Goal: Task Accomplishment & Management: Complete application form

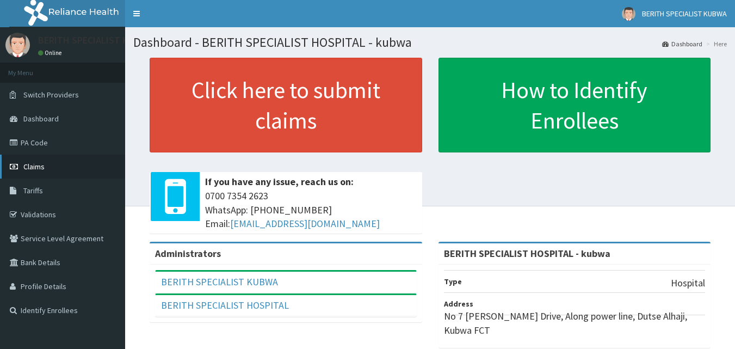
click at [33, 160] on link "Claims" at bounding box center [62, 166] width 125 height 24
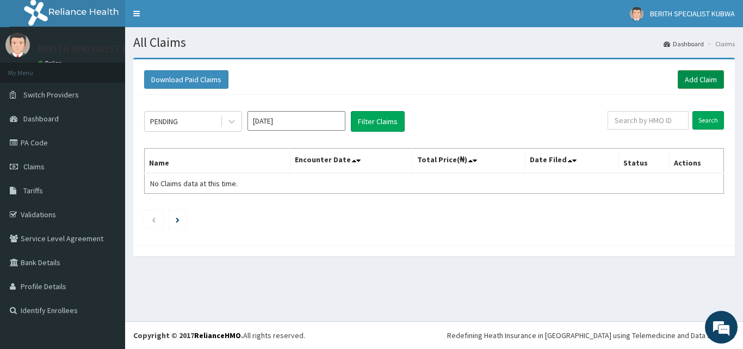
click at [702, 76] on link "Add Claim" at bounding box center [701, 79] width 46 height 18
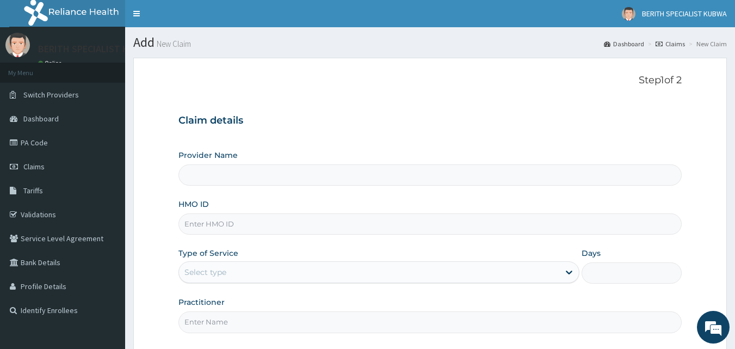
type input "BERITH SPECIALIST HOSPITAL - kubwa"
click at [203, 224] on input "HMO ID" at bounding box center [430, 223] width 504 height 21
click at [34, 141] on link "PA Code" at bounding box center [62, 143] width 125 height 24
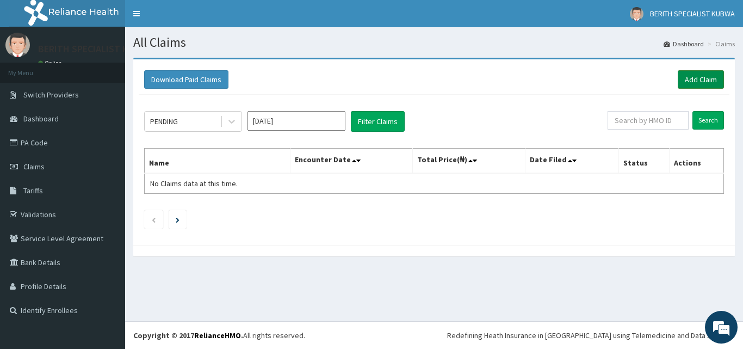
click at [701, 73] on link "Add Claim" at bounding box center [701, 79] width 46 height 18
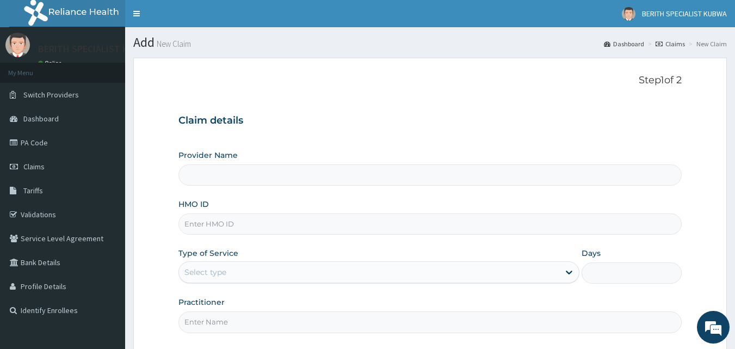
type input "BERITH SPECIALIST HOSPITAL - kubwa"
click at [199, 226] on input "HMO ID" at bounding box center [430, 223] width 504 height 21
type input "cgu/10002/a"
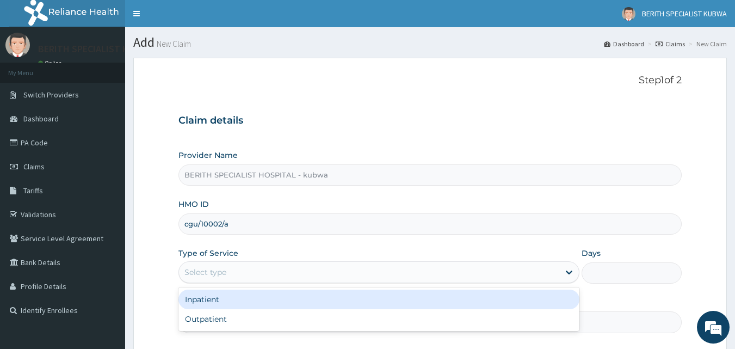
click at [197, 271] on div "Select type" at bounding box center [205, 272] width 42 height 11
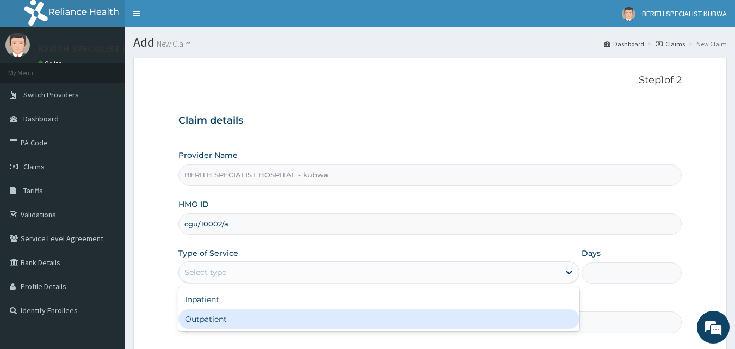
click at [195, 313] on div "Outpatient" at bounding box center [378, 319] width 401 height 20
type input "1"
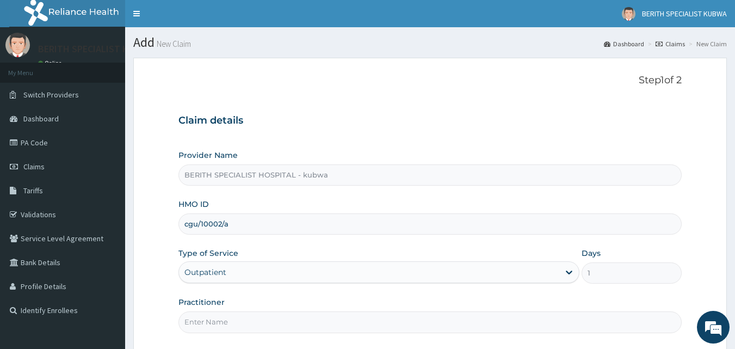
click at [199, 325] on input "Practitioner" at bounding box center [430, 321] width 504 height 21
type input "doctor umeh"
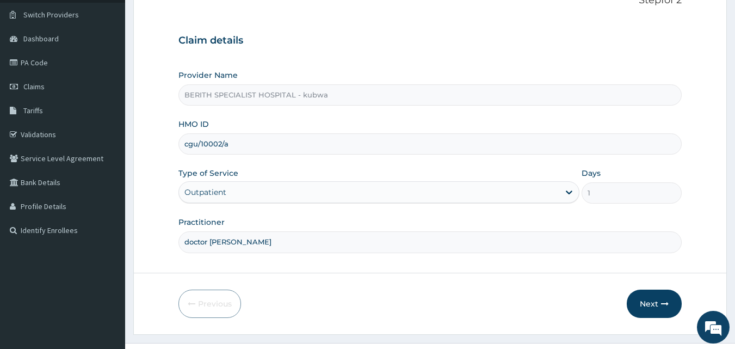
scroll to position [102, 0]
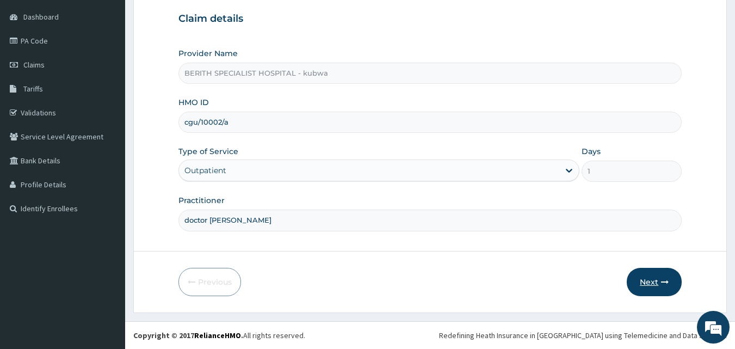
click at [647, 274] on button "Next" at bounding box center [654, 282] width 55 height 28
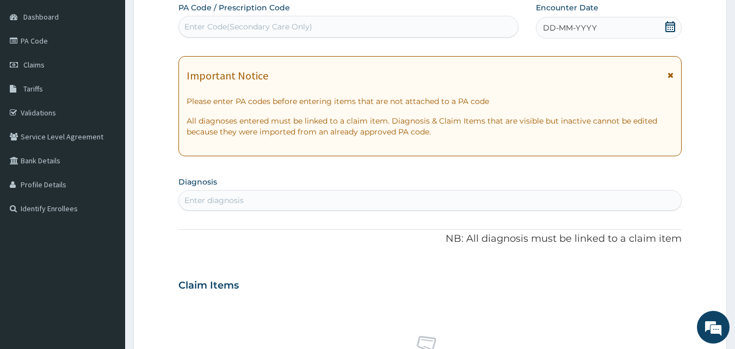
click at [664, 24] on div "DD-MM-YYYY" at bounding box center [609, 28] width 146 height 22
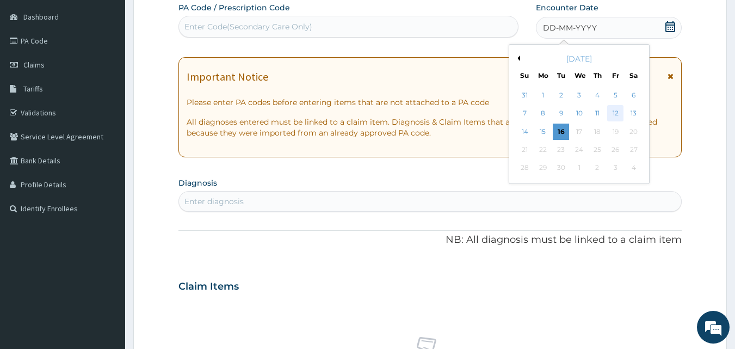
click at [614, 110] on div "12" at bounding box center [615, 114] width 16 height 16
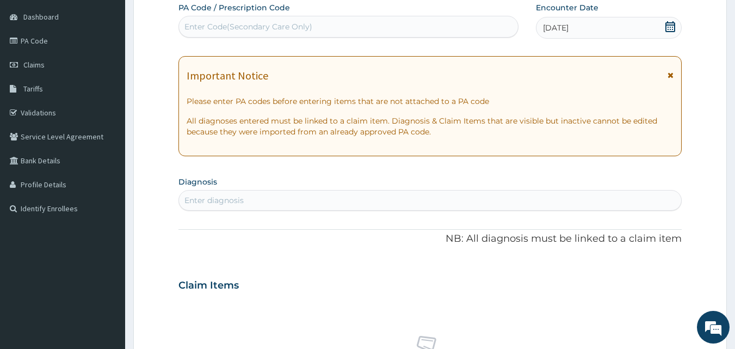
click at [545, 185] on section "Diagnosis Enter diagnosis" at bounding box center [430, 192] width 504 height 37
click at [224, 198] on div "Enter diagnosis" at bounding box center [213, 200] width 59 height 11
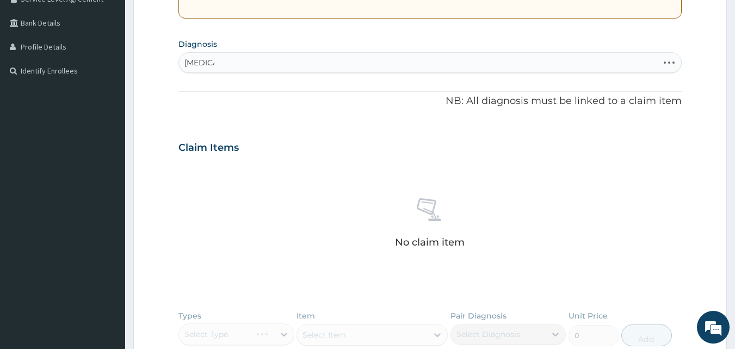
scroll to position [232, 0]
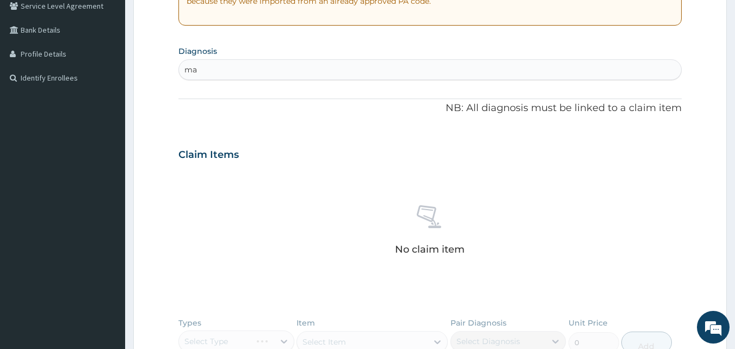
type input "m"
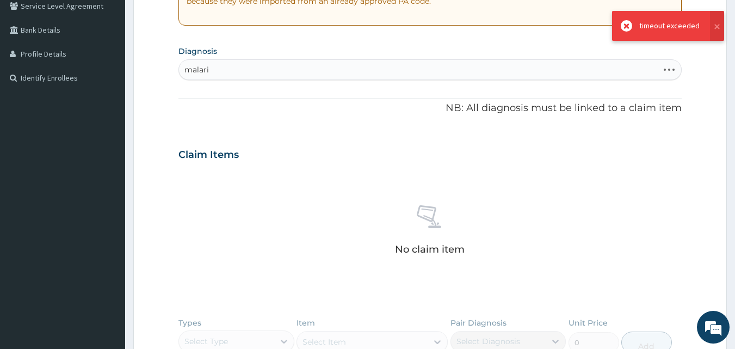
type input "malaria"
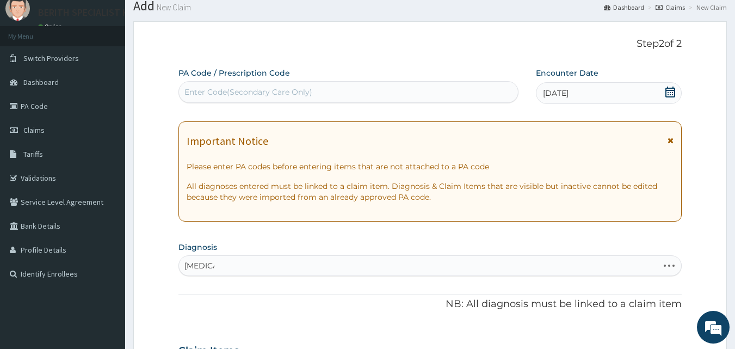
scroll to position [0, 0]
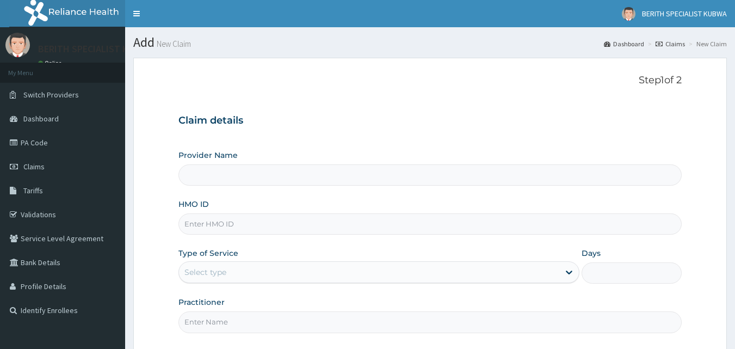
type input "BERITH SPECIALIST HOSPITAL - kubwa"
click at [104, 138] on link "PA Code" at bounding box center [62, 143] width 125 height 24
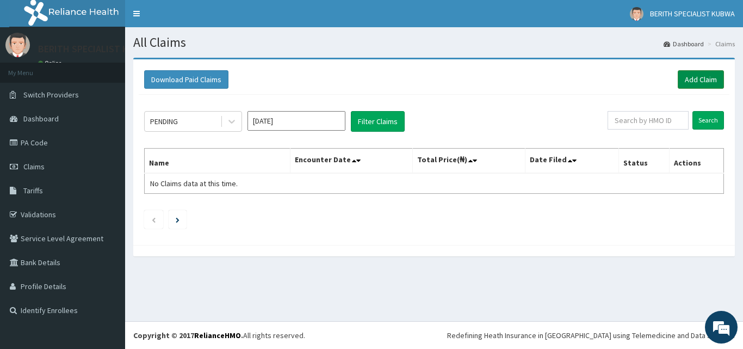
click at [703, 72] on link "Add Claim" at bounding box center [701, 79] width 46 height 18
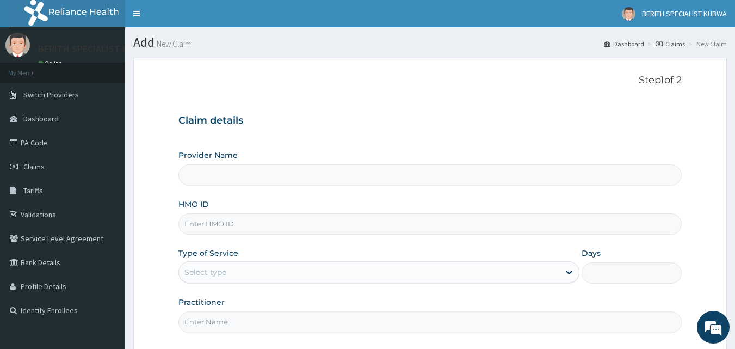
type input "BERITH SPECIALIST HOSPITAL - kubwa"
click at [192, 222] on input "HMO ID" at bounding box center [430, 223] width 504 height 21
type input "cgu/10002/a"
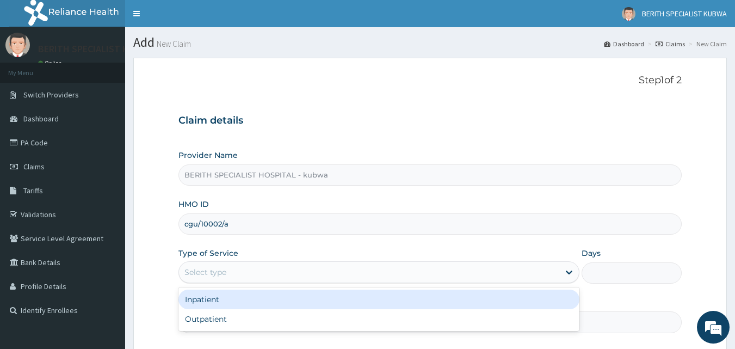
click at [192, 270] on div "Select type" at bounding box center [205, 272] width 42 height 11
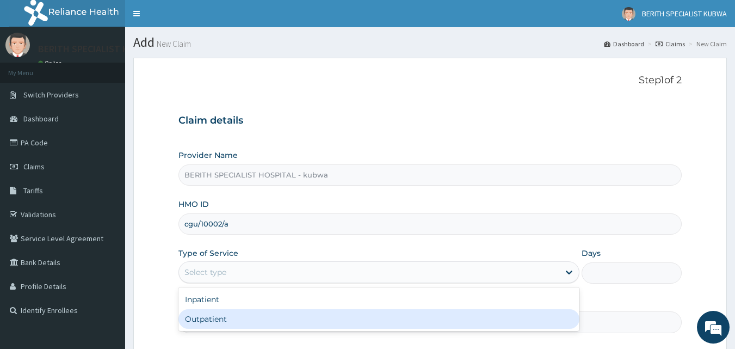
click at [201, 315] on div "Outpatient" at bounding box center [378, 319] width 401 height 20
type input "1"
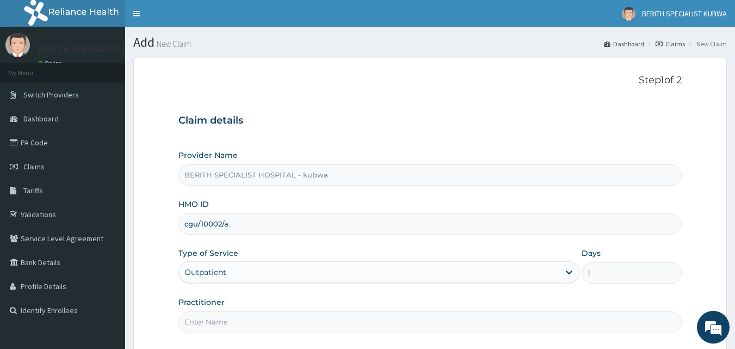
click at [201, 320] on input "Practitioner" at bounding box center [430, 321] width 504 height 21
type input "doctor umeh"
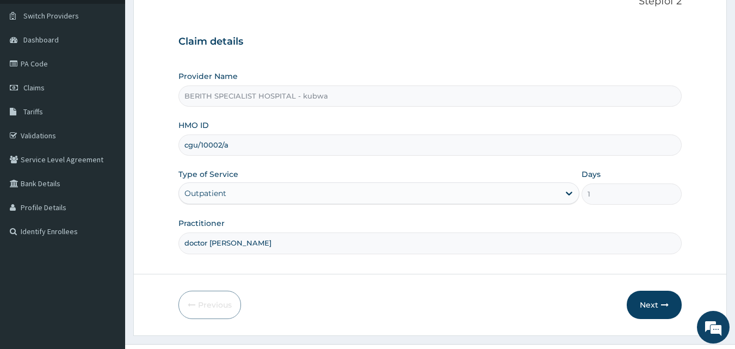
scroll to position [102, 0]
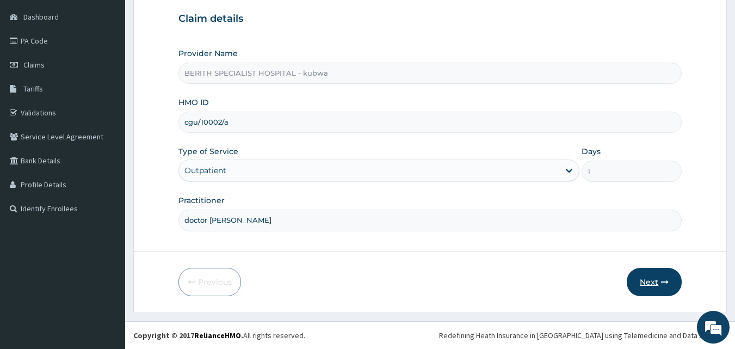
click at [646, 279] on button "Next" at bounding box center [654, 282] width 55 height 28
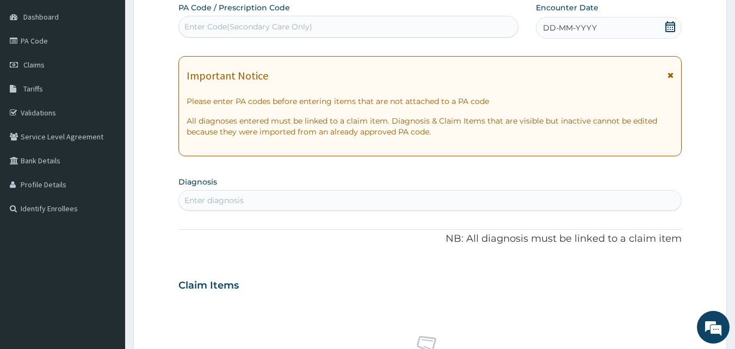
click at [669, 26] on icon at bounding box center [670, 26] width 11 height 11
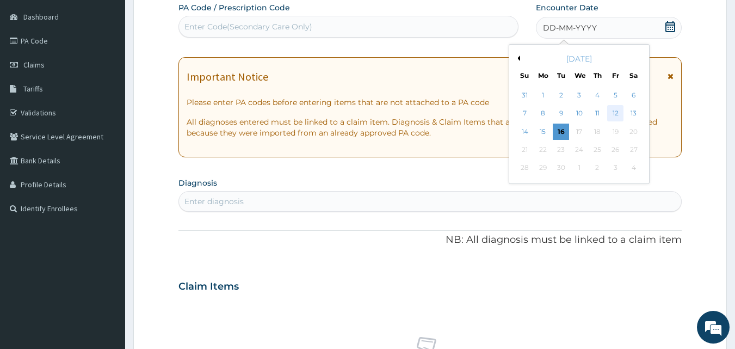
click at [613, 108] on div "12" at bounding box center [615, 114] width 16 height 16
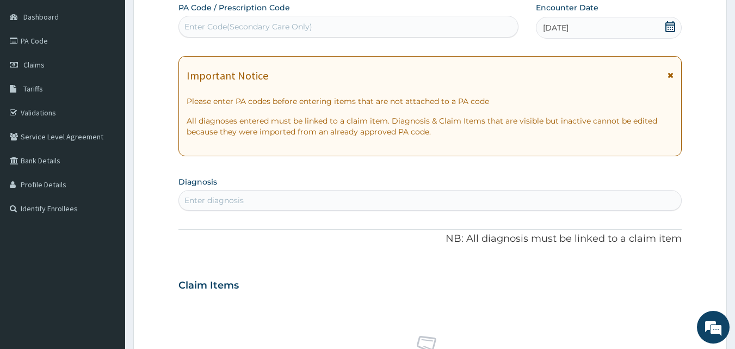
click at [218, 199] on div "Enter diagnosis" at bounding box center [213, 200] width 59 height 11
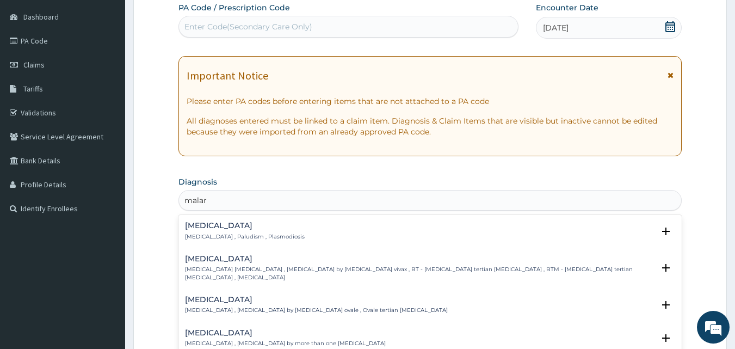
type input "malari"
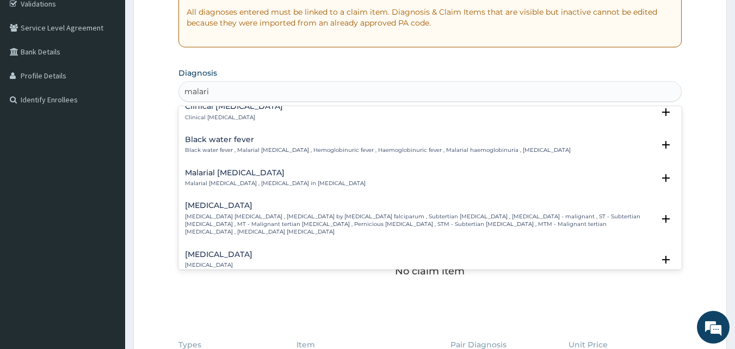
scroll to position [370, 0]
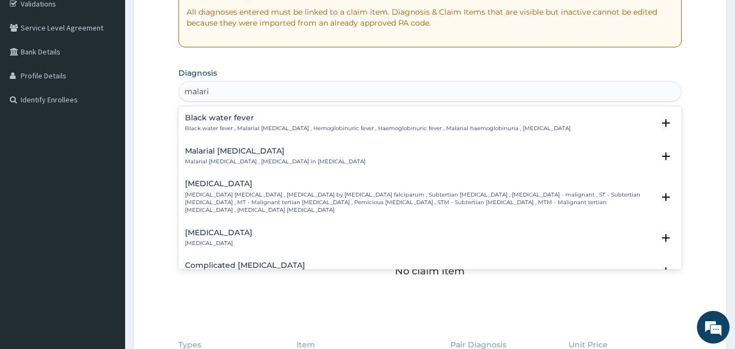
click at [207, 179] on h4 "Falciparum malaria" at bounding box center [419, 183] width 469 height 8
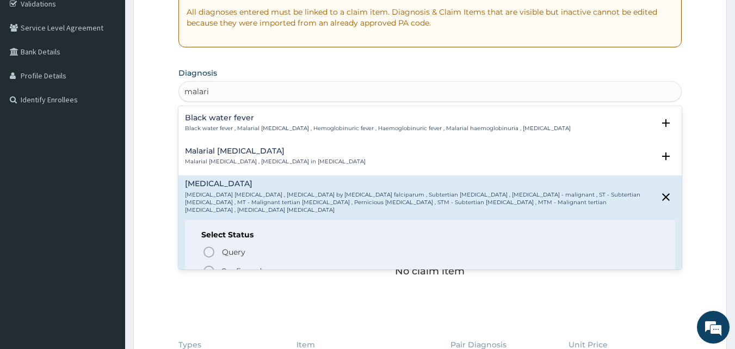
click at [208, 264] on icon "status option filled" at bounding box center [208, 270] width 13 height 13
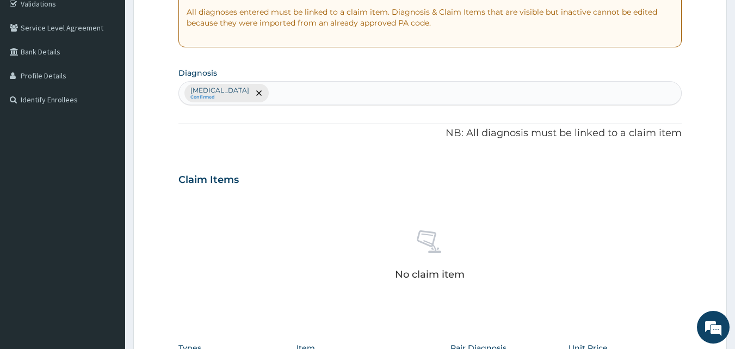
click at [279, 85] on div "Falciparum malaria Confirmed" at bounding box center [430, 93] width 503 height 23
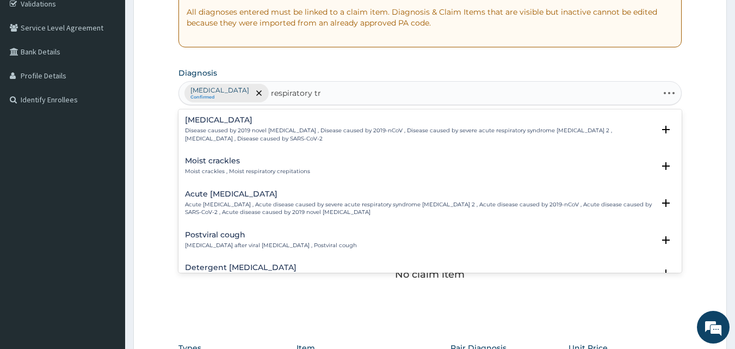
type input "respiratory tra"
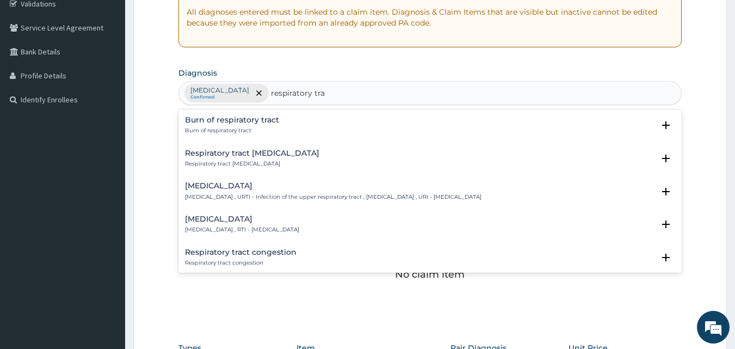
click at [244, 191] on div "Upper respiratory infection Upper respiratory infection , URTI - Infection of t…" at bounding box center [333, 191] width 296 height 19
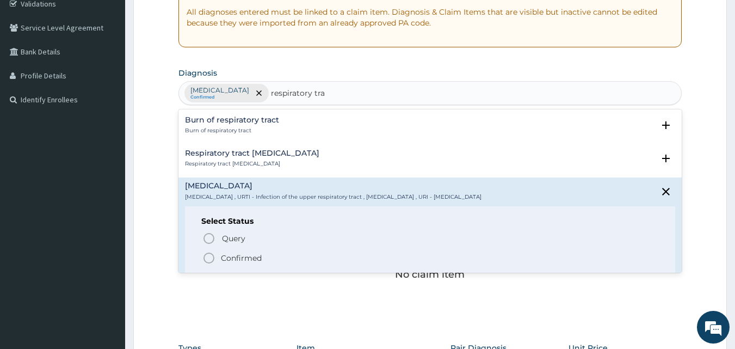
click at [207, 255] on icon "status option filled" at bounding box center [208, 257] width 13 height 13
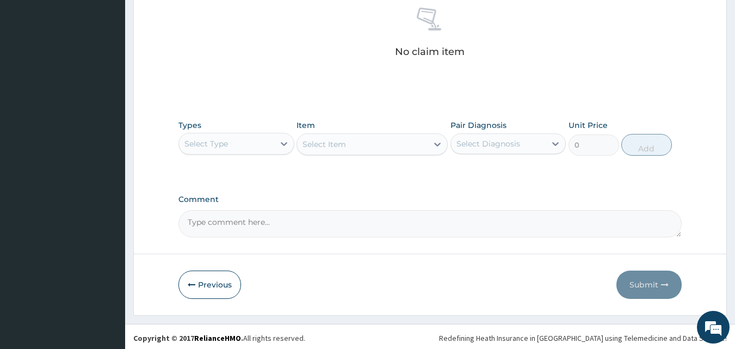
scroll to position [436, 0]
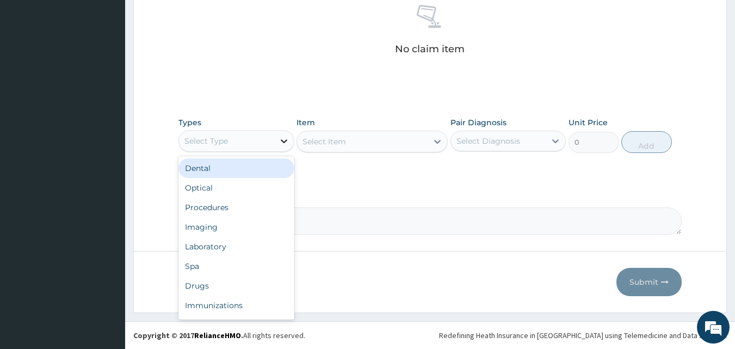
click at [281, 146] on div at bounding box center [284, 141] width 20 height 20
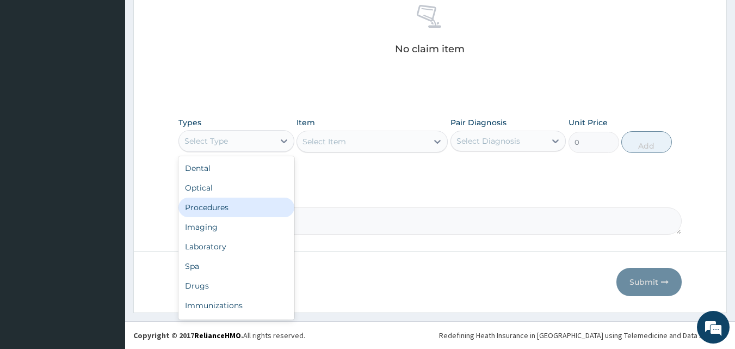
click at [213, 207] on div "Procedures" at bounding box center [236, 207] width 116 height 20
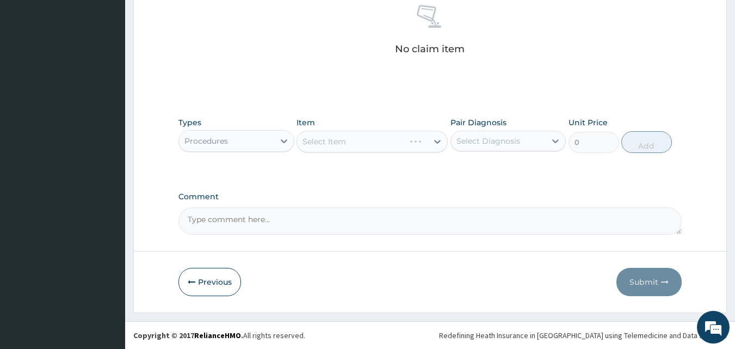
click at [435, 140] on div "Select Item" at bounding box center [371, 142] width 151 height 22
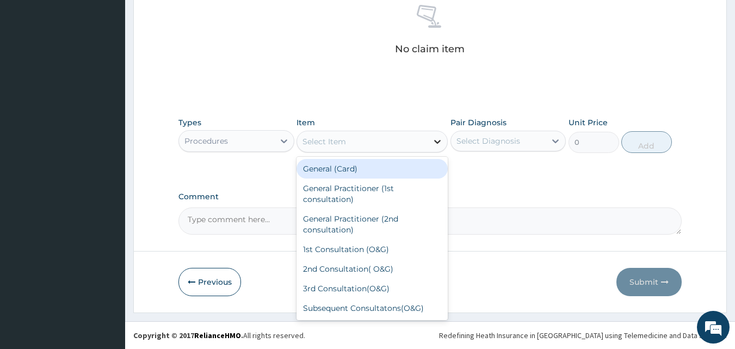
click at [437, 141] on icon at bounding box center [437, 141] width 11 height 11
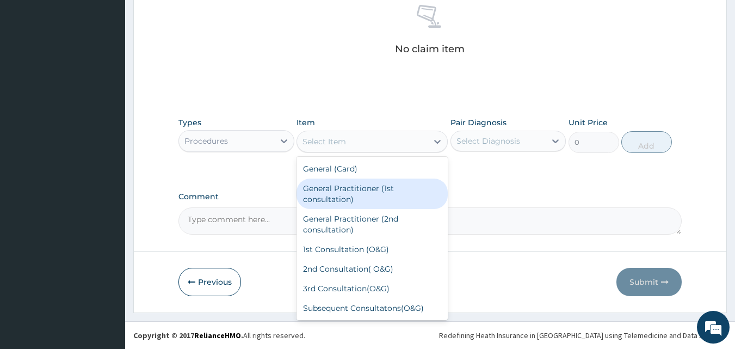
click at [372, 187] on div "General Practitioner (1st consultation)" at bounding box center [371, 193] width 151 height 30
type input "3000"
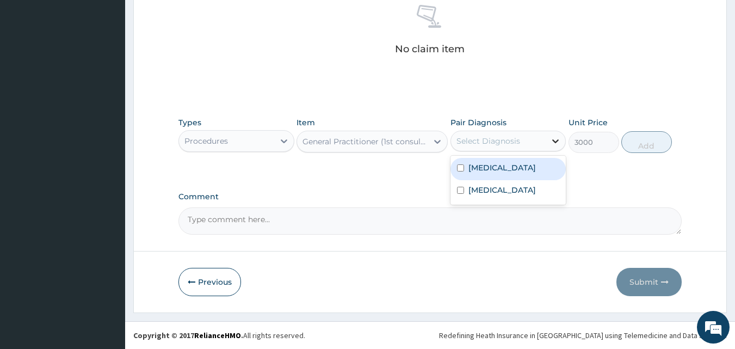
click at [554, 141] on icon at bounding box center [555, 140] width 11 height 11
click at [498, 171] on label "Falciparum malaria" at bounding box center [501, 167] width 67 height 11
checkbox input "true"
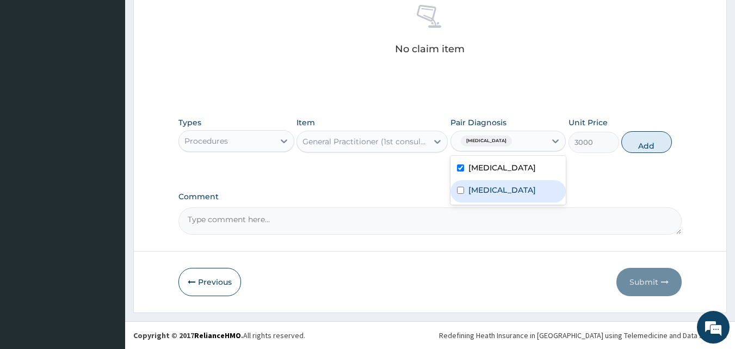
click at [491, 191] on label "Upper respiratory infection" at bounding box center [501, 189] width 67 height 11
checkbox input "true"
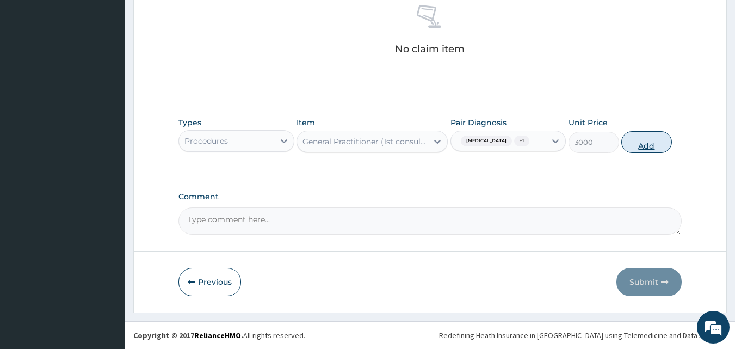
click at [642, 140] on button "Add" at bounding box center [646, 142] width 51 height 22
type input "0"
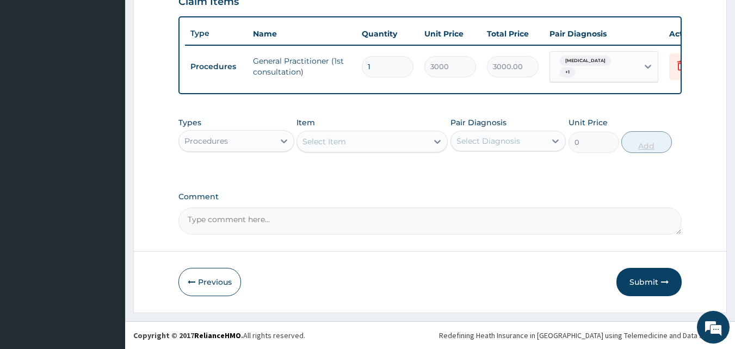
scroll to position [397, 0]
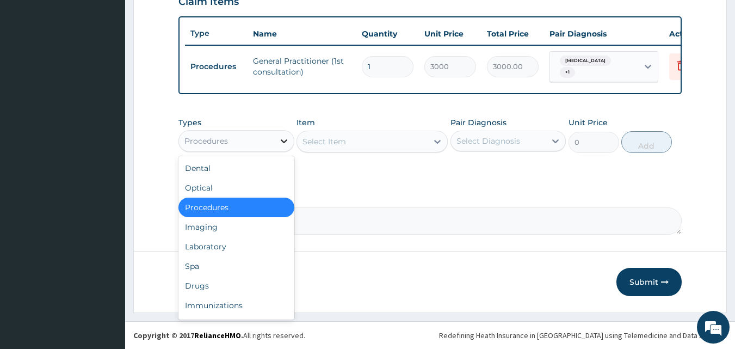
click at [283, 139] on icon at bounding box center [283, 140] width 11 height 11
click at [205, 244] on div "Laboratory" at bounding box center [236, 247] width 116 height 20
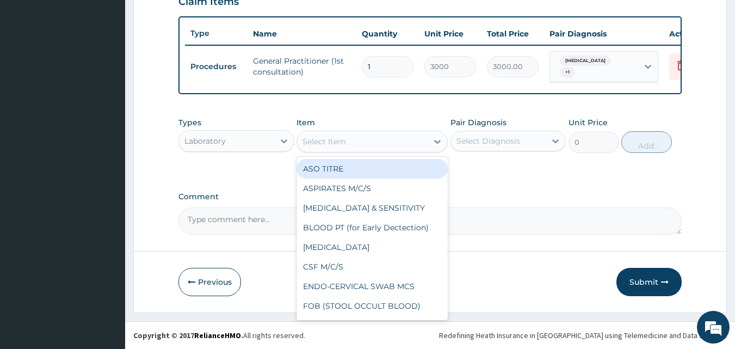
click at [435, 141] on icon at bounding box center [437, 142] width 7 height 4
type input "mp"
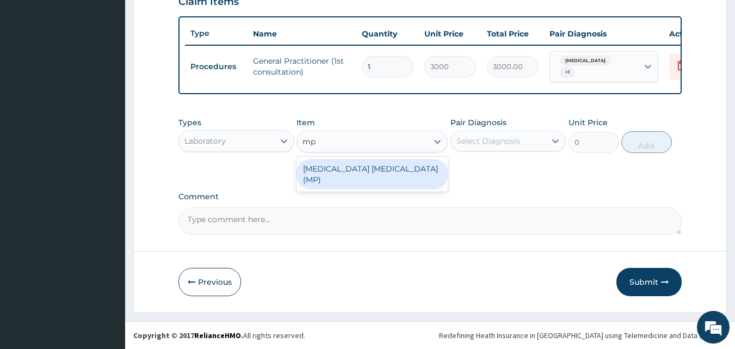
click at [375, 168] on div "MALARIA PARASITE (MP)" at bounding box center [371, 174] width 151 height 30
type input "1400"
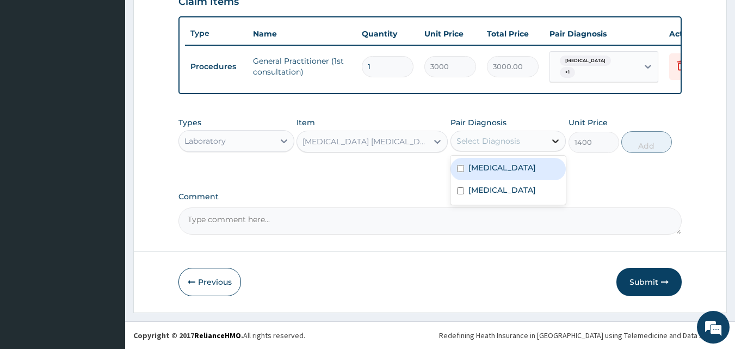
click at [553, 140] on icon at bounding box center [556, 141] width 7 height 4
click at [518, 169] on label "Falciparum malaria" at bounding box center [501, 167] width 67 height 11
checkbox input "true"
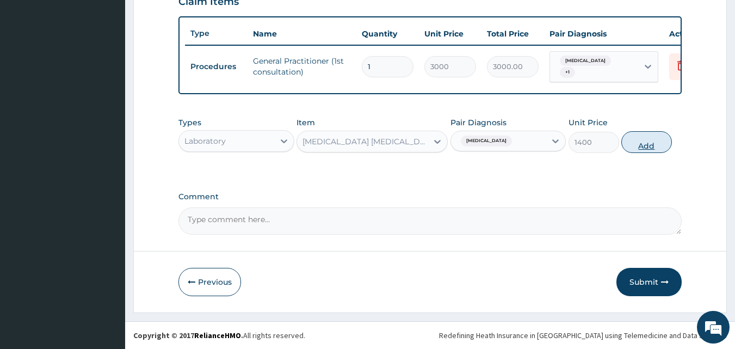
click at [641, 144] on button "Add" at bounding box center [646, 142] width 51 height 22
type input "0"
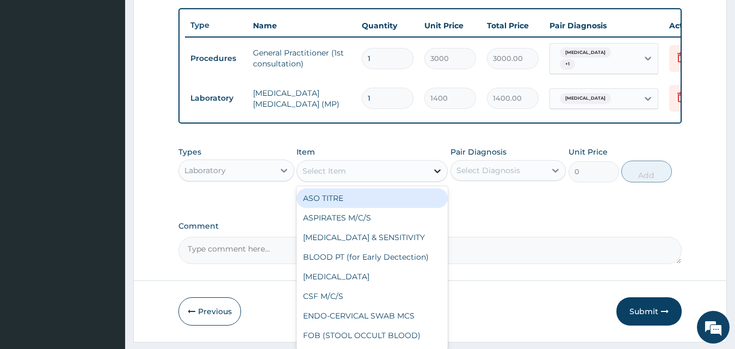
click at [436, 176] on icon at bounding box center [437, 170] width 11 height 11
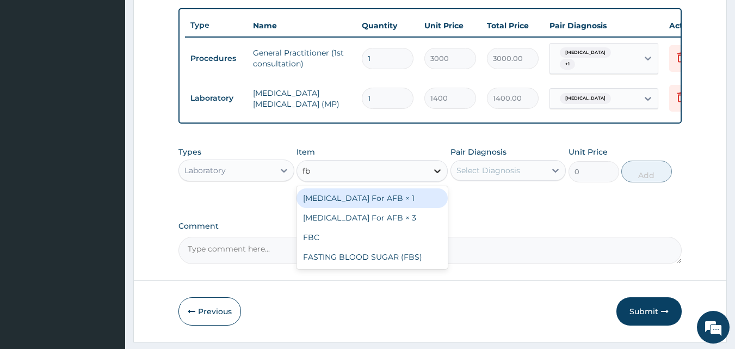
type input "fbc"
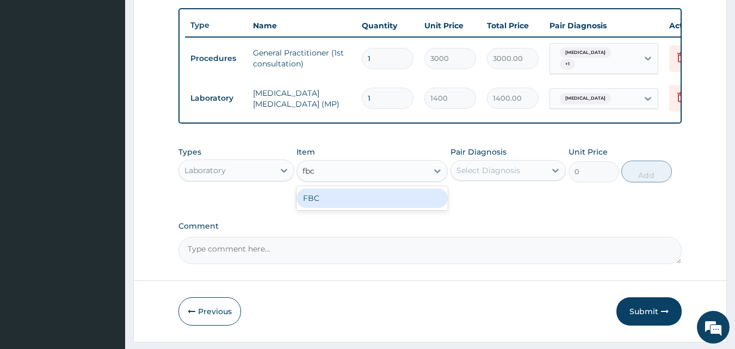
click at [361, 204] on div "FBC" at bounding box center [371, 198] width 151 height 20
type input "4000"
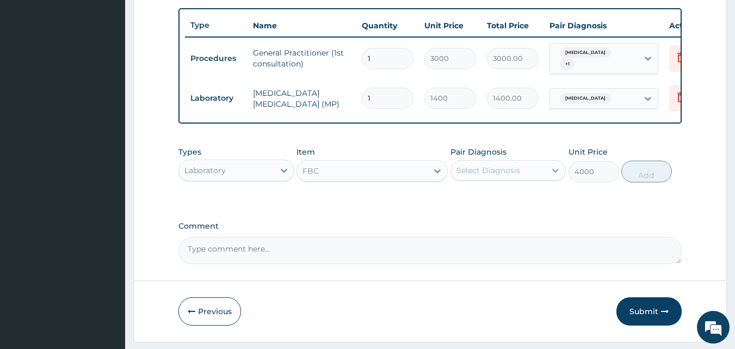
click at [554, 176] on icon at bounding box center [555, 170] width 11 height 11
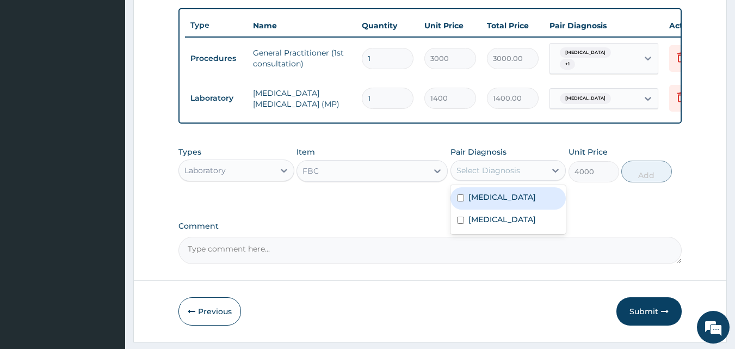
click at [488, 202] on label "Falciparum malaria" at bounding box center [501, 196] width 67 height 11
checkbox input "true"
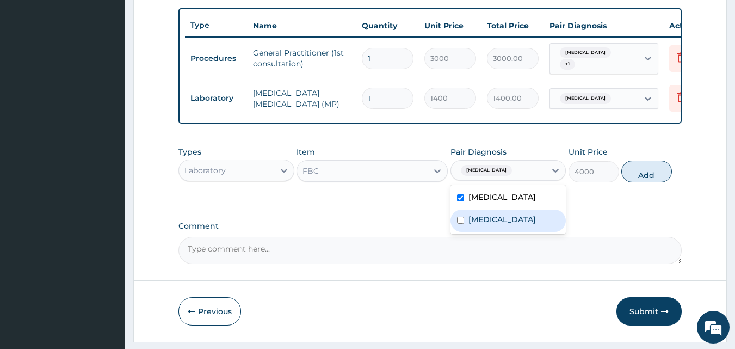
click at [490, 225] on label "Upper respiratory infection" at bounding box center [501, 219] width 67 height 11
checkbox input "true"
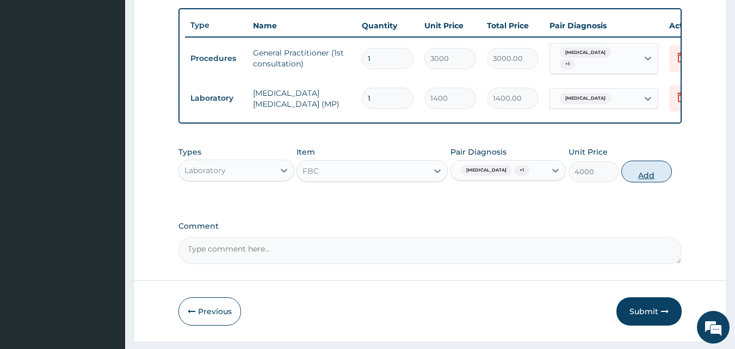
click at [650, 182] on button "Add" at bounding box center [646, 171] width 51 height 22
type input "0"
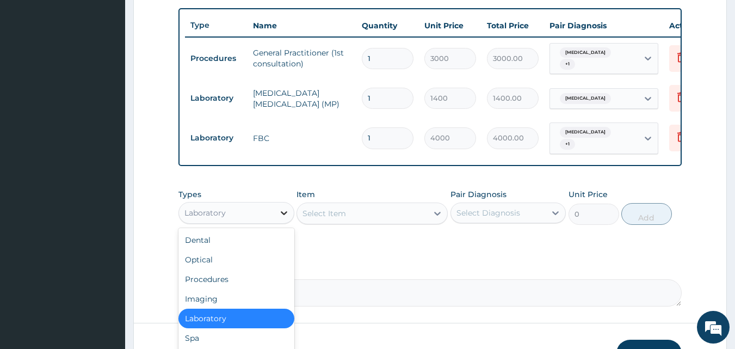
click at [282, 215] on icon at bounding box center [284, 213] width 7 height 4
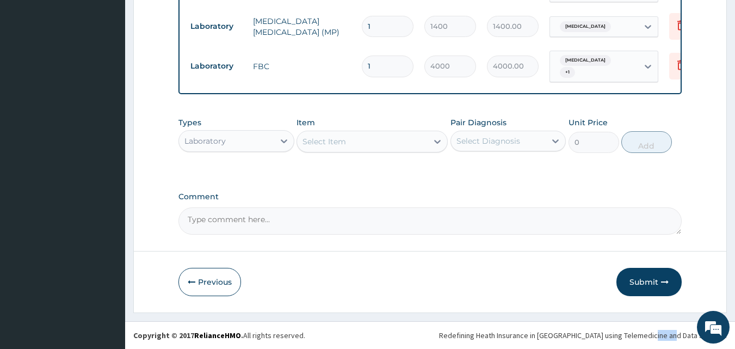
click at [672, 343] on footer "Redefining Heath Insurance in Africa using Telemedicine and Data Science! Copyr…" at bounding box center [430, 335] width 610 height 28
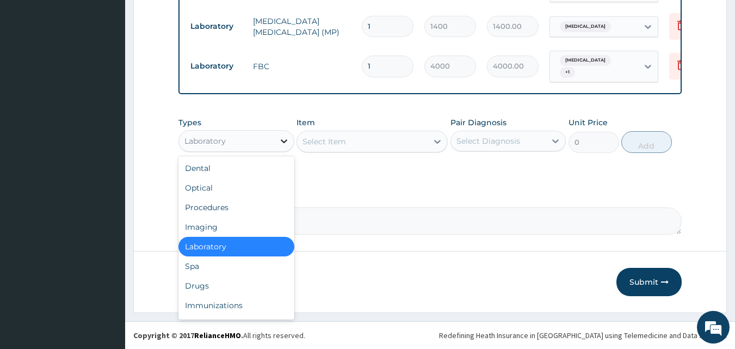
click at [281, 140] on icon at bounding box center [284, 141] width 7 height 4
click at [191, 280] on div "Drugs" at bounding box center [236, 286] width 116 height 20
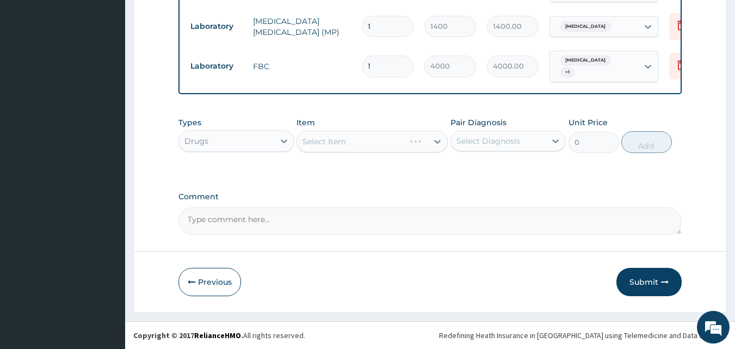
click at [436, 140] on div "Select Item" at bounding box center [371, 142] width 151 height 22
click at [437, 140] on div "Select Item" at bounding box center [371, 142] width 151 height 22
click at [437, 140] on icon at bounding box center [437, 141] width 11 height 11
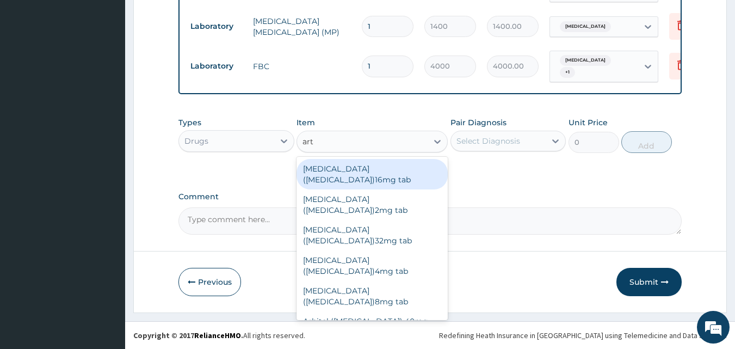
type input "arte"
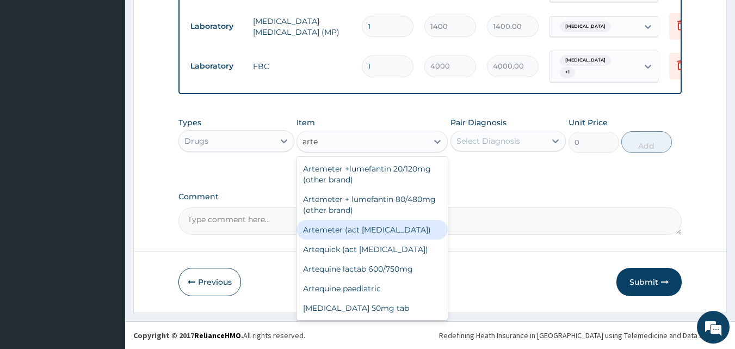
click at [385, 226] on div "Artemeter (act [MEDICAL_DATA])" at bounding box center [371, 230] width 151 height 20
type input "396"
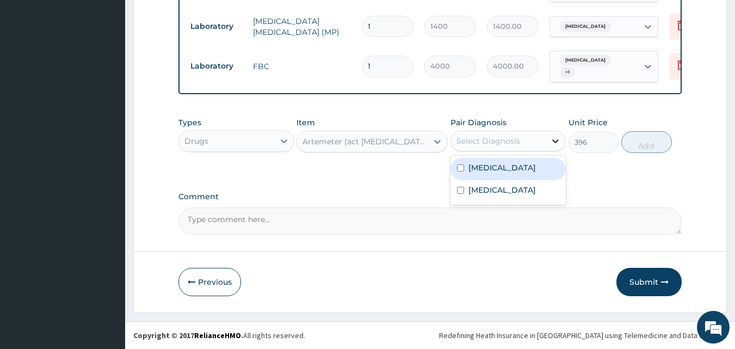
click at [553, 141] on icon at bounding box center [555, 140] width 11 height 11
click at [535, 171] on label "[MEDICAL_DATA]" at bounding box center [501, 167] width 67 height 11
checkbox input "true"
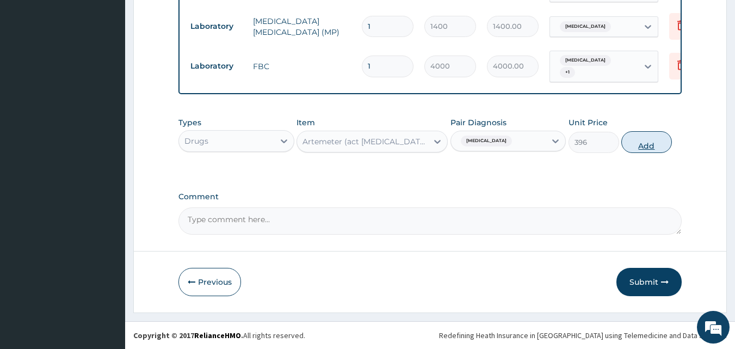
click at [649, 144] on button "Add" at bounding box center [646, 142] width 51 height 22
type input "0"
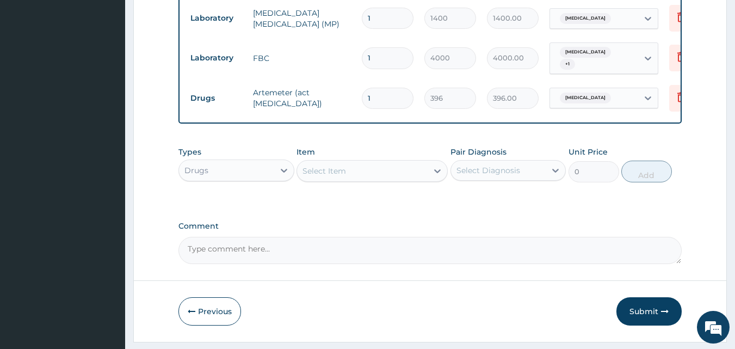
type input "0.00"
type input "6"
type input "2376.00"
type input "6"
click at [436, 173] on icon at bounding box center [437, 171] width 7 height 4
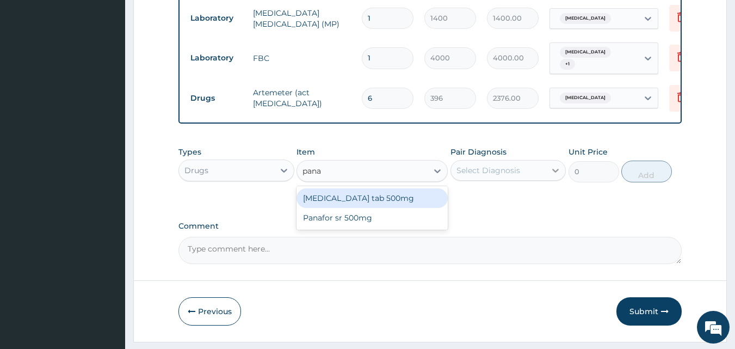
type input "pana"
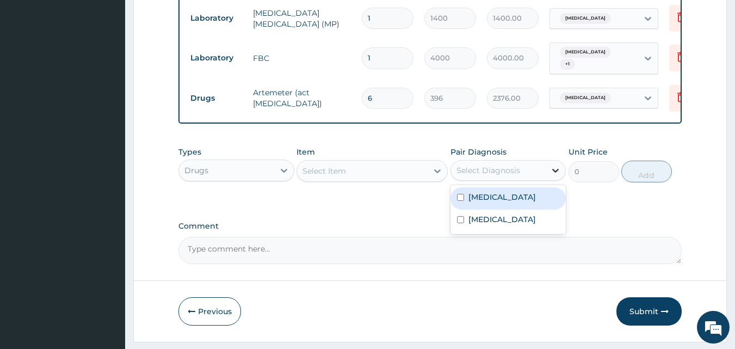
click at [556, 172] on icon at bounding box center [556, 171] width 7 height 4
click at [528, 202] on label "[MEDICAL_DATA]" at bounding box center [501, 196] width 67 height 11
checkbox input "true"
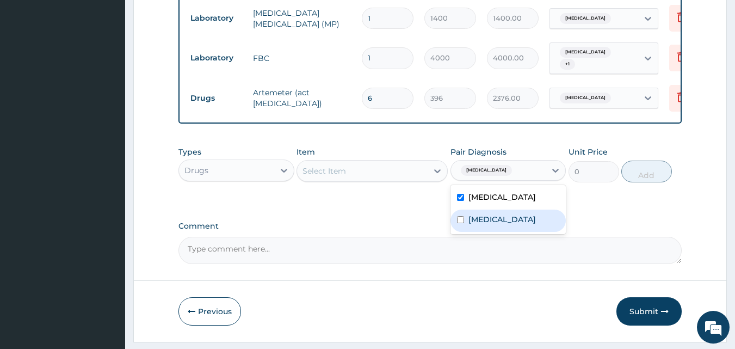
click at [523, 225] on label "Upper respiratory infection" at bounding box center [501, 219] width 67 height 11
checkbox input "true"
click at [576, 231] on label "Comment" at bounding box center [430, 225] width 504 height 9
click at [576, 237] on textarea "Comment" at bounding box center [430, 250] width 504 height 27
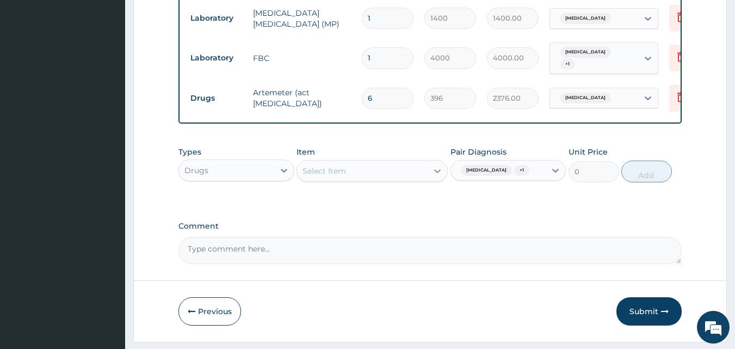
click at [438, 173] on icon at bounding box center [437, 171] width 7 height 4
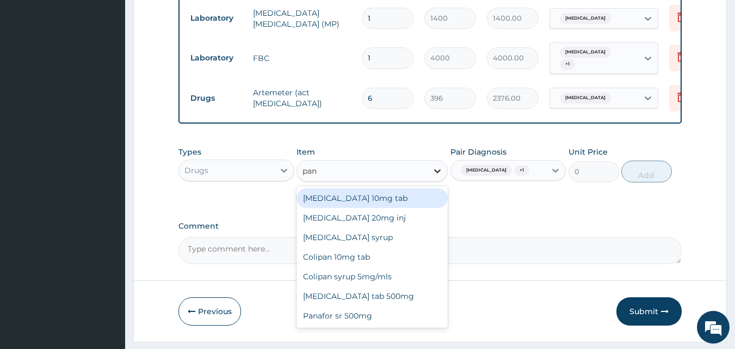
type input "pana"
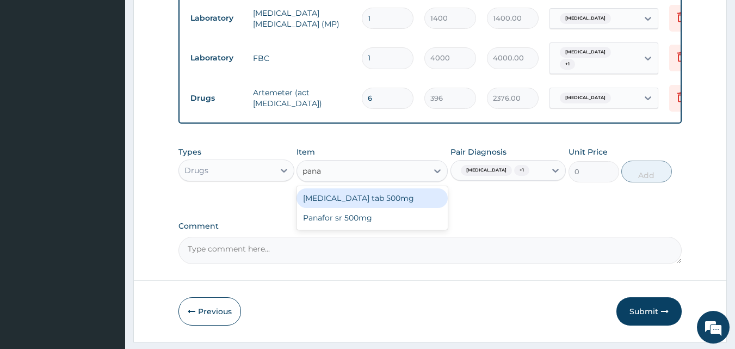
click at [381, 205] on div "[MEDICAL_DATA] tab 500mg" at bounding box center [371, 198] width 151 height 20
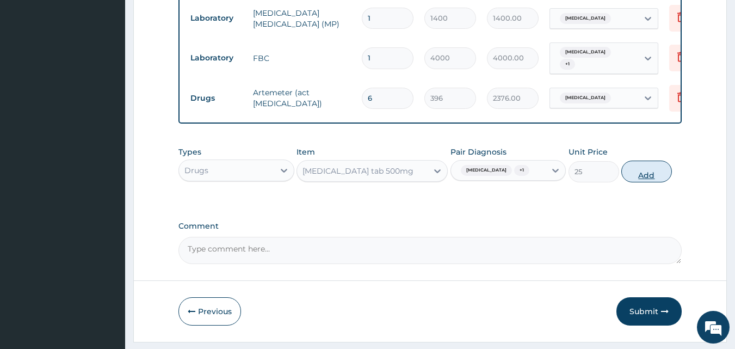
click at [648, 182] on button "Add" at bounding box center [646, 171] width 51 height 22
type input "0"
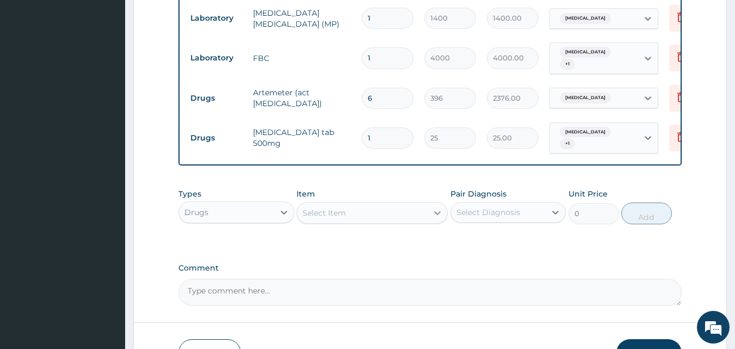
click at [436, 218] on icon at bounding box center [437, 212] width 11 height 11
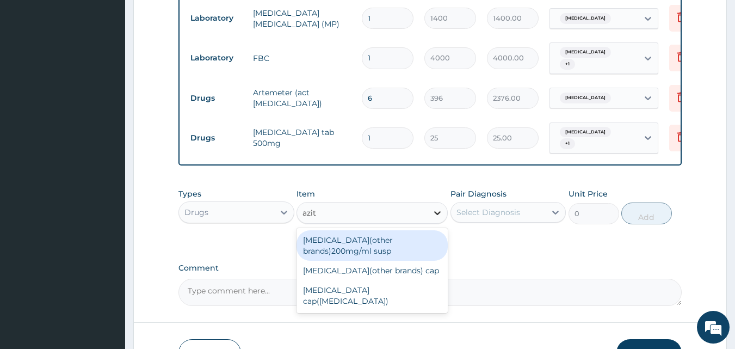
type input "azith"
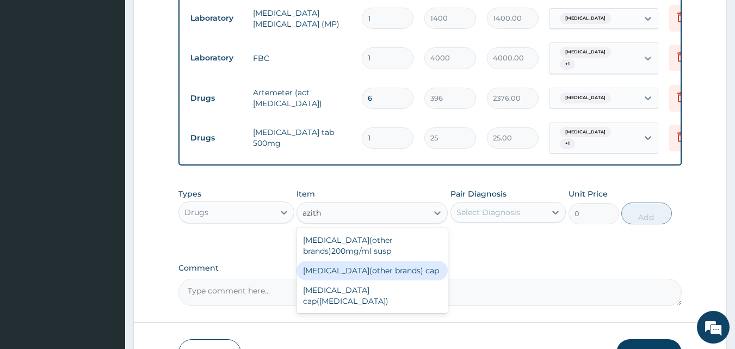
click at [344, 277] on div "[MEDICAL_DATA](other brands) cap" at bounding box center [371, 271] width 151 height 20
type input "280"
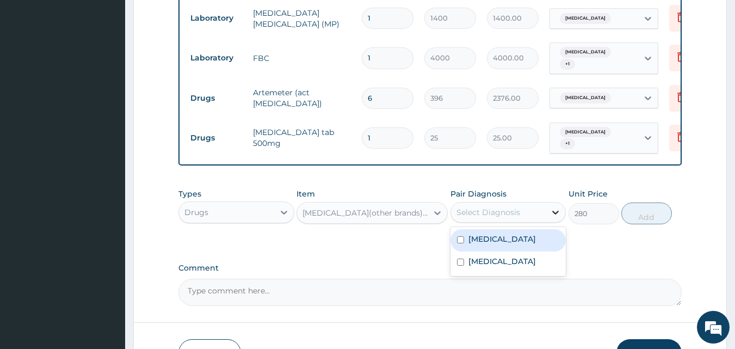
click at [556, 218] on icon at bounding box center [555, 212] width 11 height 11
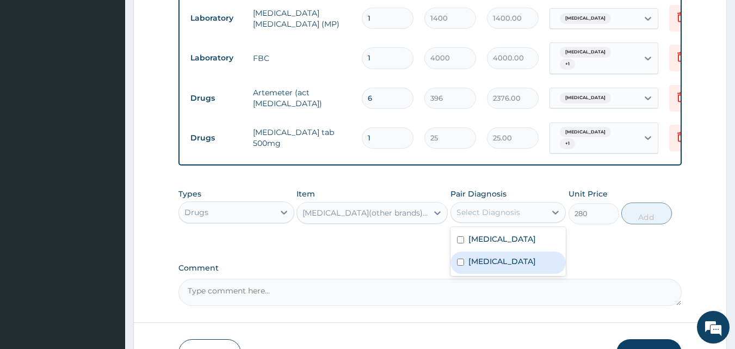
click at [529, 267] on label "Upper respiratory infection" at bounding box center [501, 261] width 67 height 11
checkbox input "true"
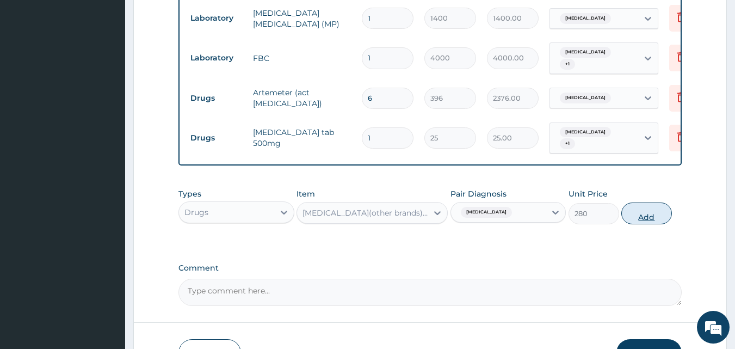
click at [643, 219] on button "Add" at bounding box center [646, 213] width 51 height 22
type input "0"
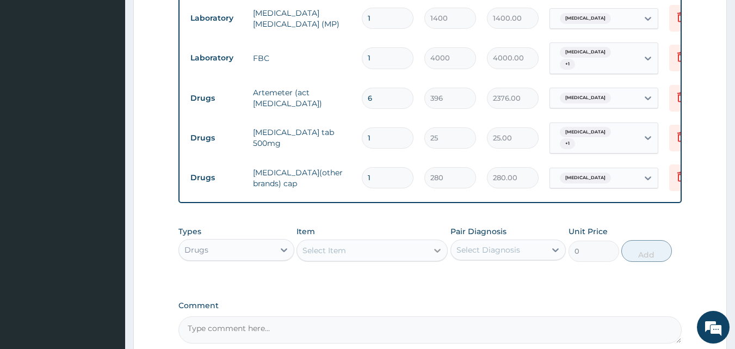
click at [438, 252] on icon at bounding box center [437, 251] width 7 height 4
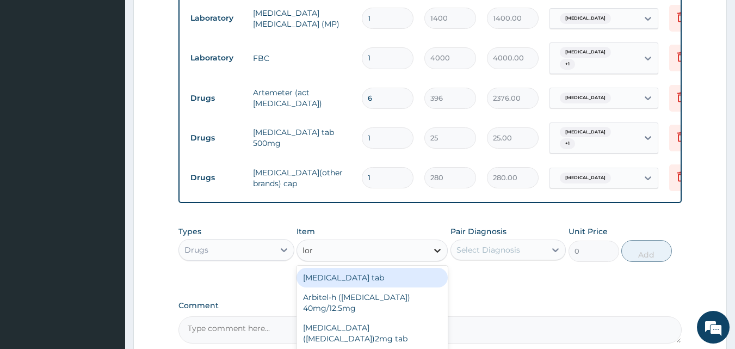
type input "lora"
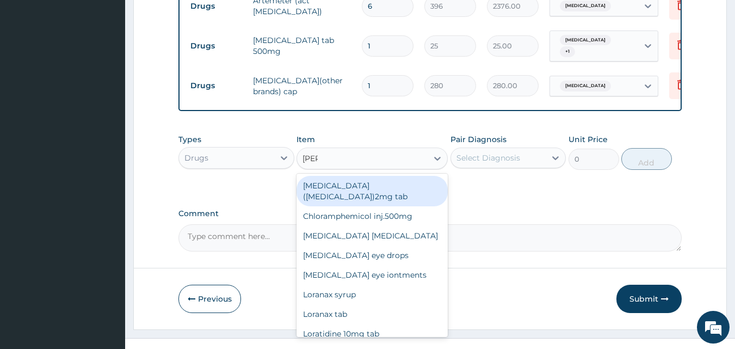
scroll to position [593, 0]
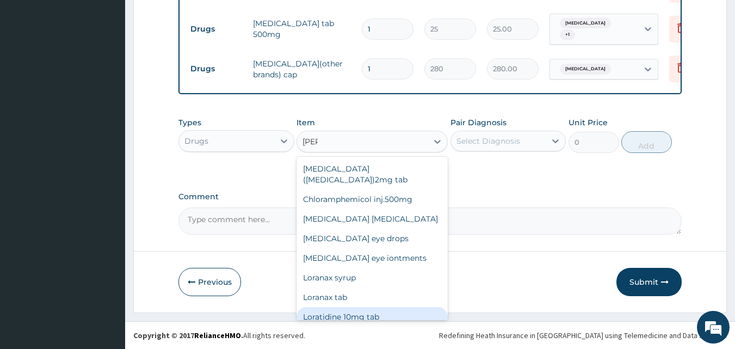
click at [367, 307] on div "Loratidine 10mg tab" at bounding box center [371, 317] width 151 height 20
type input "100"
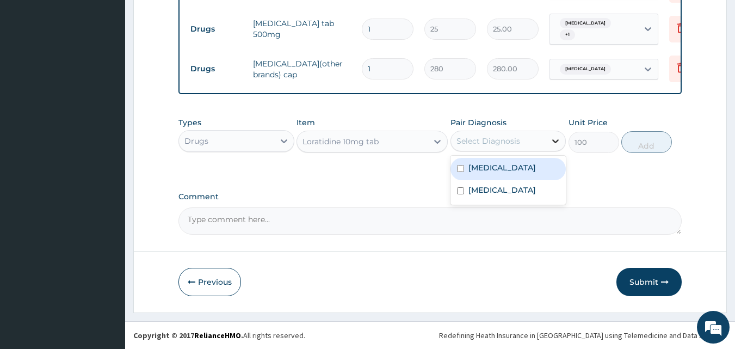
click at [556, 139] on icon at bounding box center [555, 140] width 11 height 11
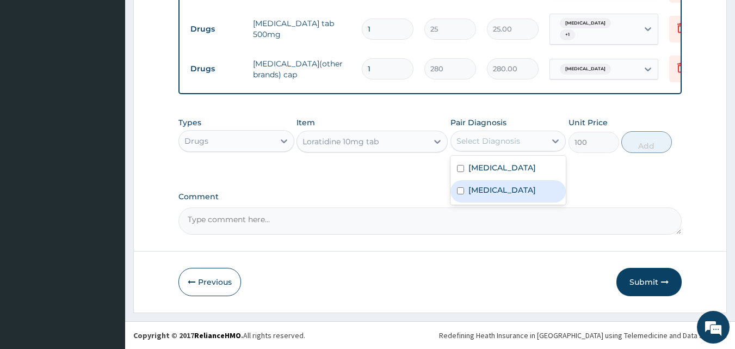
click at [535, 192] on label "Upper respiratory infection" at bounding box center [501, 189] width 67 height 11
checkbox input "true"
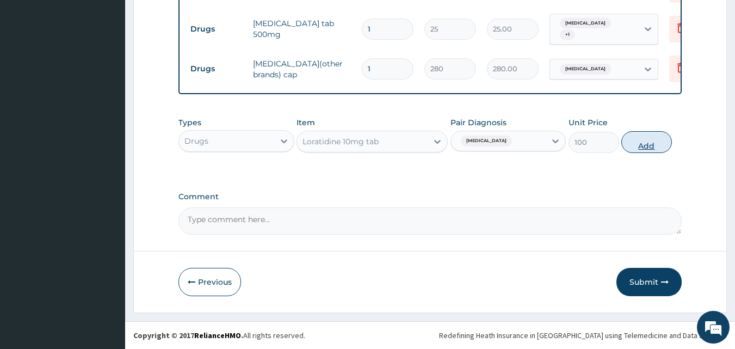
click at [642, 143] on button "Add" at bounding box center [646, 142] width 51 height 22
type input "0"
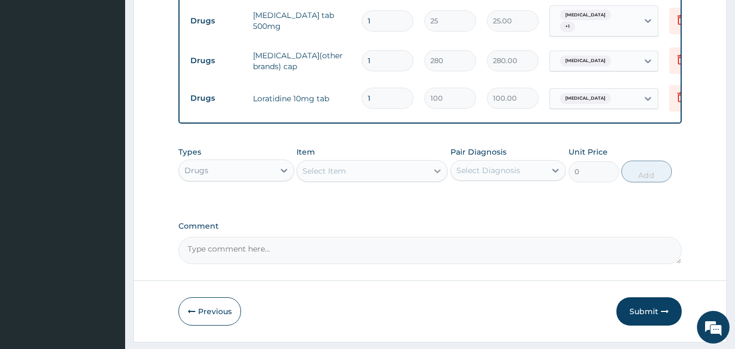
click at [435, 176] on icon at bounding box center [437, 170] width 11 height 11
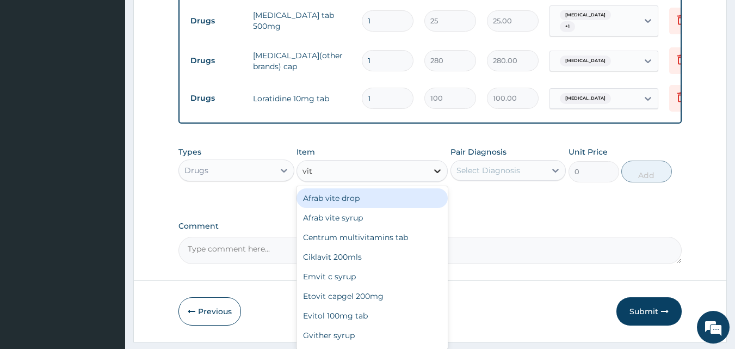
type input "vita"
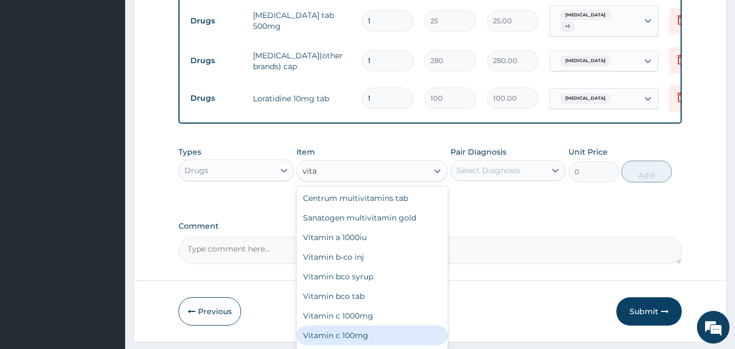
click at [327, 339] on div "Vitamin c 100mg" at bounding box center [371, 335] width 151 height 20
type input "10"
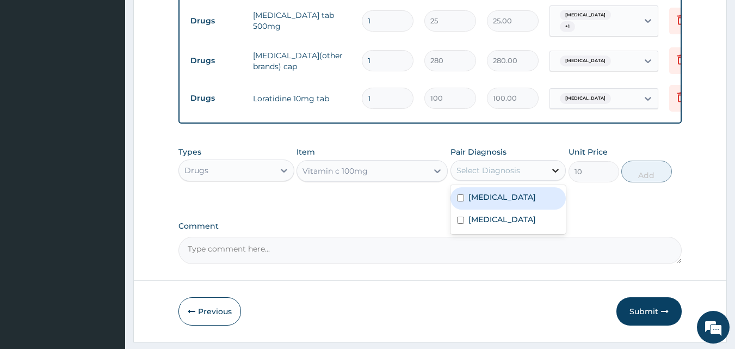
click at [553, 172] on icon at bounding box center [556, 171] width 7 height 4
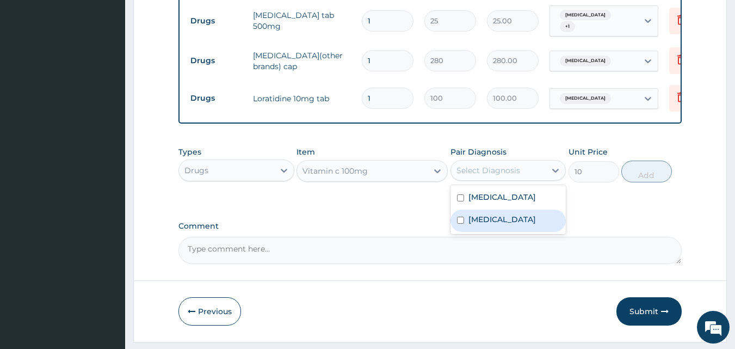
click at [494, 225] on label "Upper respiratory infection" at bounding box center [501, 219] width 67 height 11
checkbox input "true"
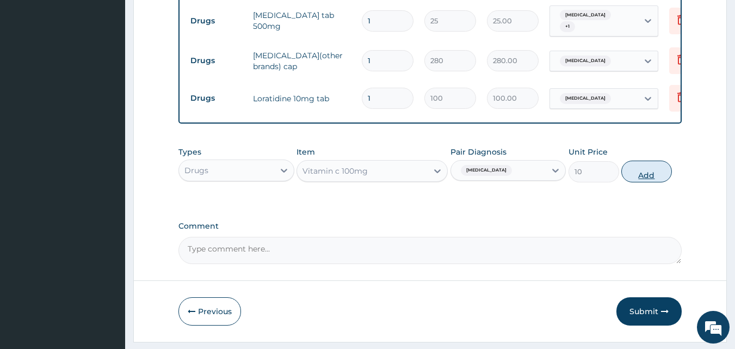
click at [651, 180] on button "Add" at bounding box center [646, 171] width 51 height 22
type input "0"
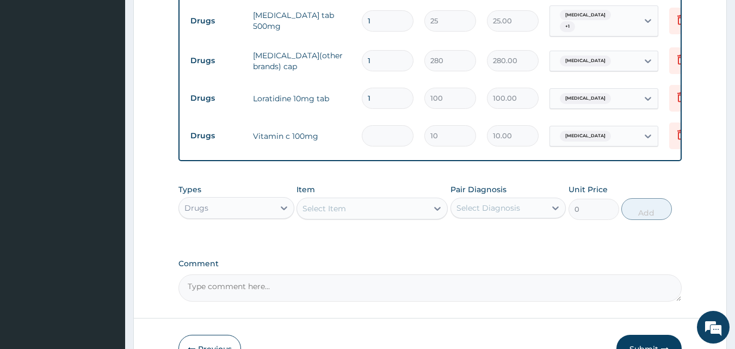
type input "0.00"
type input "4"
type input "40.00"
type input "42"
type input "420.00"
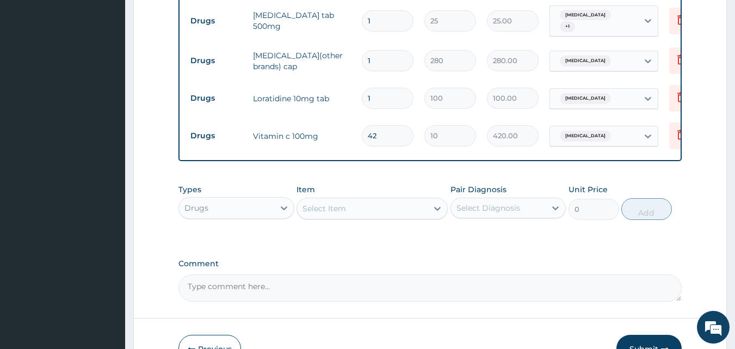
type input "42"
click at [379, 97] on input "1" at bounding box center [388, 98] width 52 height 21
type input "10"
type input "1000.00"
type input "10"
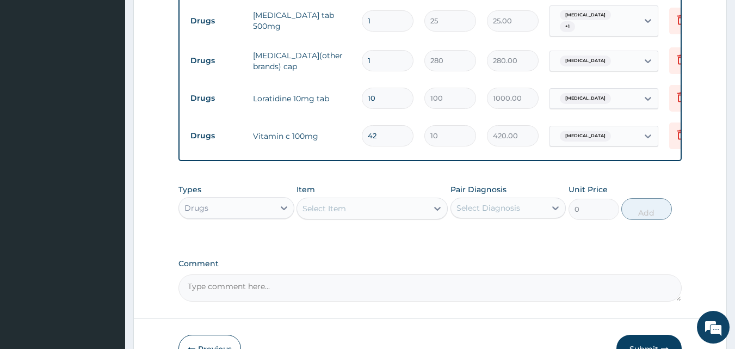
click at [375, 60] on input "1" at bounding box center [388, 60] width 52 height 21
type input "10"
type input "2800.00"
type input "10"
click at [436, 214] on icon at bounding box center [437, 208] width 11 height 11
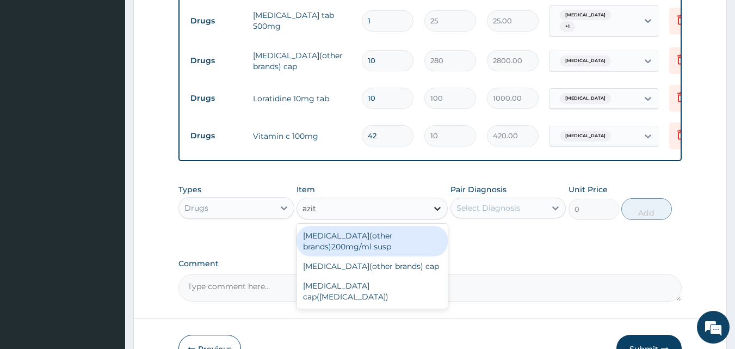
type input "azith"
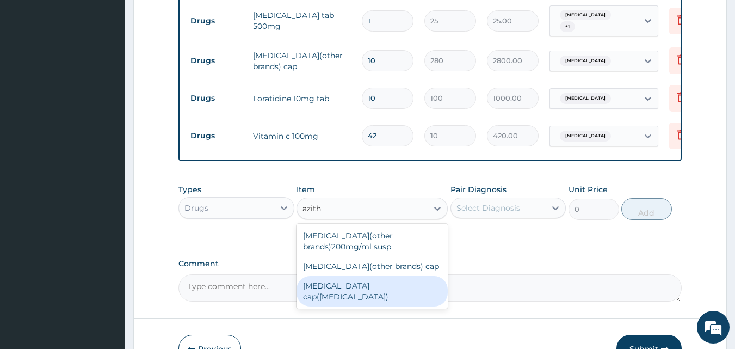
click at [362, 294] on div "[MEDICAL_DATA] cap([MEDICAL_DATA])" at bounding box center [371, 291] width 151 height 30
type input "800"
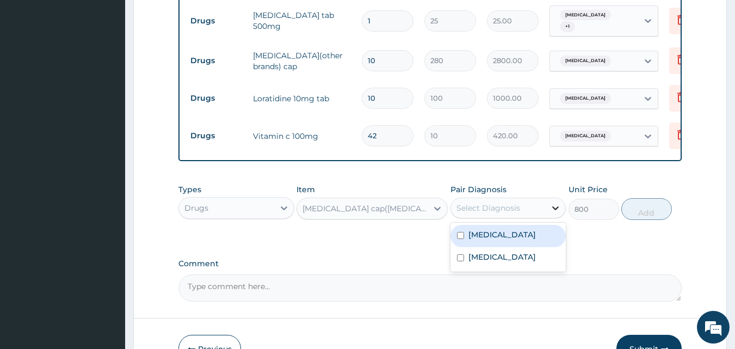
click at [554, 213] on icon at bounding box center [555, 207] width 11 height 11
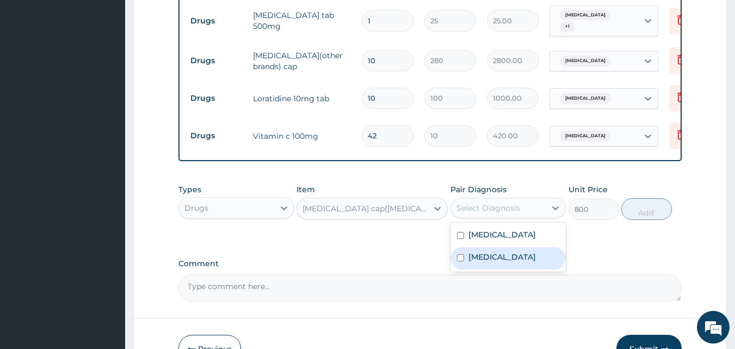
click at [529, 262] on label "Upper respiratory infection" at bounding box center [501, 256] width 67 height 11
checkbox input "true"
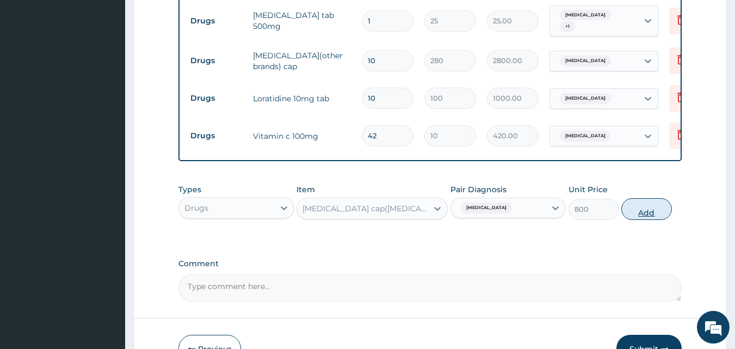
click at [658, 216] on button "Add" at bounding box center [646, 209] width 51 height 22
type input "0"
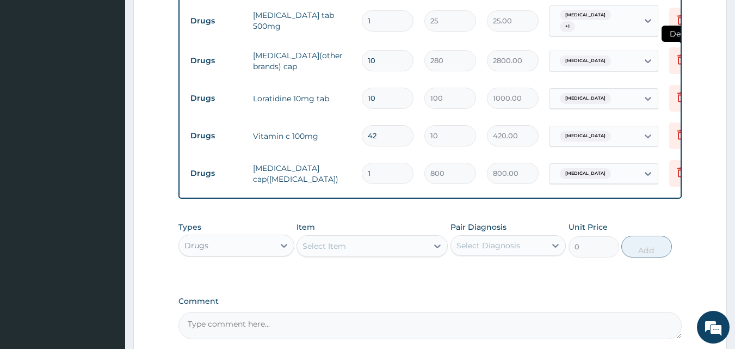
click at [678, 60] on icon at bounding box center [681, 60] width 8 height 10
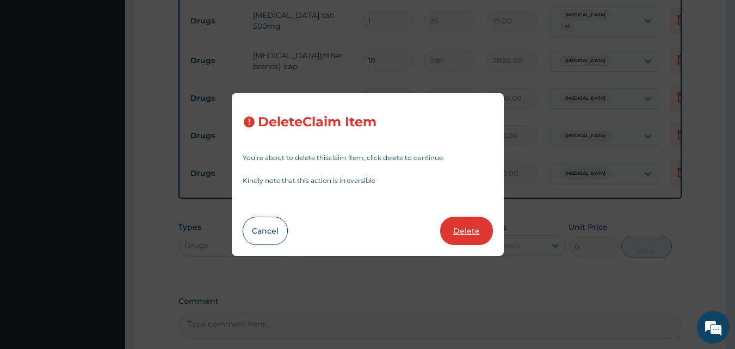
click at [461, 227] on button "Delete" at bounding box center [466, 230] width 53 height 28
type input "100"
type input "1000.00"
type input "42"
type input "10"
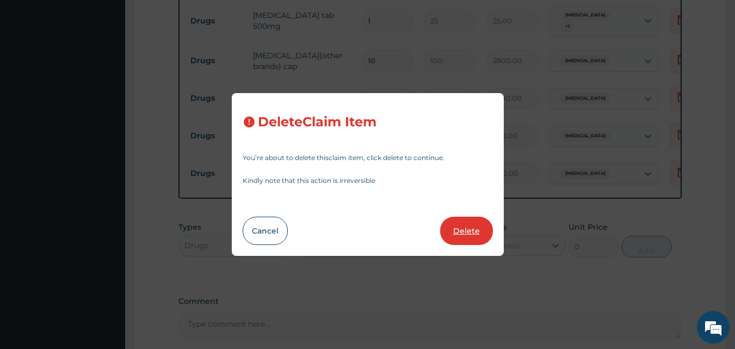
type input "420.00"
type input "1"
type input "800"
type input "800.00"
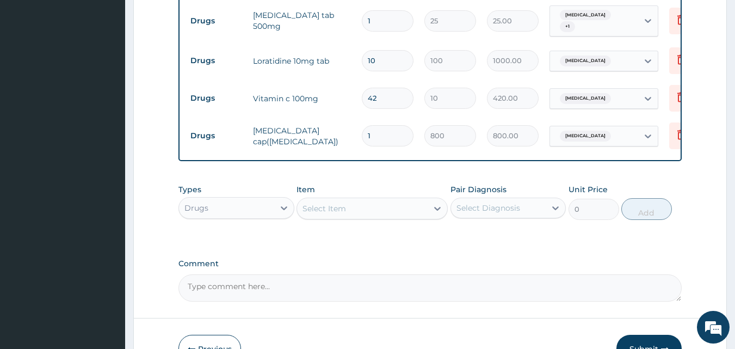
click at [377, 133] on input "1" at bounding box center [388, 135] width 52 height 21
type input "10"
type input "8000.00"
type input "1"
type input "800.00"
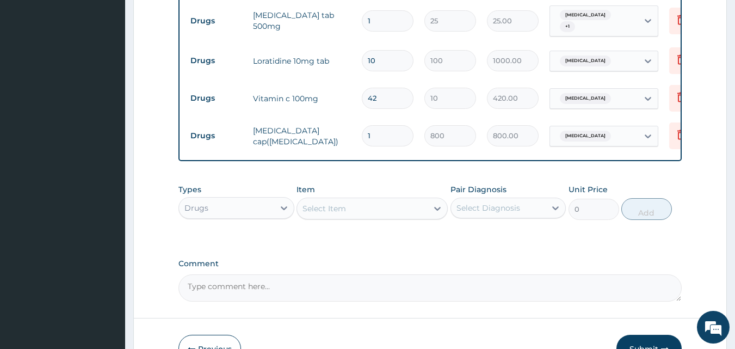
type input "0.00"
type input "7"
type input "5600.00"
type input "7"
click at [374, 22] on input "1" at bounding box center [388, 20] width 52 height 21
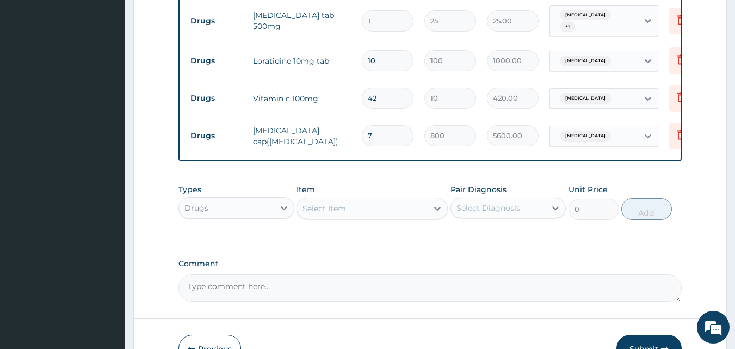
type input "18"
type input "450.00"
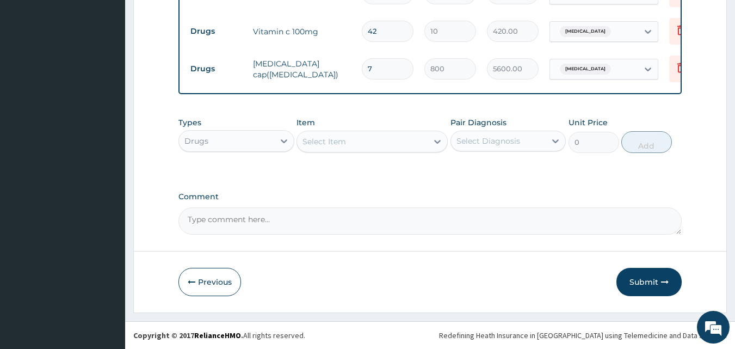
scroll to position [668, 0]
type input "18"
click at [637, 281] on button "Submit" at bounding box center [648, 282] width 65 height 28
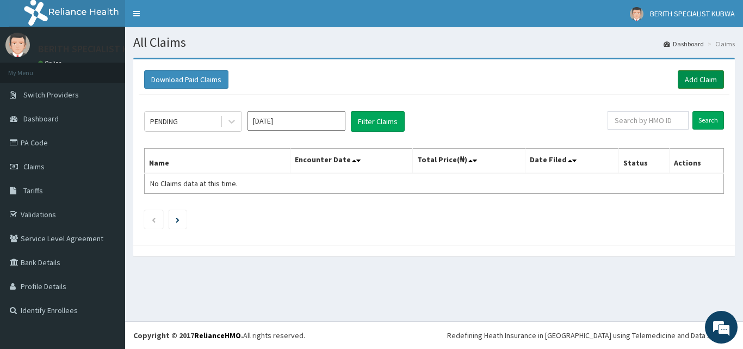
click at [703, 76] on link "Add Claim" at bounding box center [701, 79] width 46 height 18
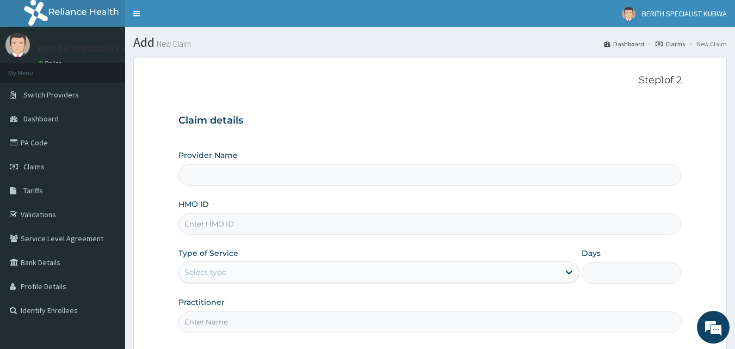
type input "BERITH SPECIALIST HOSPITAL - kubwa"
click at [196, 226] on input "HMO ID" at bounding box center [430, 223] width 504 height 21
type input "rtr/10002/a"
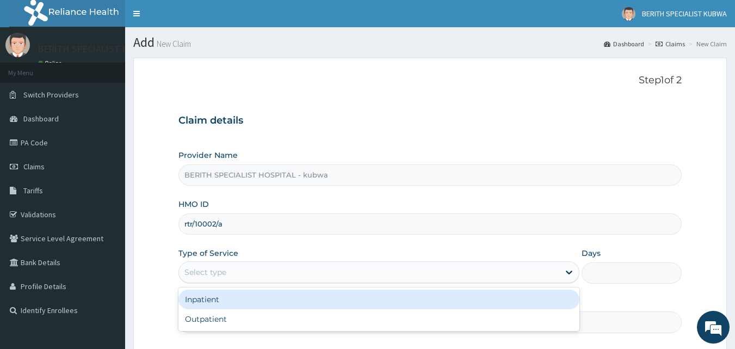
click at [190, 269] on div "Select type" at bounding box center [205, 272] width 42 height 11
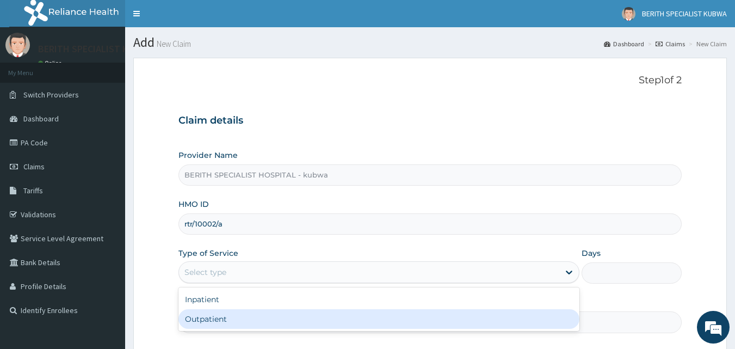
click at [205, 316] on div "Outpatient" at bounding box center [378, 319] width 401 height 20
type input "1"
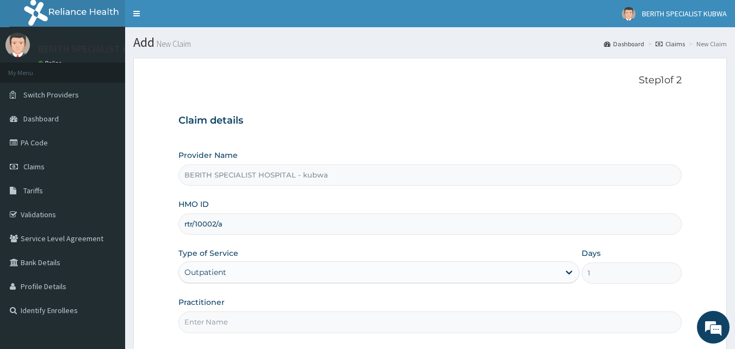
click at [205, 322] on input "Practitioner" at bounding box center [430, 321] width 504 height 21
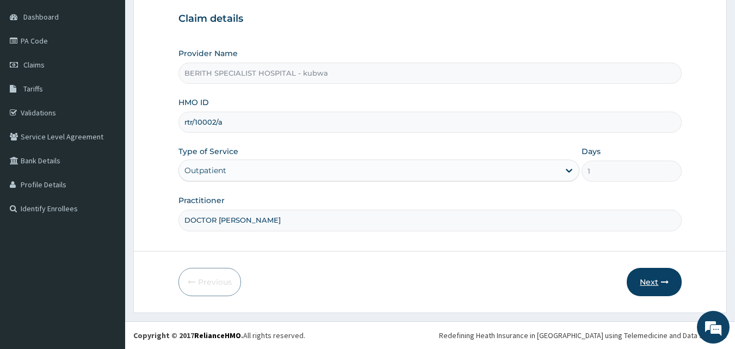
type input "DOCTOR [PERSON_NAME]"
click at [654, 278] on button "Next" at bounding box center [654, 282] width 55 height 28
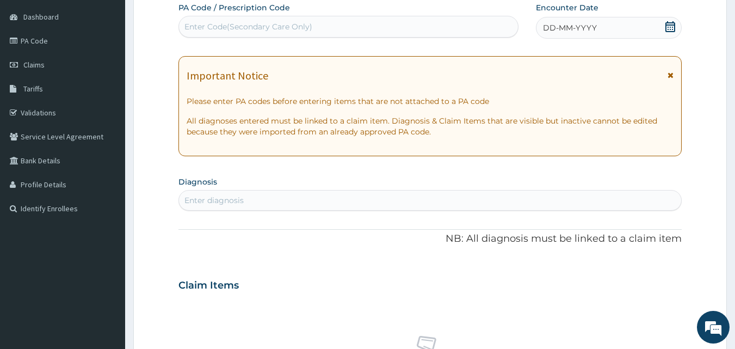
click at [667, 27] on icon at bounding box center [670, 26] width 11 height 11
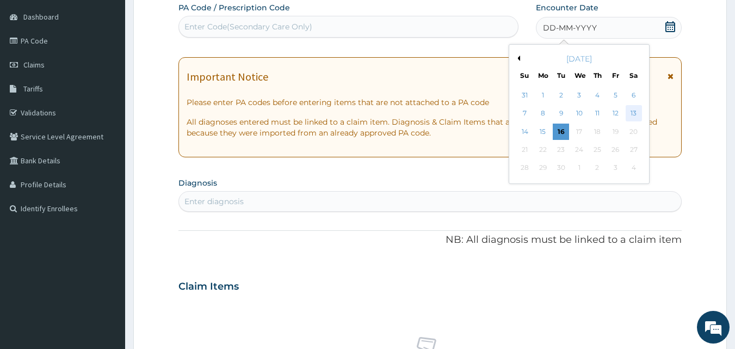
click at [634, 109] on div "13" at bounding box center [633, 114] width 16 height 16
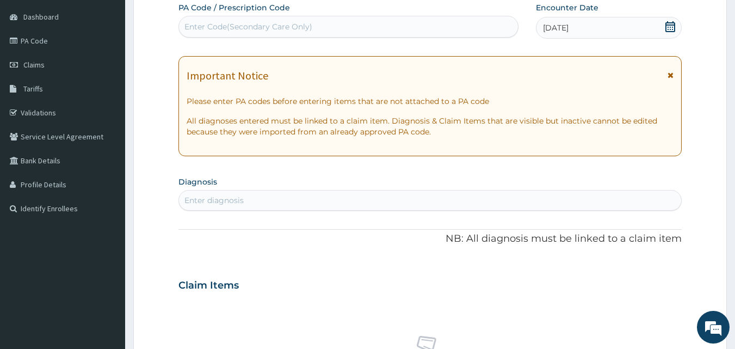
click at [214, 192] on div "Enter diagnosis" at bounding box center [430, 199] width 503 height 17
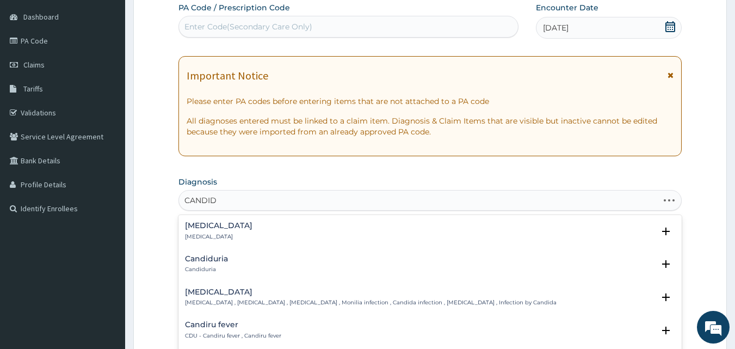
type input "CANDIDI"
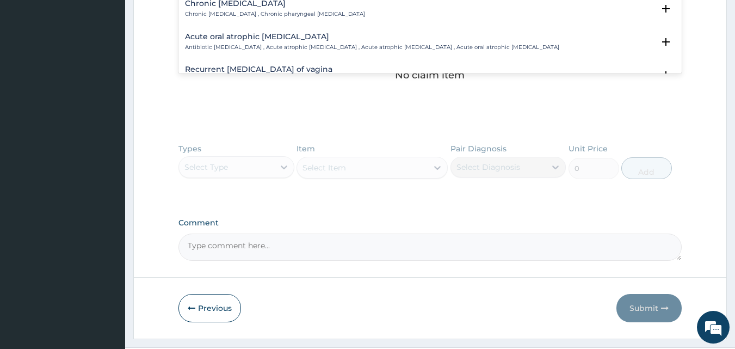
scroll to position [1481, 0]
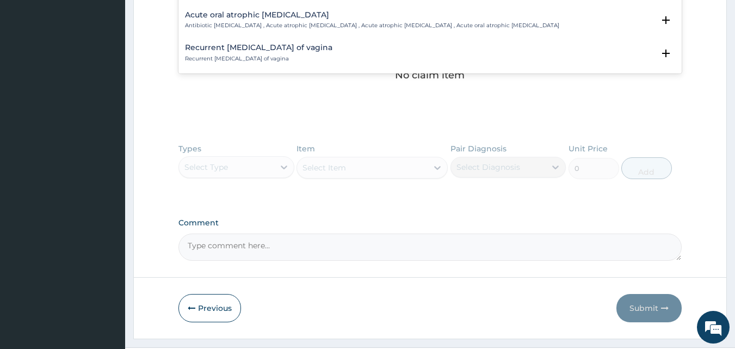
click at [266, 44] on h4 "Recurrent [MEDICAL_DATA] of vagina" at bounding box center [258, 48] width 147 height 8
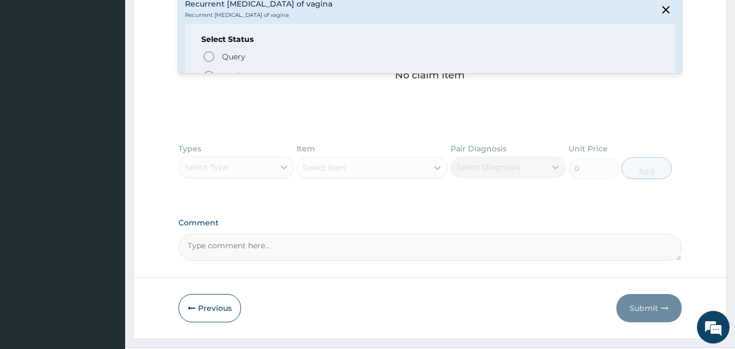
scroll to position [1546, 0]
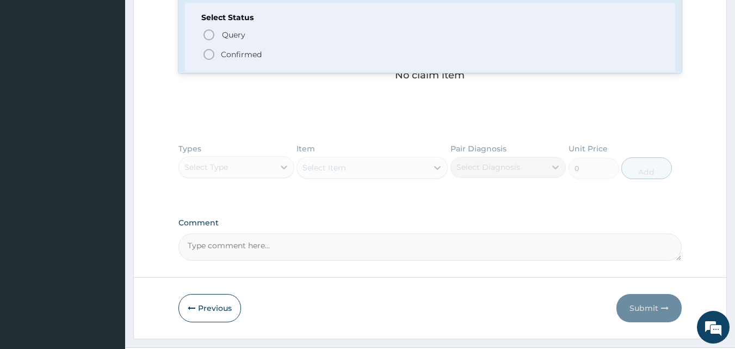
click at [207, 48] on icon "status option filled" at bounding box center [208, 54] width 13 height 13
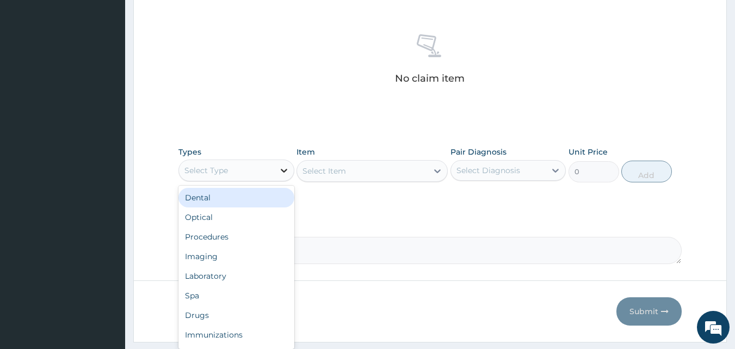
click at [281, 170] on icon at bounding box center [283, 170] width 11 height 11
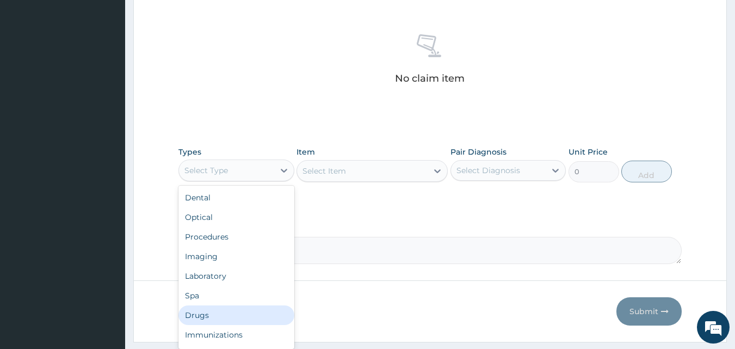
click at [220, 314] on div "Drugs" at bounding box center [236, 315] width 116 height 20
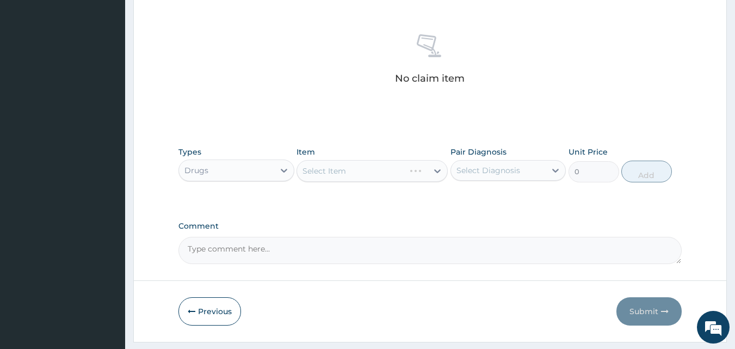
click at [438, 169] on div "Select Item" at bounding box center [371, 171] width 151 height 22
click at [437, 170] on div "Select Item" at bounding box center [371, 171] width 151 height 22
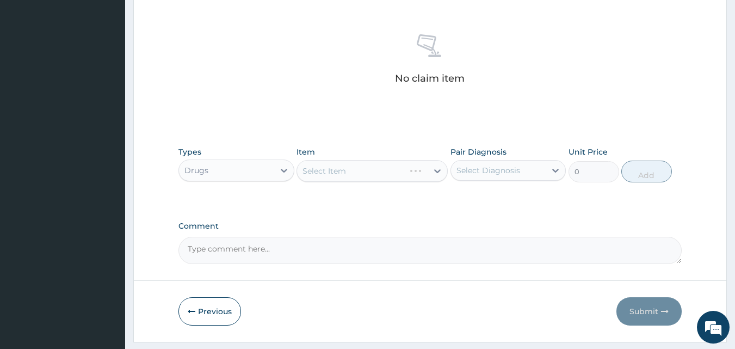
click at [437, 169] on div "Select Item" at bounding box center [371, 171] width 151 height 22
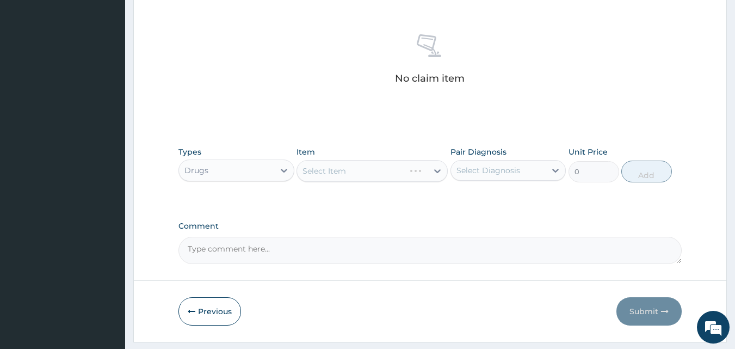
click at [437, 169] on div "Select Item" at bounding box center [371, 171] width 151 height 22
click at [202, 308] on button "Previous" at bounding box center [209, 311] width 63 height 28
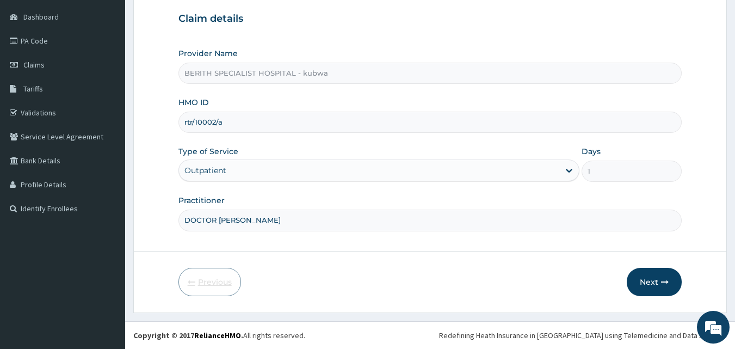
scroll to position [102, 0]
click at [648, 280] on button "Next" at bounding box center [654, 282] width 55 height 28
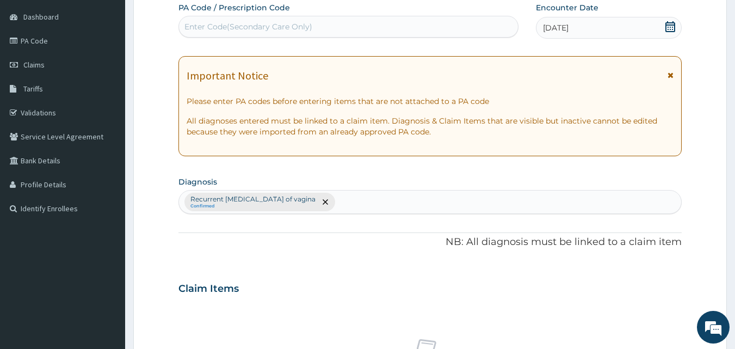
scroll to position [406, 0]
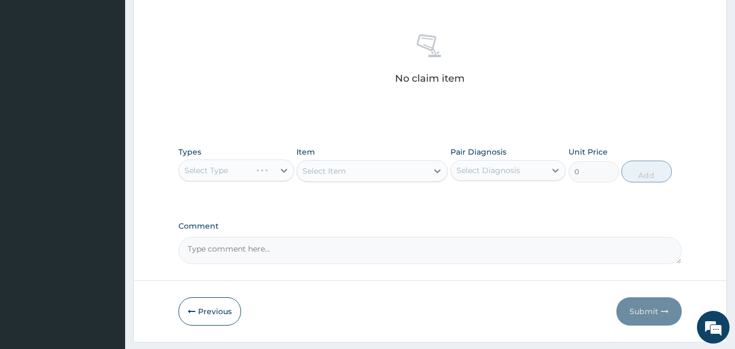
click at [283, 168] on div "Select Type" at bounding box center [236, 170] width 116 height 22
click at [284, 170] on div "Select Type" at bounding box center [236, 170] width 116 height 22
click at [282, 170] on div "Select Type" at bounding box center [236, 170] width 116 height 22
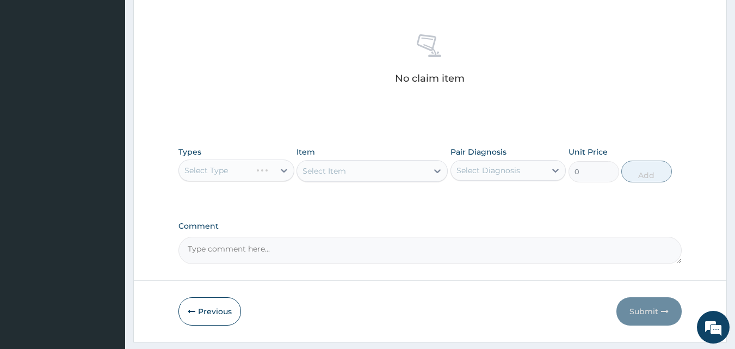
click at [282, 170] on div "Select Type" at bounding box center [236, 170] width 116 height 22
click at [283, 170] on div "Select Type" at bounding box center [236, 170] width 116 height 22
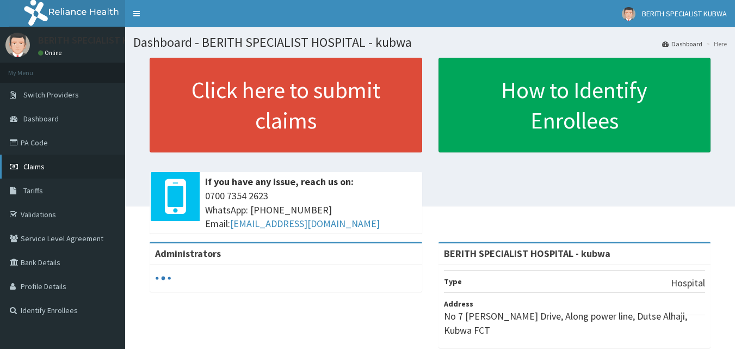
click at [10, 164] on icon at bounding box center [15, 167] width 11 height 8
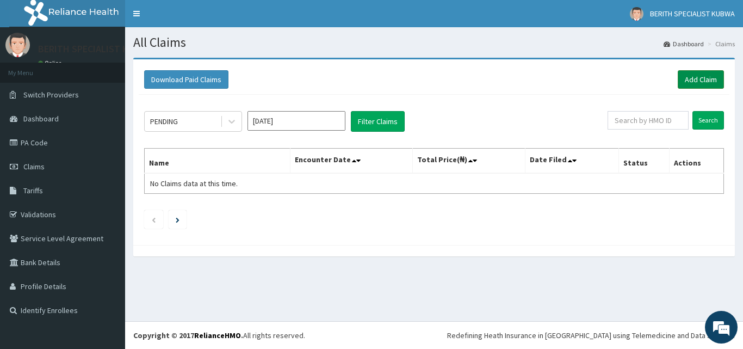
click at [695, 74] on link "Add Claim" at bounding box center [701, 79] width 46 height 18
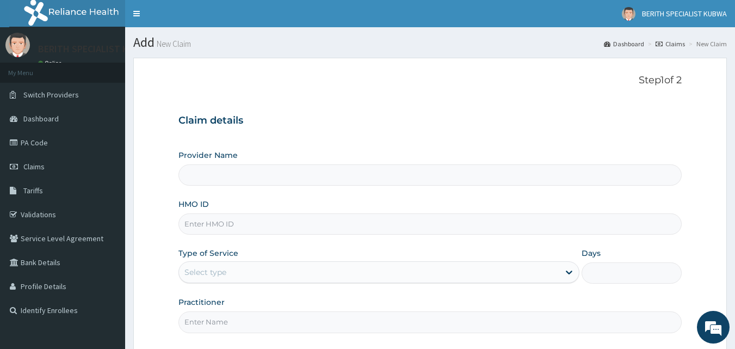
type input "BERITH SPECIALIST HOSPITAL - kubwa"
click at [191, 224] on input "HMO ID" at bounding box center [430, 223] width 504 height 21
type input "RTR/10002/A"
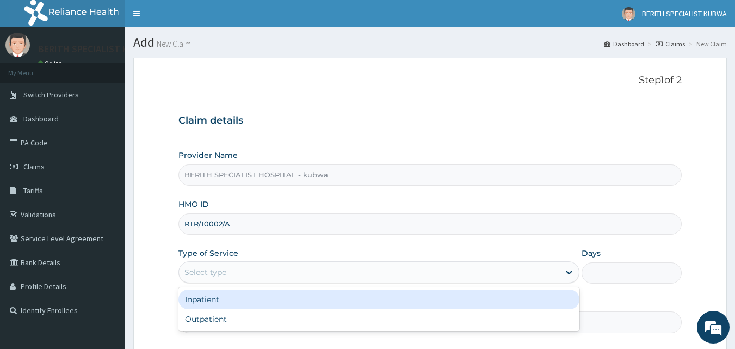
click at [189, 265] on div "Select type" at bounding box center [369, 271] width 380 height 17
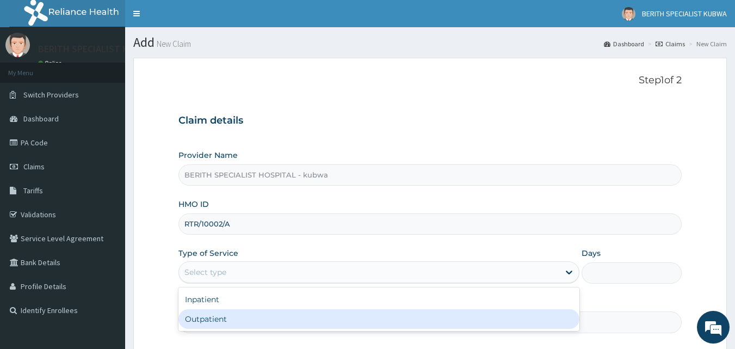
click at [242, 319] on div "Outpatient" at bounding box center [378, 319] width 401 height 20
type input "1"
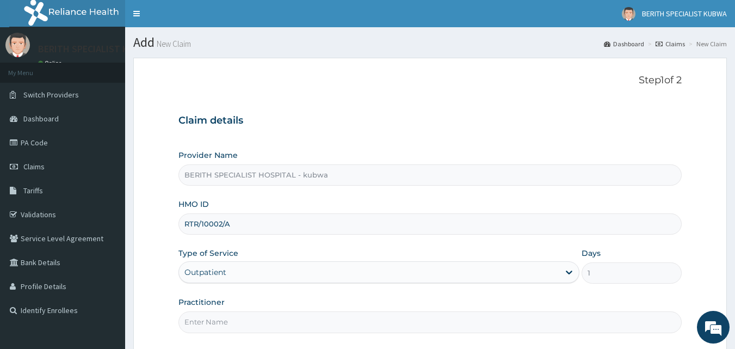
click at [224, 325] on input "Practitioner" at bounding box center [430, 321] width 504 height 21
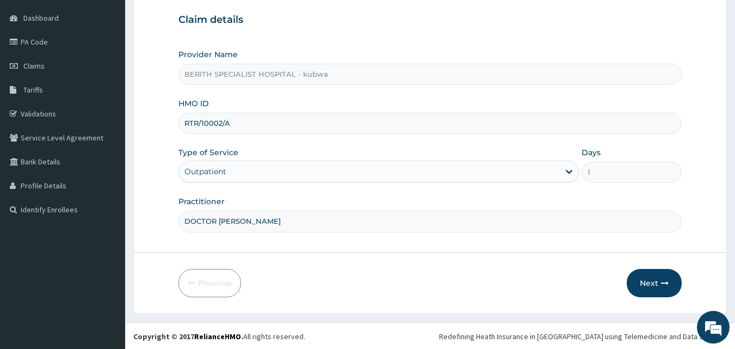
scroll to position [102, 0]
type input "DOCTOR [PERSON_NAME]"
click at [646, 279] on button "Next" at bounding box center [654, 282] width 55 height 28
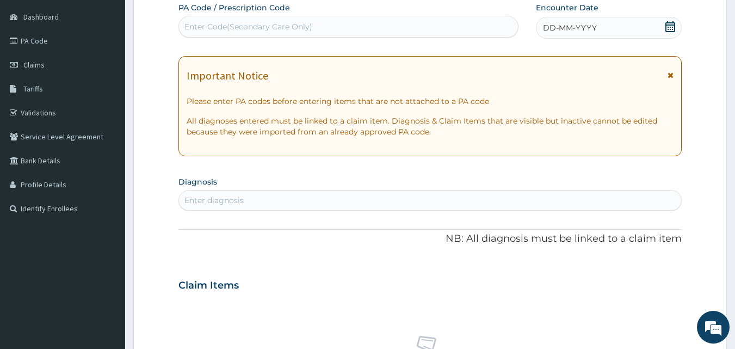
click at [668, 24] on icon at bounding box center [670, 26] width 10 height 11
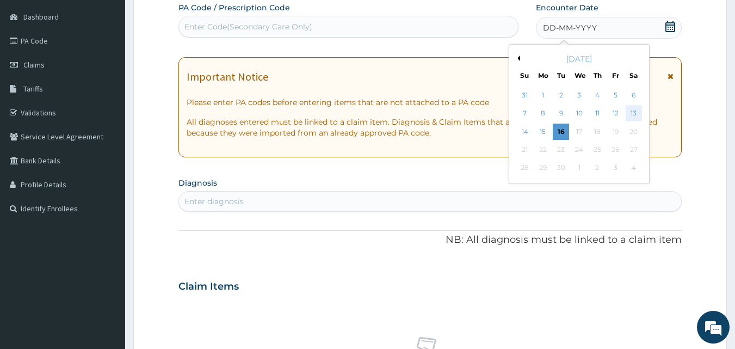
click at [630, 107] on div "13" at bounding box center [633, 114] width 16 height 16
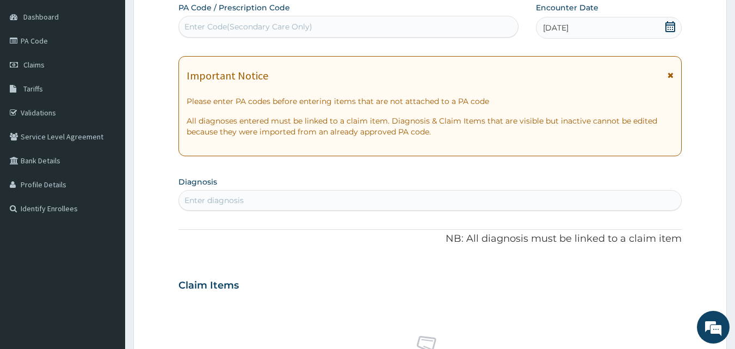
click at [289, 194] on div "Enter diagnosis" at bounding box center [430, 199] width 503 height 17
type input "CANDIDIA"
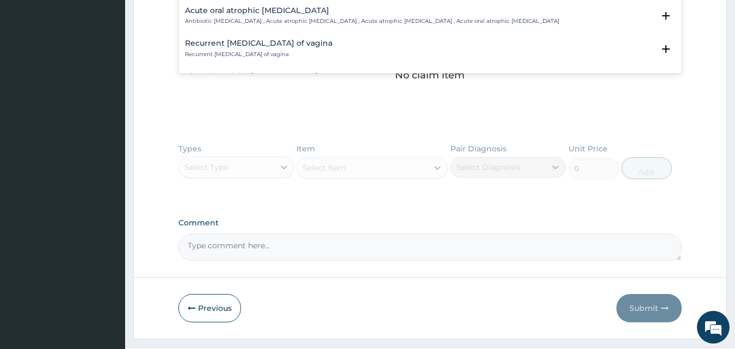
scroll to position [1507, 0]
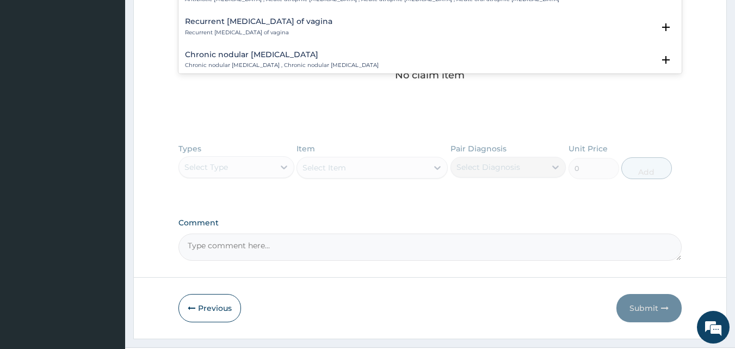
click at [237, 17] on h4 "Recurrent candidiasis of vagina" at bounding box center [258, 21] width 147 height 8
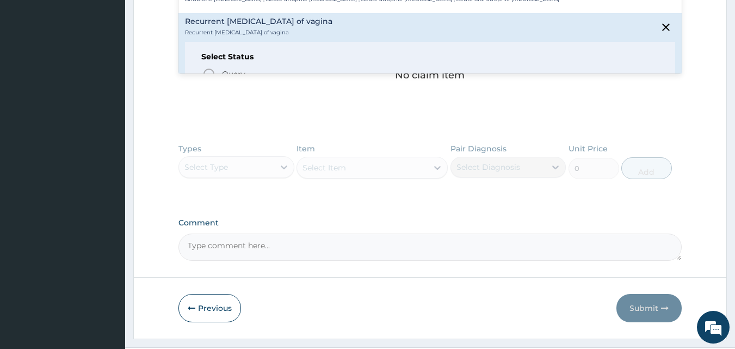
scroll to position [1543, 0]
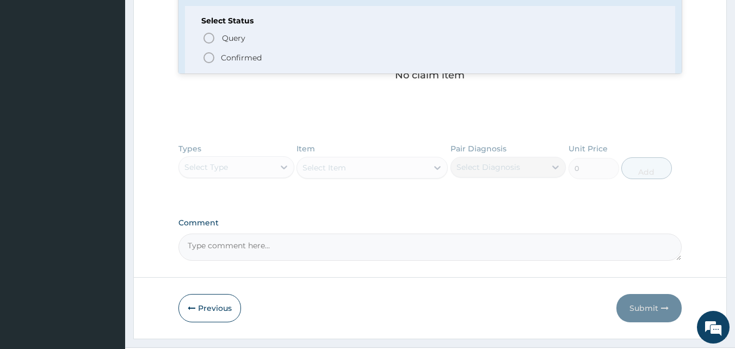
click at [207, 51] on icon "status option filled" at bounding box center [208, 57] width 13 height 13
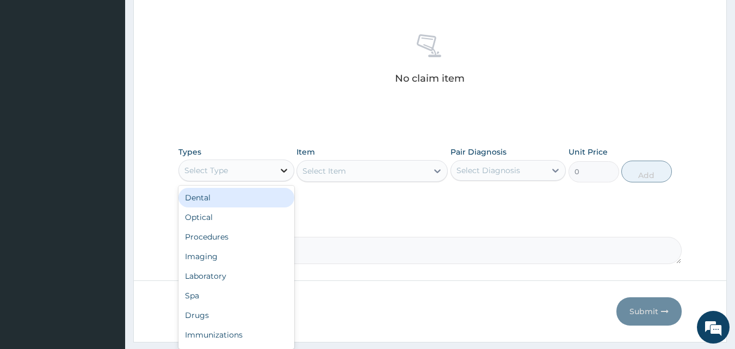
click at [283, 169] on icon at bounding box center [283, 170] width 11 height 11
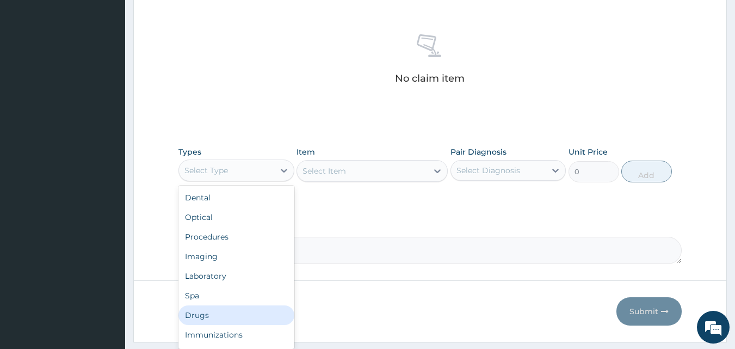
click at [218, 308] on div "Drugs" at bounding box center [236, 315] width 116 height 20
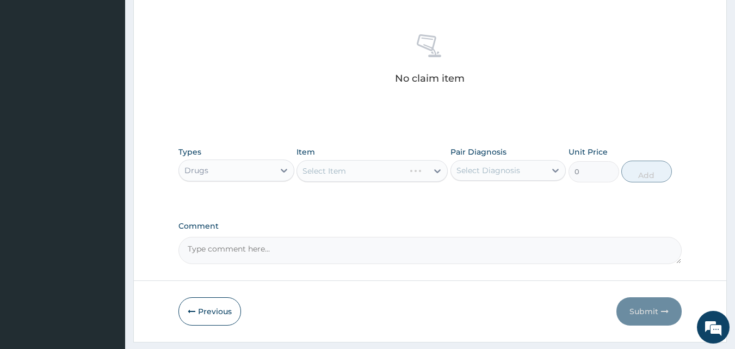
click at [437, 170] on div "Select Item" at bounding box center [371, 171] width 151 height 22
click at [437, 170] on icon at bounding box center [437, 170] width 11 height 11
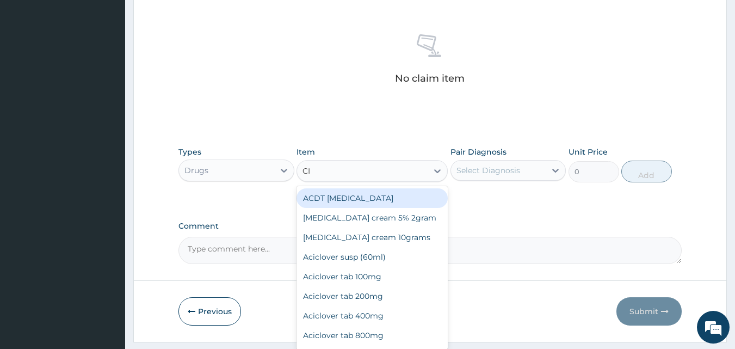
type input "CIP"
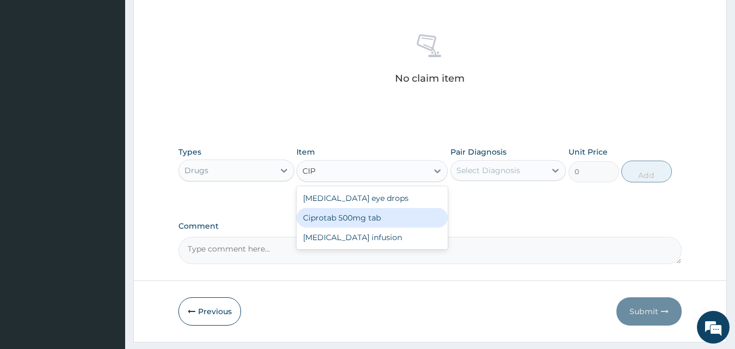
click at [375, 211] on div "Ciprotab 500mg tab" at bounding box center [371, 218] width 151 height 20
type input "150"
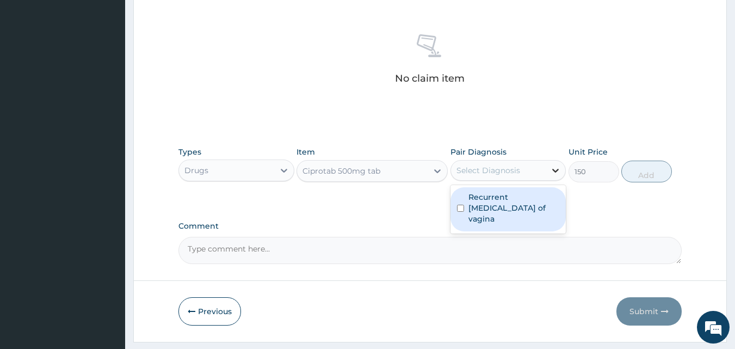
click at [555, 169] on icon at bounding box center [555, 170] width 11 height 11
click at [516, 203] on label "Recurrent candidiasis of vagina" at bounding box center [513, 207] width 91 height 33
checkbox input "true"
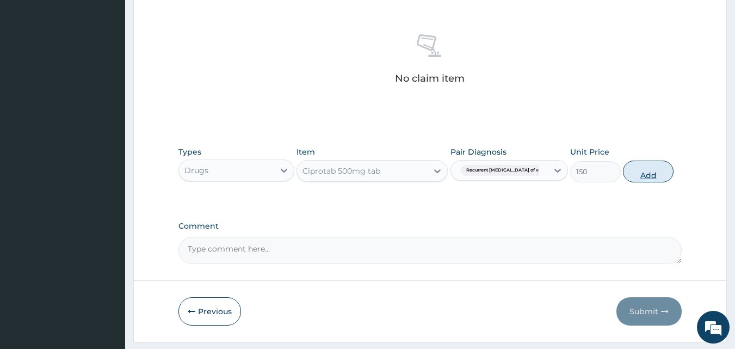
click at [651, 171] on button "Add" at bounding box center [648, 171] width 51 height 22
type input "0"
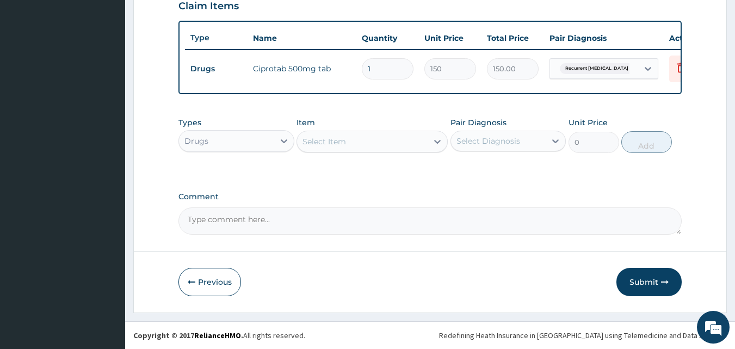
click at [376, 61] on input "1" at bounding box center [388, 68] width 52 height 21
type input "14"
type input "2100.00"
type input "14"
click at [646, 280] on button "Submit" at bounding box center [648, 282] width 65 height 28
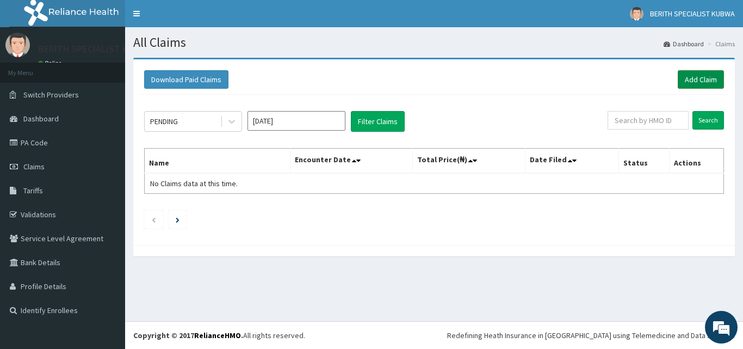
click at [704, 75] on link "Add Claim" at bounding box center [701, 79] width 46 height 18
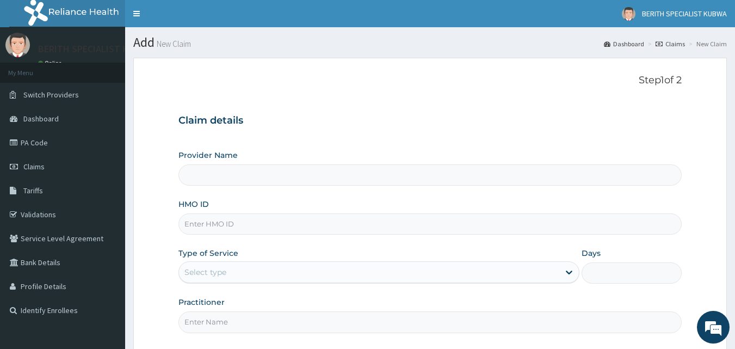
type input "BERITH SPECIALIST HOSPITAL - kubwa"
click at [201, 228] on input "HMO ID" at bounding box center [430, 223] width 504 height 21
type input "EWT/10002/B"
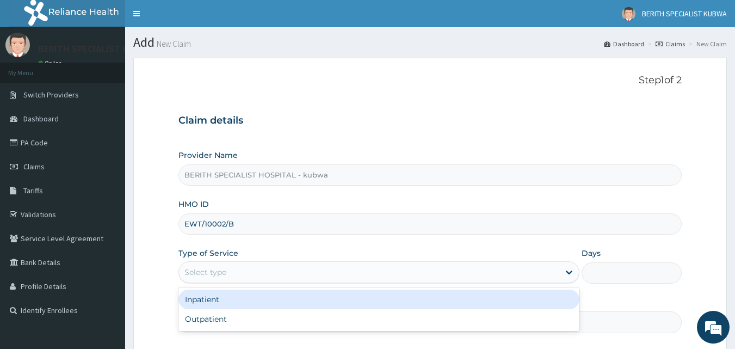
click at [200, 267] on div "Select type" at bounding box center [205, 272] width 42 height 11
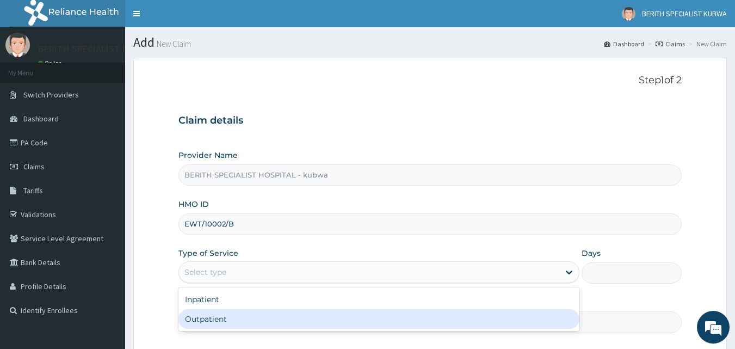
click at [194, 315] on div "Outpatient" at bounding box center [378, 319] width 401 height 20
type input "1"
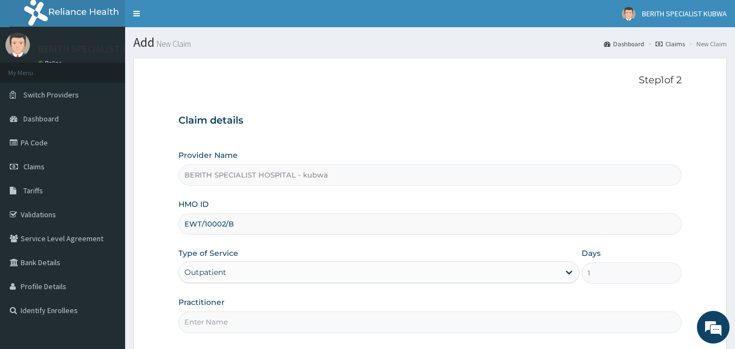
click at [194, 318] on input "Practitioner" at bounding box center [430, 321] width 504 height 21
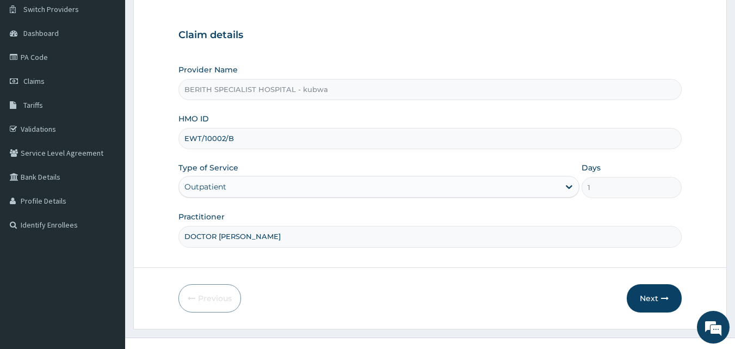
scroll to position [102, 0]
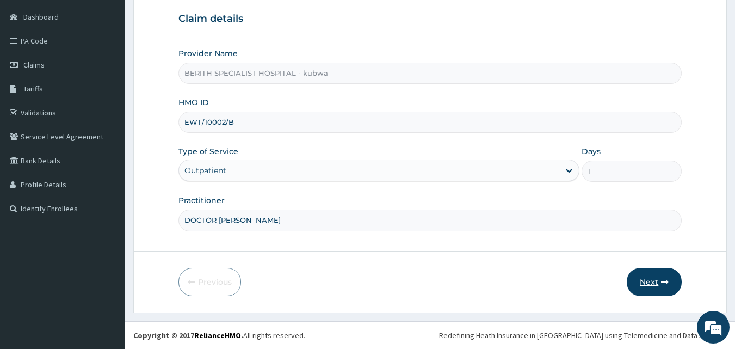
type input "DOCTOR [PERSON_NAME]"
click at [648, 281] on button "Next" at bounding box center [654, 282] width 55 height 28
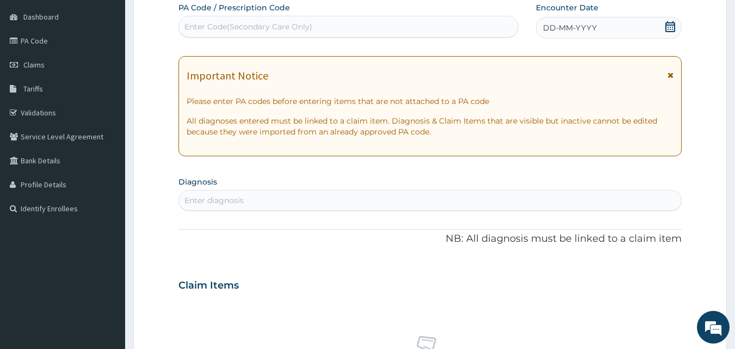
click at [670, 24] on icon at bounding box center [670, 26] width 10 height 11
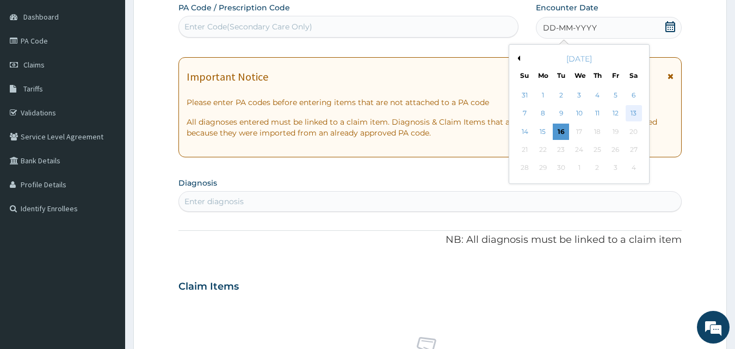
click at [633, 113] on div "13" at bounding box center [633, 114] width 16 height 16
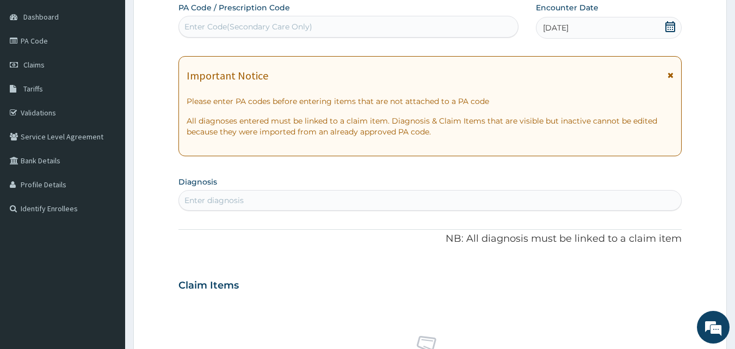
click at [198, 195] on div "Enter diagnosis" at bounding box center [213, 200] width 59 height 11
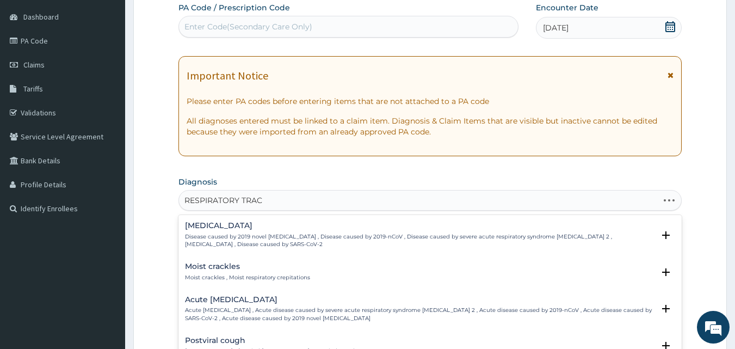
type input "RESPIRATORY TRACT"
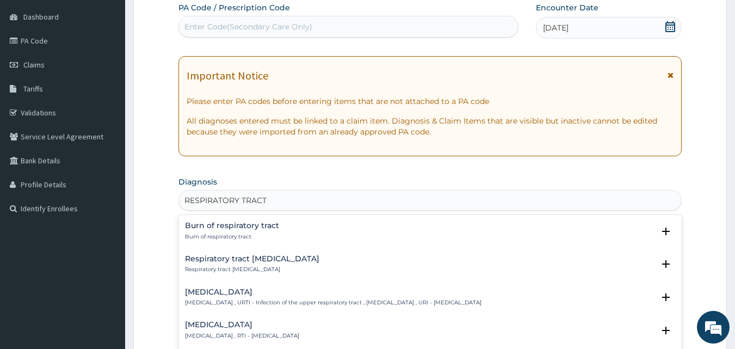
click at [227, 289] on h4 "Upper respiratory infection" at bounding box center [333, 292] width 296 height 8
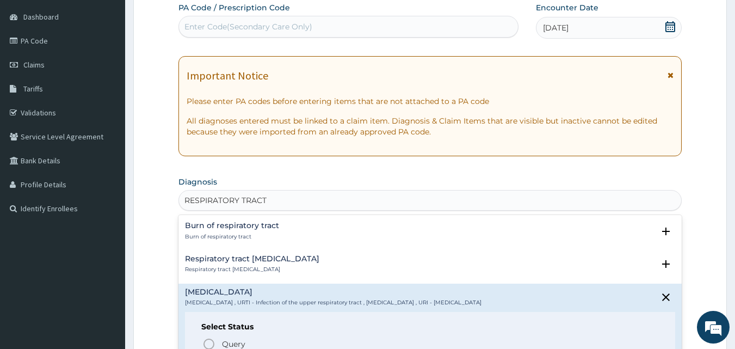
scroll to position [143, 0]
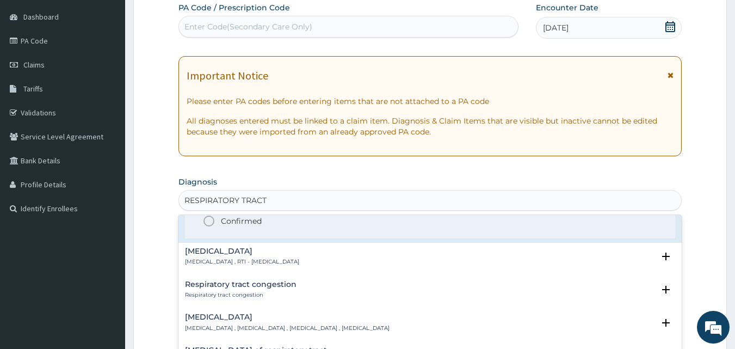
click at [209, 219] on icon "status option filled" at bounding box center [208, 220] width 13 height 13
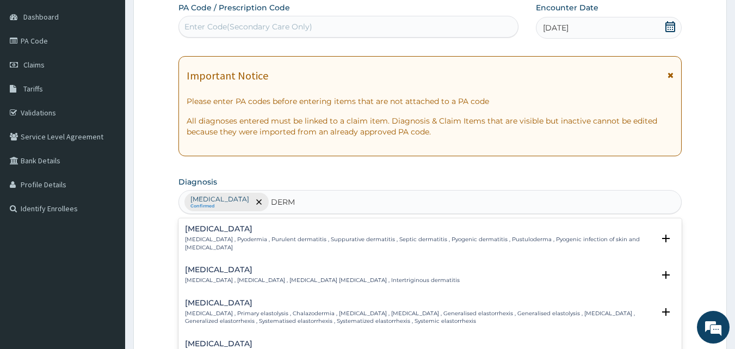
type input "DERMA"
click at [319, 190] on div "Upper respiratory infection Confirmed DERMA DERMA" at bounding box center [430, 201] width 503 height 23
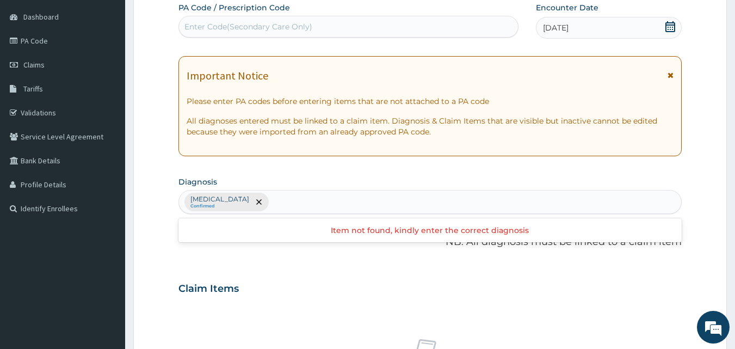
drag, startPoint x: 319, startPoint y: 190, endPoint x: 452, endPoint y: 185, distance: 133.4
click at [452, 185] on section "Diagnosis option Upper respiratory infection, selected. Use Up and Down to choo…" at bounding box center [430, 194] width 504 height 40
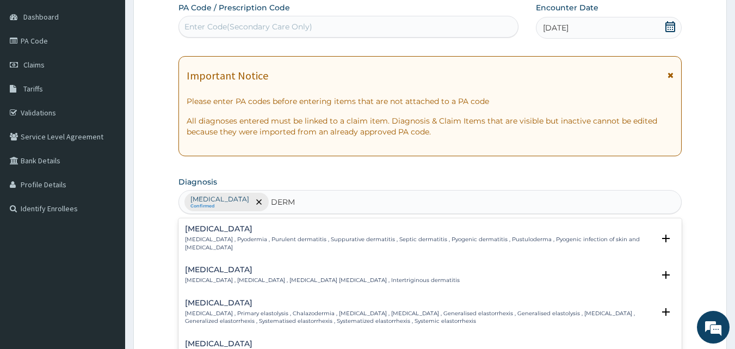
type input "DERMA"
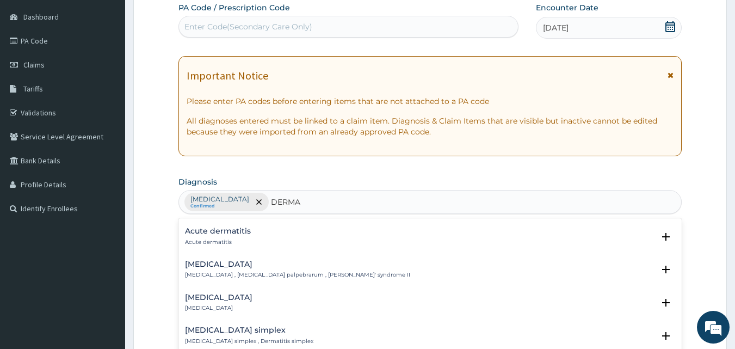
scroll to position [980, 0]
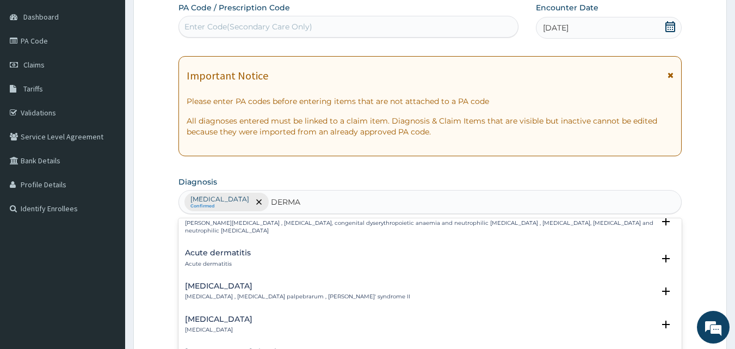
click at [208, 249] on div "Acute dermatitis Acute dermatitis" at bounding box center [218, 258] width 66 height 19
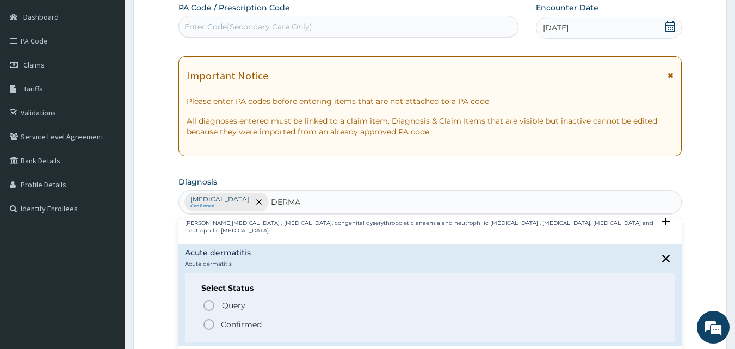
click at [207, 318] on icon "status option filled" at bounding box center [208, 324] width 13 height 13
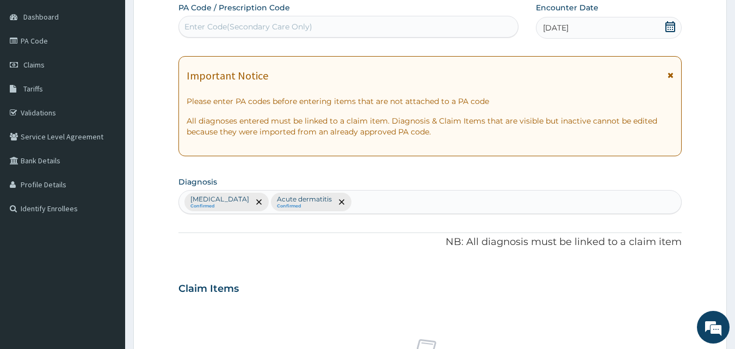
scroll to position [406, 0]
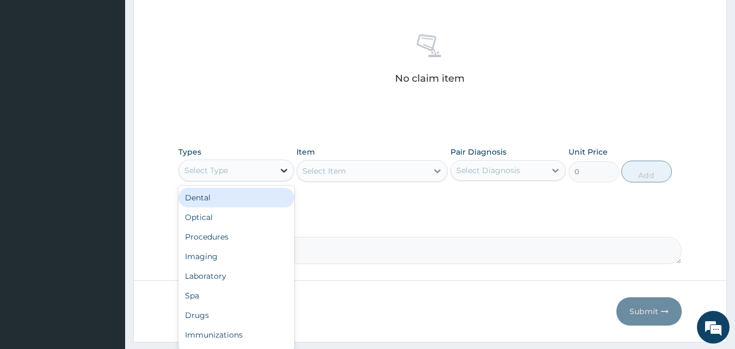
click at [280, 168] on icon at bounding box center [283, 170] width 11 height 11
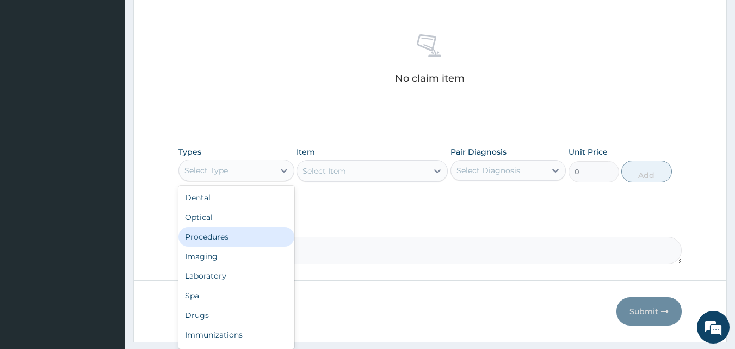
click at [238, 236] on div "Procedures" at bounding box center [236, 237] width 116 height 20
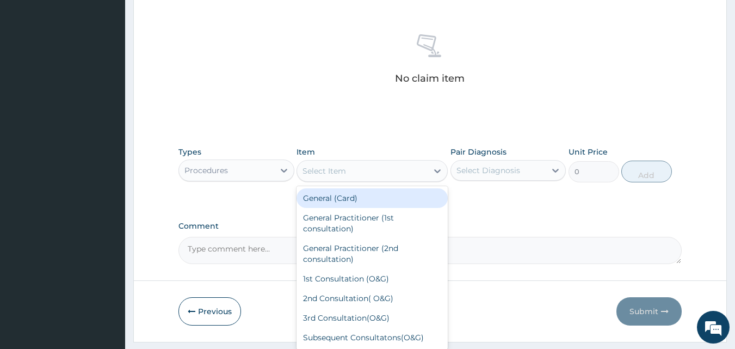
click at [438, 170] on icon at bounding box center [437, 170] width 11 height 11
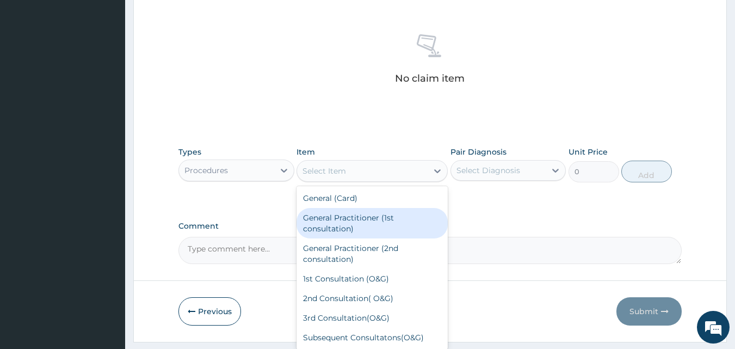
click at [338, 217] on div "General Practitioner (1st consultation)" at bounding box center [371, 223] width 151 height 30
type input "3000"
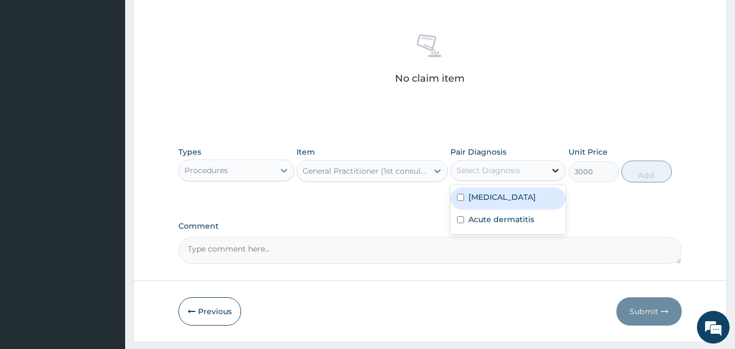
click at [555, 169] on icon at bounding box center [555, 170] width 11 height 11
click at [536, 199] on label "Upper respiratory infection" at bounding box center [501, 196] width 67 height 11
checkbox input "true"
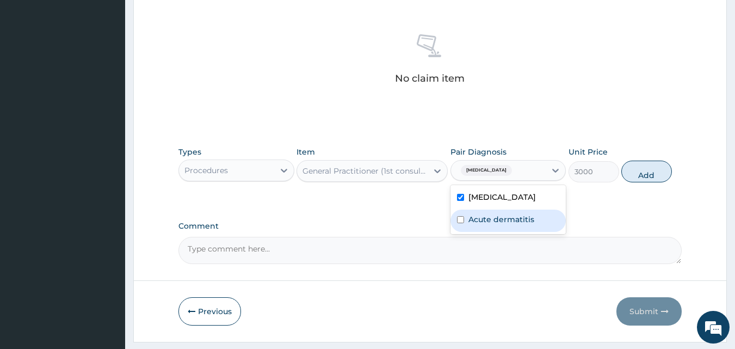
click at [544, 230] on div "Acute dermatitis" at bounding box center [508, 220] width 116 height 22
checkbox input "true"
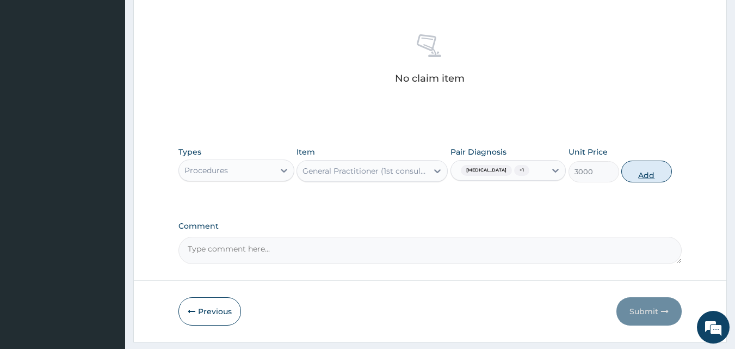
click at [648, 182] on button "Add" at bounding box center [646, 171] width 51 height 22
type input "0"
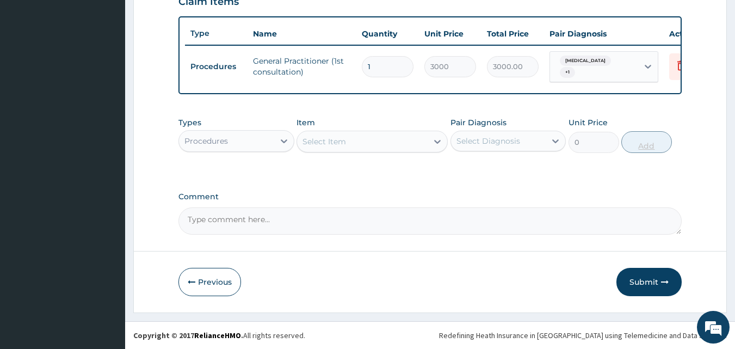
scroll to position [397, 0]
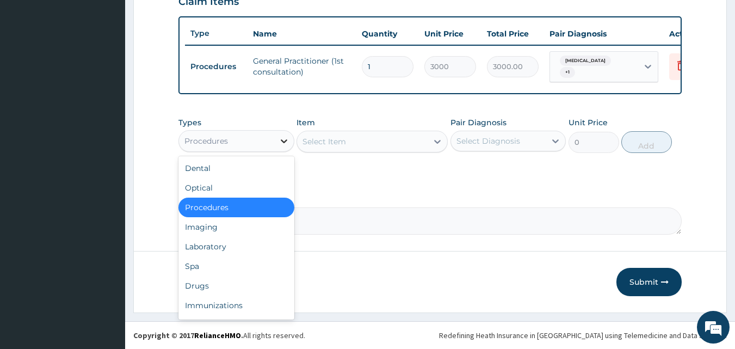
click at [282, 141] on icon at bounding box center [284, 141] width 7 height 4
click at [242, 283] on div "Drugs" at bounding box center [236, 286] width 116 height 20
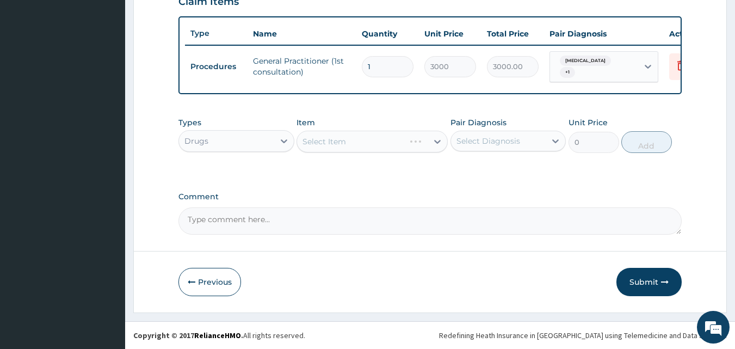
click at [437, 139] on div "Select Item" at bounding box center [371, 142] width 151 height 22
click at [437, 143] on icon at bounding box center [437, 142] width 7 height 4
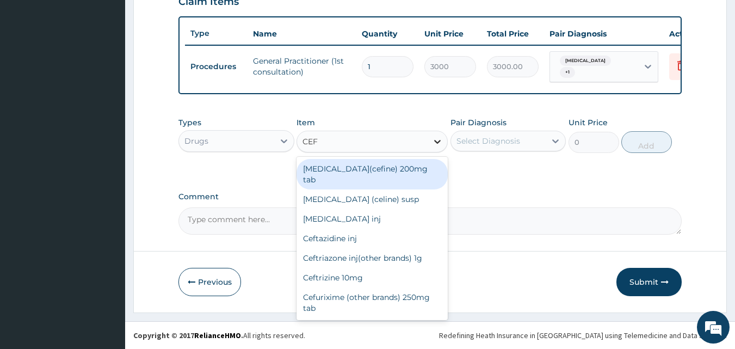
type input "CEFU"
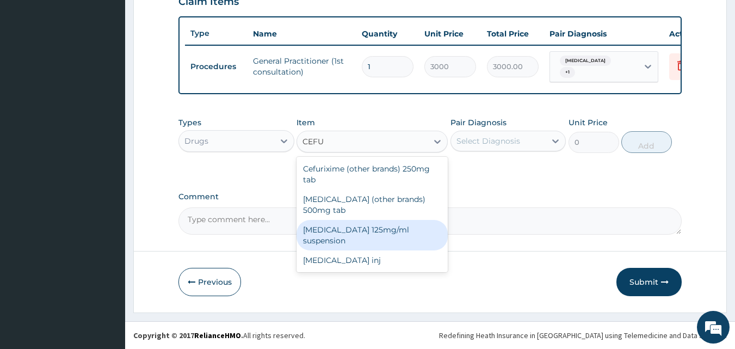
click at [392, 228] on div "Cefuroxime 125mg/ml suspension" at bounding box center [371, 235] width 151 height 30
type input "1800"
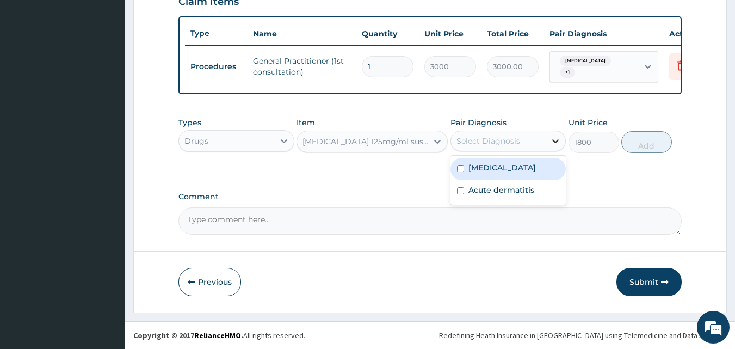
click at [555, 139] on icon at bounding box center [555, 140] width 11 height 11
click at [499, 166] on label "Upper respiratory infection" at bounding box center [501, 167] width 67 height 11
checkbox input "true"
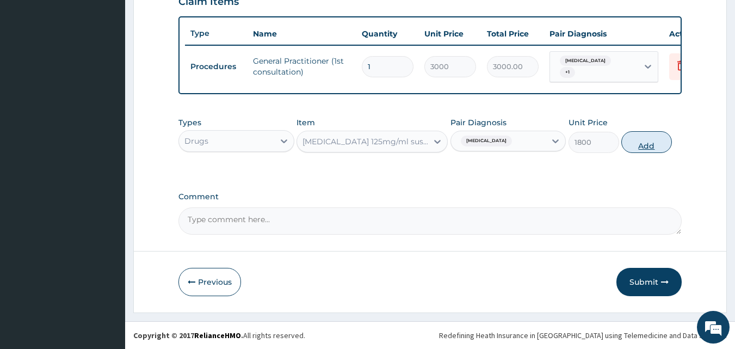
click at [645, 145] on button "Add" at bounding box center [646, 142] width 51 height 22
type input "0"
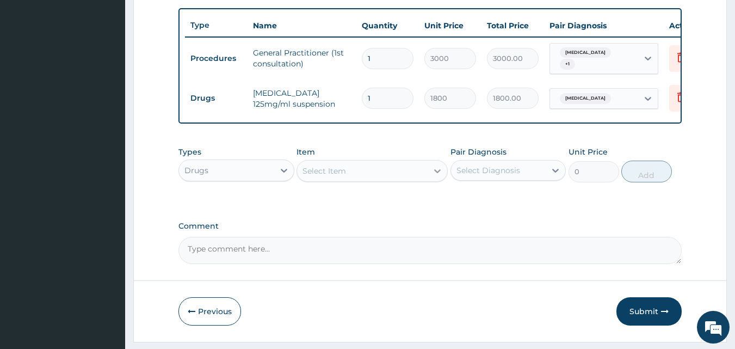
click at [437, 176] on icon at bounding box center [437, 170] width 11 height 11
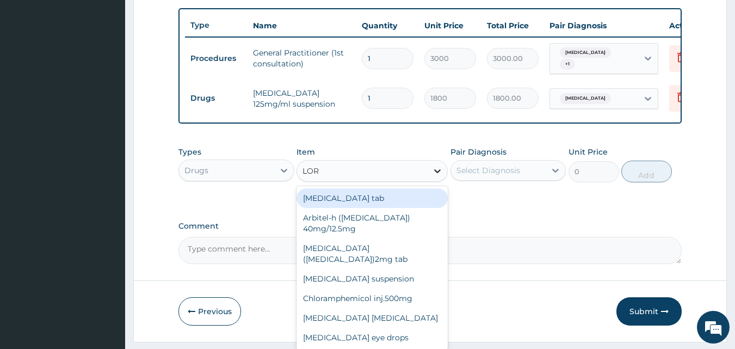
type input "LORA"
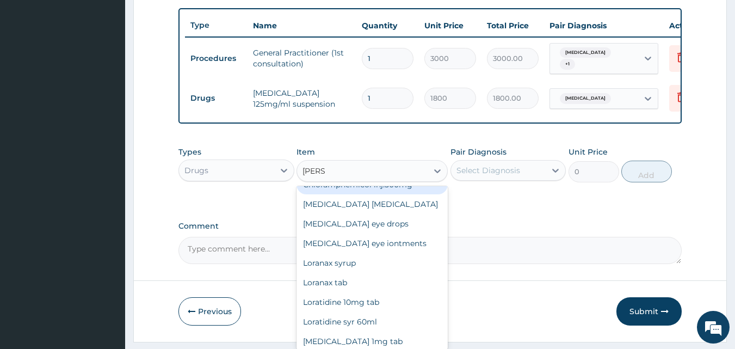
scroll to position [57, 0]
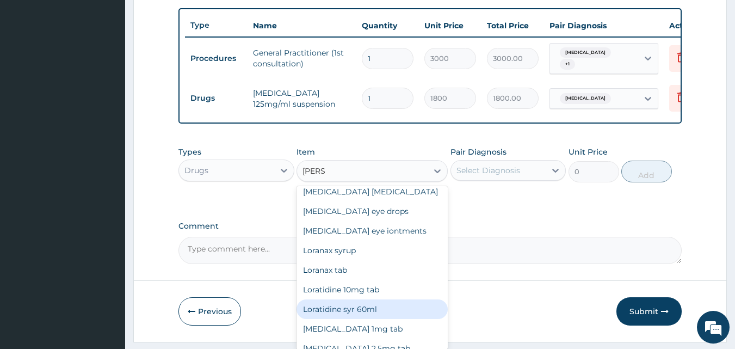
click at [372, 303] on div "Loratidine syr 60ml" at bounding box center [371, 309] width 151 height 20
type input "1200"
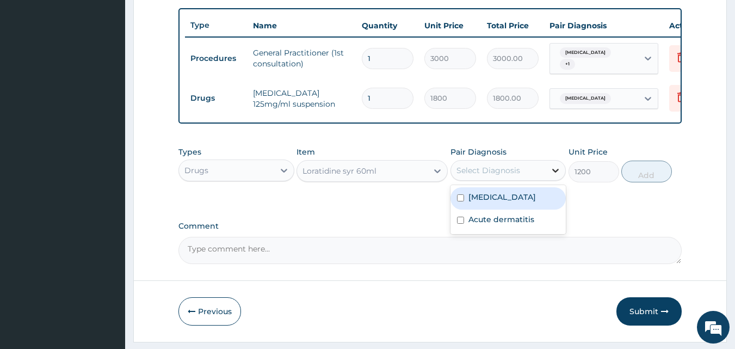
click at [555, 176] on icon at bounding box center [555, 170] width 11 height 11
click at [530, 202] on label "Upper respiratory infection" at bounding box center [501, 196] width 67 height 11
checkbox input "true"
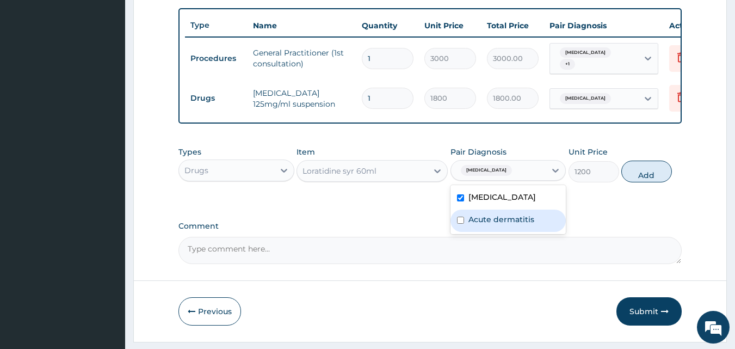
click at [522, 232] on div "Acute dermatitis" at bounding box center [508, 220] width 116 height 22
checkbox input "true"
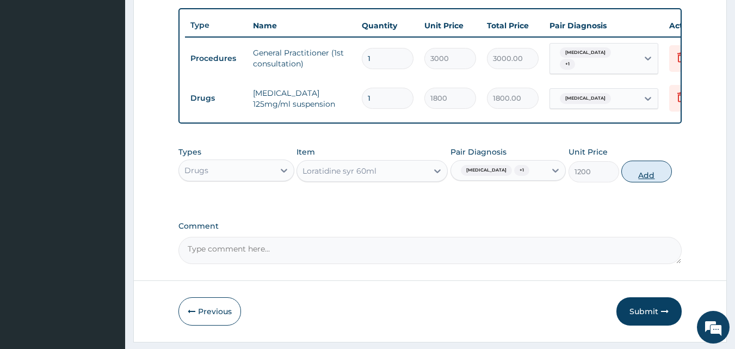
click at [651, 182] on button "Add" at bounding box center [646, 171] width 51 height 22
type input "0"
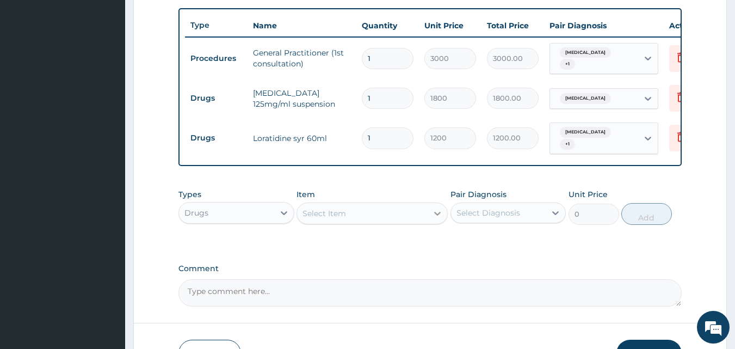
click at [439, 219] on icon at bounding box center [437, 213] width 11 height 11
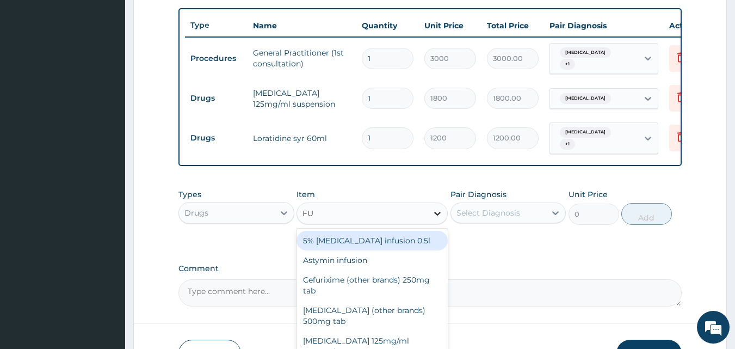
type input "FUN"
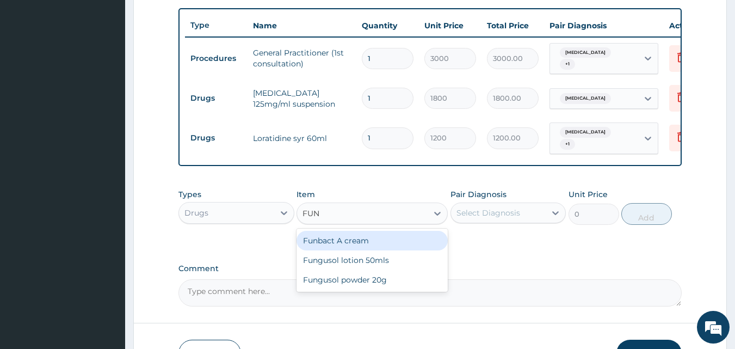
click at [392, 250] on div "Funbact A cream" at bounding box center [371, 241] width 151 height 20
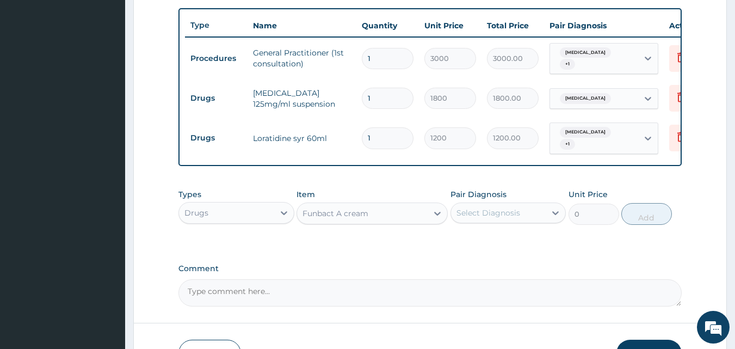
type input "800"
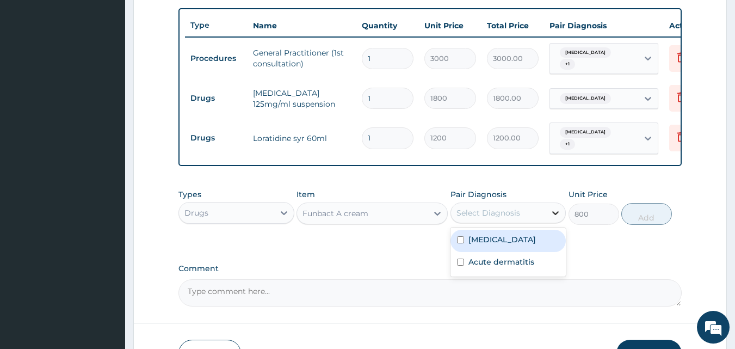
click at [555, 218] on icon at bounding box center [555, 212] width 11 height 11
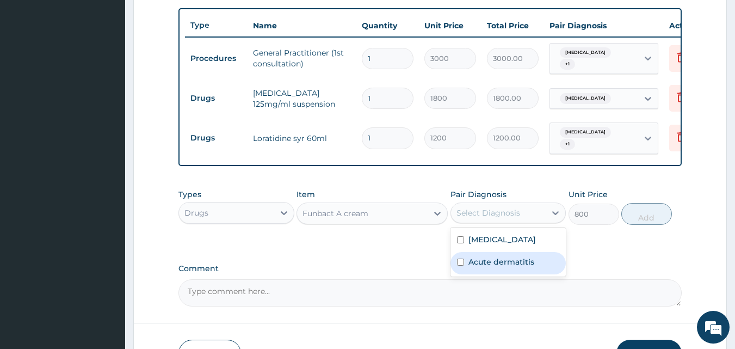
click at [519, 267] on label "Acute dermatitis" at bounding box center [501, 261] width 66 height 11
checkbox input "true"
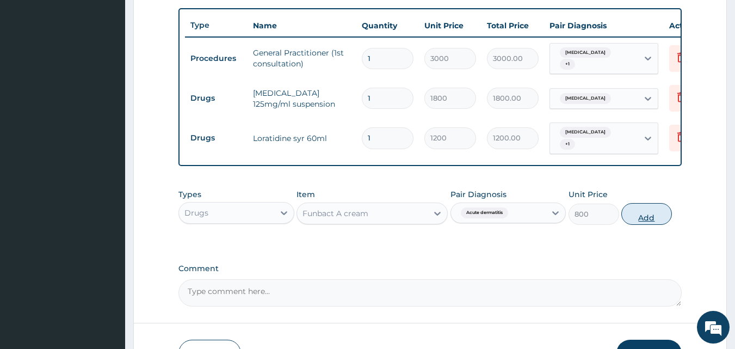
click at [650, 224] on button "Add" at bounding box center [646, 214] width 51 height 22
type input "0"
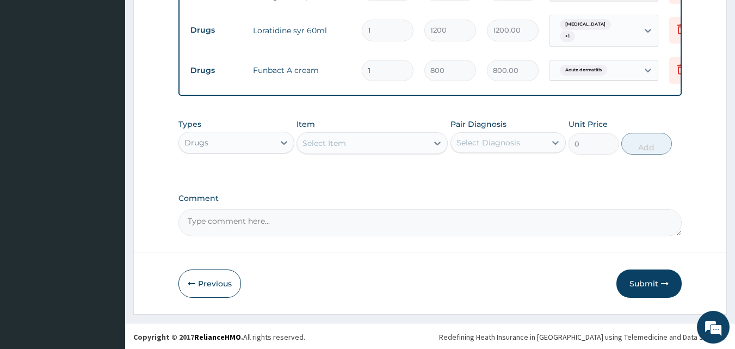
scroll to position [514, 0]
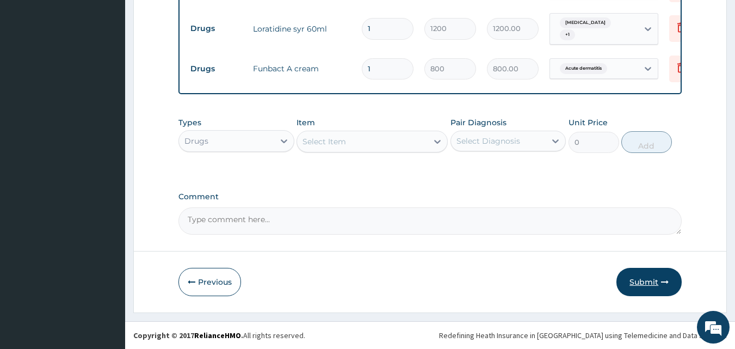
click at [642, 278] on button "Submit" at bounding box center [648, 282] width 65 height 28
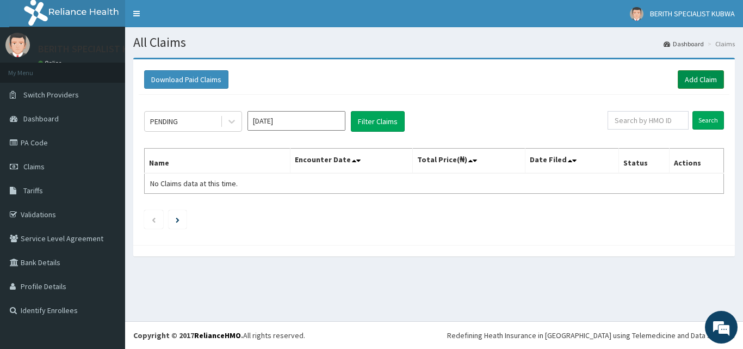
click at [700, 79] on link "Add Claim" at bounding box center [701, 79] width 46 height 18
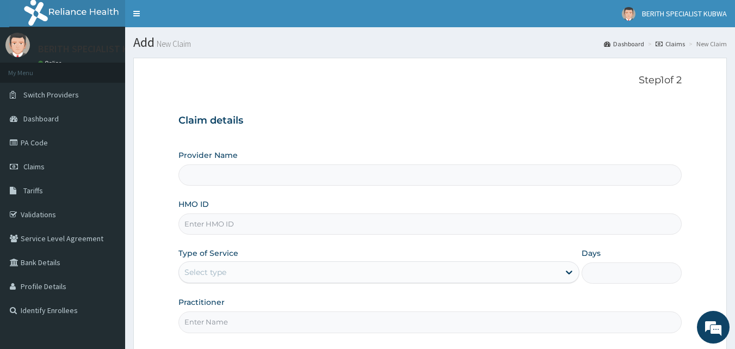
type input "BERITH SPECIALIST HOSPITAL - kubwa"
click at [191, 222] on input "HMO ID" at bounding box center [430, 223] width 504 height 21
type input "PCI/10062/A"
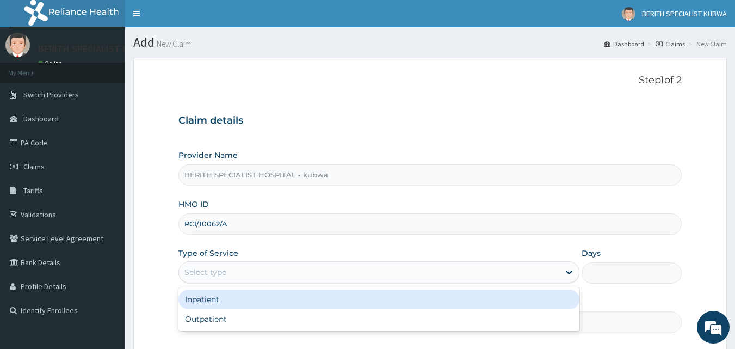
click at [195, 272] on div "Select type" at bounding box center [205, 272] width 42 height 11
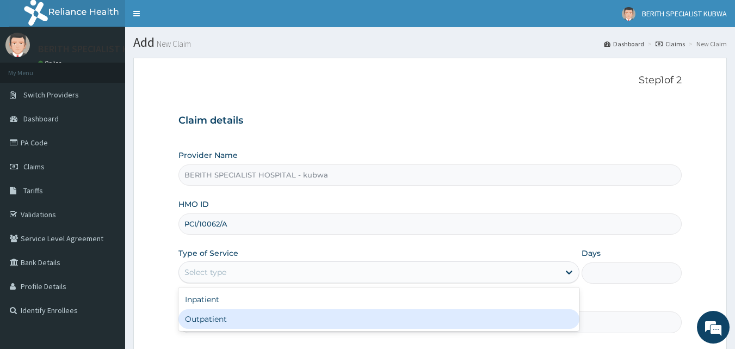
click at [200, 317] on div "Outpatient" at bounding box center [378, 319] width 401 height 20
type input "1"
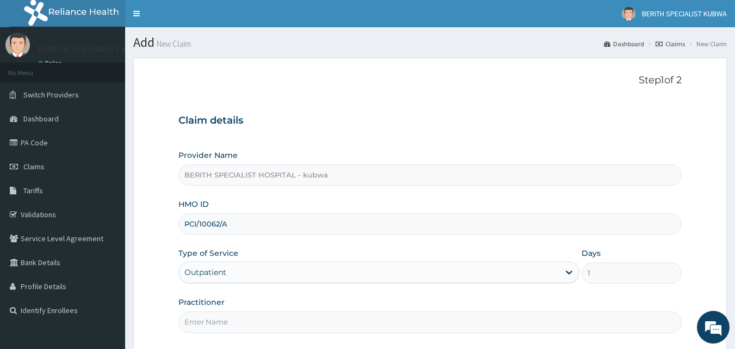
click at [198, 323] on input "Practitioner" at bounding box center [430, 321] width 504 height 21
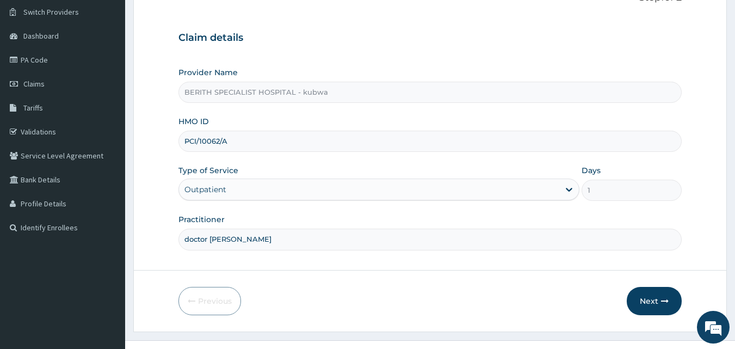
scroll to position [102, 0]
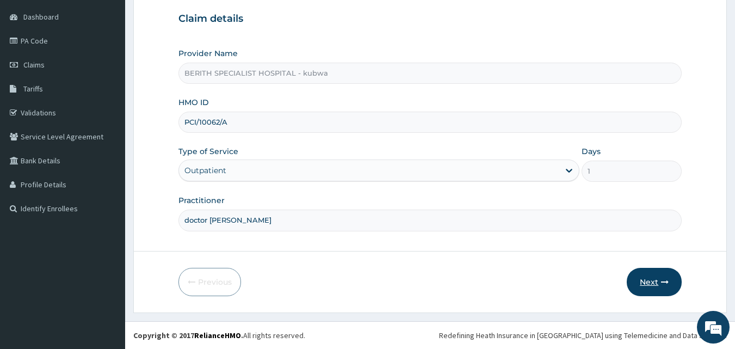
type input "doctor HASSAN"
click at [654, 278] on button "Next" at bounding box center [654, 282] width 55 height 28
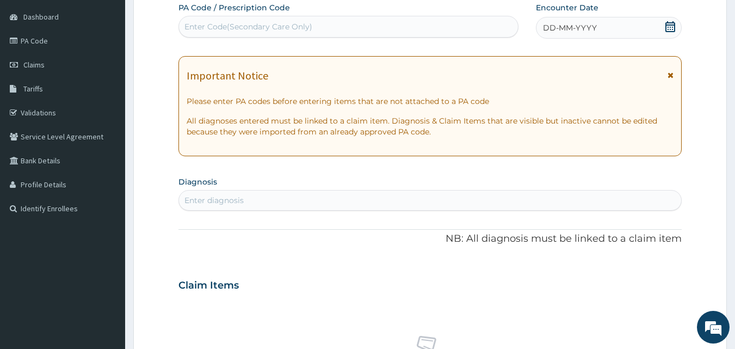
click at [666, 28] on icon at bounding box center [670, 26] width 10 height 11
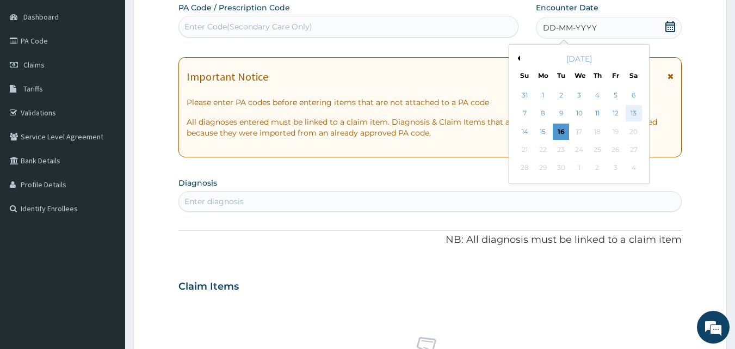
click at [631, 111] on div "13" at bounding box center [633, 114] width 16 height 16
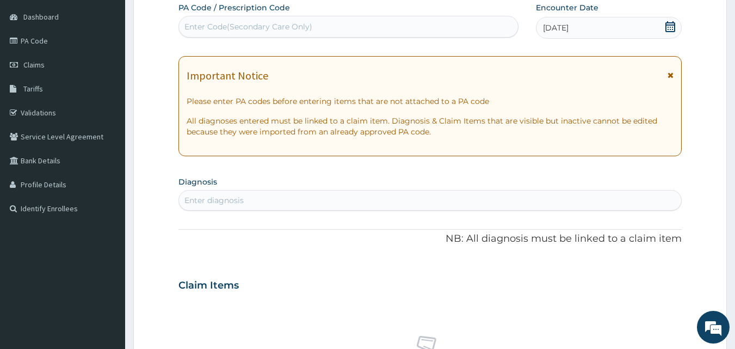
click at [213, 194] on div "Enter diagnosis" at bounding box center [430, 199] width 503 height 17
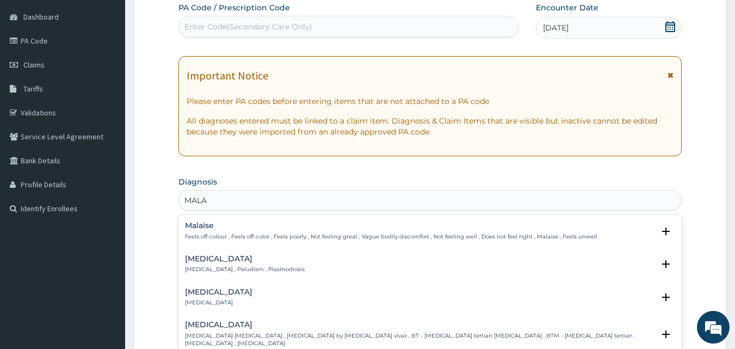
type input "MALAR"
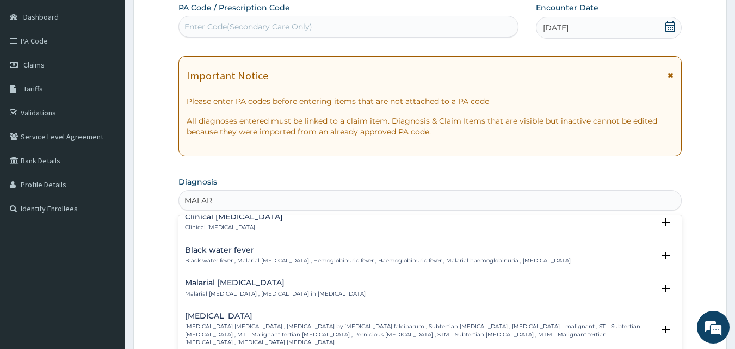
scroll to position [522, 0]
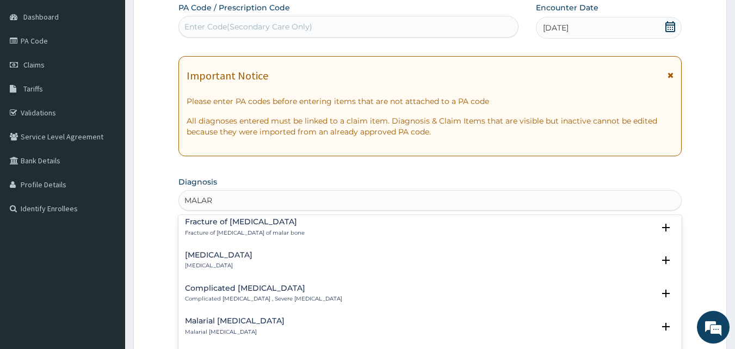
click at [238, 284] on h4 "Complicated malaria" at bounding box center [263, 288] width 157 height 8
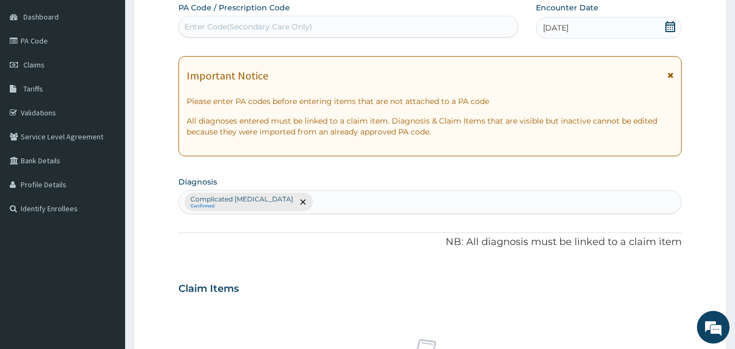
scroll to position [406, 0]
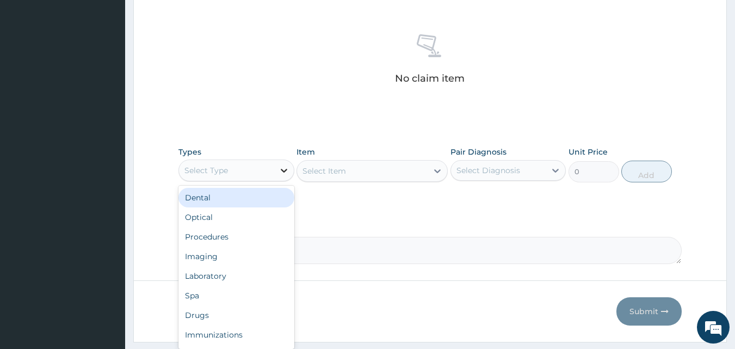
click at [283, 170] on icon at bounding box center [283, 170] width 11 height 11
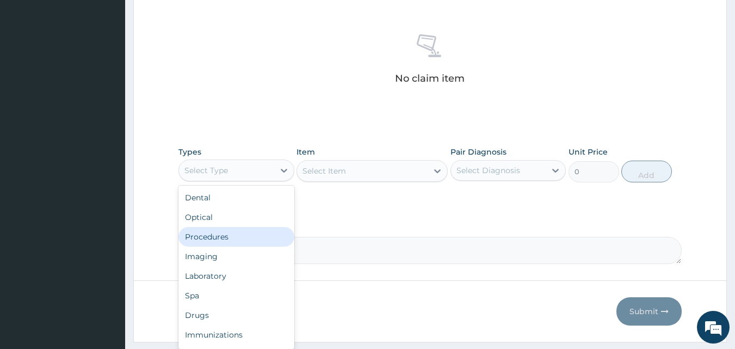
click at [242, 228] on div "Procedures" at bounding box center [236, 237] width 116 height 20
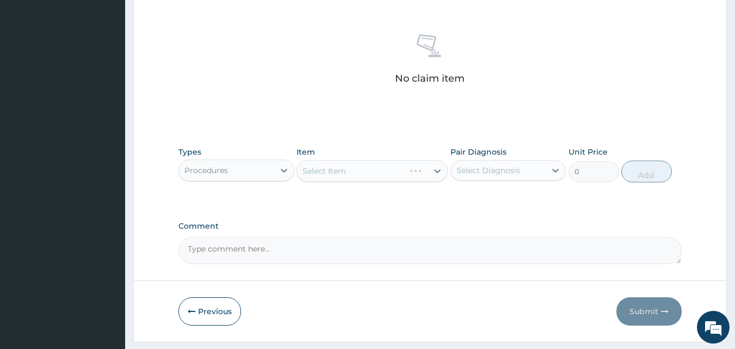
click at [438, 173] on div "Select Item" at bounding box center [371, 171] width 151 height 22
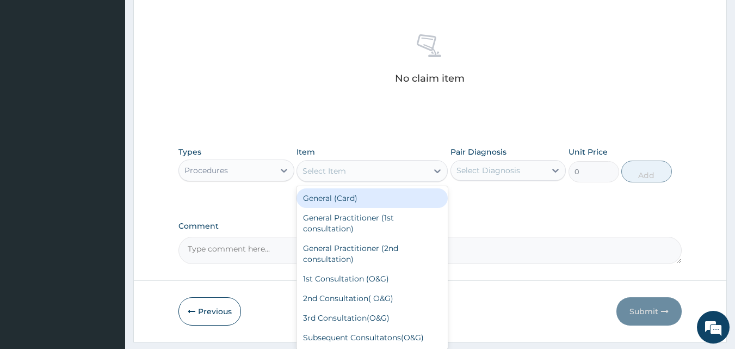
click at [438, 173] on icon at bounding box center [437, 170] width 11 height 11
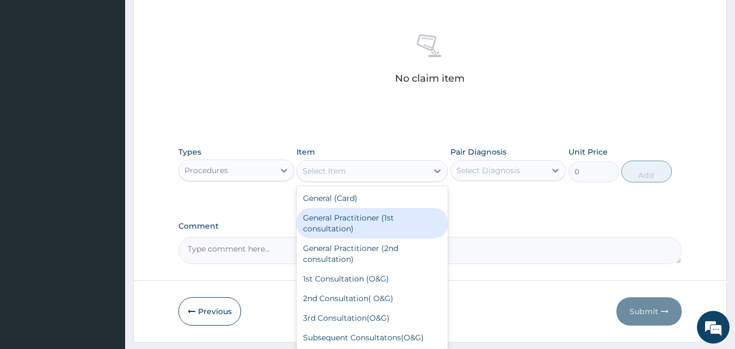
click at [405, 214] on div "General Practitioner (1st consultation)" at bounding box center [371, 223] width 151 height 30
type input "3000"
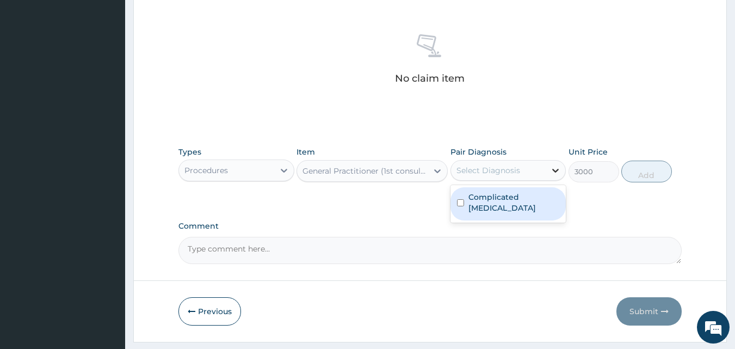
click at [554, 169] on icon at bounding box center [556, 171] width 7 height 4
click at [524, 196] on label "Complicated malaria" at bounding box center [513, 202] width 91 height 22
checkbox input "true"
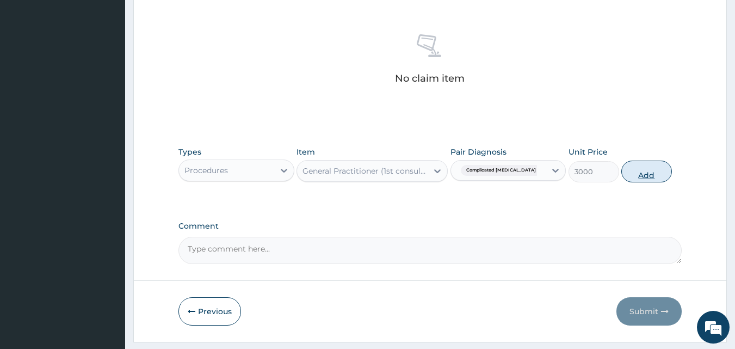
click at [645, 167] on button "Add" at bounding box center [646, 171] width 51 height 22
type input "0"
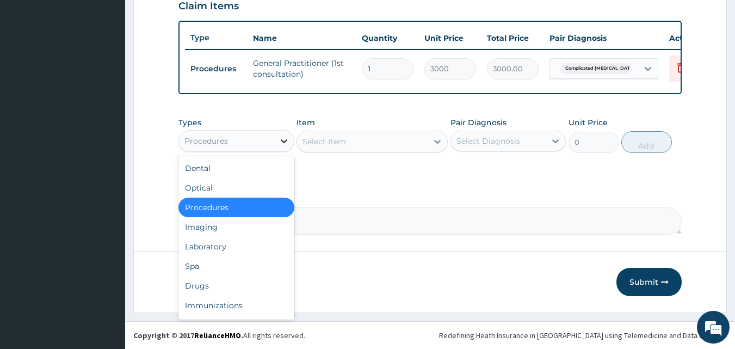
click at [283, 139] on icon at bounding box center [283, 140] width 11 height 11
click at [234, 243] on div "Laboratory" at bounding box center [236, 247] width 116 height 20
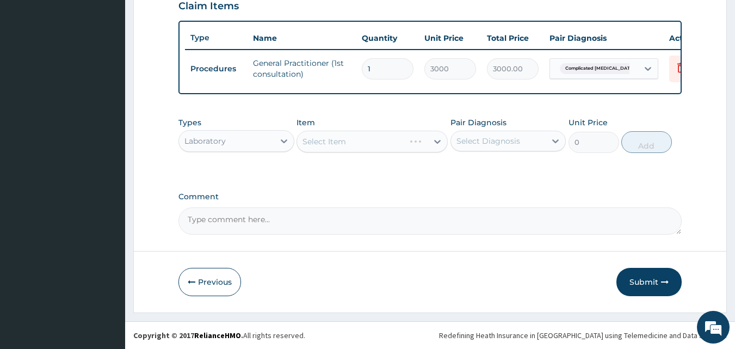
click at [438, 140] on icon at bounding box center [437, 141] width 11 height 11
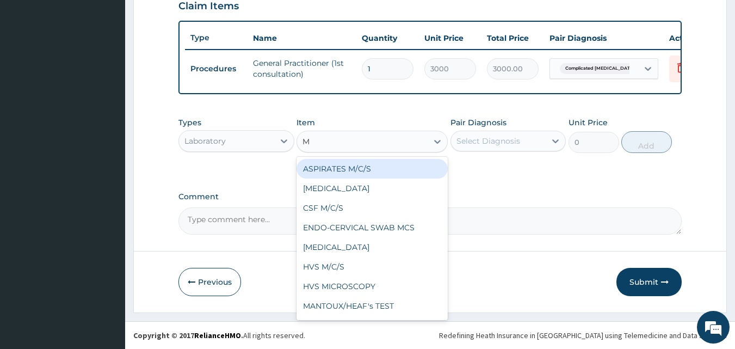
type input "MP"
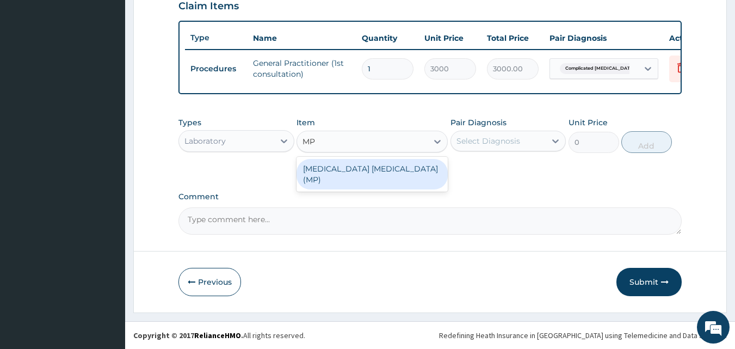
click at [364, 164] on div "MALARIA PARASITE (MP)" at bounding box center [371, 174] width 151 height 30
type input "1400"
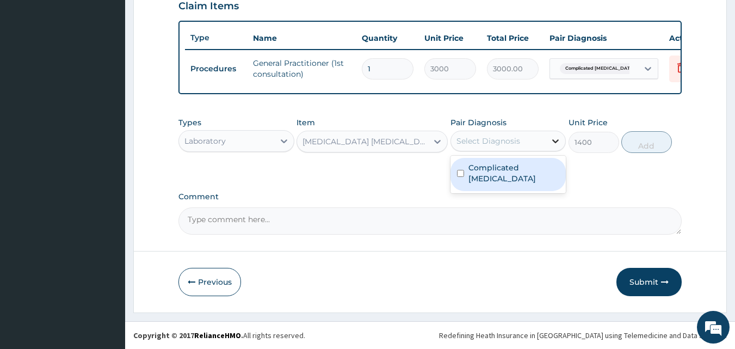
click at [555, 138] on icon at bounding box center [555, 140] width 11 height 11
click at [530, 168] on label "Complicated malaria" at bounding box center [513, 173] width 91 height 22
checkbox input "true"
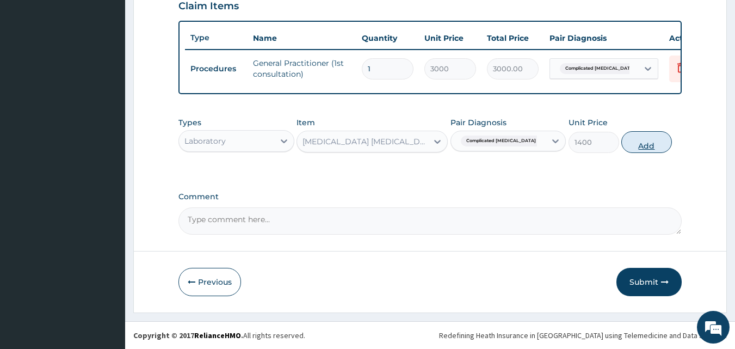
click at [641, 142] on button "Add" at bounding box center [646, 142] width 51 height 22
type input "0"
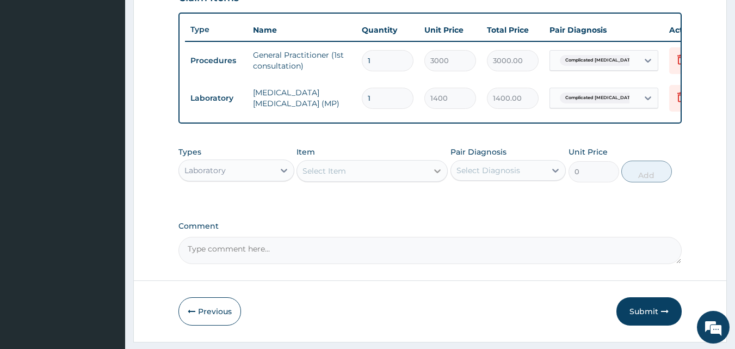
click at [435, 173] on icon at bounding box center [437, 171] width 7 height 4
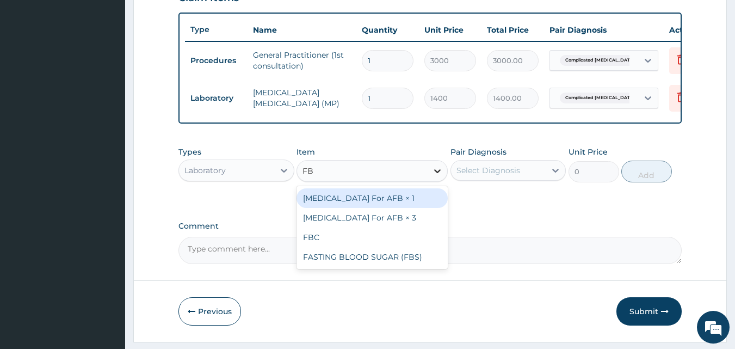
type input "FBC"
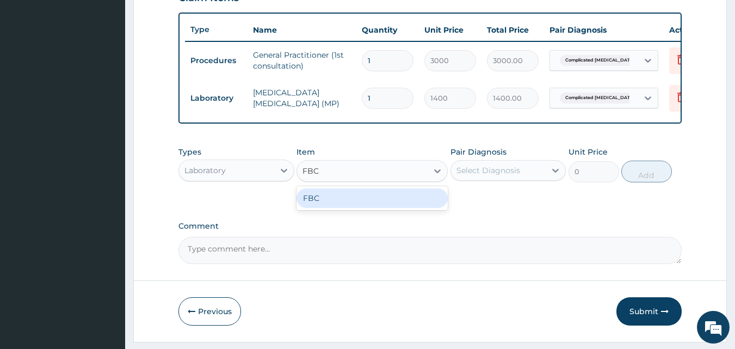
click at [415, 208] on div "FBC" at bounding box center [371, 198] width 151 height 20
type input "4000"
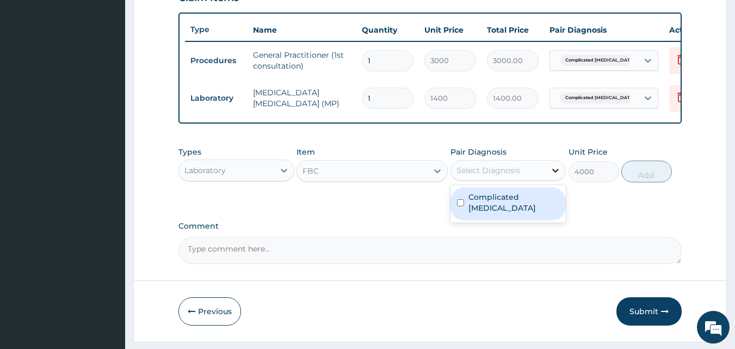
click at [555, 176] on icon at bounding box center [555, 170] width 11 height 11
click at [546, 201] on label "Complicated malaria" at bounding box center [513, 202] width 91 height 22
checkbox input "true"
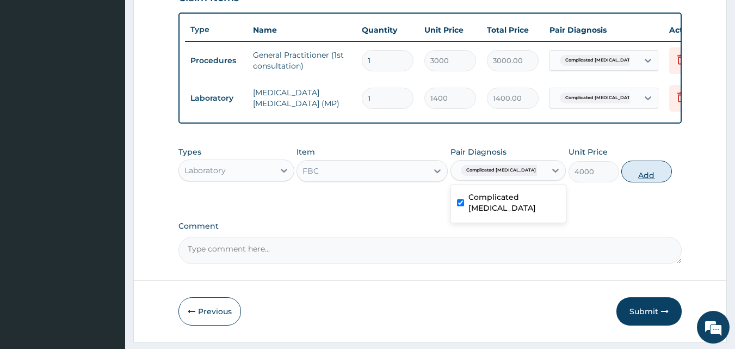
click at [654, 178] on button "Add" at bounding box center [646, 171] width 51 height 22
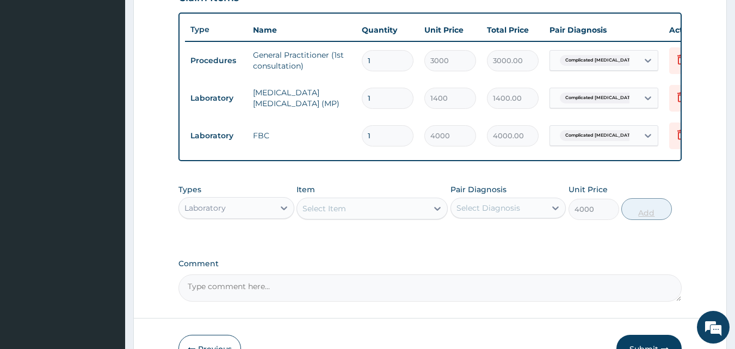
type input "0"
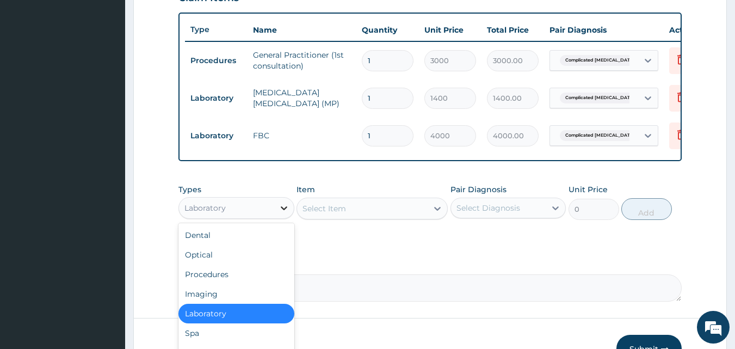
click at [280, 213] on icon at bounding box center [283, 207] width 11 height 11
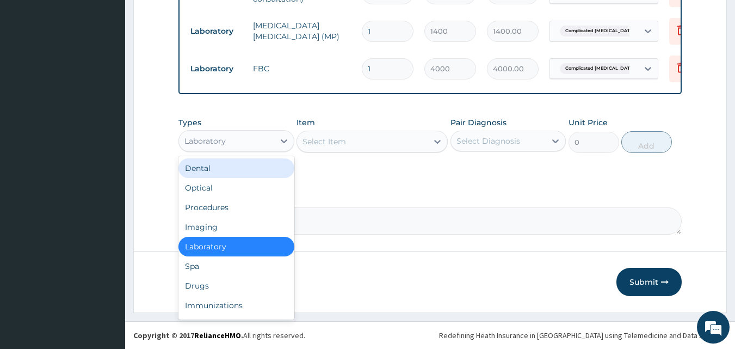
scroll to position [467, 0]
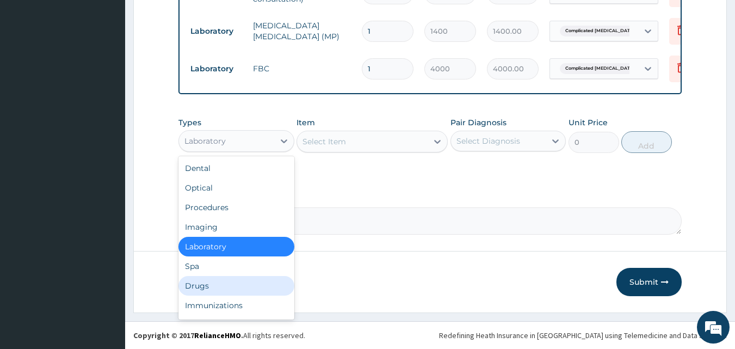
click at [205, 284] on div "Drugs" at bounding box center [236, 286] width 116 height 20
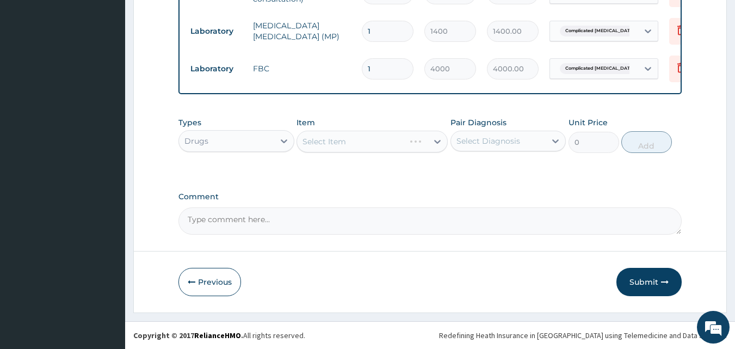
click at [437, 139] on div "Select Item" at bounding box center [371, 142] width 151 height 22
click at [437, 143] on icon at bounding box center [437, 142] width 7 height 4
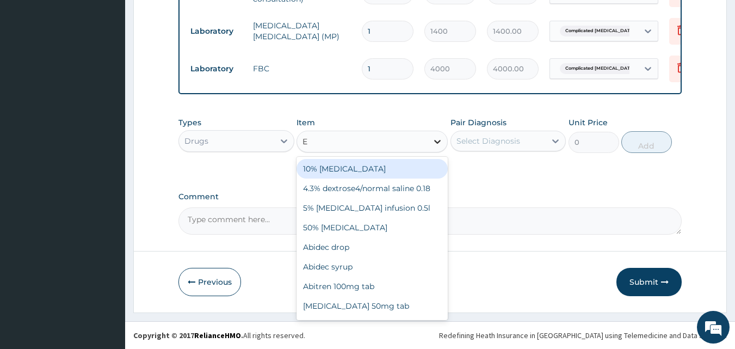
type input "E-"
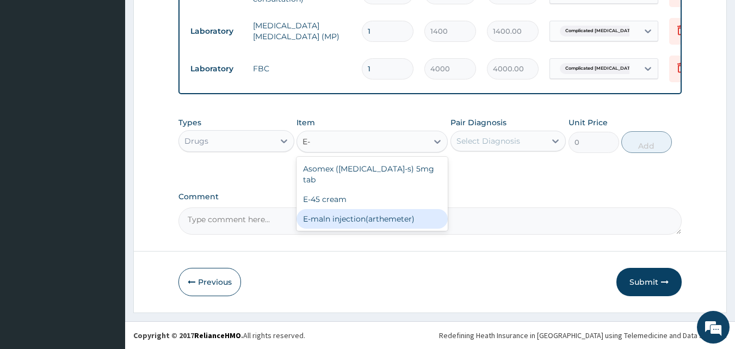
click at [358, 209] on div "E-maln injection(arthemeter)" at bounding box center [371, 219] width 151 height 20
type input "1200"
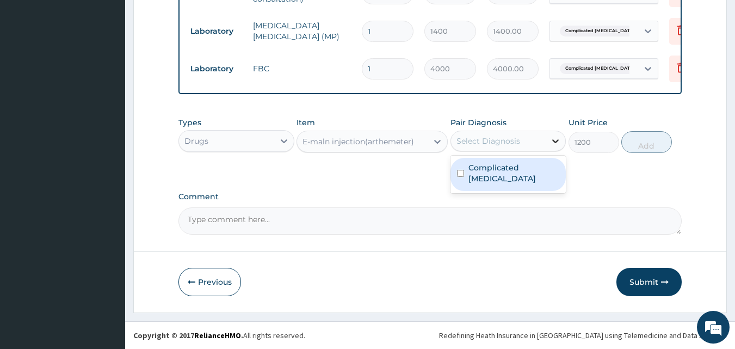
click at [556, 139] on icon at bounding box center [555, 140] width 11 height 11
click at [517, 167] on label "Complicated malaria" at bounding box center [513, 173] width 91 height 22
checkbox input "true"
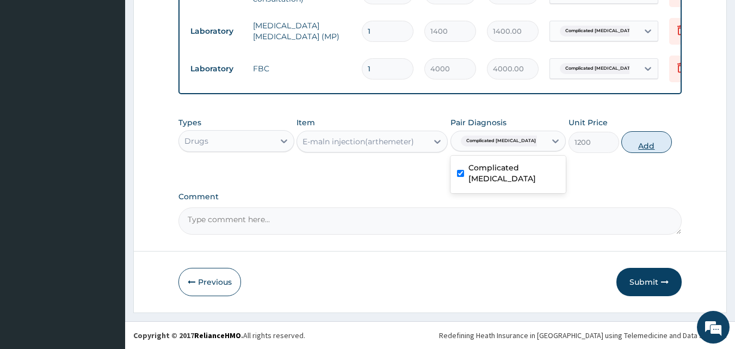
click at [653, 139] on button "Add" at bounding box center [646, 142] width 51 height 22
type input "0"
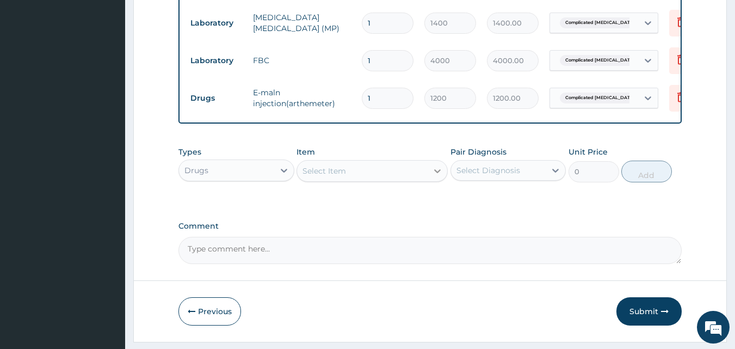
click at [436, 176] on icon at bounding box center [437, 170] width 11 height 11
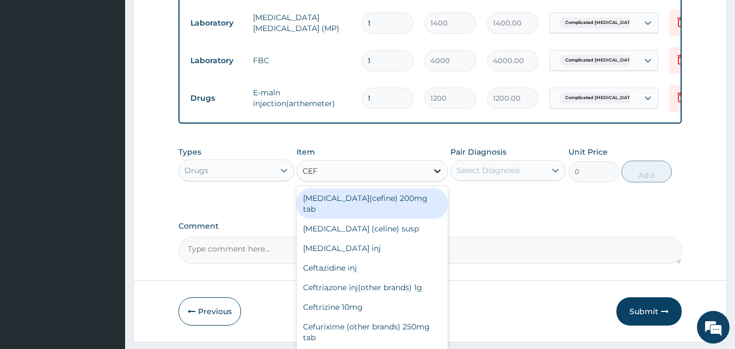
type input "CEFT"
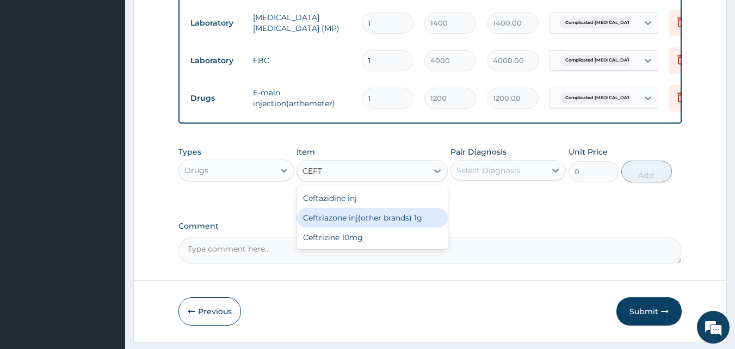
click at [367, 224] on div "Ceftriazone inj(other brands) 1g" at bounding box center [371, 218] width 151 height 20
type input "1680"
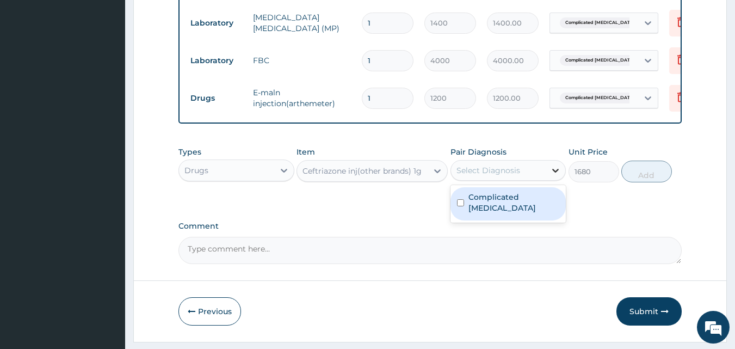
click at [555, 176] on icon at bounding box center [555, 170] width 11 height 11
click at [525, 203] on label "Complicated malaria" at bounding box center [513, 202] width 91 height 22
checkbox input "true"
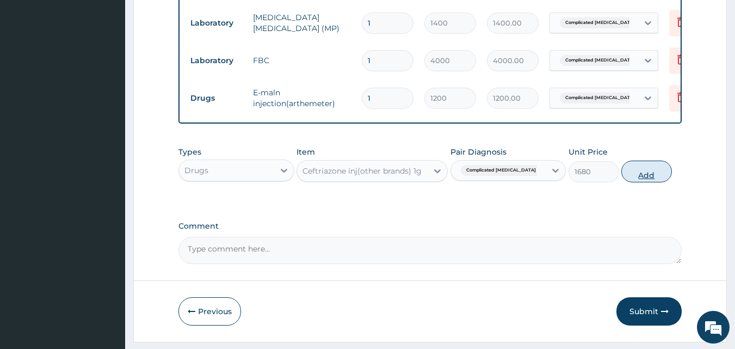
click at [636, 178] on button "Add" at bounding box center [646, 171] width 51 height 22
type input "0"
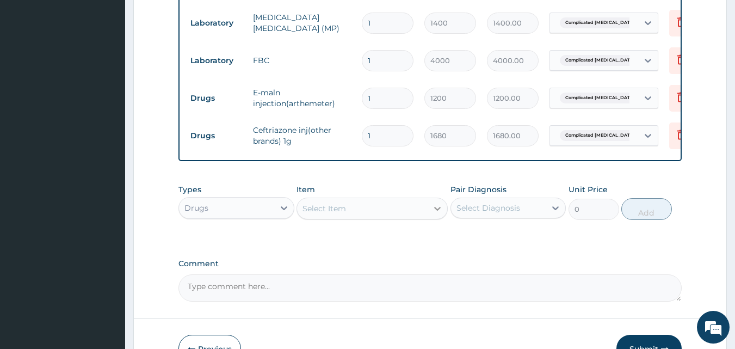
click at [434, 214] on icon at bounding box center [437, 208] width 11 height 11
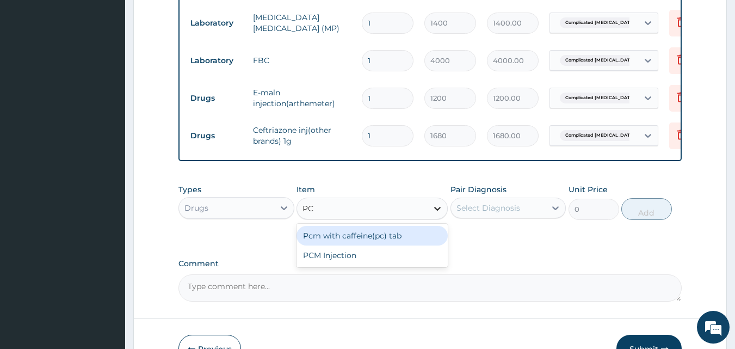
type input "PCM"
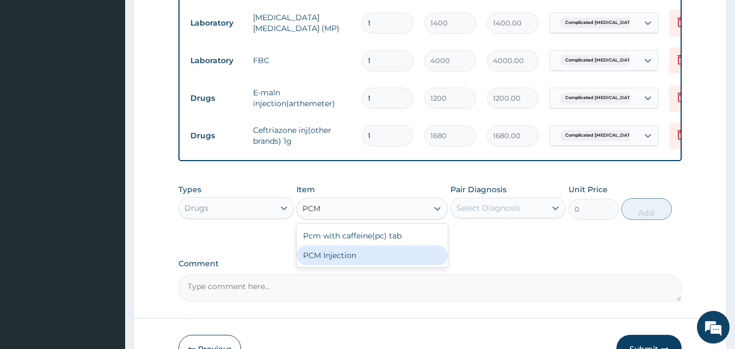
click at [346, 264] on div "PCM Injection" at bounding box center [371, 255] width 151 height 20
type input "300"
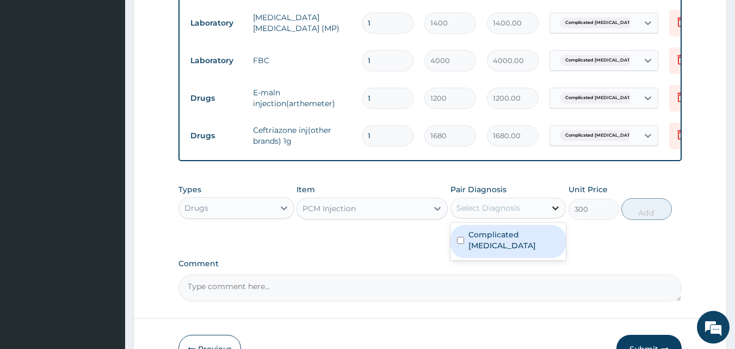
click at [554, 213] on icon at bounding box center [555, 207] width 11 height 11
click at [512, 239] on label "Complicated malaria" at bounding box center [513, 240] width 91 height 22
checkbox input "true"
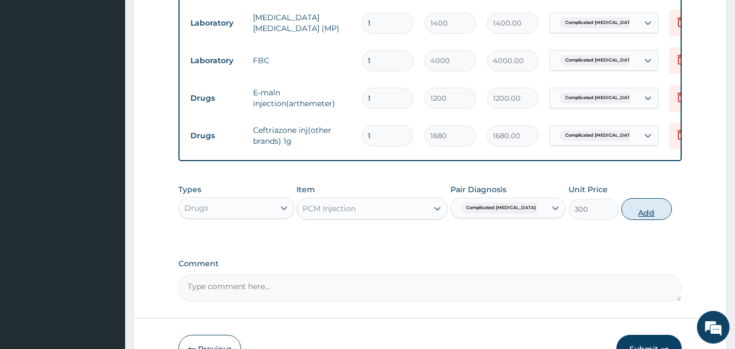
click at [648, 217] on button "Add" at bounding box center [646, 209] width 51 height 22
type input "0"
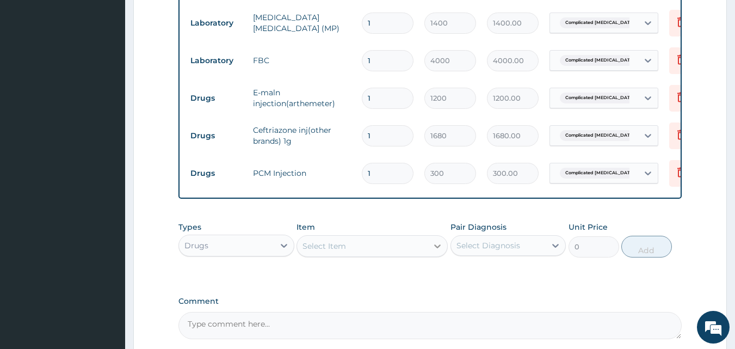
click at [438, 251] on icon at bounding box center [437, 245] width 11 height 11
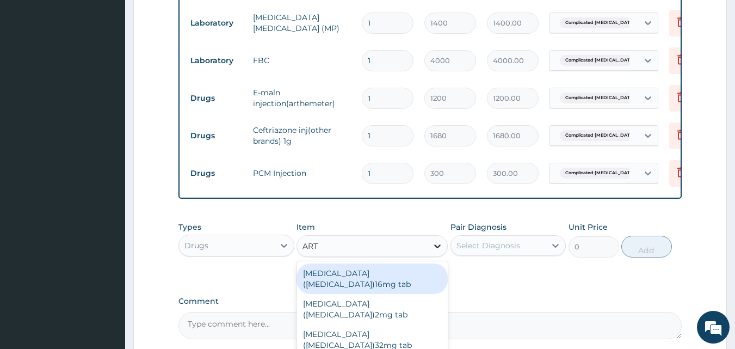
type input "ARTE"
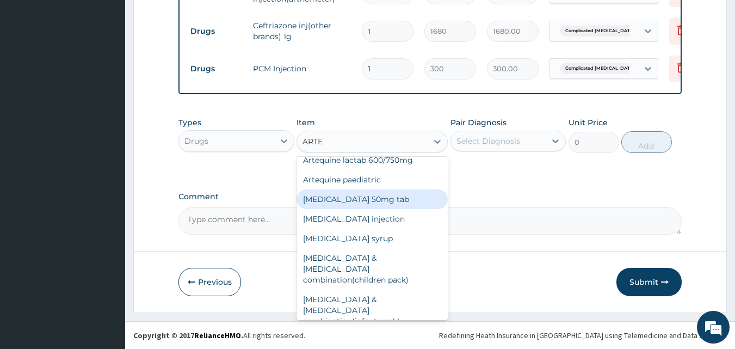
scroll to position [120, 0]
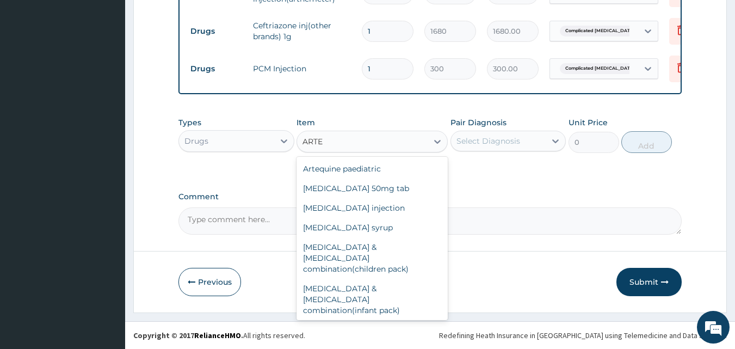
click at [338, 320] on div "Coartem 20/120mg tab" at bounding box center [371, 330] width 151 height 20
type input "78"
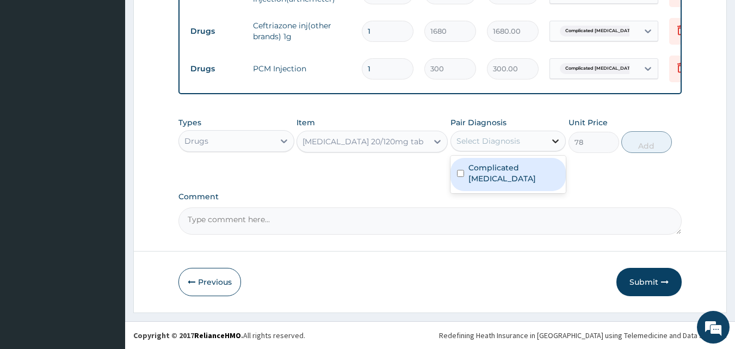
click at [555, 139] on icon at bounding box center [555, 140] width 11 height 11
click at [538, 162] on label "Complicated malaria" at bounding box center [513, 173] width 91 height 22
checkbox input "true"
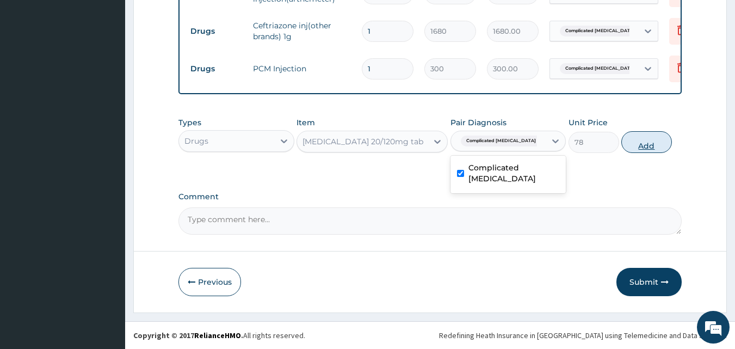
click at [636, 143] on button "Add" at bounding box center [646, 142] width 51 height 22
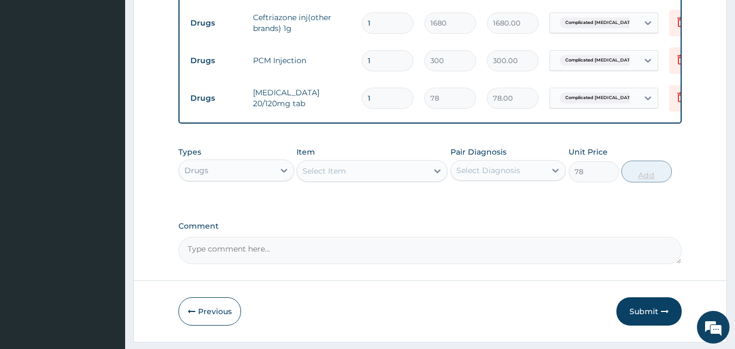
type input "0"
type input "0.00"
type input "2"
type input "156.00"
type input "24"
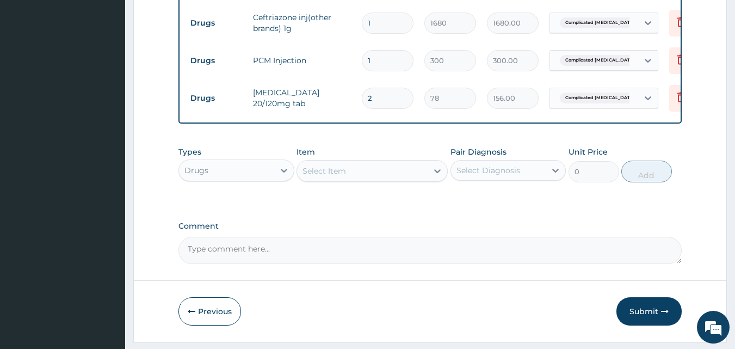
type input "1872.00"
type input "24"
click at [438, 176] on icon at bounding box center [437, 170] width 11 height 11
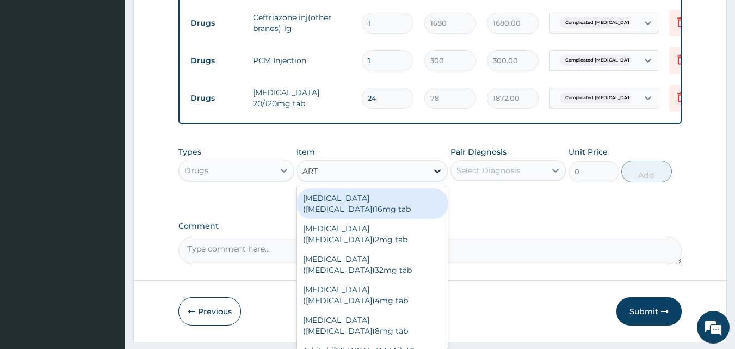
type input "ARTE"
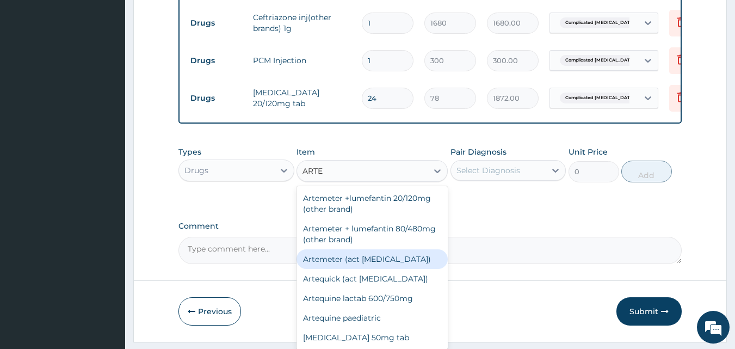
click at [324, 262] on div "Artemeter (act antimalarial)" at bounding box center [371, 259] width 151 height 20
type input "396"
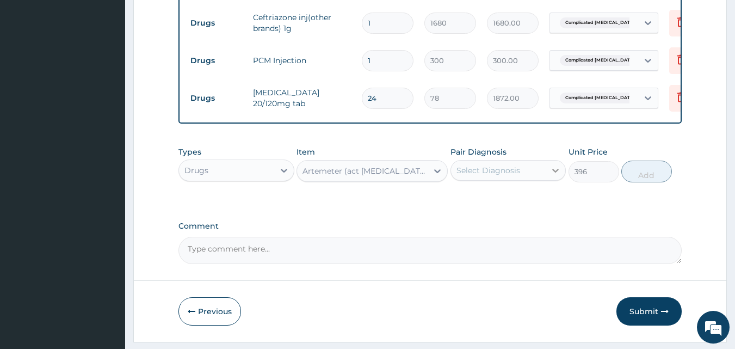
click at [556, 172] on icon at bounding box center [556, 171] width 7 height 4
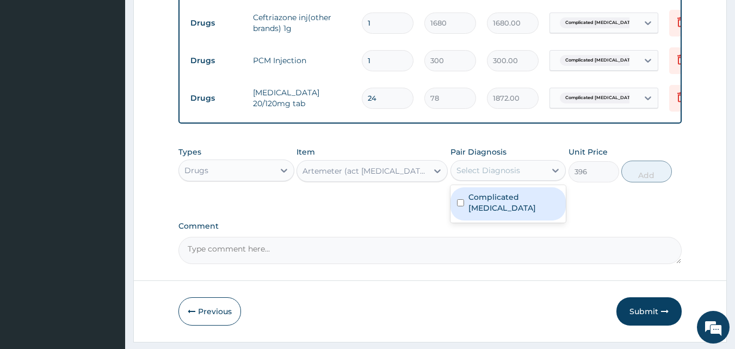
click at [505, 199] on label "Complicated malaria" at bounding box center [513, 202] width 91 height 22
checkbox input "true"
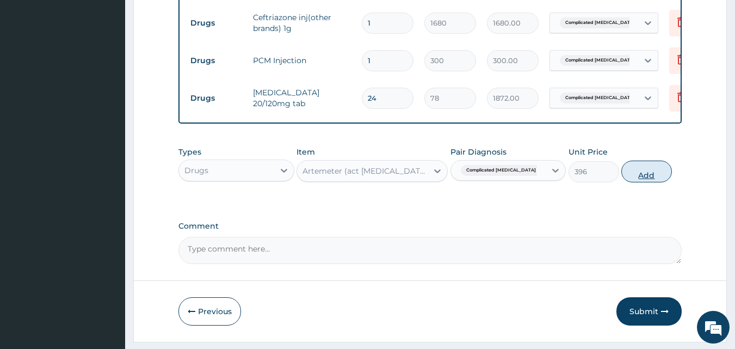
click at [652, 179] on button "Add" at bounding box center [646, 171] width 51 height 22
type input "0"
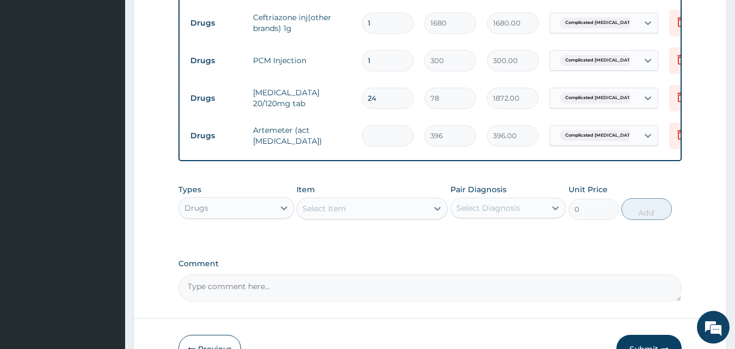
type input "0.00"
type input "6"
type input "2376.00"
type input "6"
click at [436, 210] on icon at bounding box center [437, 209] width 7 height 4
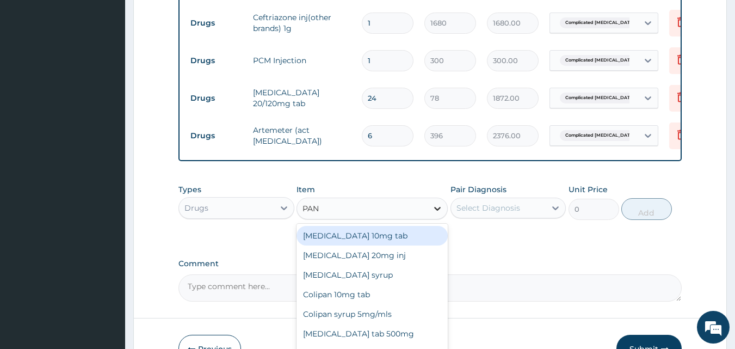
type input "PANA"
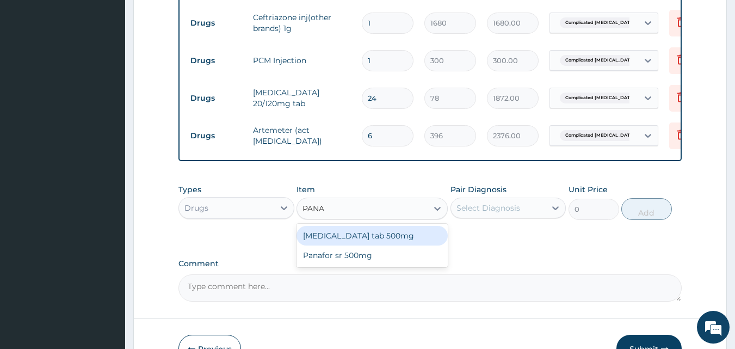
click at [364, 240] on div "Panadol tab 500mg" at bounding box center [371, 236] width 151 height 20
type input "25"
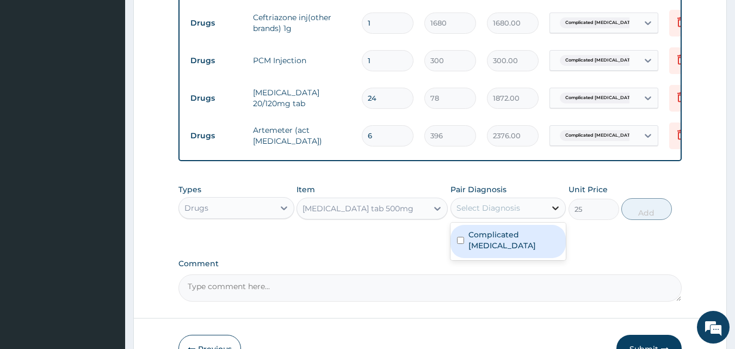
click at [556, 213] on icon at bounding box center [555, 207] width 11 height 11
click at [529, 239] on label "Complicated malaria" at bounding box center [513, 240] width 91 height 22
checkbox input "true"
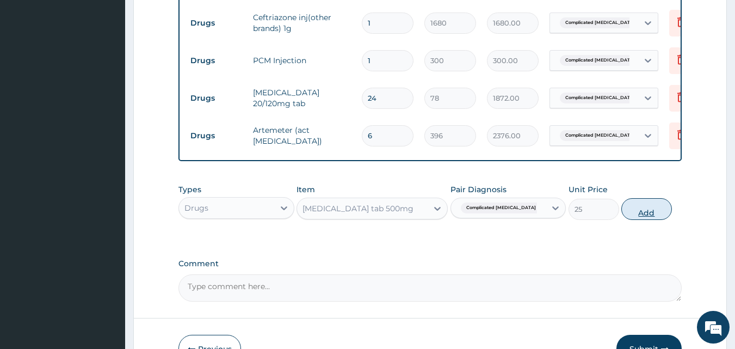
click at [634, 219] on button "Add" at bounding box center [646, 209] width 51 height 22
type input "0"
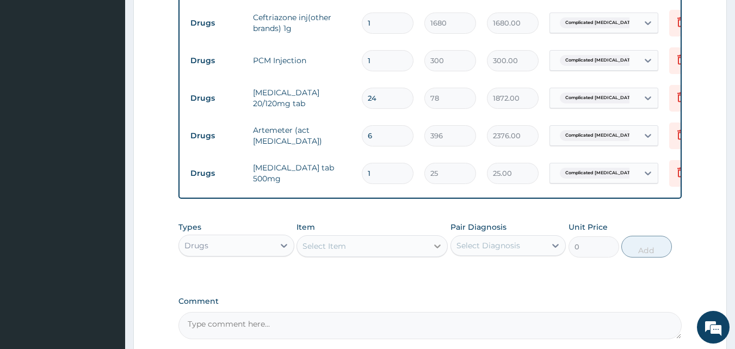
click at [435, 251] on icon at bounding box center [437, 245] width 11 height 11
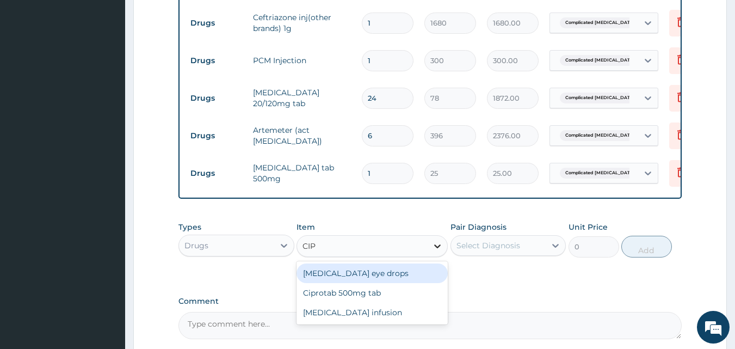
type input "CIPR"
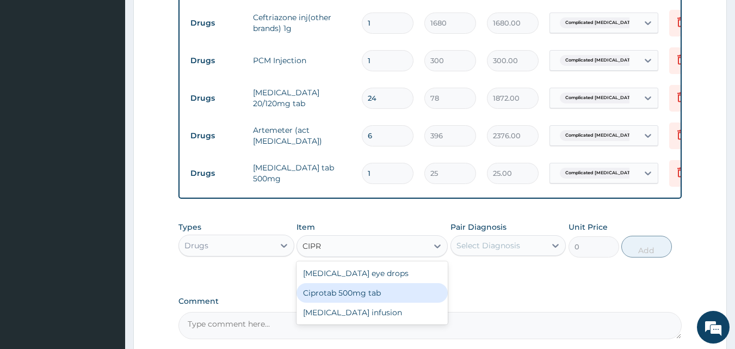
click at [380, 296] on div "Ciprotab 500mg tab" at bounding box center [371, 293] width 151 height 20
type input "150"
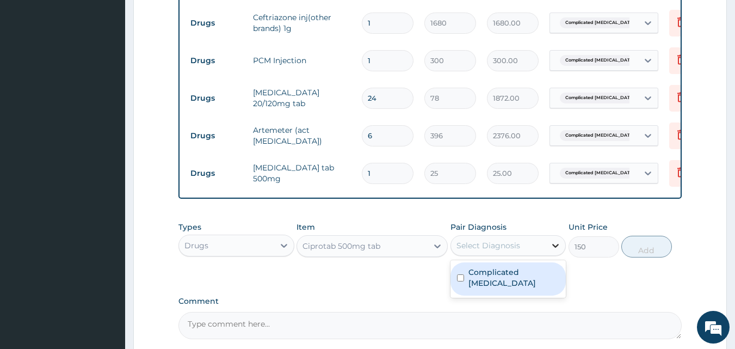
click at [552, 251] on icon at bounding box center [555, 245] width 11 height 11
click at [526, 280] on label "Complicated malaria" at bounding box center [513, 278] width 91 height 22
checkbox input "true"
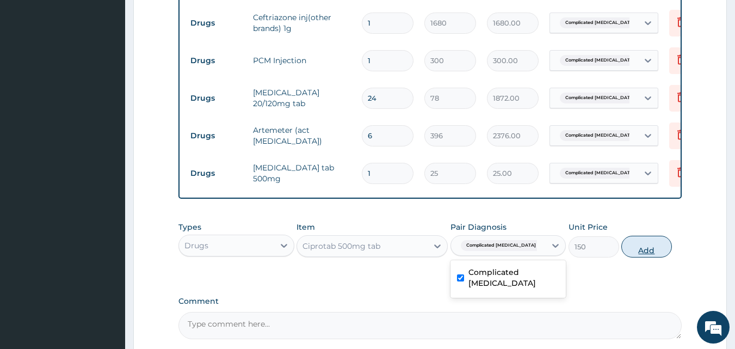
click at [647, 255] on button "Add" at bounding box center [646, 247] width 51 height 22
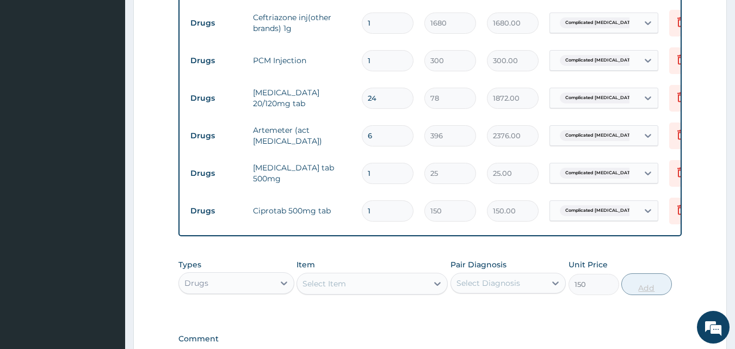
type input "0"
type input "10"
type input "1500.00"
type input "10"
click at [382, 172] on input "1" at bounding box center [388, 173] width 52 height 21
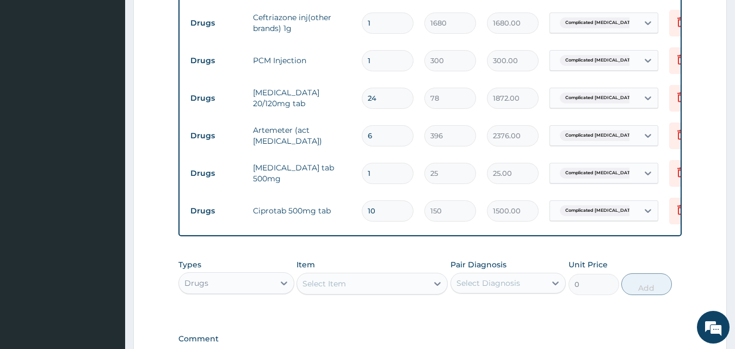
type input "18"
type input "450.00"
drag, startPoint x: 382, startPoint y: 172, endPoint x: 383, endPoint y: 79, distance: 93.0
click at [383, 79] on tbody "Procedures General Practitioner (1st consultation) 1 3000 3000.00 Complicated m…" at bounding box center [451, 42] width 533 height 376
type input "18"
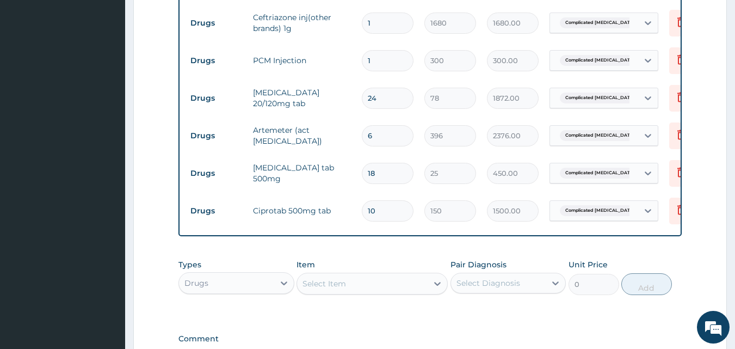
click at [375, 60] on input "1" at bounding box center [388, 60] width 52 height 21
type input "0.00"
type input "4"
type input "1200.00"
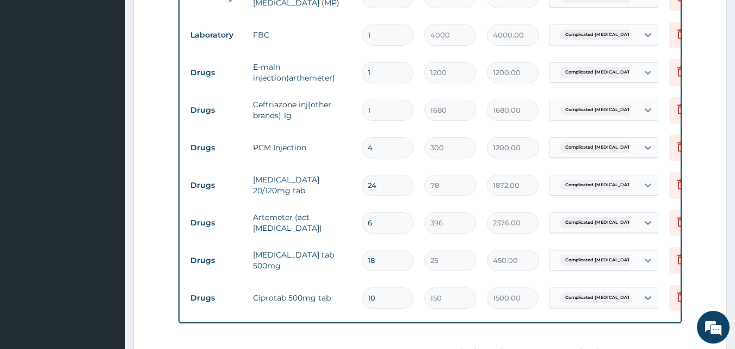
scroll to position [471, 0]
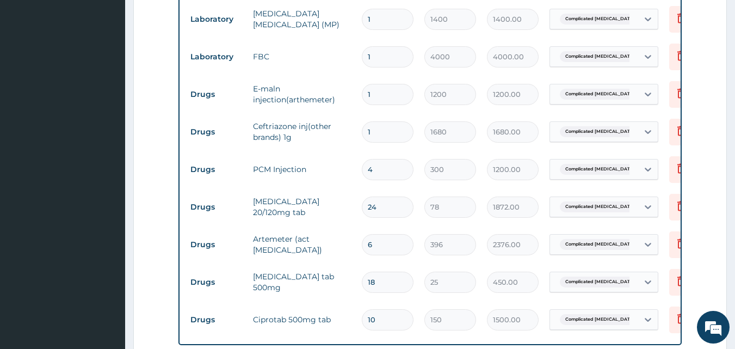
type input "4"
click at [373, 93] on input "1" at bounding box center [388, 94] width 52 height 21
type input "0.00"
type input "3"
type input "3600.00"
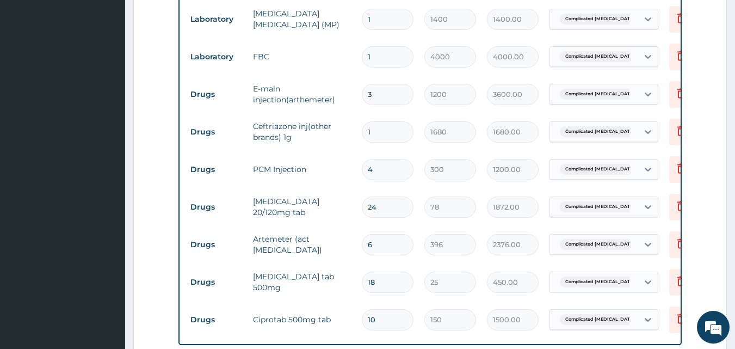
type input "3"
click at [372, 130] on input "1" at bounding box center [388, 131] width 52 height 21
type input "0.00"
type input "2"
type input "3360.00"
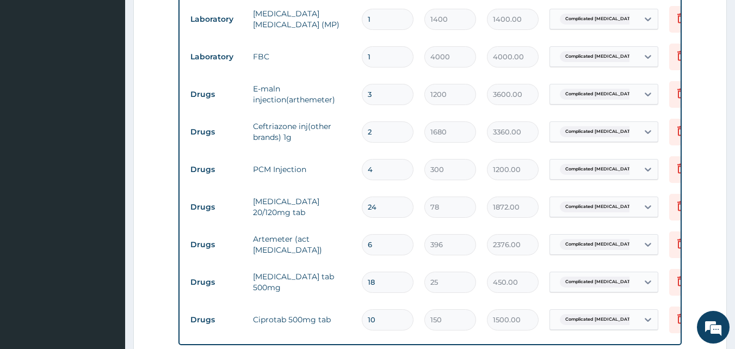
drag, startPoint x: 372, startPoint y: 130, endPoint x: 586, endPoint y: 163, distance: 216.2
click at [586, 163] on tbody "Procedures General Practitioner (1st consultation) 1 3000 3000.00 Complicated m…" at bounding box center [451, 150] width 533 height 376
type input "2"
click at [678, 205] on icon at bounding box center [681, 206] width 8 height 10
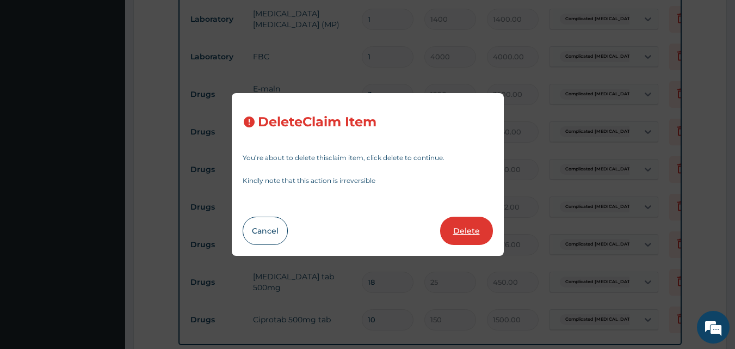
click at [471, 227] on button "Delete" at bounding box center [466, 230] width 53 height 28
type input "6"
type input "396"
type input "2376.00"
type input "18"
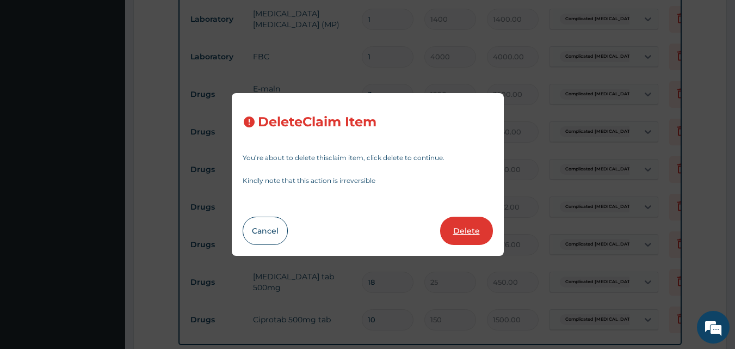
type input "25"
type input "450.00"
type input "10"
type input "150"
type input "1500.00"
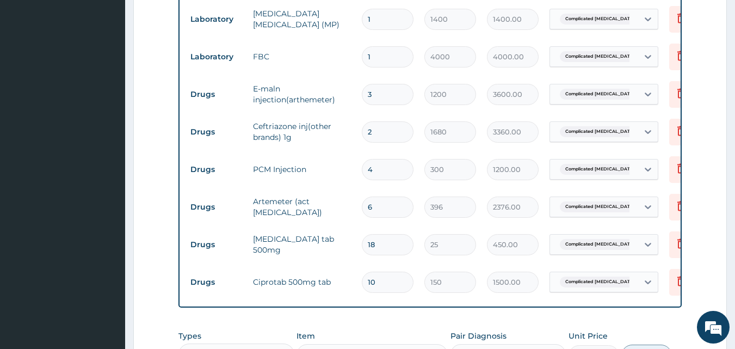
scroll to position [692, 0]
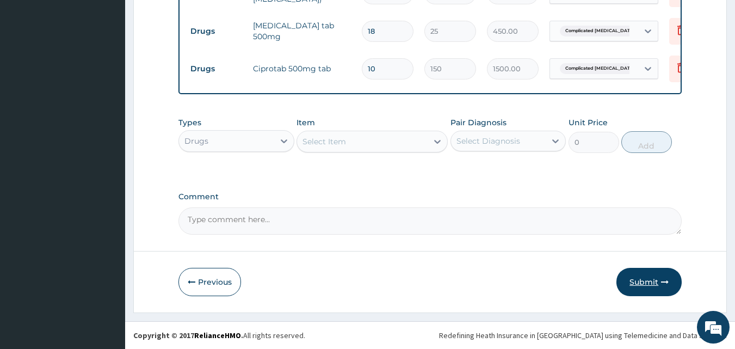
click at [639, 278] on button "Submit" at bounding box center [648, 282] width 65 height 28
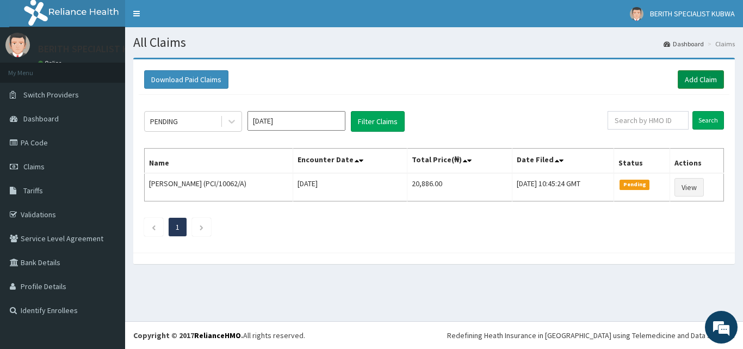
click at [695, 75] on link "Add Claim" at bounding box center [701, 79] width 46 height 18
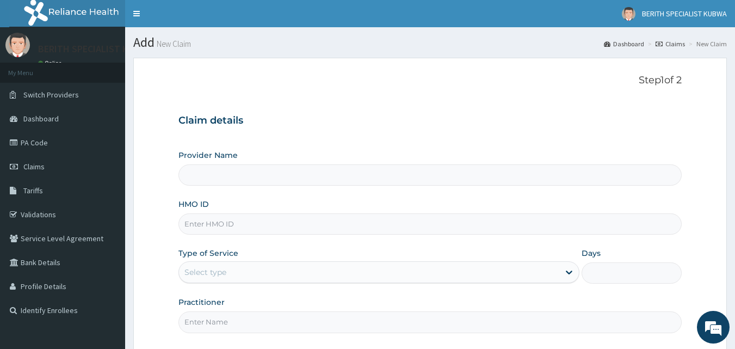
type input "BERITH SPECIALIST HOSPITAL - kubwa"
click at [190, 220] on input "HMO ID" at bounding box center [430, 223] width 504 height 21
type input "BLD/10012/C"
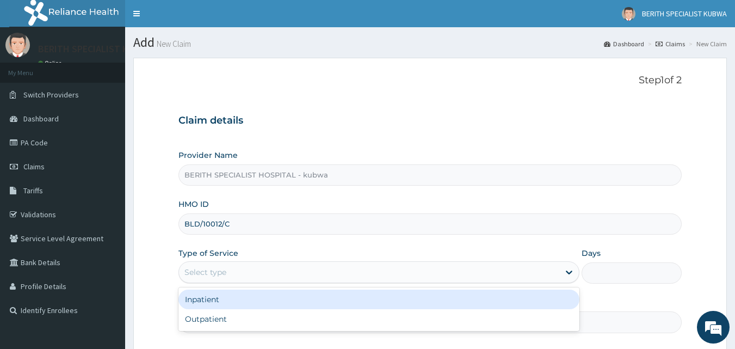
click at [208, 271] on div "Select type" at bounding box center [205, 272] width 42 height 11
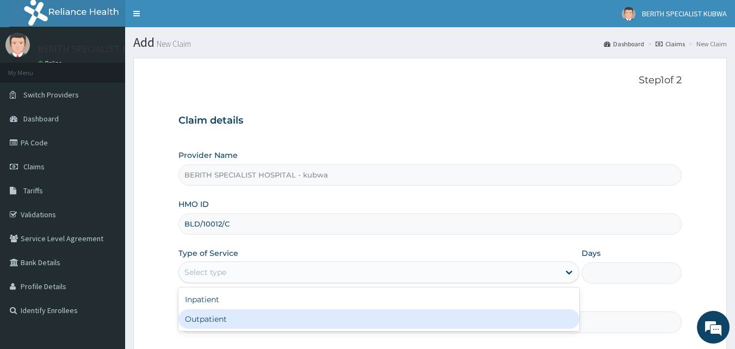
click at [189, 314] on div "Outpatient" at bounding box center [378, 319] width 401 height 20
type input "1"
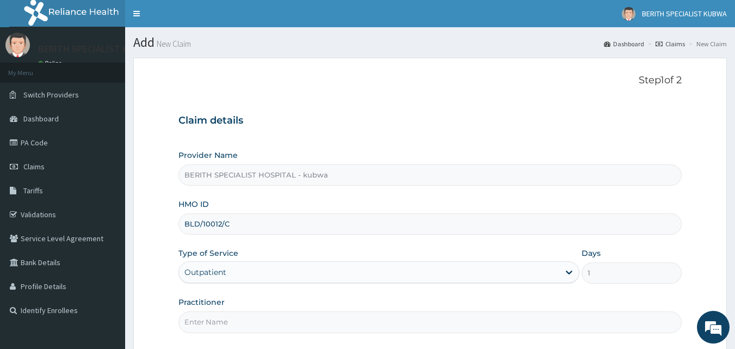
click at [190, 320] on input "Practitioner" at bounding box center [430, 321] width 504 height 21
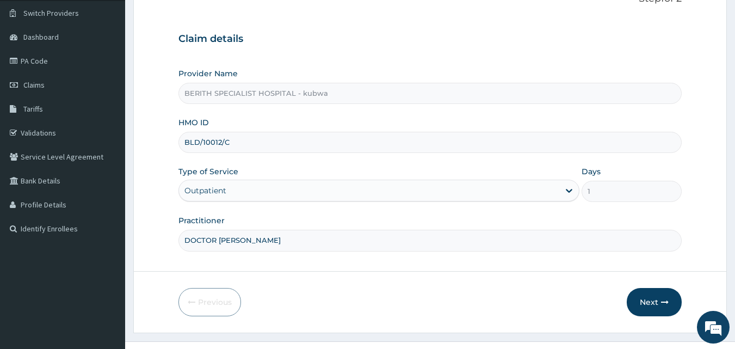
scroll to position [102, 0]
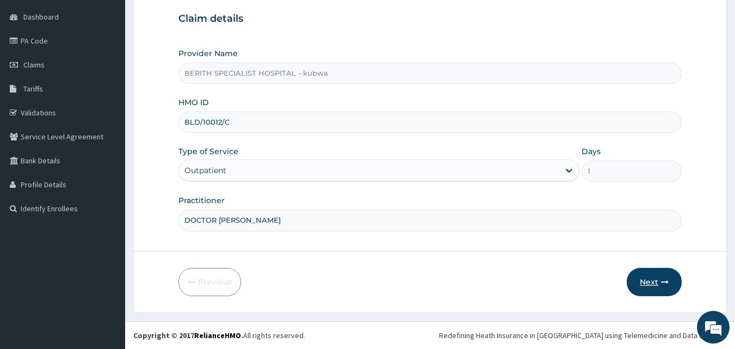
type input "DOCTOR HASSAN"
click at [652, 283] on button "Next" at bounding box center [654, 282] width 55 height 28
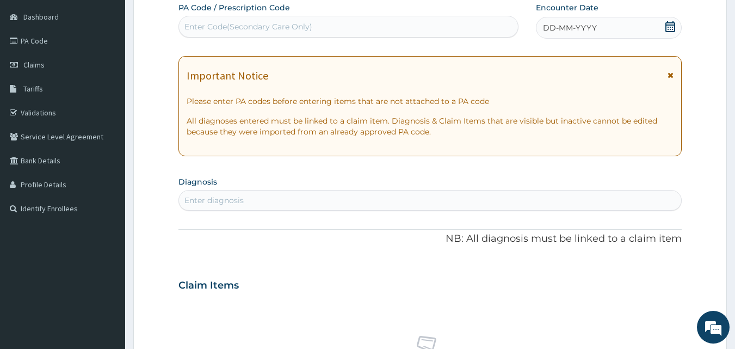
click at [668, 24] on icon at bounding box center [670, 26] width 10 height 11
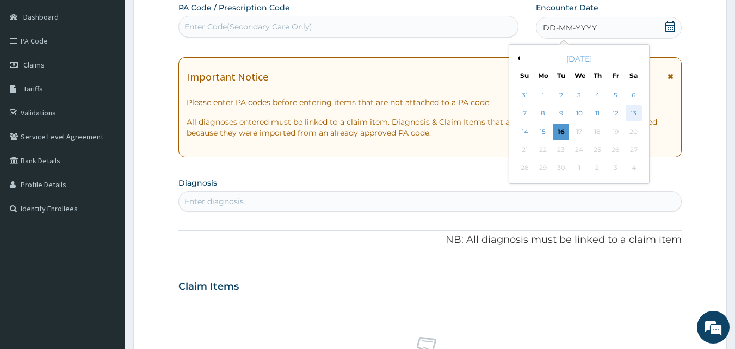
click at [633, 113] on div "13" at bounding box center [633, 114] width 16 height 16
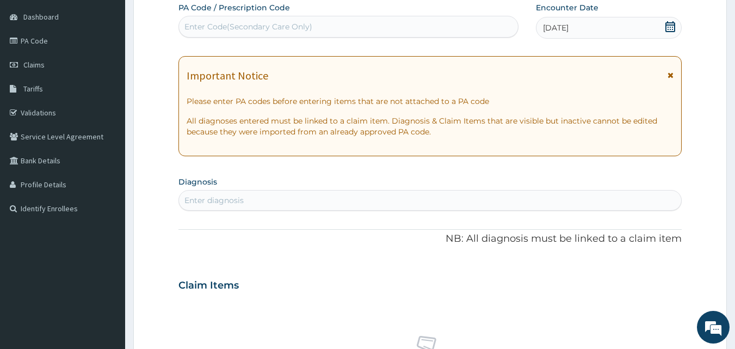
click at [207, 205] on div "Enter diagnosis" at bounding box center [213, 200] width 59 height 11
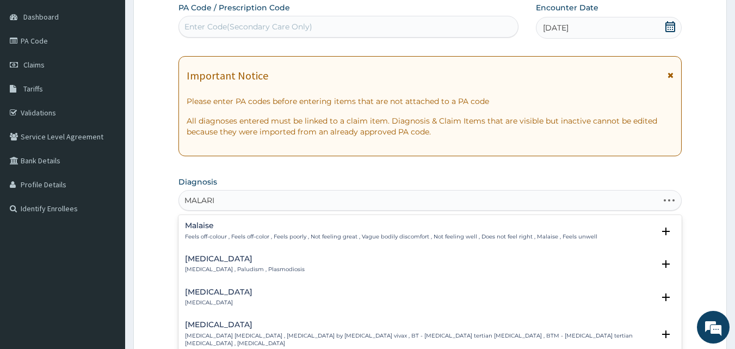
type input "MALARIA"
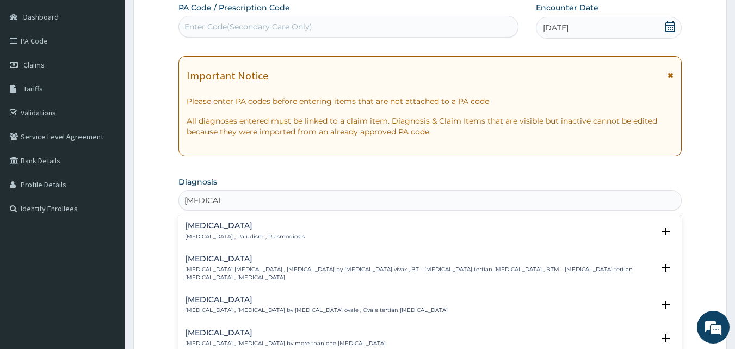
scroll to position [382, 0]
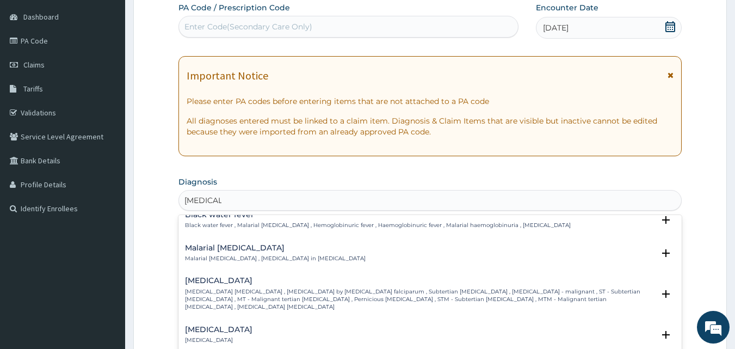
click at [225, 276] on h4 "[MEDICAL_DATA]" at bounding box center [419, 280] width 469 height 8
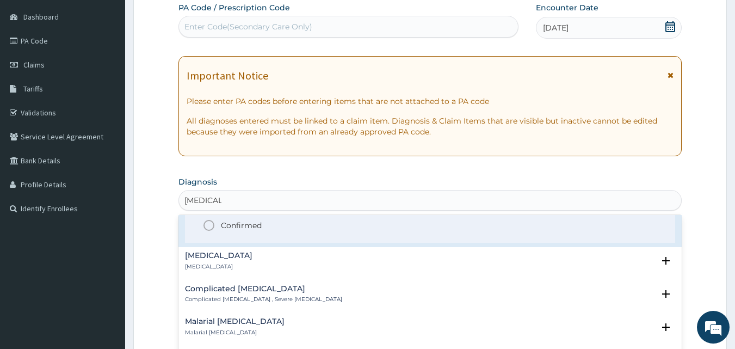
scroll to position [503, 0]
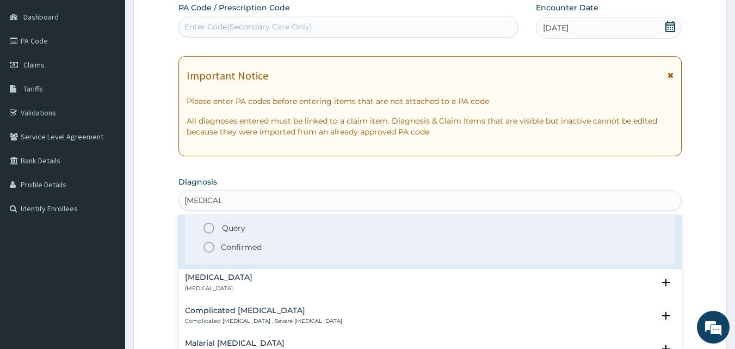
click at [209, 240] on icon "status option filled" at bounding box center [208, 246] width 13 height 13
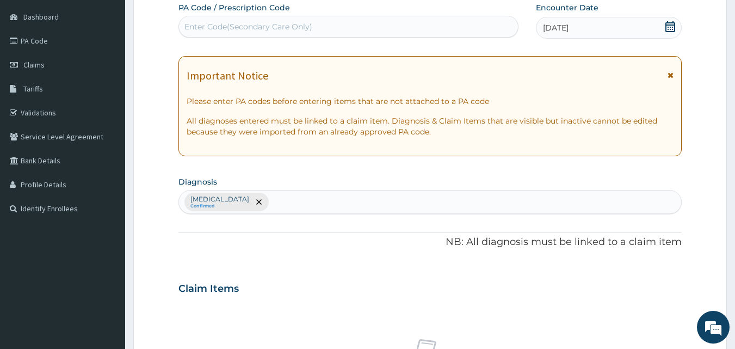
scroll to position [406, 0]
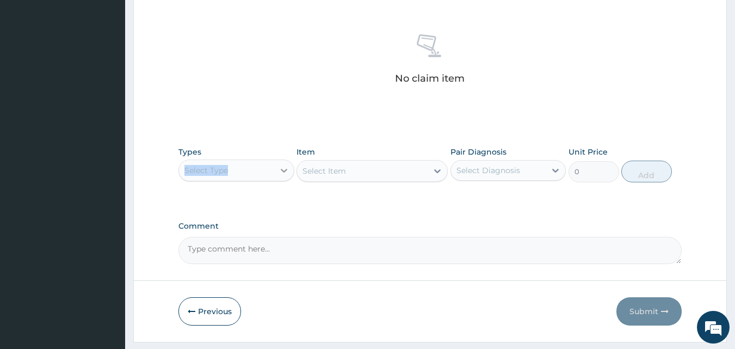
drag, startPoint x: 294, startPoint y: 158, endPoint x: 282, endPoint y: 170, distance: 16.9
click at [282, 170] on div "Types Select Type" at bounding box center [236, 164] width 116 height 36
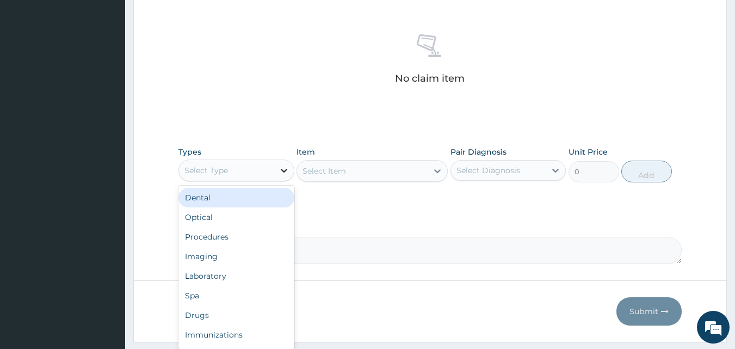
click at [282, 170] on icon at bounding box center [284, 171] width 7 height 4
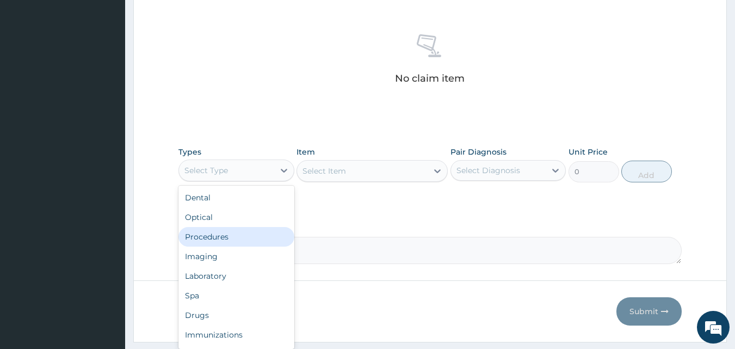
click at [239, 232] on div "Procedures" at bounding box center [236, 237] width 116 height 20
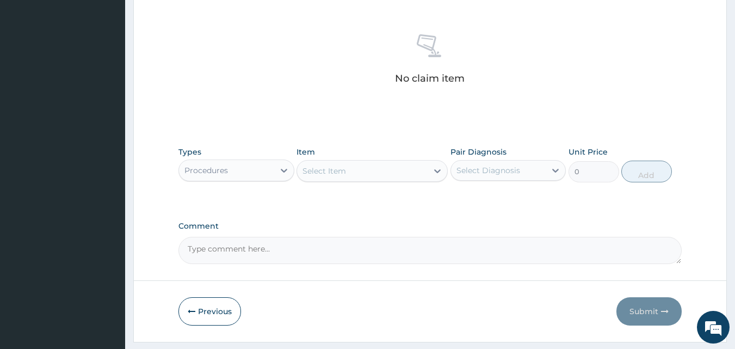
click at [435, 169] on div "Select Item" at bounding box center [371, 171] width 151 height 22
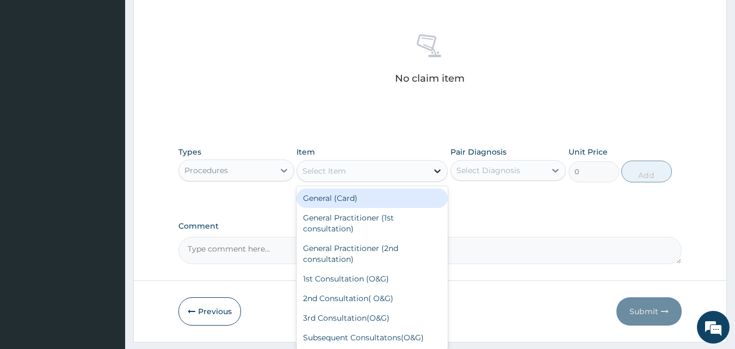
click at [439, 170] on icon at bounding box center [437, 170] width 11 height 11
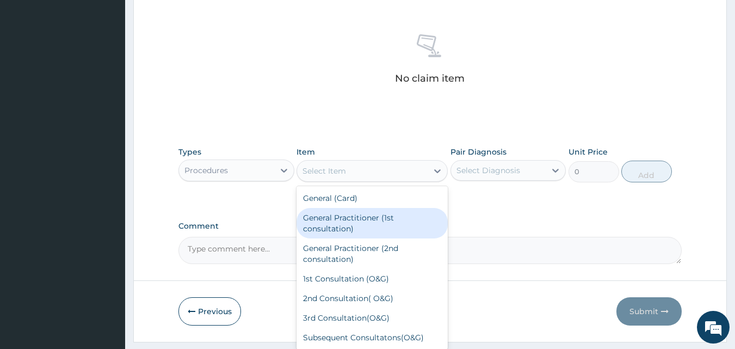
click at [360, 224] on div "General Practitioner (1st consultation)" at bounding box center [371, 223] width 151 height 30
type input "3000"
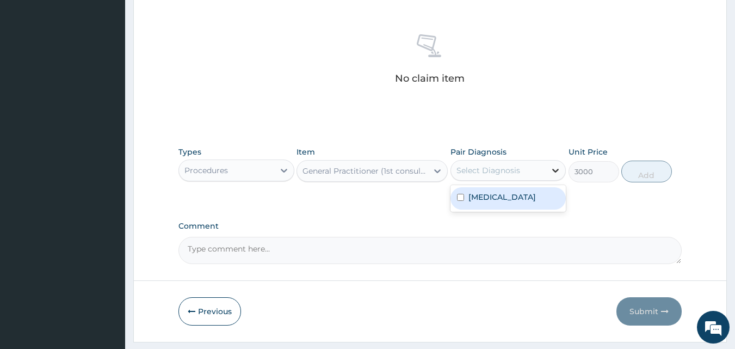
click at [553, 169] on icon at bounding box center [556, 171] width 7 height 4
click at [529, 196] on label "[MEDICAL_DATA]" at bounding box center [501, 196] width 67 height 11
checkbox input "true"
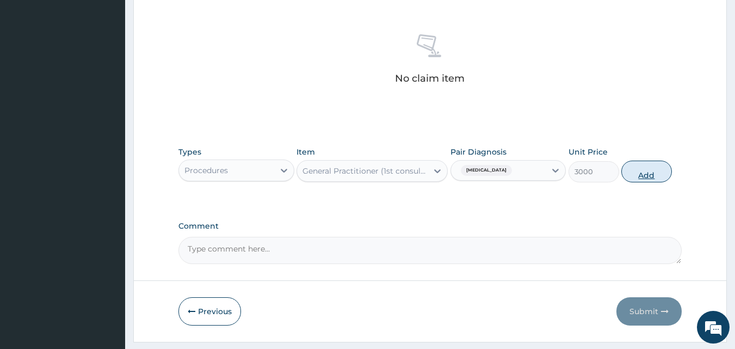
click at [633, 172] on button "Add" at bounding box center [646, 171] width 51 height 22
type input "0"
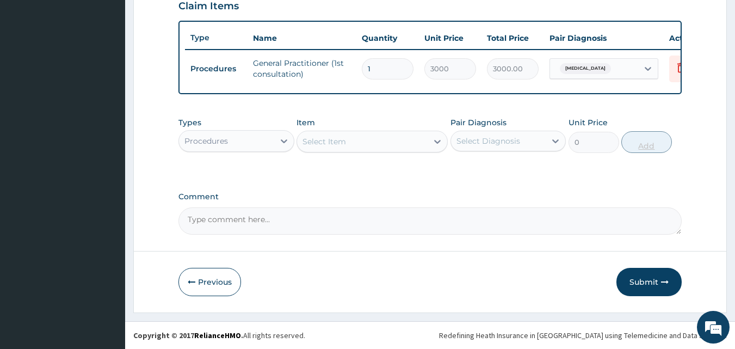
scroll to position [392, 0]
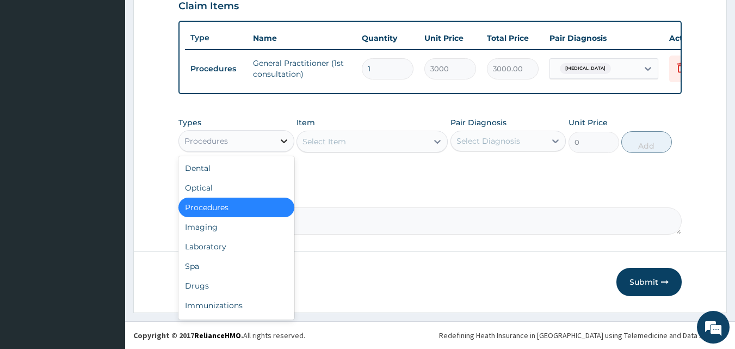
click at [282, 140] on icon at bounding box center [284, 141] width 7 height 4
click at [231, 246] on div "Laboratory" at bounding box center [236, 247] width 116 height 20
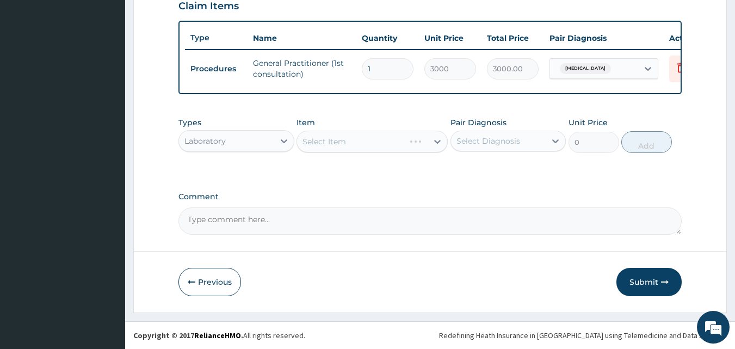
click at [433, 138] on div "Select Item" at bounding box center [371, 142] width 151 height 22
click at [433, 138] on icon at bounding box center [437, 141] width 11 height 11
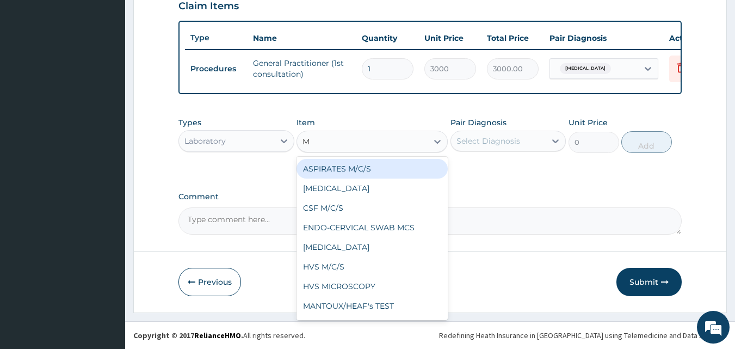
type input "MP"
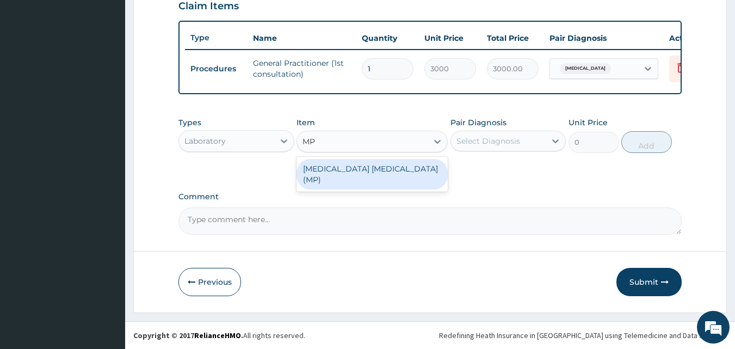
click at [388, 166] on div "[MEDICAL_DATA] [MEDICAL_DATA] (MP)" at bounding box center [371, 174] width 151 height 30
type input "1400"
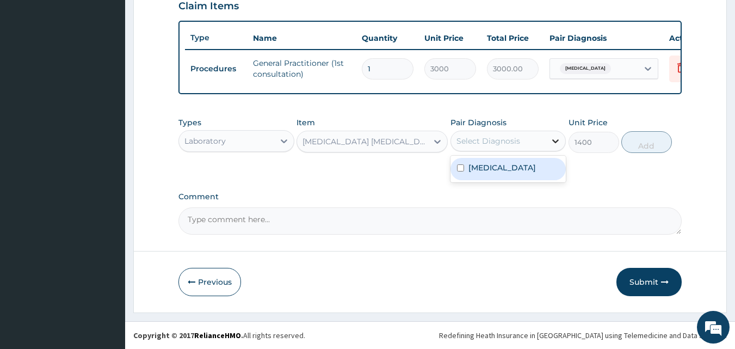
click at [554, 138] on icon at bounding box center [555, 140] width 11 height 11
click at [536, 167] on label "[MEDICAL_DATA]" at bounding box center [501, 167] width 67 height 11
checkbox input "true"
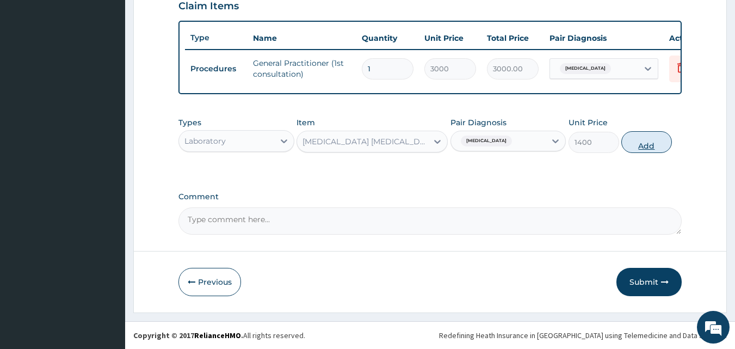
click at [643, 139] on button "Add" at bounding box center [646, 142] width 51 height 22
type input "0"
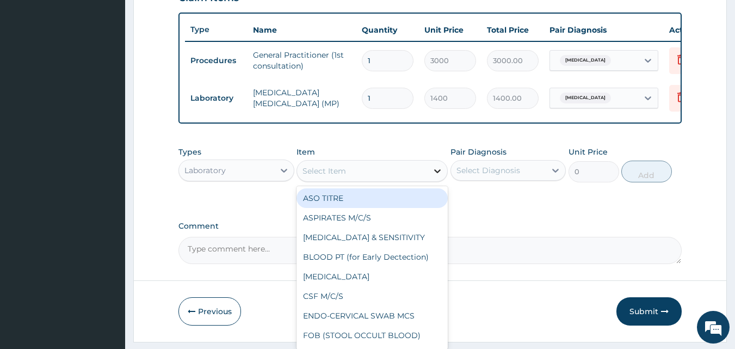
click at [437, 176] on icon at bounding box center [437, 170] width 11 height 11
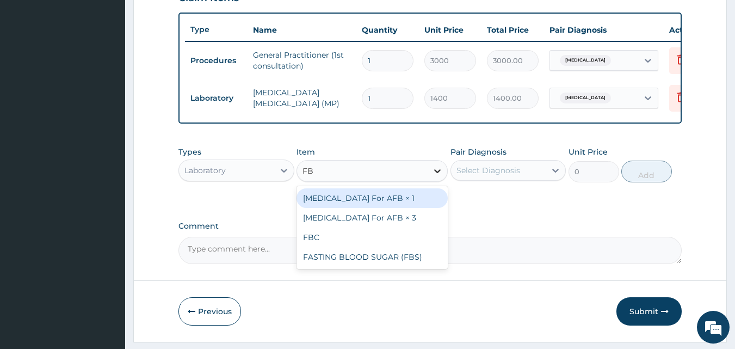
type input "FBC"
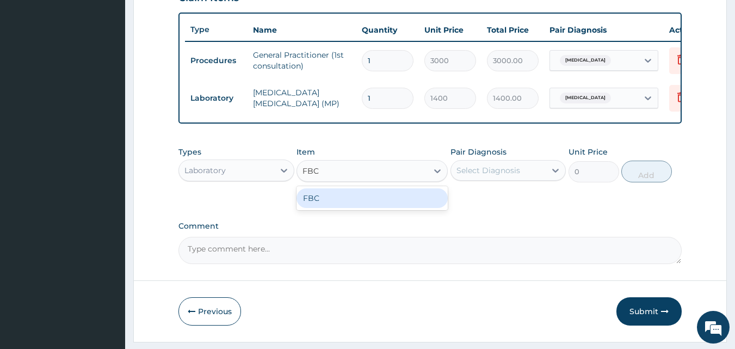
click at [391, 203] on div "FBC" at bounding box center [371, 198] width 151 height 20
type input "4000"
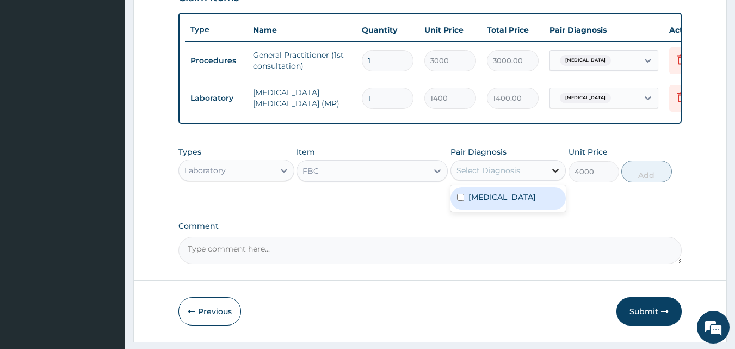
click at [552, 176] on icon at bounding box center [555, 170] width 11 height 11
click at [531, 202] on label "[MEDICAL_DATA]" at bounding box center [501, 196] width 67 height 11
checkbox input "true"
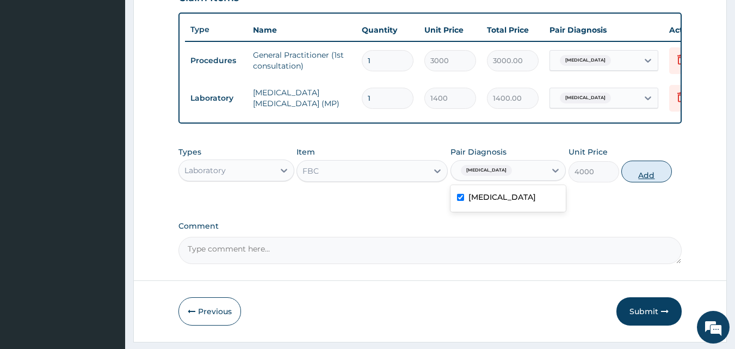
click at [642, 181] on button "Add" at bounding box center [646, 171] width 51 height 22
type input "0"
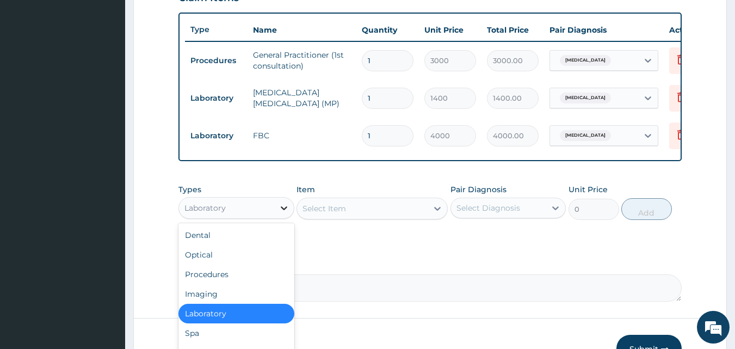
click at [284, 213] on icon at bounding box center [283, 207] width 11 height 11
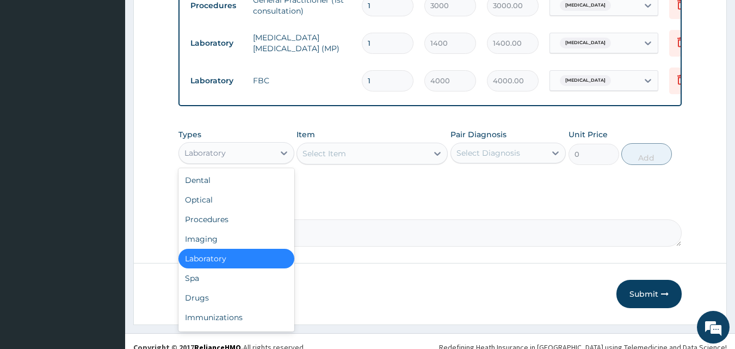
scroll to position [467, 0]
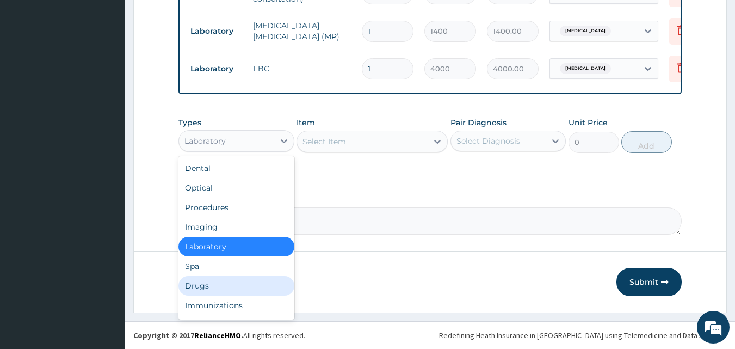
click at [245, 280] on div "Drugs" at bounding box center [236, 286] width 116 height 20
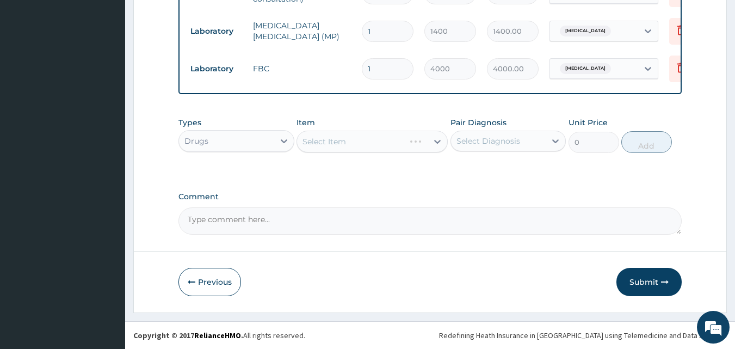
click at [436, 140] on div "Select Item" at bounding box center [371, 142] width 151 height 22
click at [436, 140] on icon at bounding box center [437, 141] width 11 height 11
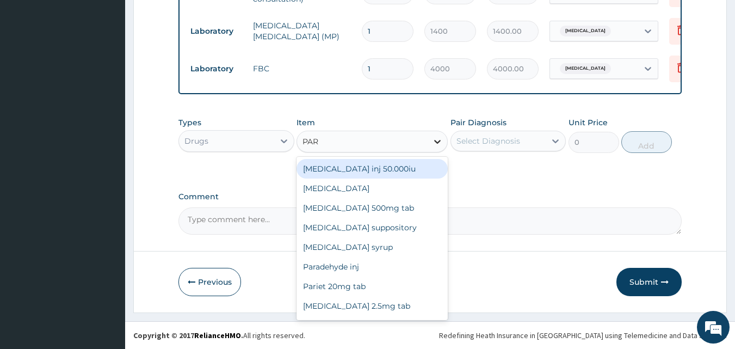
type input "PARA"
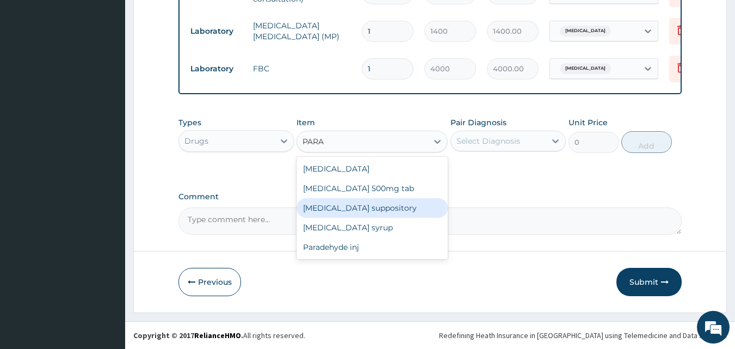
click at [328, 206] on div "[MEDICAL_DATA] suppository" at bounding box center [371, 208] width 151 height 20
type input "180"
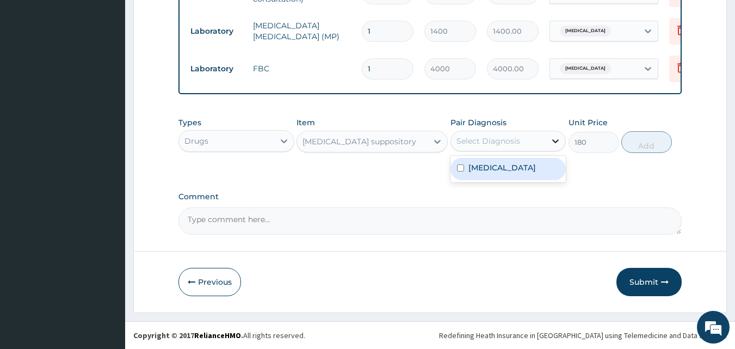
click at [556, 141] on icon at bounding box center [555, 140] width 11 height 11
click at [536, 164] on label "[MEDICAL_DATA]" at bounding box center [501, 167] width 67 height 11
checkbox input "true"
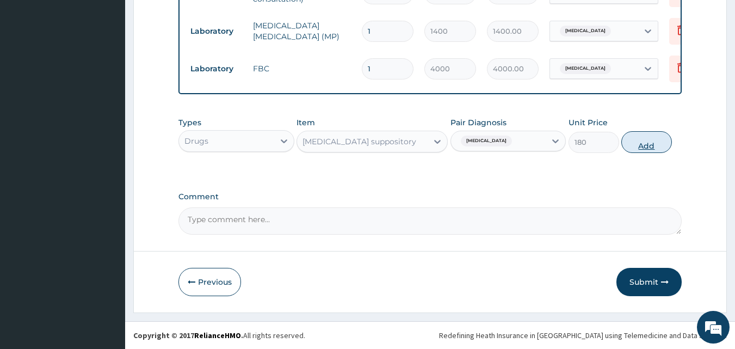
click at [655, 142] on button "Add" at bounding box center [646, 142] width 51 height 22
type input "0"
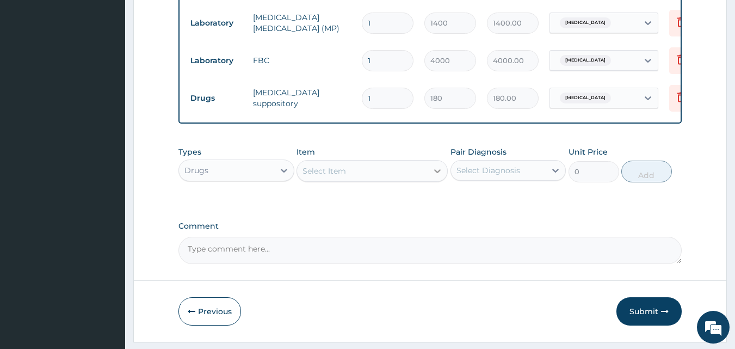
click at [437, 176] on icon at bounding box center [437, 170] width 11 height 11
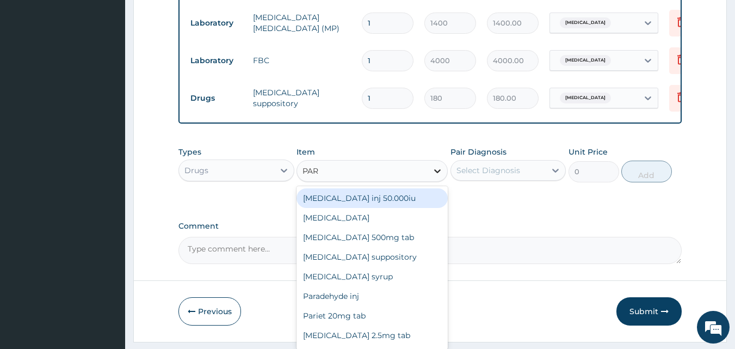
type input "PARA"
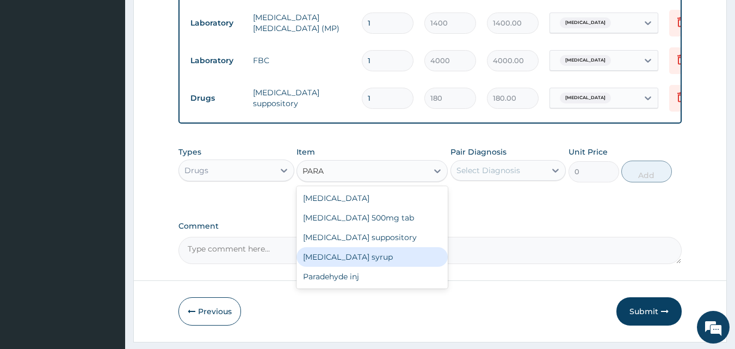
click at [360, 257] on div "[MEDICAL_DATA] syrup" at bounding box center [371, 257] width 151 height 20
type input "300"
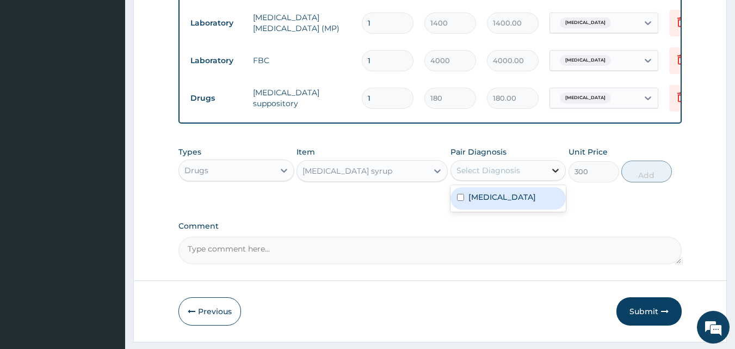
click at [555, 175] on icon at bounding box center [555, 170] width 11 height 11
click at [527, 202] on label "[MEDICAL_DATA]" at bounding box center [501, 196] width 67 height 11
checkbox input "true"
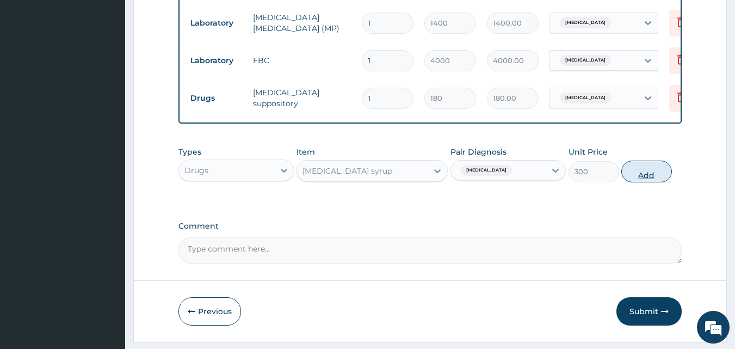
click at [648, 178] on button "Add" at bounding box center [646, 171] width 51 height 22
type input "0"
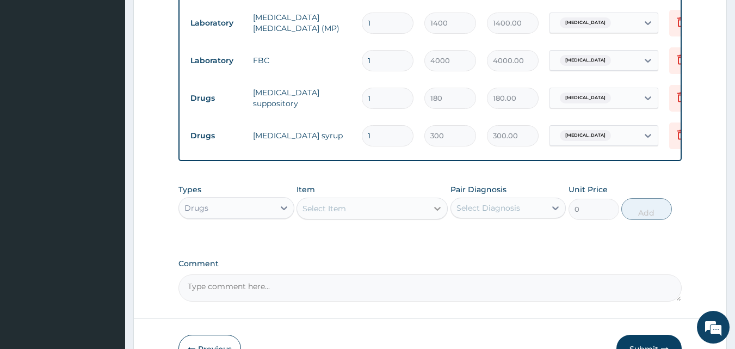
click at [437, 214] on icon at bounding box center [437, 208] width 11 height 11
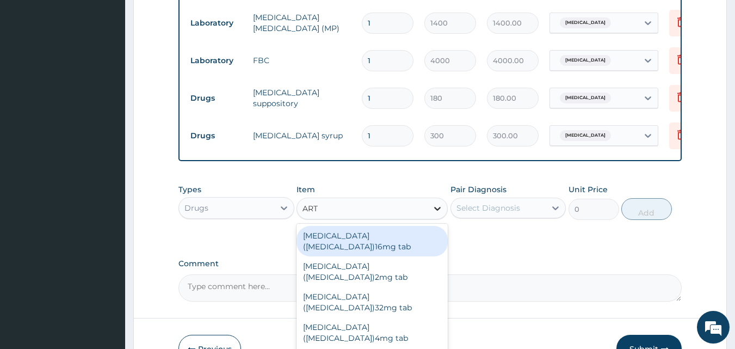
type input "ARTE"
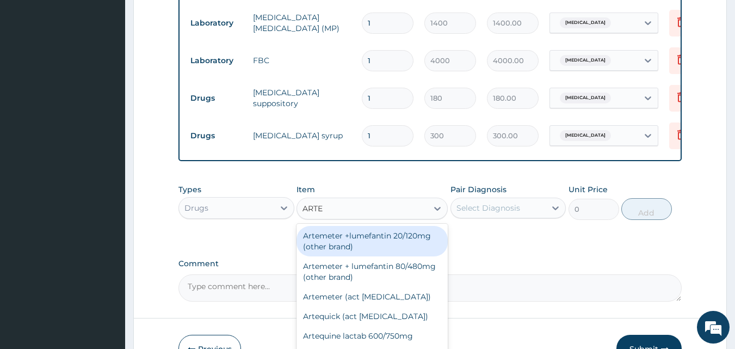
scroll to position [542, 0]
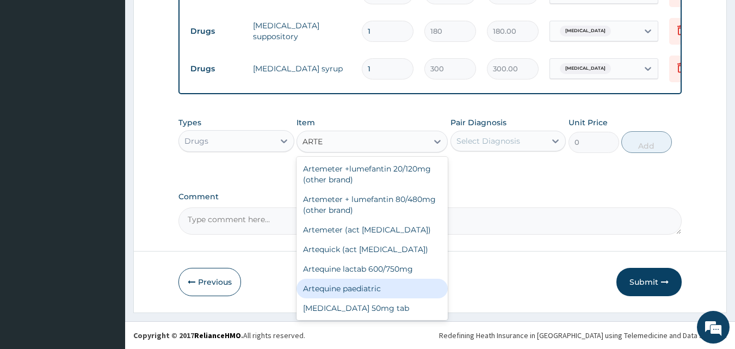
click at [403, 283] on div "Artequine paediatric" at bounding box center [371, 288] width 151 height 20
type input "1440"
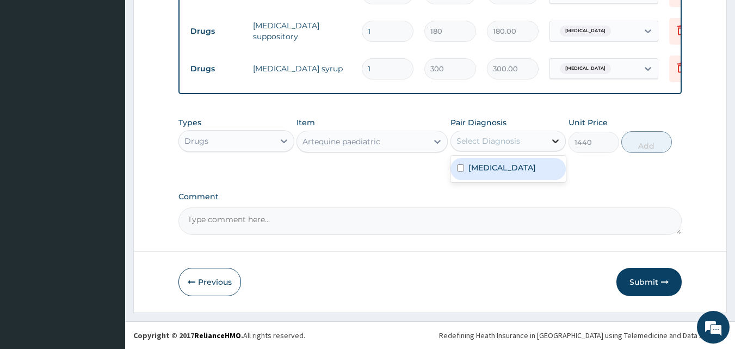
click at [555, 138] on icon at bounding box center [555, 140] width 11 height 11
click at [527, 165] on label "[MEDICAL_DATA]" at bounding box center [501, 167] width 67 height 11
checkbox input "true"
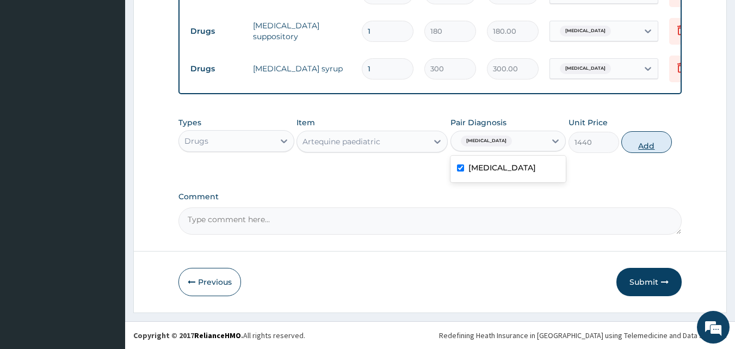
click at [652, 143] on button "Add" at bounding box center [646, 142] width 51 height 22
type input "0"
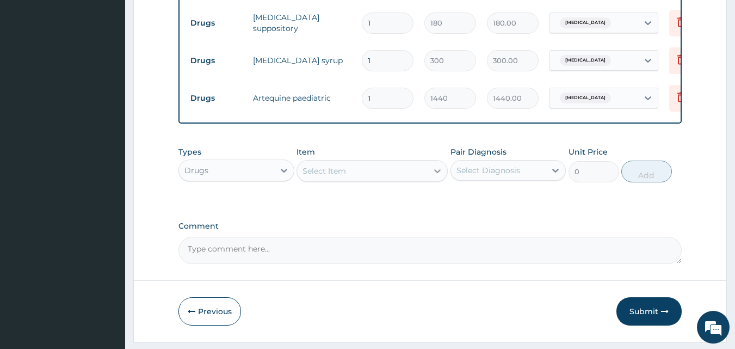
click at [437, 175] on icon at bounding box center [437, 170] width 11 height 11
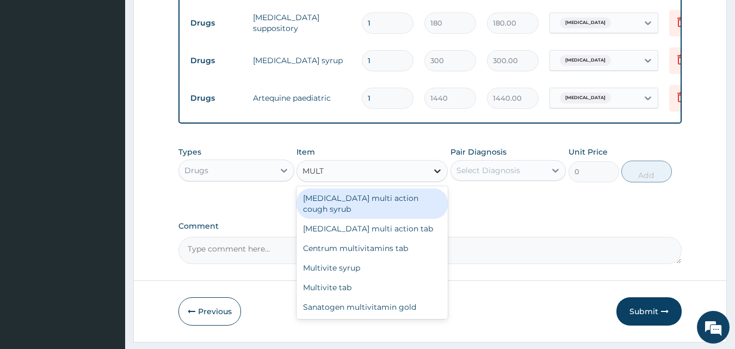
type input "MULTI"
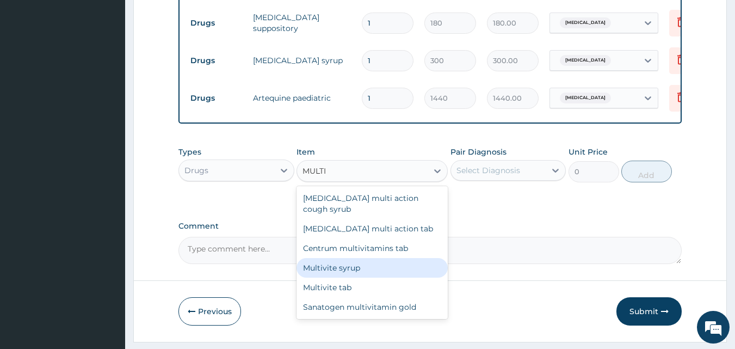
click at [326, 263] on div "Multivite syrup" at bounding box center [371, 268] width 151 height 20
type input "348"
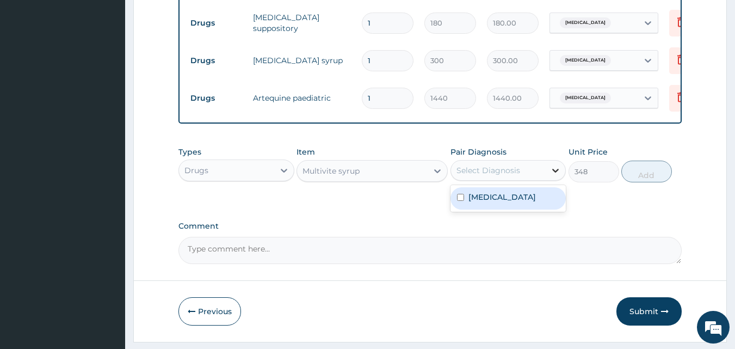
click at [555, 176] on icon at bounding box center [555, 170] width 11 height 11
click at [533, 200] on label "[MEDICAL_DATA]" at bounding box center [501, 196] width 67 height 11
checkbox input "true"
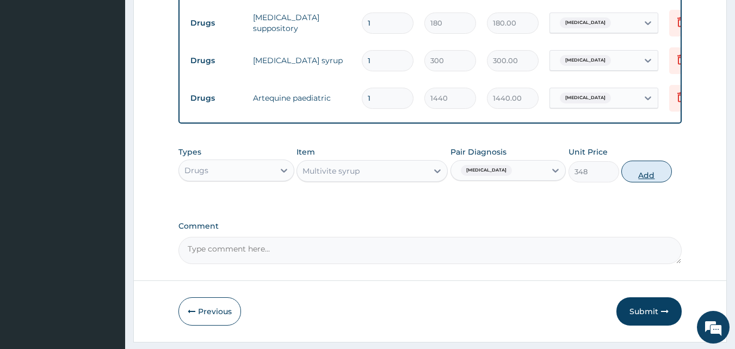
click at [645, 177] on button "Add" at bounding box center [646, 171] width 51 height 22
type input "0"
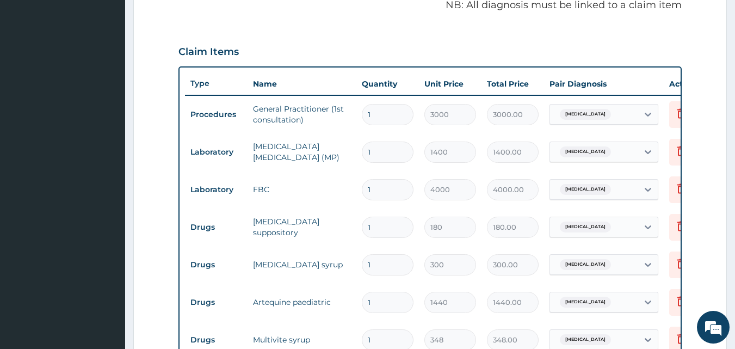
scroll to position [617, 0]
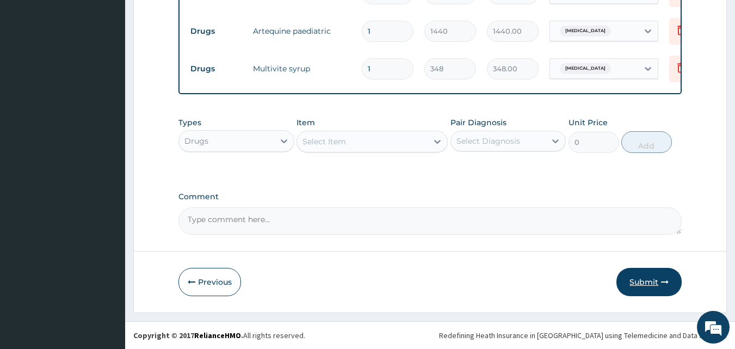
click at [642, 277] on button "Submit" at bounding box center [648, 282] width 65 height 28
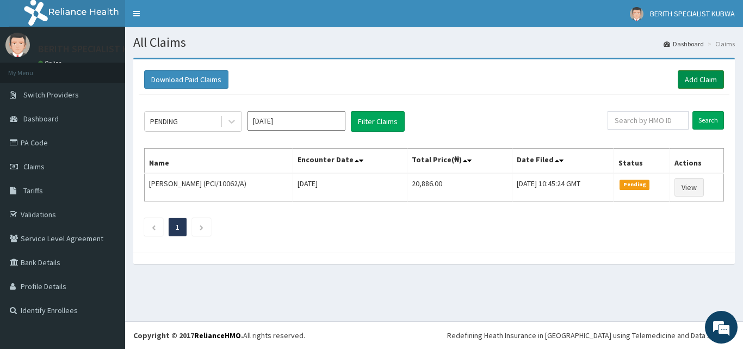
click at [698, 75] on link "Add Claim" at bounding box center [701, 79] width 46 height 18
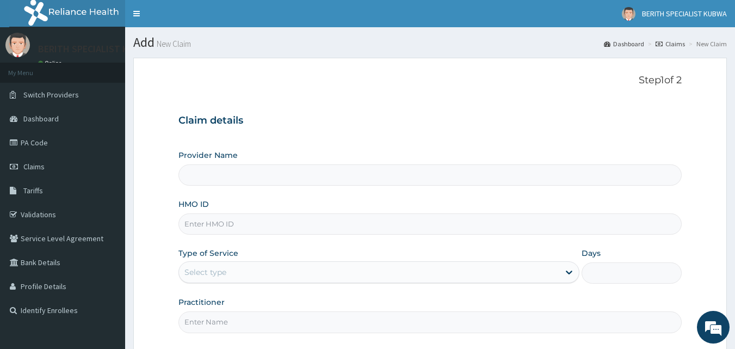
type input "BERITH SPECIALIST HOSPITAL - kubwa"
click at [200, 220] on input "HMO ID" at bounding box center [430, 223] width 504 height 21
type input "BLD/10012/B"
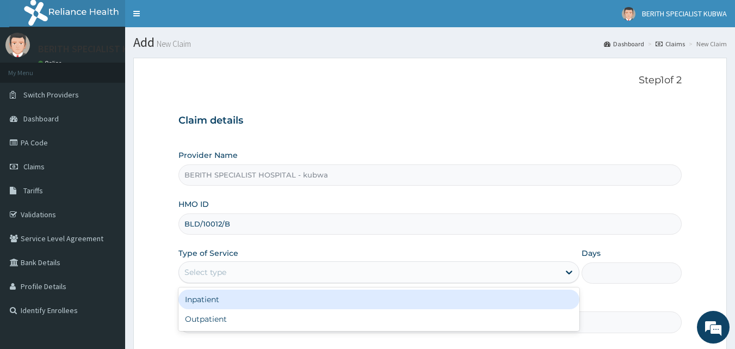
click at [200, 275] on div "Select type" at bounding box center [205, 272] width 42 height 11
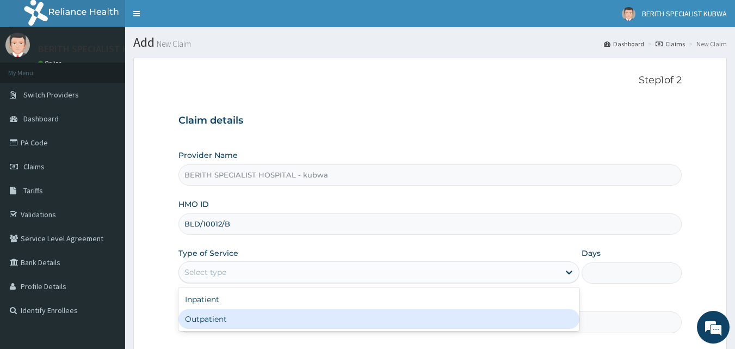
click at [197, 311] on div "Outpatient" at bounding box center [378, 319] width 401 height 20
type input "1"
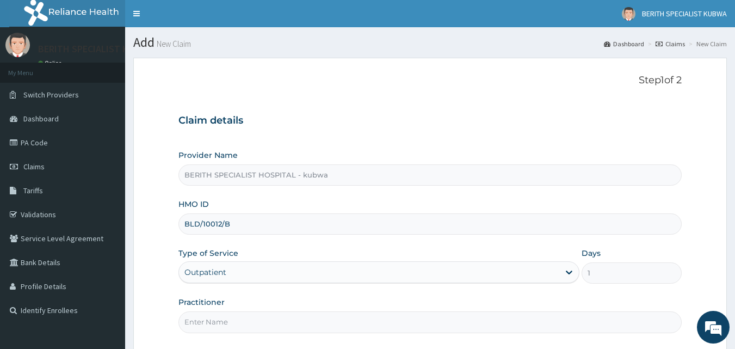
click at [193, 320] on input "Practitioner" at bounding box center [430, 321] width 504 height 21
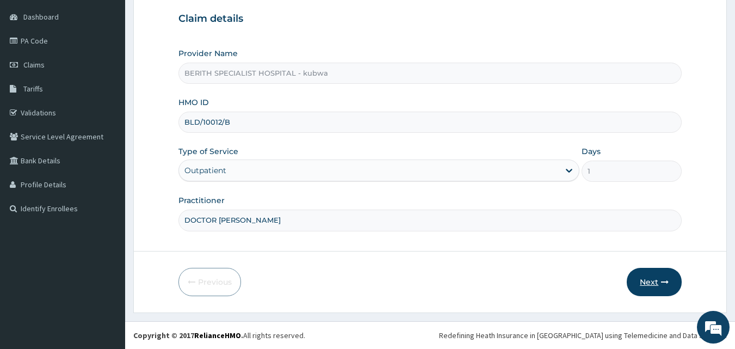
type input "DOCTOR [PERSON_NAME]"
click at [648, 277] on button "Next" at bounding box center [654, 282] width 55 height 28
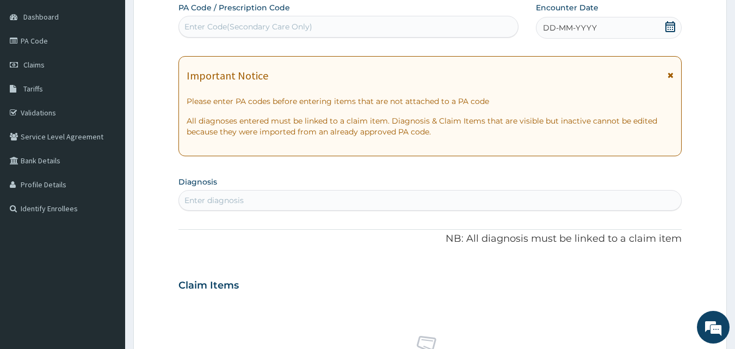
click at [669, 24] on icon at bounding box center [670, 26] width 10 height 11
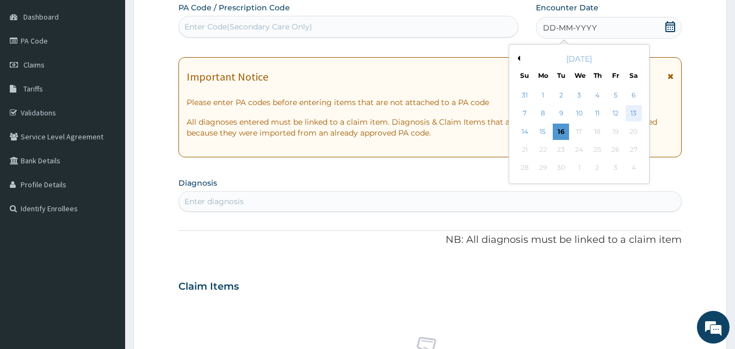
click at [631, 108] on div "13" at bounding box center [633, 114] width 16 height 16
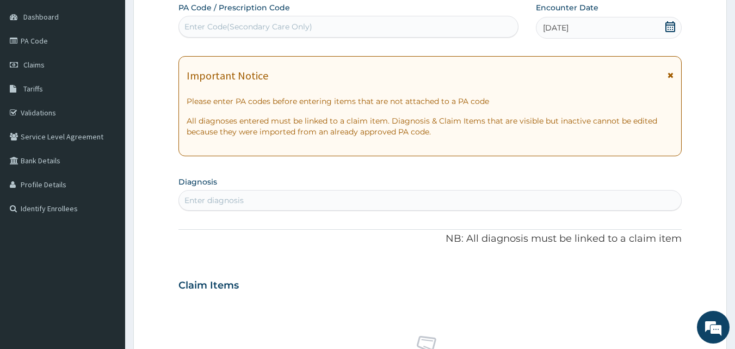
click at [186, 197] on div "Enter diagnosis" at bounding box center [213, 200] width 59 height 11
type input "[MEDICAL_DATA]"
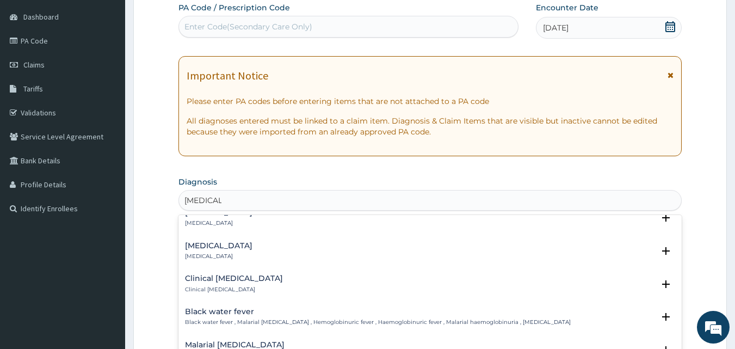
scroll to position [428, 0]
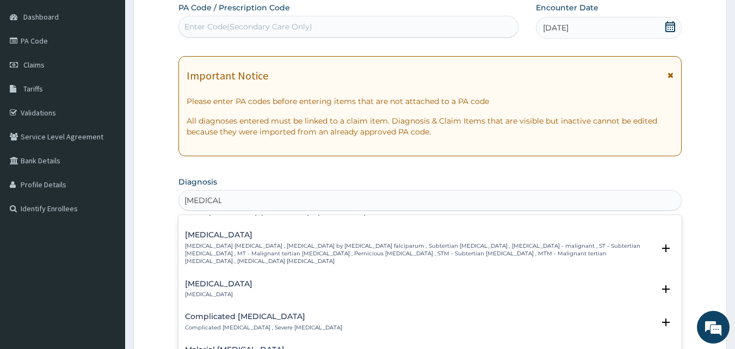
click at [221, 231] on h4 "[MEDICAL_DATA]" at bounding box center [419, 235] width 469 height 8
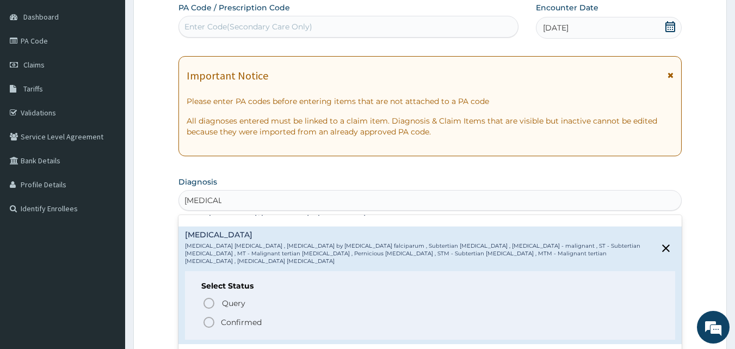
click at [207, 315] on icon "status option filled" at bounding box center [208, 321] width 13 height 13
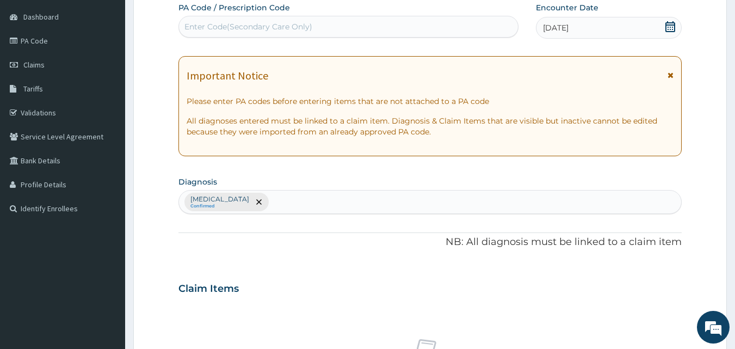
scroll to position [406, 0]
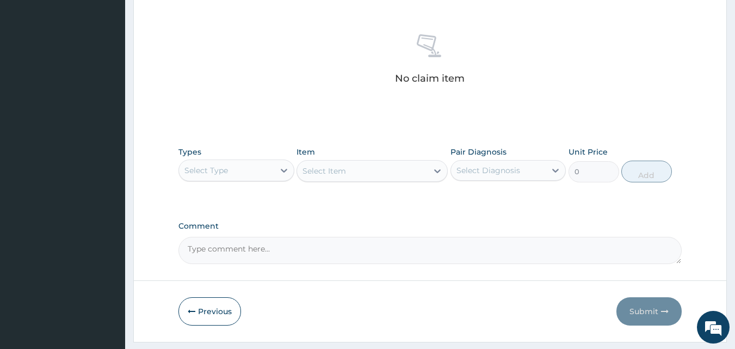
click at [671, 234] on div "Comment" at bounding box center [430, 242] width 504 height 42
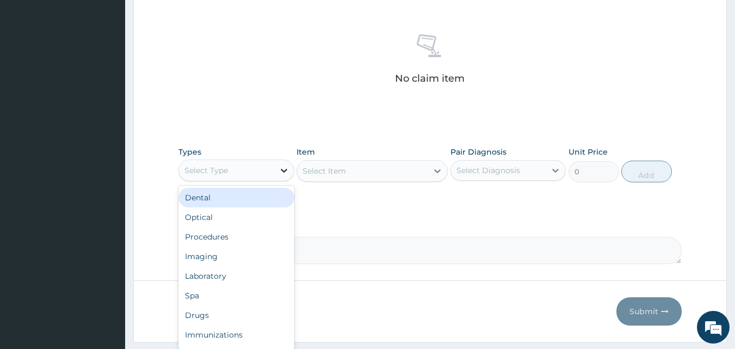
click at [282, 169] on icon at bounding box center [283, 170] width 11 height 11
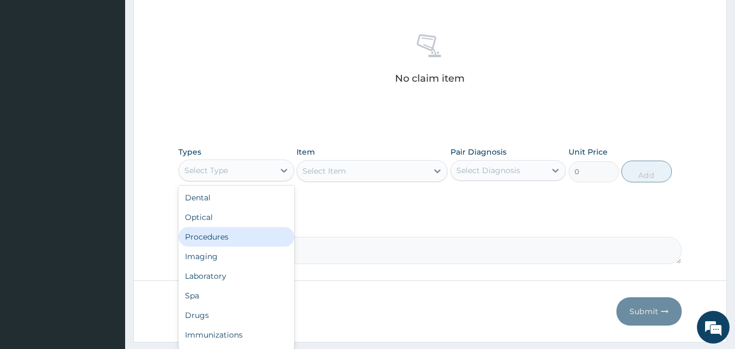
click at [214, 236] on div "Procedures" at bounding box center [236, 237] width 116 height 20
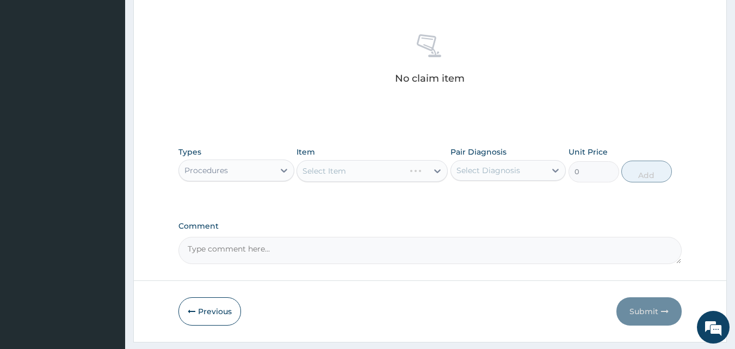
click at [437, 170] on div "Select Item" at bounding box center [371, 171] width 151 height 22
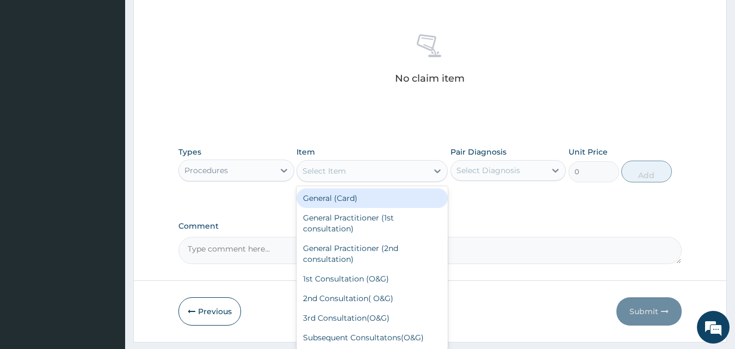
click at [437, 170] on icon at bounding box center [437, 170] width 11 height 11
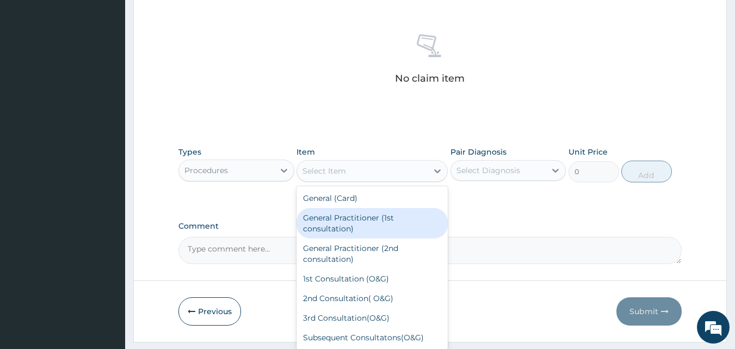
click at [349, 220] on div "General Practitioner (1st consultation)" at bounding box center [371, 223] width 151 height 30
type input "3000"
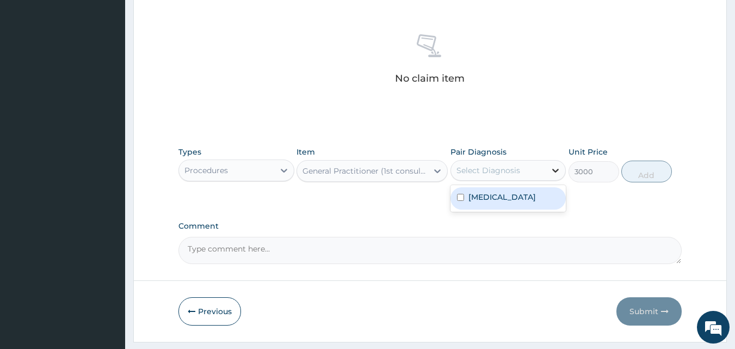
click at [555, 169] on icon at bounding box center [555, 170] width 11 height 11
click at [528, 195] on label "[MEDICAL_DATA]" at bounding box center [501, 196] width 67 height 11
checkbox input "true"
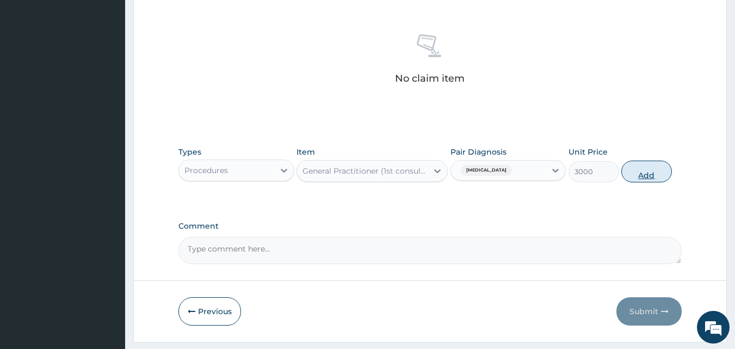
click at [643, 170] on button "Add" at bounding box center [646, 171] width 51 height 22
type input "0"
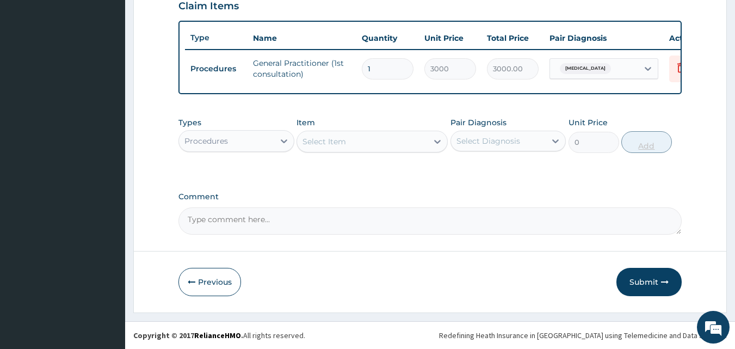
scroll to position [392, 0]
click at [281, 139] on icon at bounding box center [283, 140] width 11 height 11
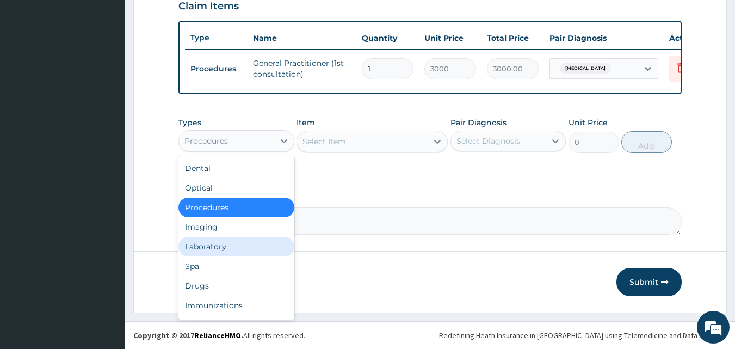
click at [237, 242] on div "Laboratory" at bounding box center [236, 247] width 116 height 20
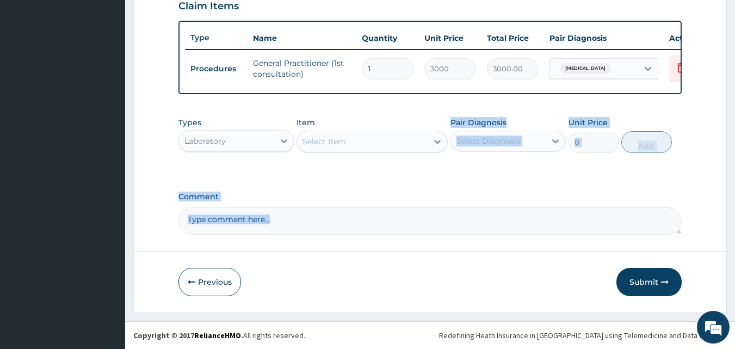
drag, startPoint x: 236, startPoint y: 243, endPoint x: 430, endPoint y: 170, distance: 206.7
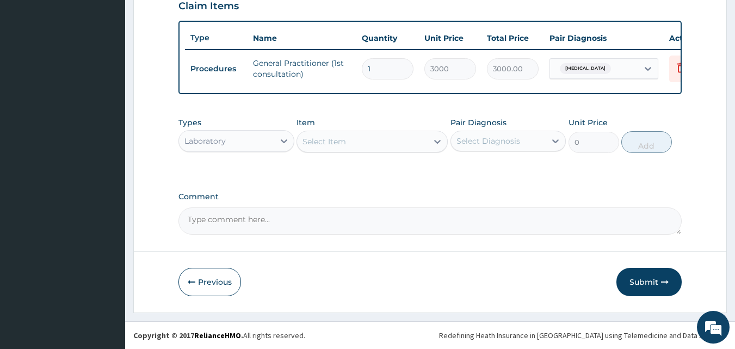
click at [430, 170] on div "Types Laboratory Item Select Item Pair Diagnosis Select Diagnosis Unit Price 0 …" at bounding box center [430, 143] width 504 height 63
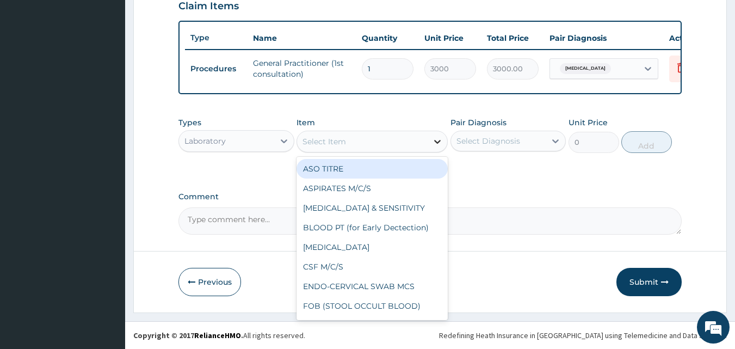
click at [436, 138] on icon at bounding box center [437, 141] width 11 height 11
type input "MP"
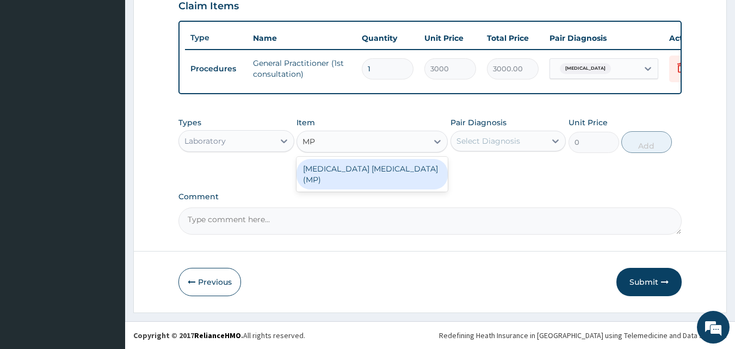
click at [405, 165] on div "[MEDICAL_DATA] [MEDICAL_DATA] (MP)" at bounding box center [371, 174] width 151 height 30
type input "1400"
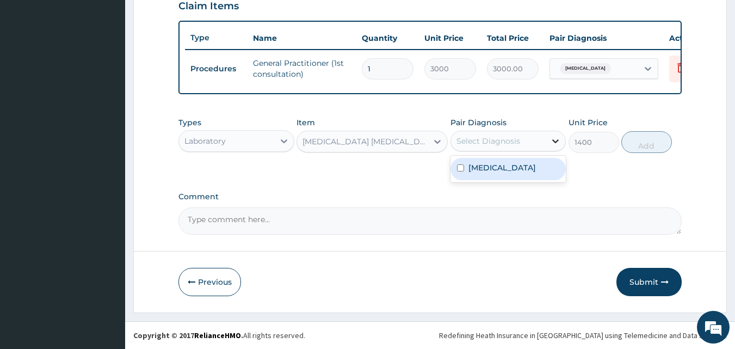
click at [553, 140] on icon at bounding box center [555, 140] width 11 height 11
click at [527, 166] on label "[MEDICAL_DATA]" at bounding box center [501, 167] width 67 height 11
checkbox input "true"
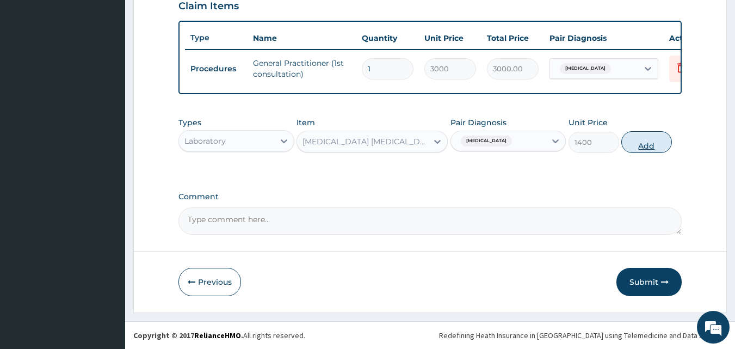
click at [639, 145] on button "Add" at bounding box center [646, 142] width 51 height 22
type input "0"
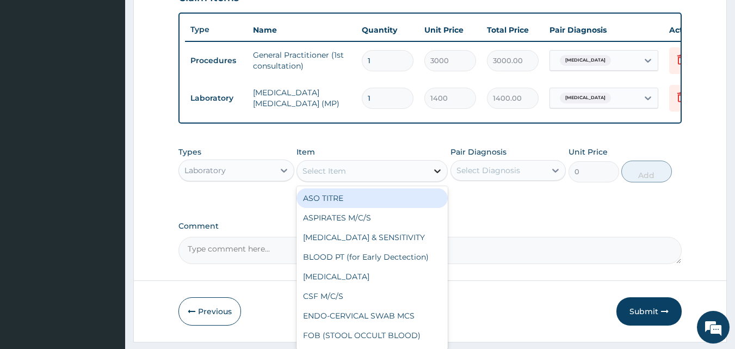
click at [437, 176] on icon at bounding box center [437, 170] width 11 height 11
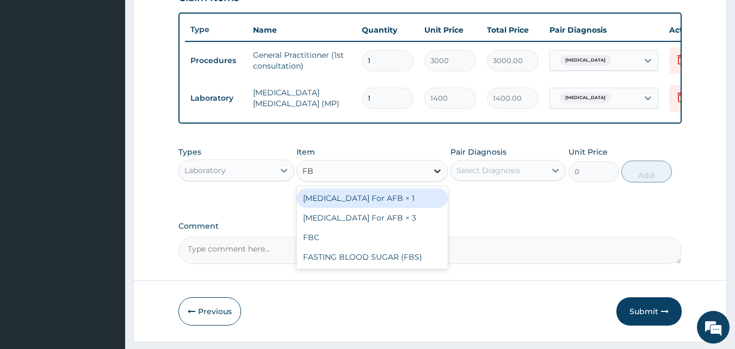
type input "FBC"
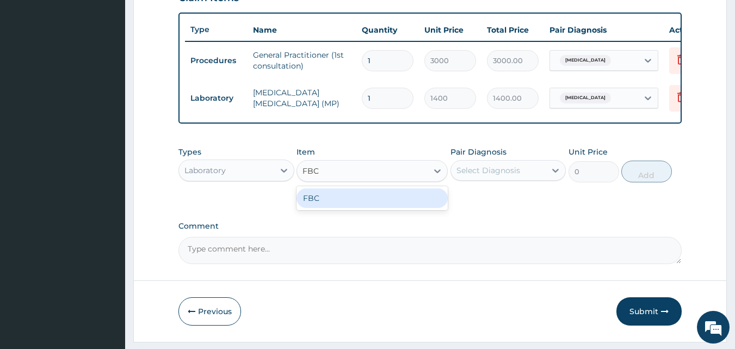
click at [413, 204] on div "FBC" at bounding box center [371, 198] width 151 height 20
type input "4000"
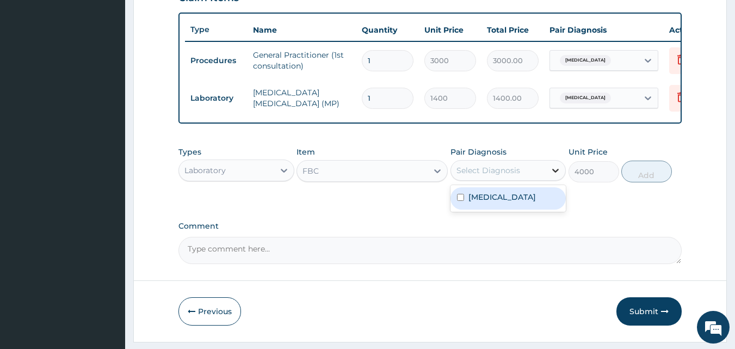
click at [552, 176] on icon at bounding box center [555, 170] width 11 height 11
click at [521, 202] on label "[MEDICAL_DATA]" at bounding box center [501, 196] width 67 height 11
checkbox input "true"
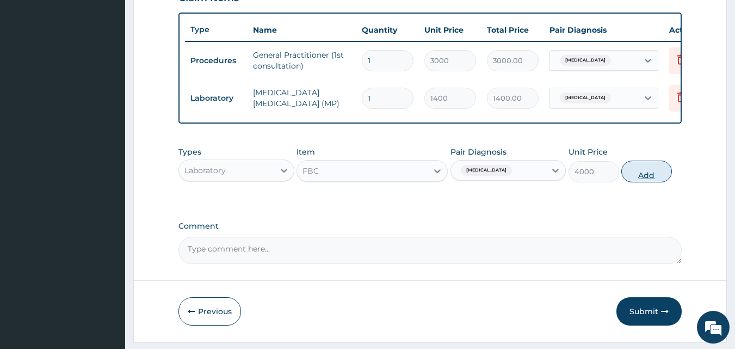
click at [646, 179] on button "Add" at bounding box center [646, 171] width 51 height 22
type input "0"
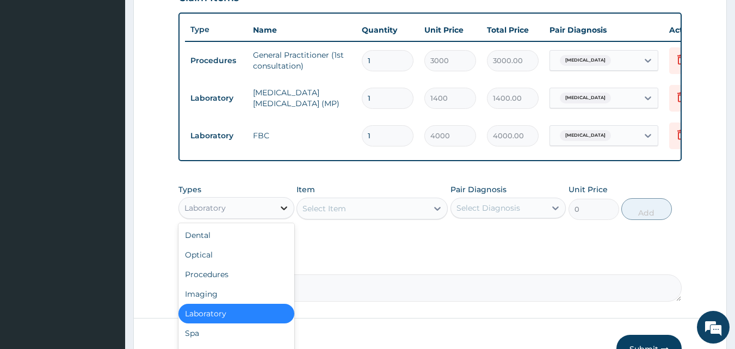
click at [284, 213] on icon at bounding box center [283, 207] width 11 height 11
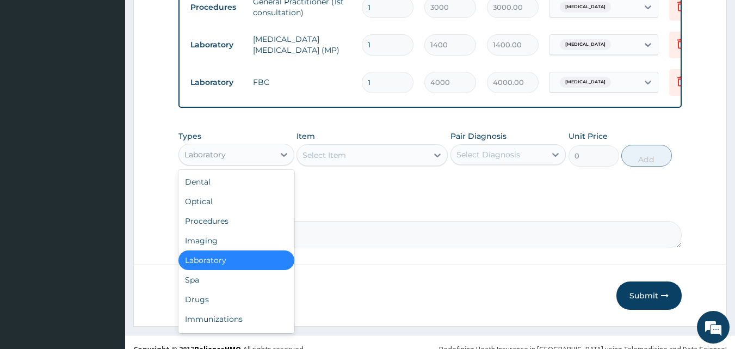
scroll to position [467, 0]
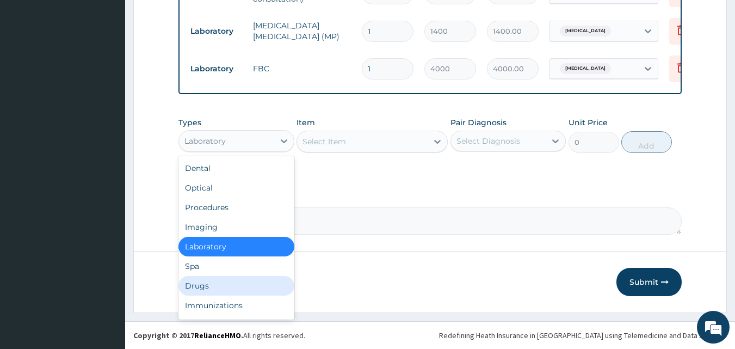
click at [200, 282] on div "Drugs" at bounding box center [236, 286] width 116 height 20
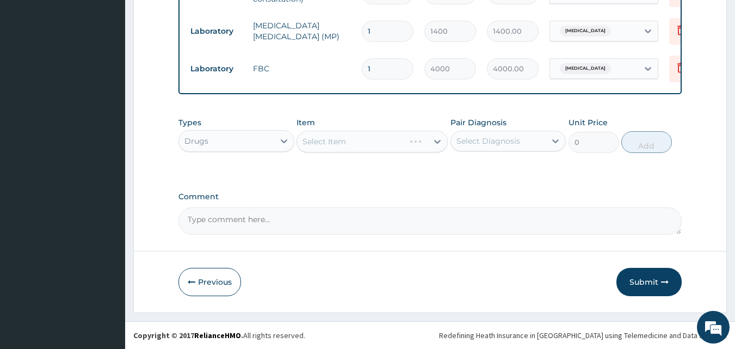
click at [436, 141] on div "Select Item" at bounding box center [371, 142] width 151 height 22
click at [438, 140] on icon at bounding box center [437, 141] width 11 height 11
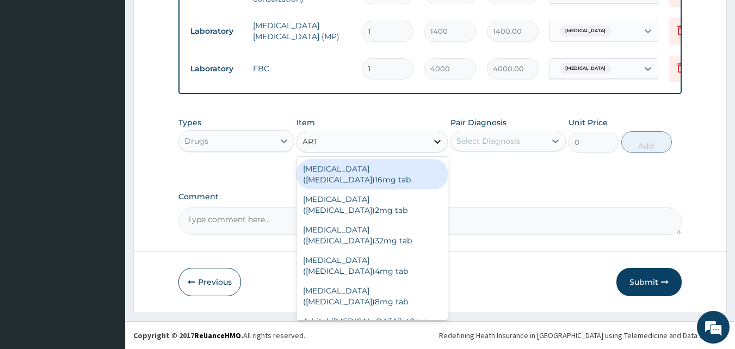
type input "ARTE"
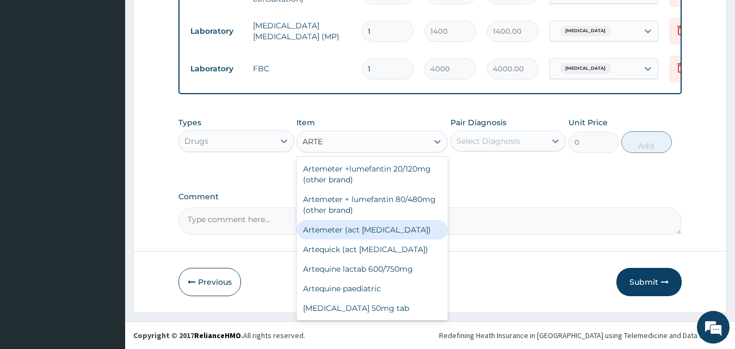
click at [369, 227] on div "Artemeter (act [MEDICAL_DATA])" at bounding box center [371, 230] width 151 height 20
type input "396"
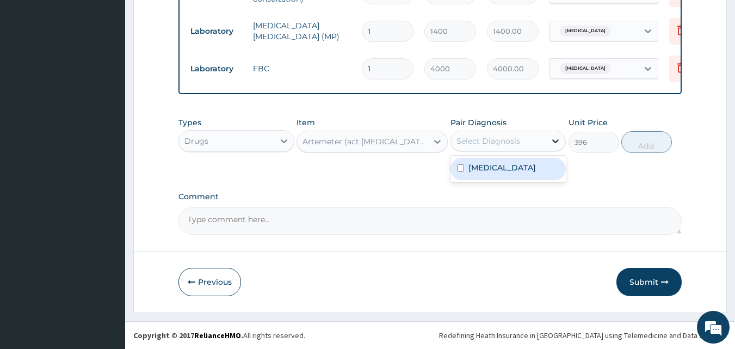
click at [554, 140] on icon at bounding box center [555, 140] width 11 height 11
click at [533, 168] on label "[MEDICAL_DATA]" at bounding box center [501, 167] width 67 height 11
checkbox input "true"
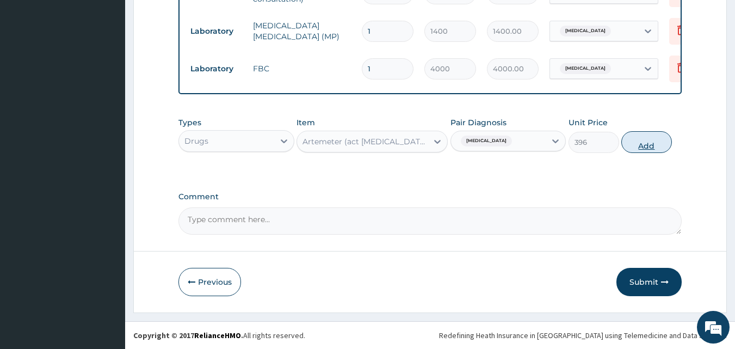
click at [652, 139] on button "Add" at bounding box center [646, 142] width 51 height 22
type input "0"
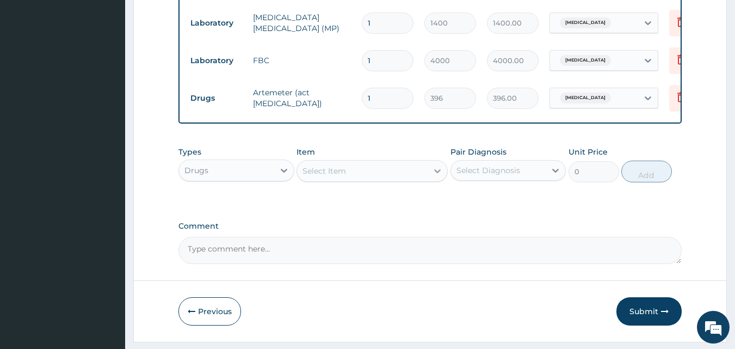
click at [437, 176] on icon at bounding box center [437, 170] width 11 height 11
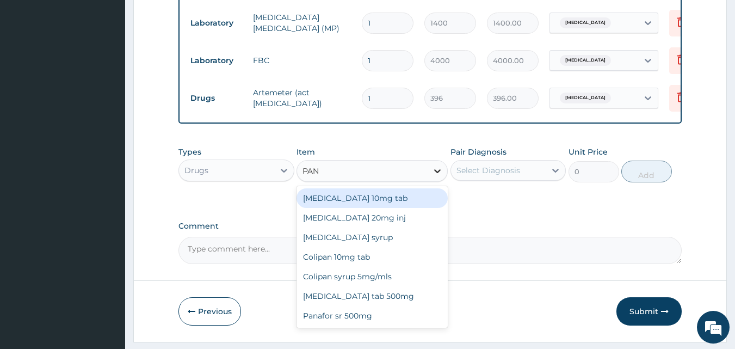
type input "PANA"
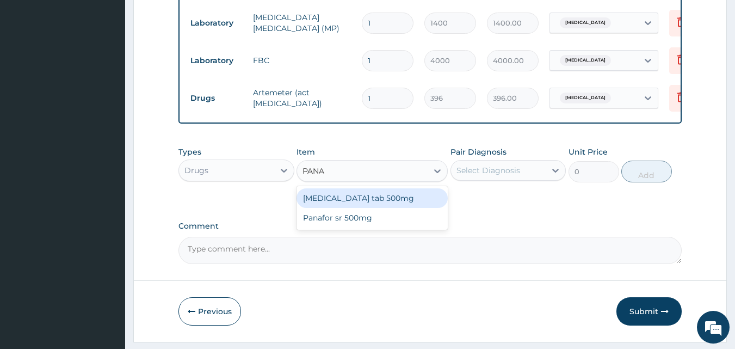
click at [355, 203] on div "[MEDICAL_DATA] tab 500mg" at bounding box center [371, 198] width 151 height 20
type input "25"
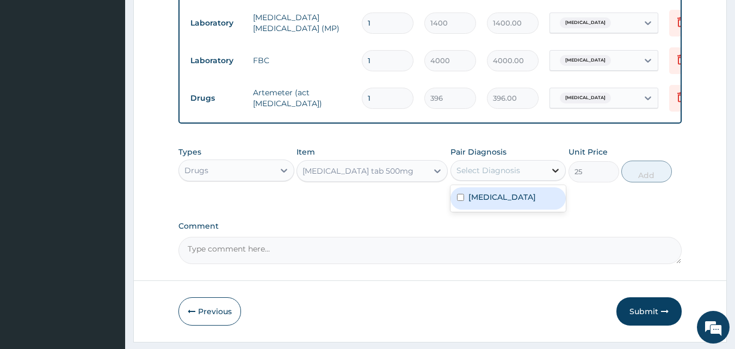
click at [551, 176] on icon at bounding box center [555, 170] width 11 height 11
click at [486, 202] on label "[MEDICAL_DATA]" at bounding box center [501, 196] width 67 height 11
checkbox input "true"
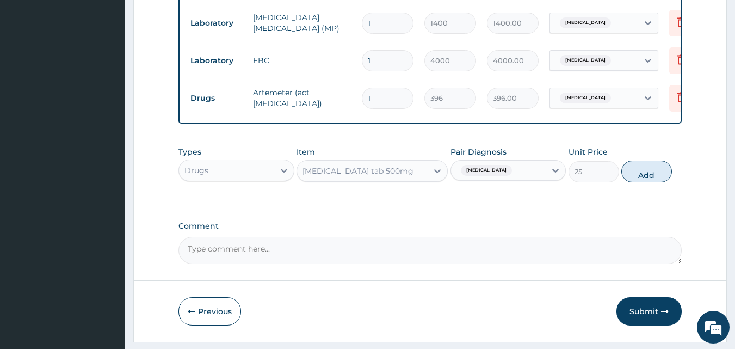
click at [643, 181] on button "Add" at bounding box center [646, 171] width 51 height 22
type input "0"
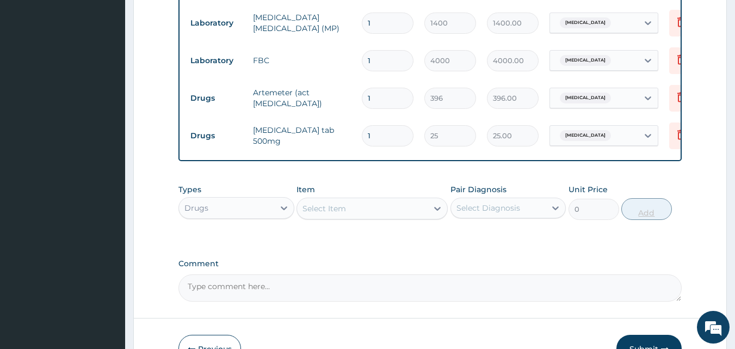
type input "18"
type input "450.00"
type input "18"
click at [385, 96] on input "1" at bounding box center [388, 98] width 52 height 21
type input "0.00"
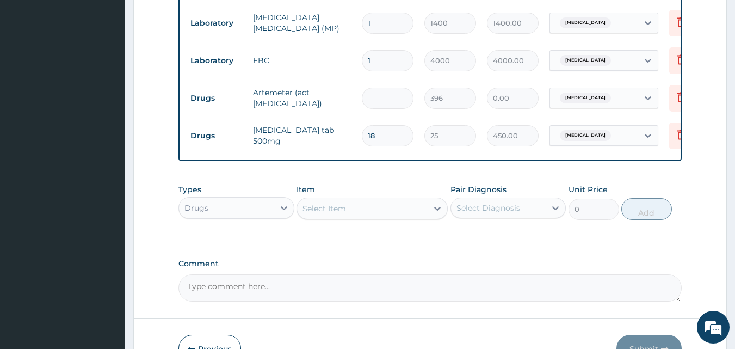
type input "6"
type input "2376.00"
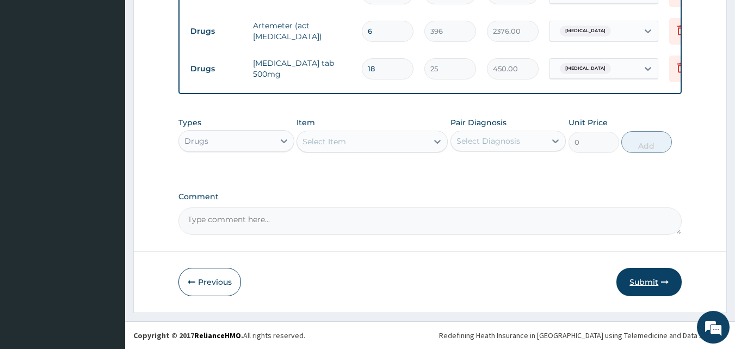
type input "6"
click at [645, 280] on button "Submit" at bounding box center [648, 282] width 65 height 28
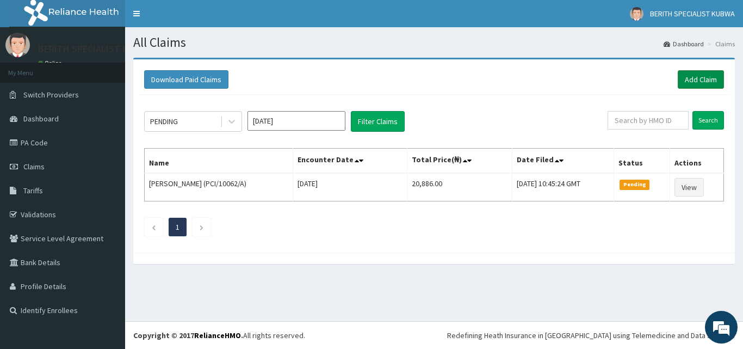
click at [693, 71] on link "Add Claim" at bounding box center [701, 79] width 46 height 18
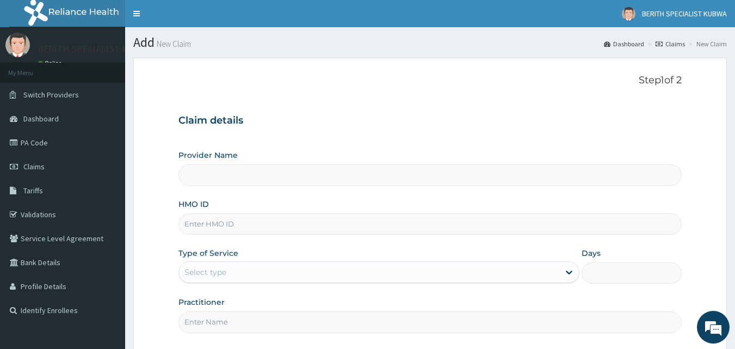
type input "BERITH SPECIALIST HOSPITAL - kubwa"
drag, startPoint x: 650, startPoint y: 65, endPoint x: 572, endPoint y: 38, distance: 82.4
click at [632, 53] on section "Step 1 of 2 Claim details Provider Name BERITH SPECIALIST HOSPITAL - kubwa HMO …" at bounding box center [430, 235] width 610 height 373
click at [201, 226] on input "HMO ID" at bounding box center [430, 223] width 504 height 21
type input "SH/10018/B"
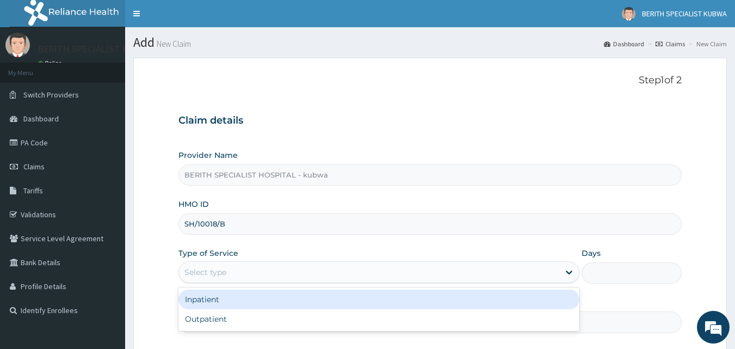
click at [190, 272] on div "Select type" at bounding box center [205, 272] width 42 height 11
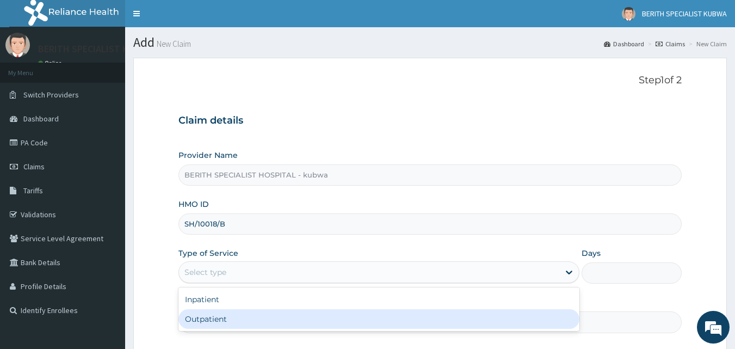
click at [191, 317] on div "Outpatient" at bounding box center [378, 319] width 401 height 20
type input "1"
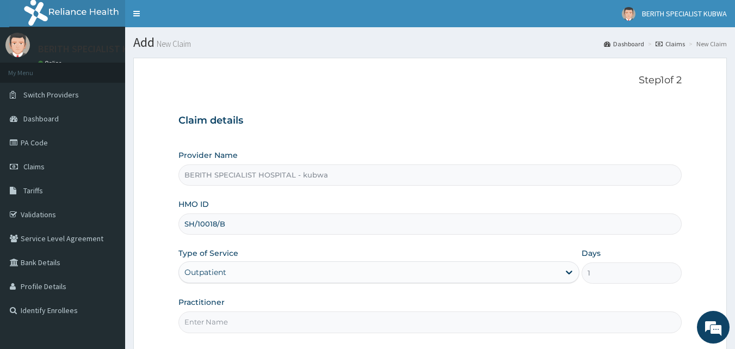
click at [196, 321] on input "Practitioner" at bounding box center [430, 321] width 504 height 21
type input "doctor [PERSON_NAME]"
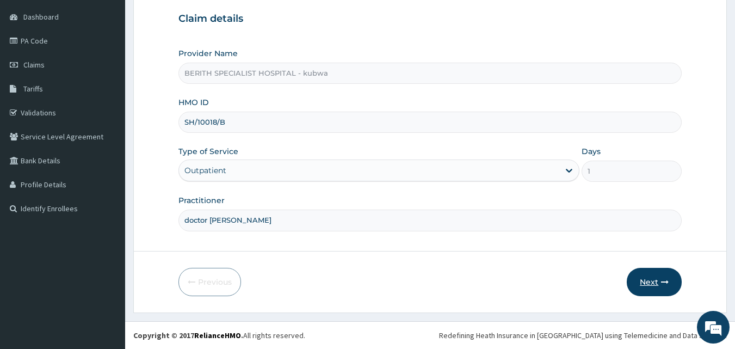
click at [647, 276] on button "Next" at bounding box center [654, 282] width 55 height 28
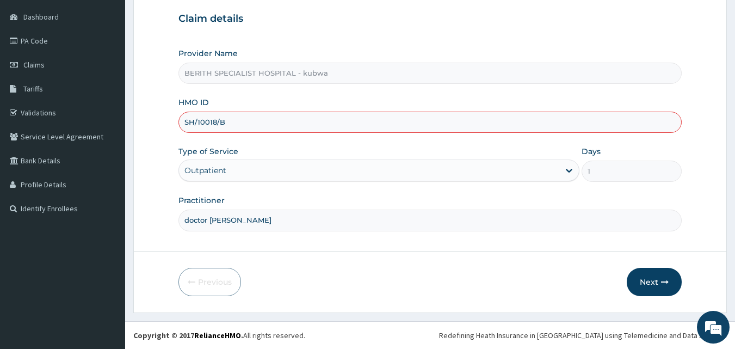
click at [193, 122] on input "SH/10018/B" at bounding box center [430, 122] width 504 height 21
type input "TSH/10018/B"
click at [648, 279] on button "Next" at bounding box center [654, 282] width 55 height 28
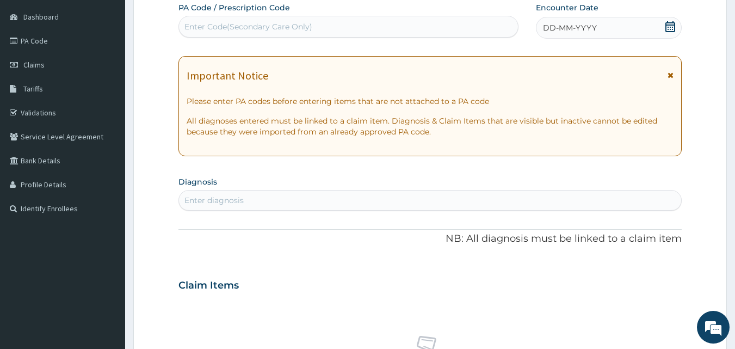
click at [670, 23] on icon at bounding box center [670, 26] width 10 height 11
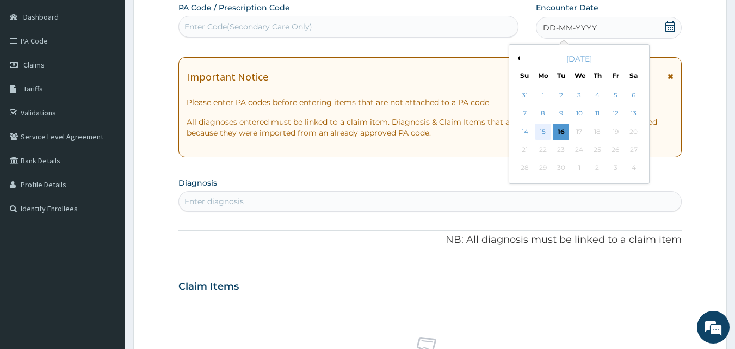
click at [541, 128] on div "15" at bounding box center [543, 131] width 16 height 16
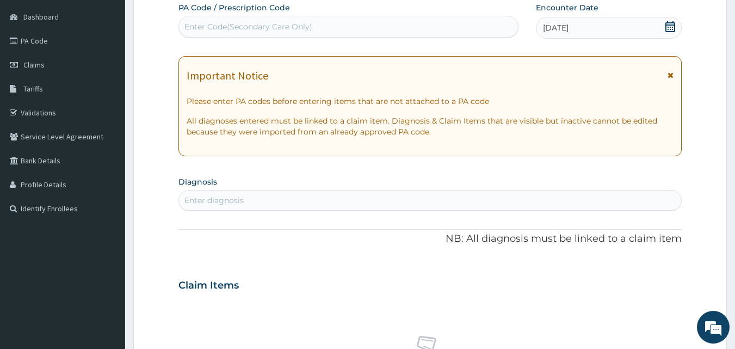
click at [249, 200] on div "Enter diagnosis" at bounding box center [430, 199] width 503 height 17
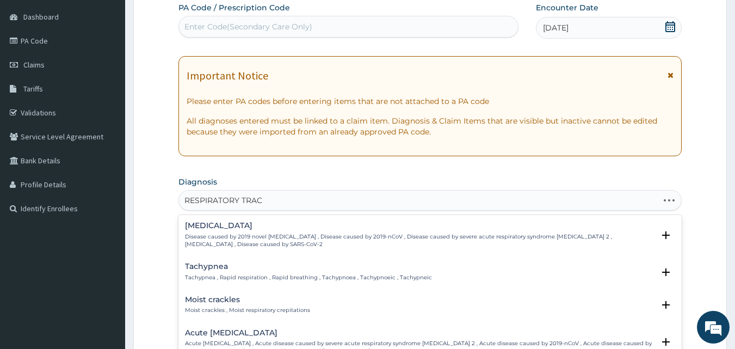
type input "RESPIRATORY TRACT"
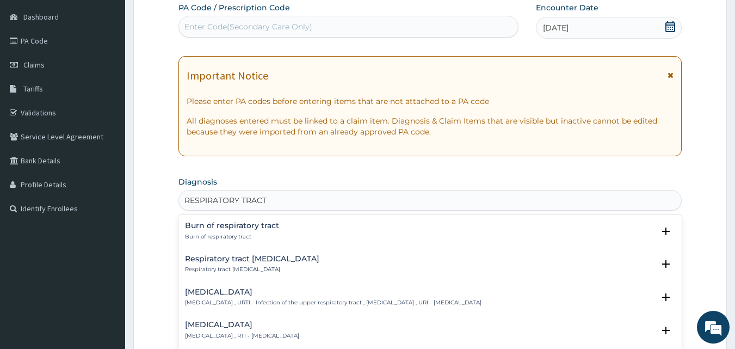
click at [231, 288] on h4 "[MEDICAL_DATA]" at bounding box center [333, 292] width 296 height 8
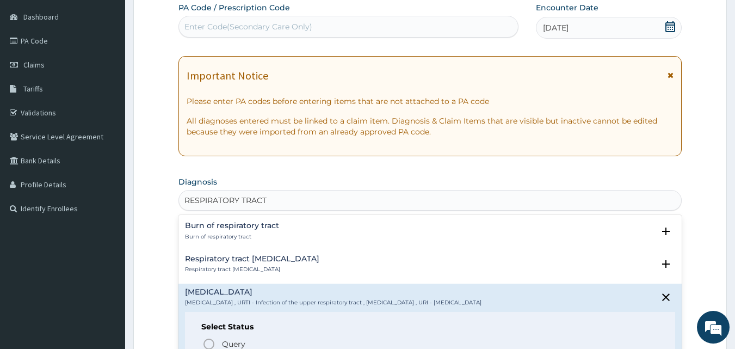
scroll to position [143, 0]
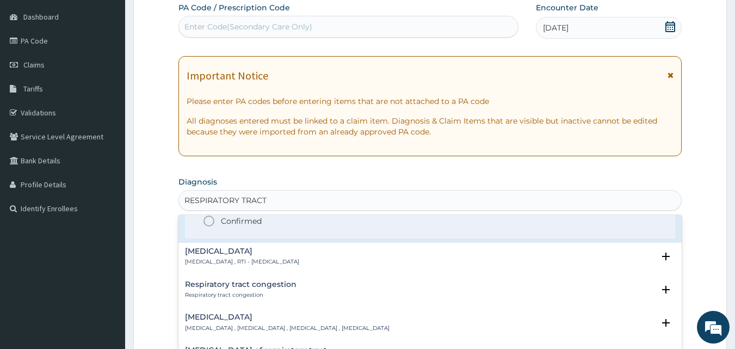
click at [208, 220] on icon "status option filled" at bounding box center [208, 220] width 13 height 13
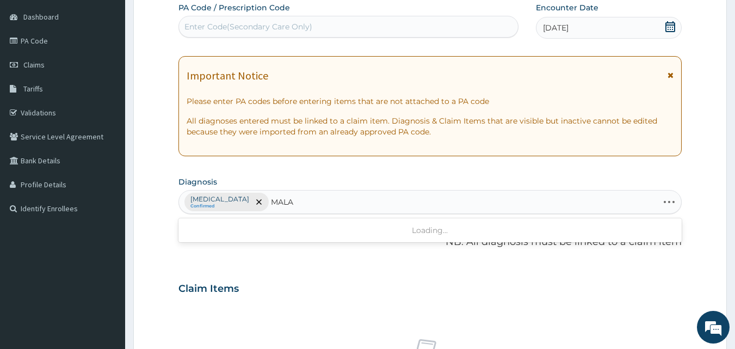
type input "MALAR"
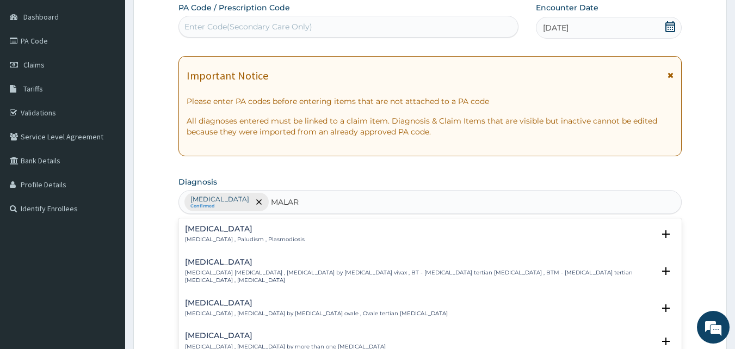
click at [197, 234] on div "[MEDICAL_DATA] [MEDICAL_DATA] , Paludism , Plasmodiosis" at bounding box center [245, 234] width 120 height 19
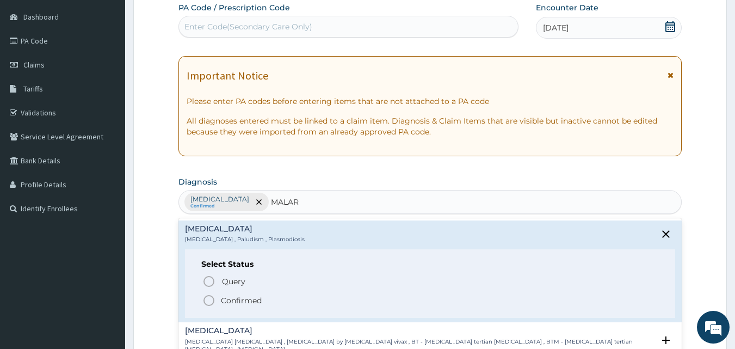
click at [208, 296] on circle "status option filled" at bounding box center [209, 300] width 10 height 10
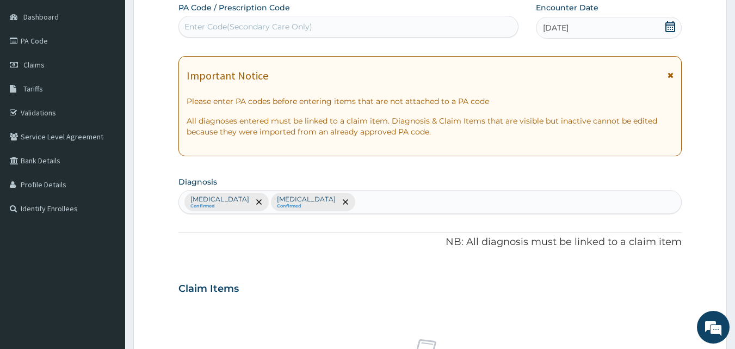
click at [367, 197] on div "[MEDICAL_DATA] Confirmed [MEDICAL_DATA] Confirmed" at bounding box center [430, 201] width 503 height 23
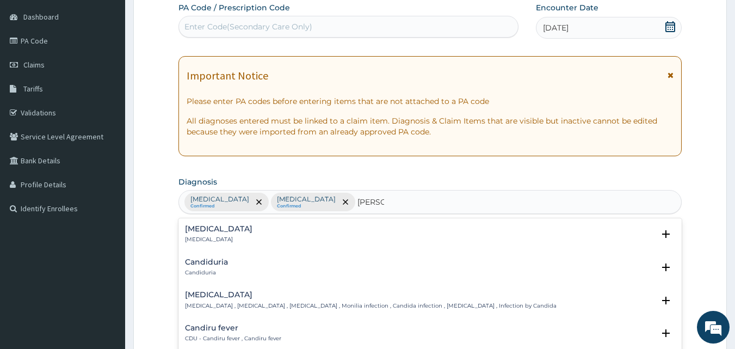
type input "CANDID"
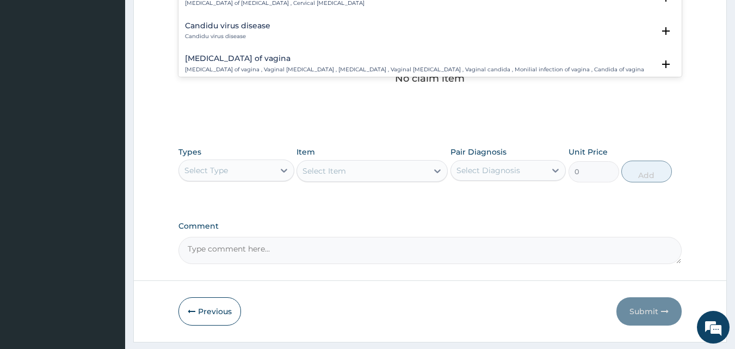
scroll to position [1215, 0]
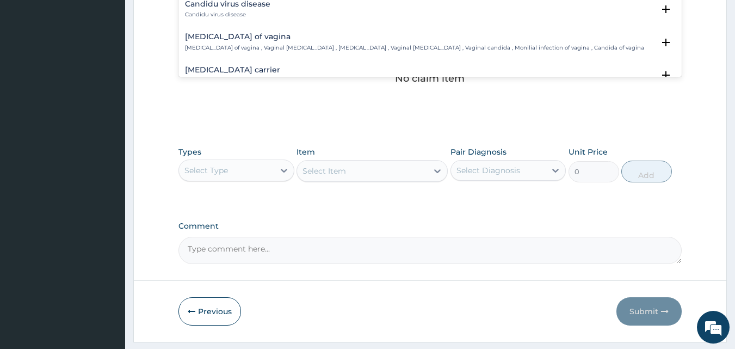
click at [216, 33] on h4 "Candidiasis of vagina" at bounding box center [414, 37] width 459 height 8
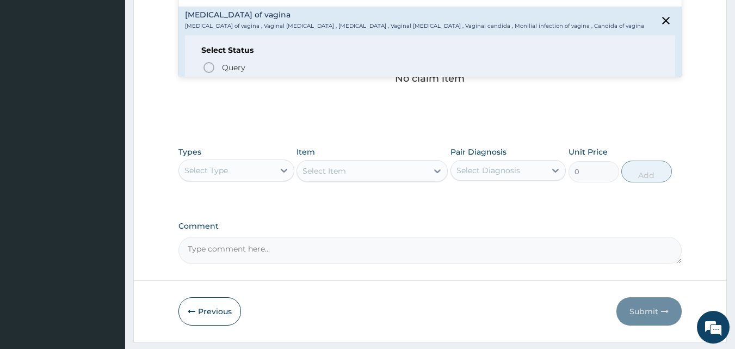
scroll to position [1259, 0]
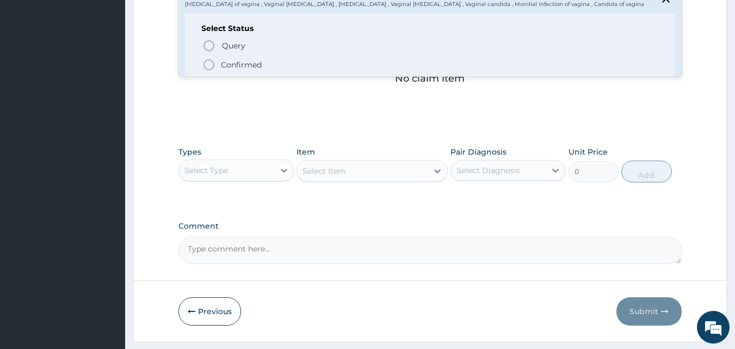
click at [208, 63] on icon "status option filled" at bounding box center [208, 64] width 13 height 13
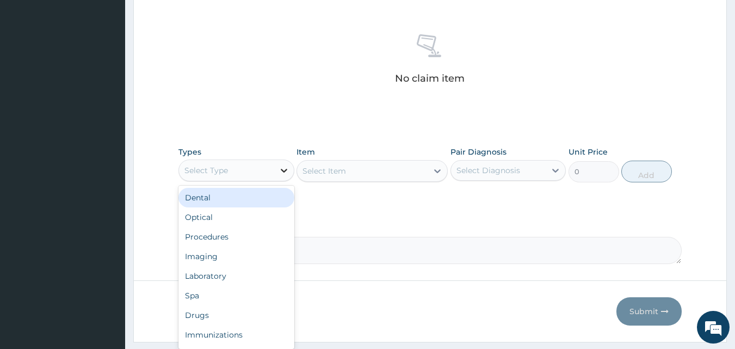
click at [280, 170] on icon at bounding box center [283, 170] width 11 height 11
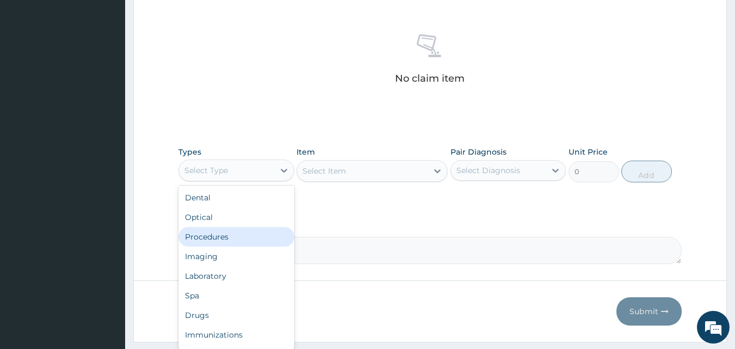
click at [225, 229] on div "Procedures" at bounding box center [236, 237] width 116 height 20
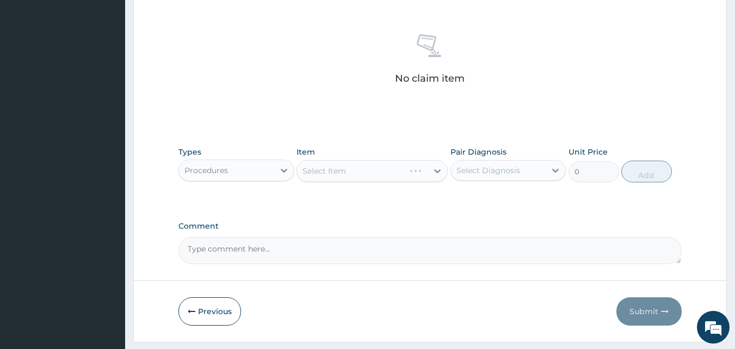
click at [437, 170] on div "Select Item" at bounding box center [371, 171] width 151 height 22
click at [436, 171] on div "Select Item" at bounding box center [371, 171] width 151 height 22
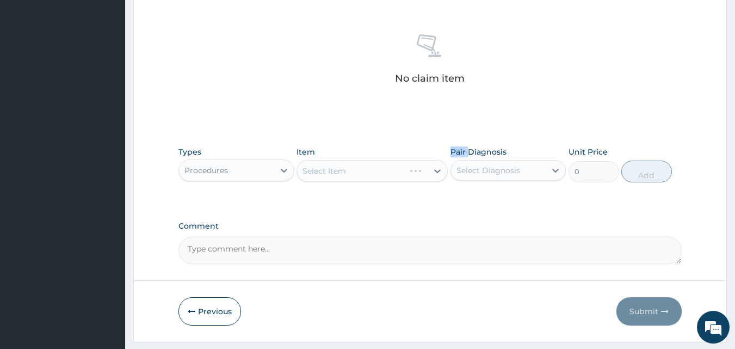
click at [436, 171] on div "Select Item" at bounding box center [371, 171] width 151 height 22
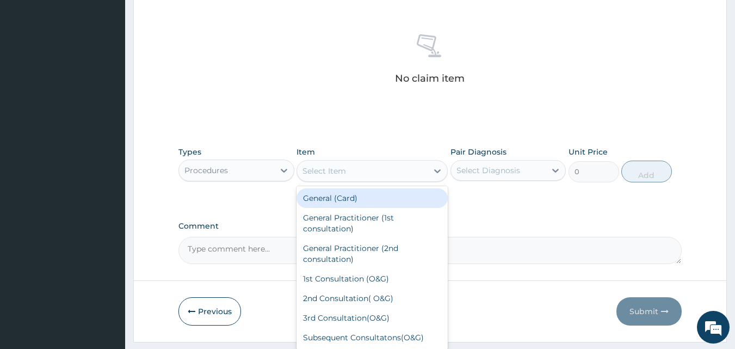
click at [436, 171] on icon at bounding box center [437, 171] width 7 height 4
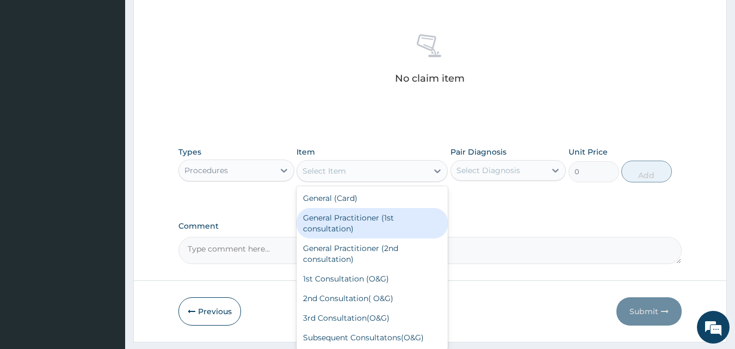
click at [361, 215] on div "General Practitioner (1st consultation)" at bounding box center [371, 223] width 151 height 30
type input "3000"
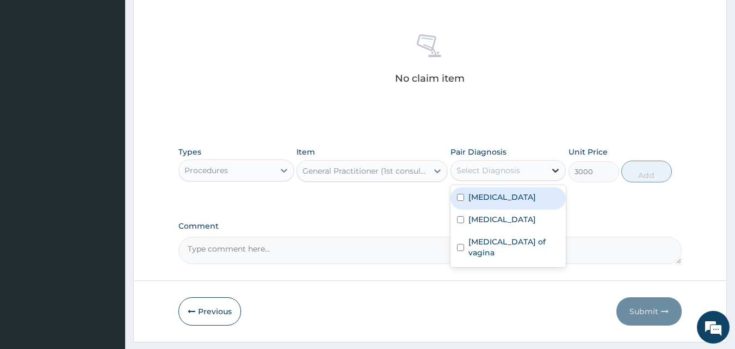
click at [554, 169] on icon at bounding box center [555, 170] width 11 height 11
click at [534, 194] on label "Upper respiratory infection" at bounding box center [501, 196] width 67 height 11
checkbox input "true"
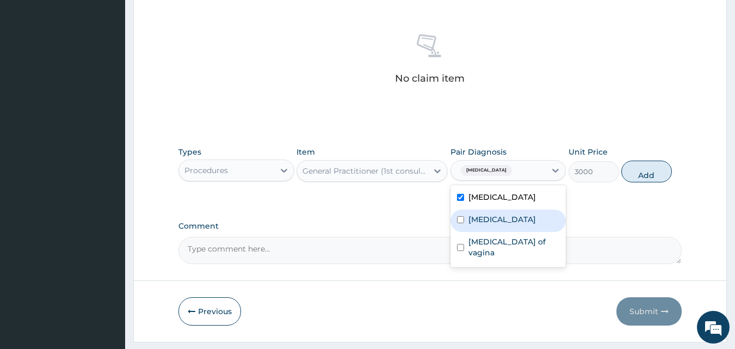
click at [532, 220] on div "Malaria" at bounding box center [508, 220] width 116 height 22
checkbox input "true"
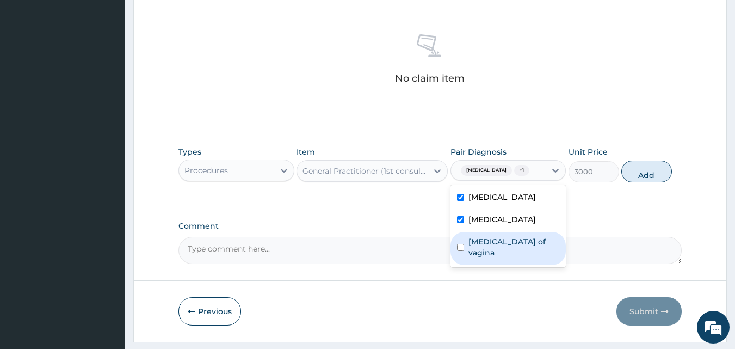
click at [531, 257] on label "Candidiasis of vagina" at bounding box center [513, 247] width 91 height 22
checkbox input "true"
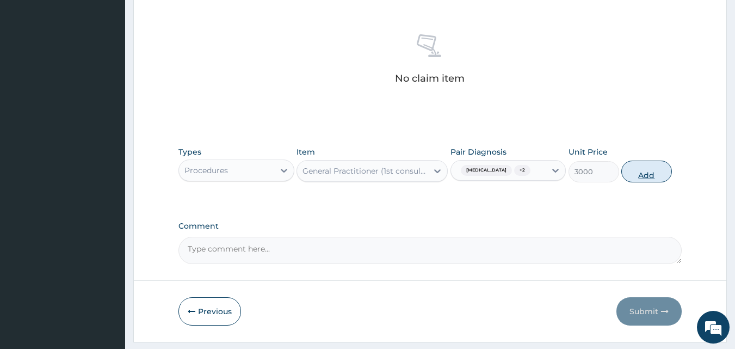
click at [640, 179] on button "Add" at bounding box center [646, 171] width 51 height 22
type input "0"
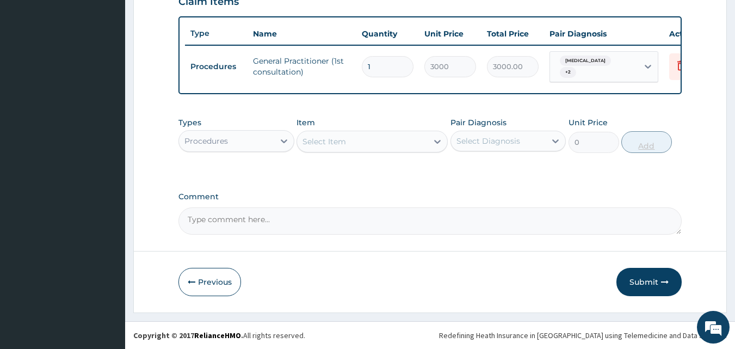
scroll to position [397, 0]
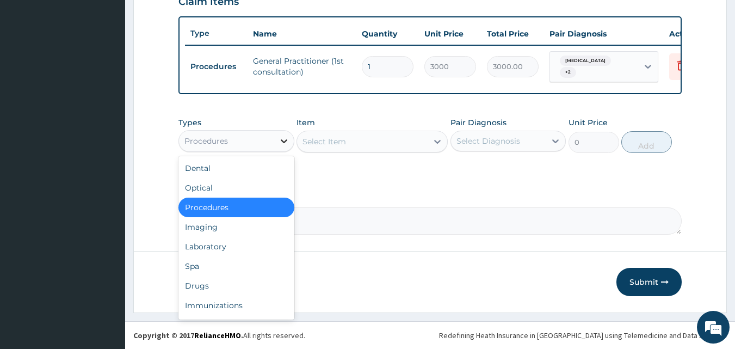
click at [283, 143] on icon at bounding box center [284, 141] width 7 height 4
click at [219, 239] on div "Laboratory" at bounding box center [236, 247] width 116 height 20
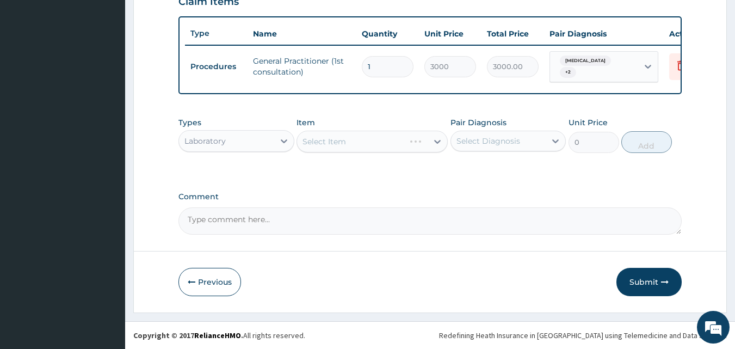
click at [437, 143] on div "Select Item" at bounding box center [371, 142] width 151 height 22
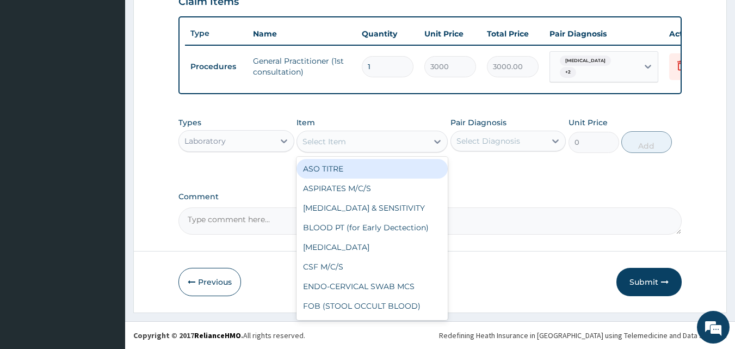
click at [437, 143] on icon at bounding box center [437, 142] width 7 height 4
type input "MP"
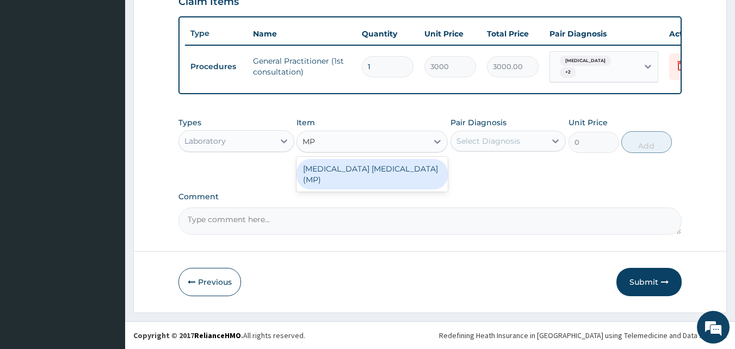
click at [416, 166] on div "MALARIA PARASITE (MP)" at bounding box center [371, 174] width 151 height 30
type input "1400"
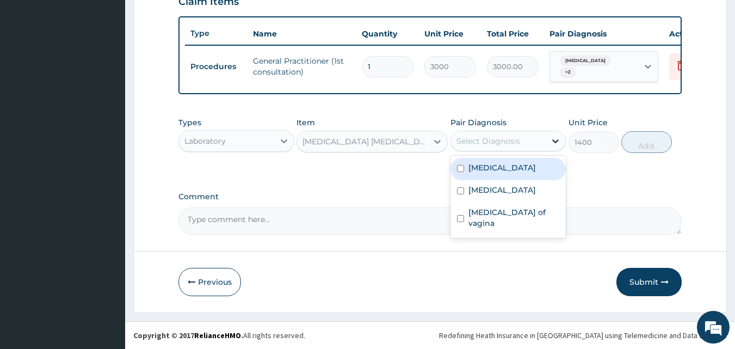
click at [553, 140] on icon at bounding box center [556, 141] width 7 height 4
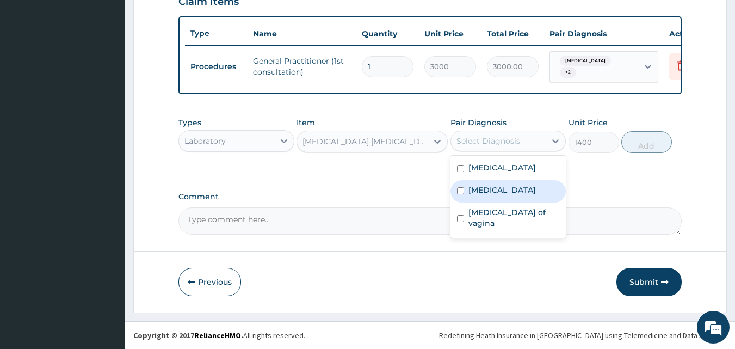
click at [531, 194] on div "Malaria" at bounding box center [508, 191] width 116 height 22
checkbox input "true"
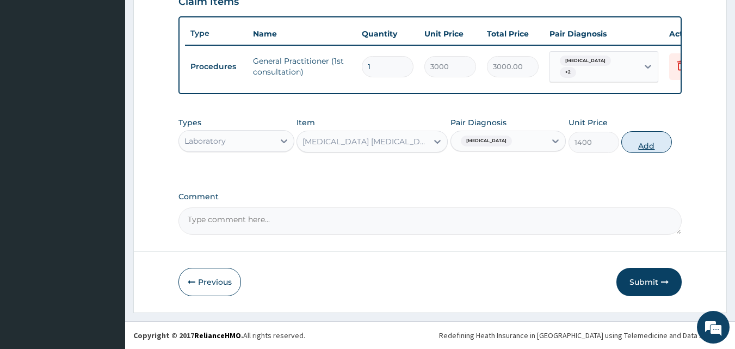
click at [634, 140] on button "Add" at bounding box center [646, 142] width 51 height 22
type input "0"
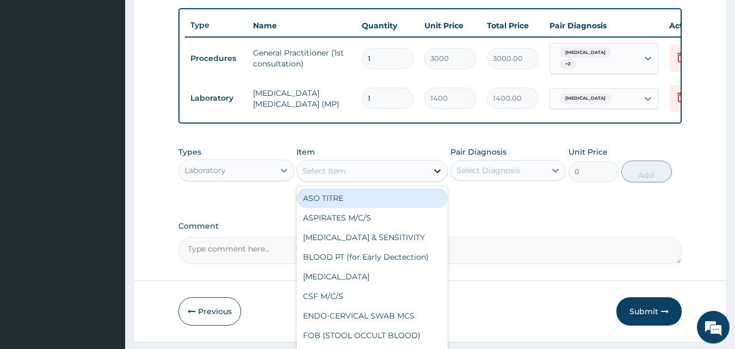
click at [437, 176] on icon at bounding box center [437, 170] width 11 height 11
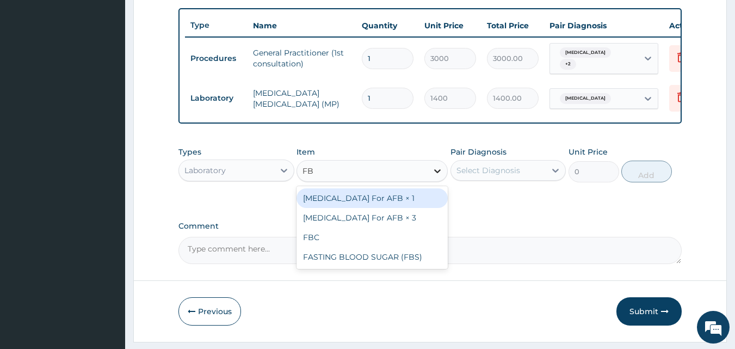
type input "FBC"
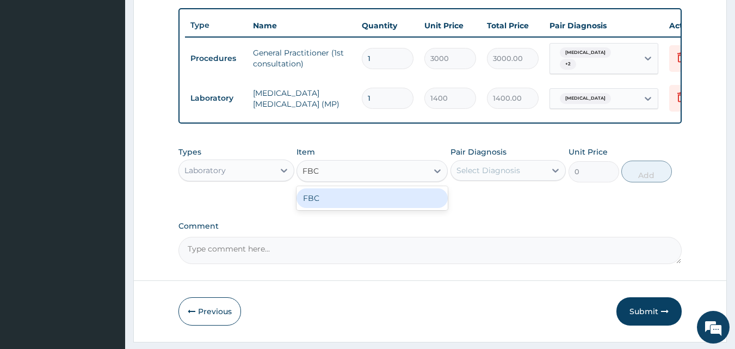
click at [407, 202] on div "FBC" at bounding box center [371, 198] width 151 height 20
type input "4000"
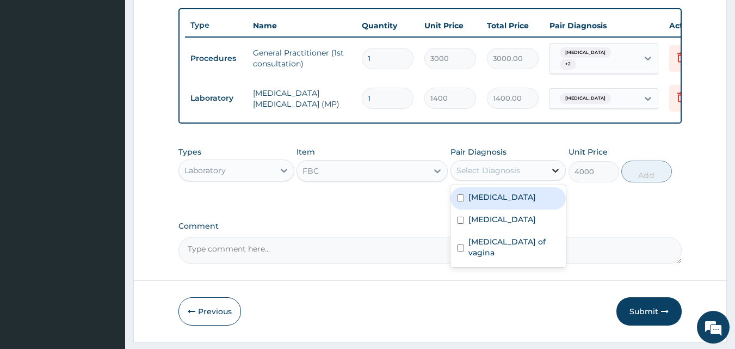
click at [552, 176] on icon at bounding box center [555, 170] width 11 height 11
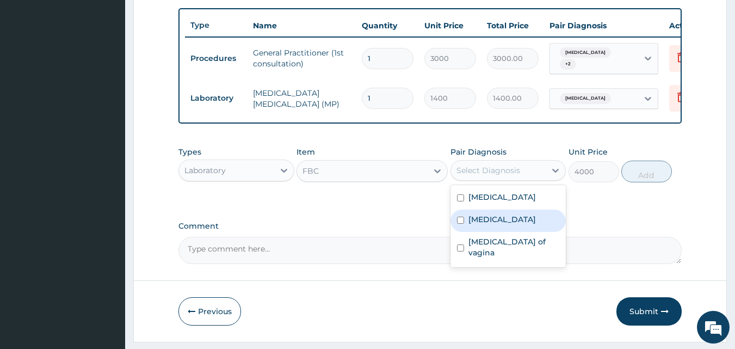
click at [510, 232] on div "Malaria" at bounding box center [508, 220] width 116 height 22
checkbox input "true"
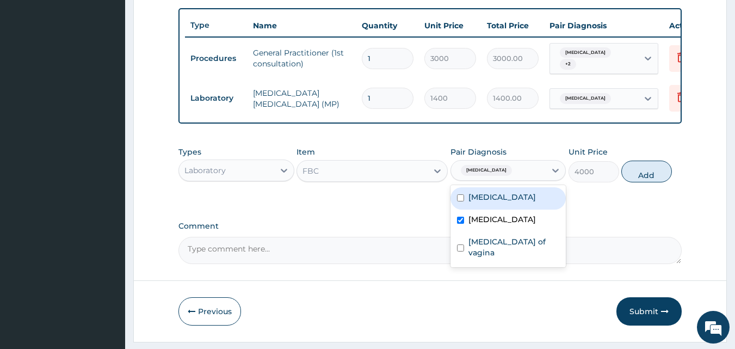
click at [513, 202] on label "Upper respiratory infection" at bounding box center [501, 196] width 67 height 11
checkbox input "true"
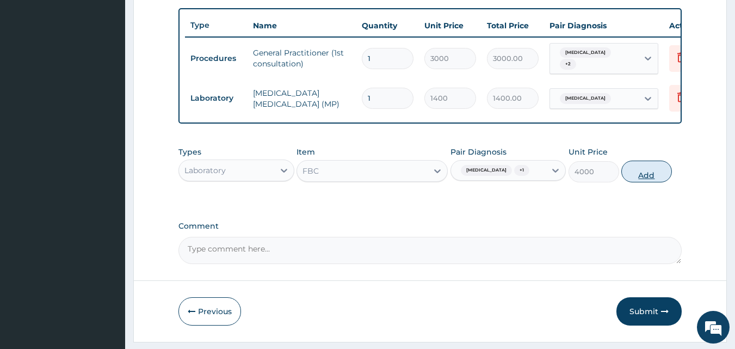
click at [643, 177] on button "Add" at bounding box center [646, 171] width 51 height 22
type input "0"
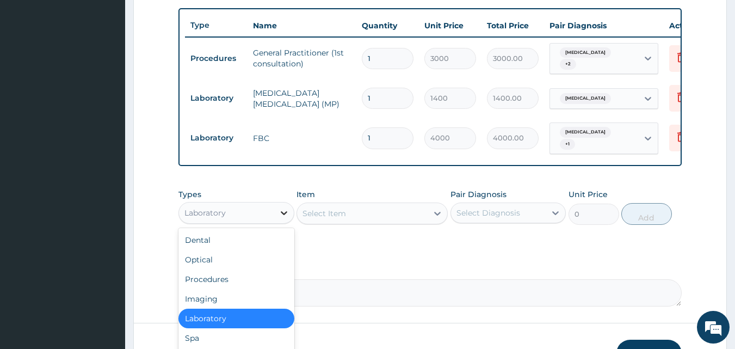
click at [284, 216] on icon at bounding box center [283, 212] width 11 height 11
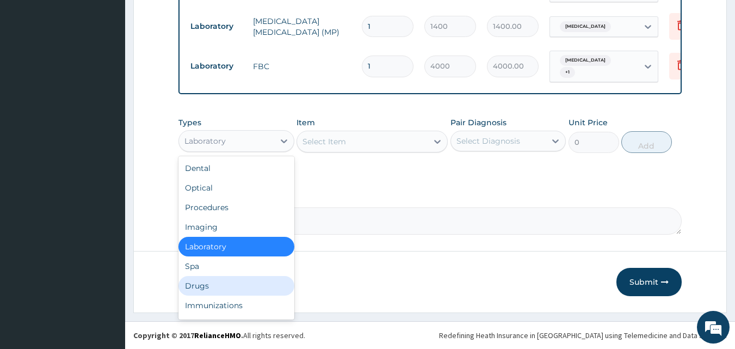
click at [222, 279] on div "Drugs" at bounding box center [236, 286] width 116 height 20
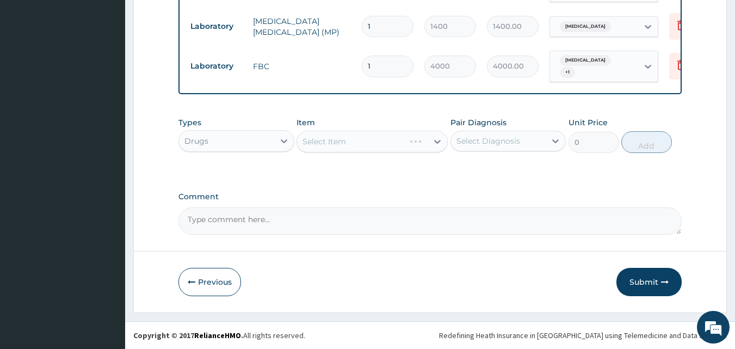
click at [436, 140] on div "Select Item" at bounding box center [371, 142] width 151 height 22
click at [436, 140] on icon at bounding box center [437, 141] width 11 height 11
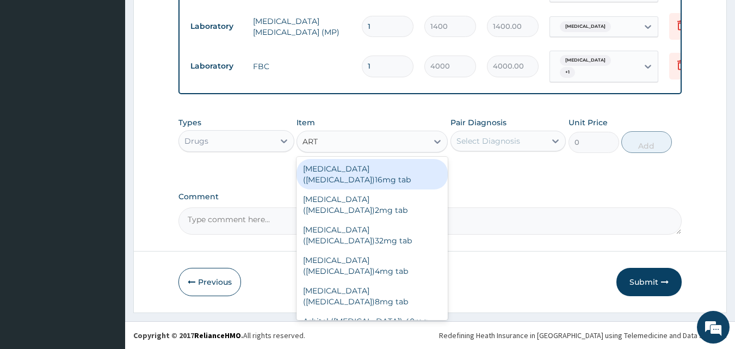
type input "ARTE"
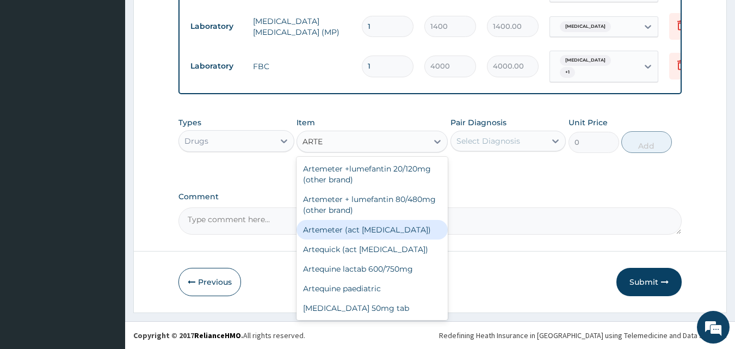
click at [355, 228] on div "Artemeter (act antimalarial)" at bounding box center [371, 230] width 151 height 20
type input "396"
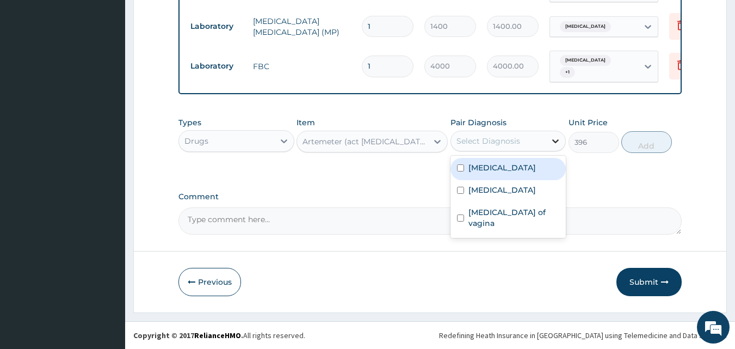
click at [553, 140] on icon at bounding box center [556, 141] width 7 height 4
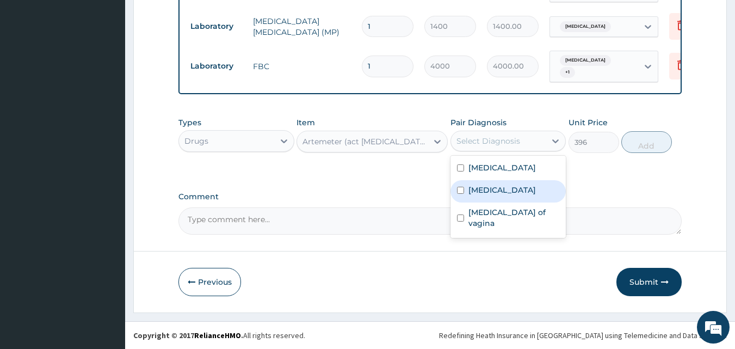
click at [528, 195] on div "Malaria" at bounding box center [508, 191] width 116 height 22
checkbox input "true"
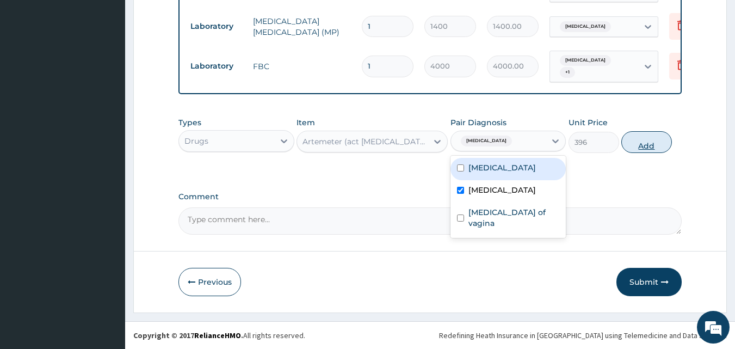
click at [651, 143] on button "Add" at bounding box center [646, 142] width 51 height 22
type input "0"
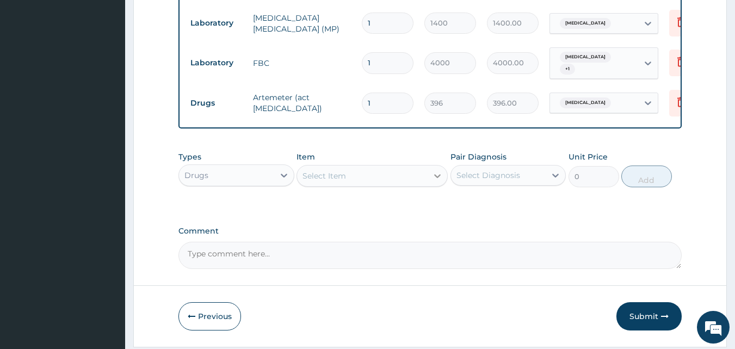
click at [437, 176] on icon at bounding box center [437, 175] width 11 height 11
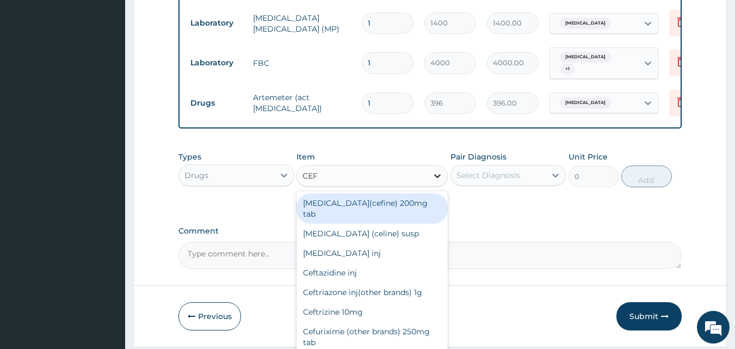
type input "CEFU"
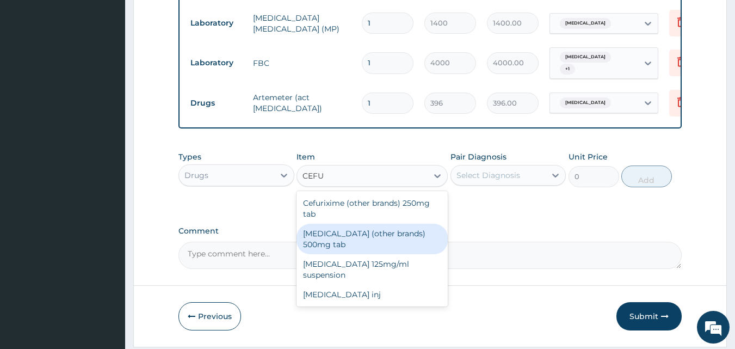
click at [413, 236] on div "Cefuroxime (other brands) 500mg tab" at bounding box center [371, 239] width 151 height 30
type input "250"
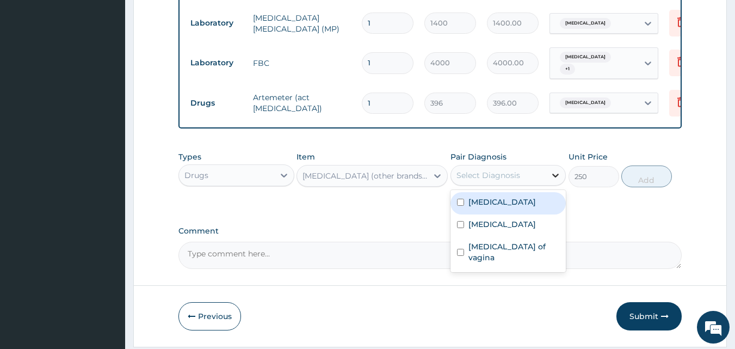
click at [556, 175] on icon at bounding box center [555, 175] width 11 height 11
click at [498, 207] on label "Upper respiratory infection" at bounding box center [501, 201] width 67 height 11
checkbox input "true"
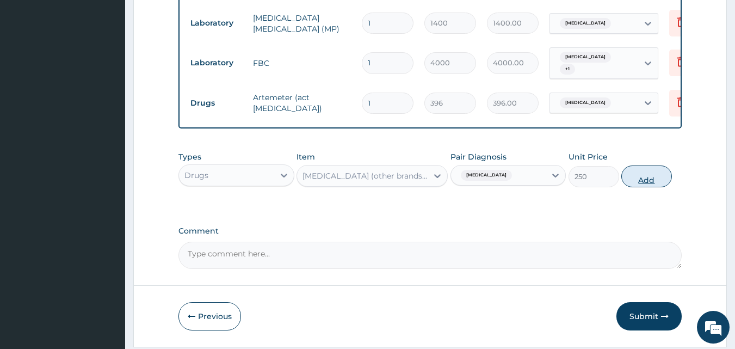
click at [652, 180] on button "Add" at bounding box center [646, 176] width 51 height 22
type input "0"
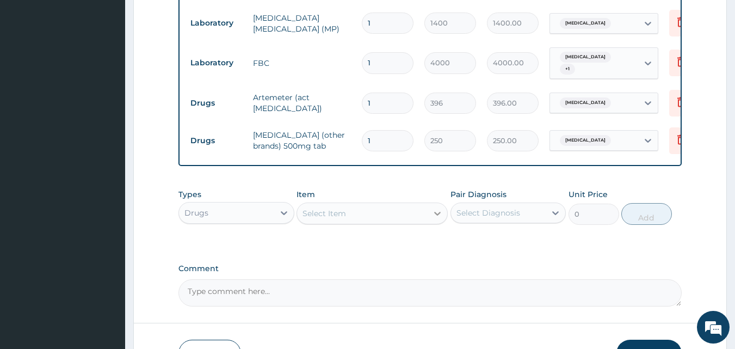
click at [436, 215] on icon at bounding box center [437, 213] width 11 height 11
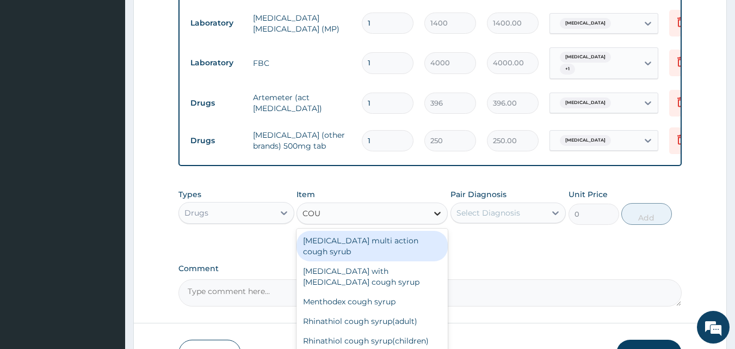
type input "COUG"
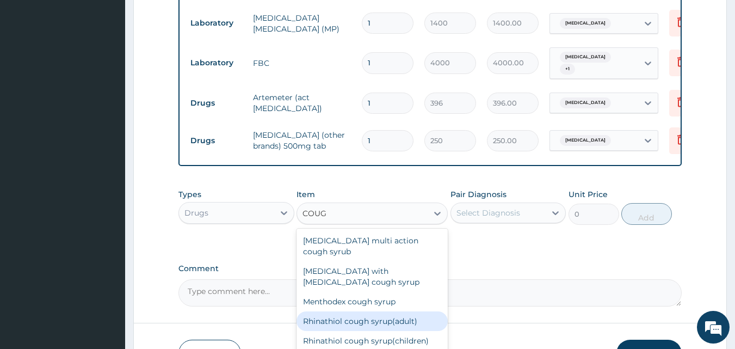
click at [395, 311] on div "Rhinathiol cough syrup(adult)" at bounding box center [371, 321] width 151 height 20
type input "1440"
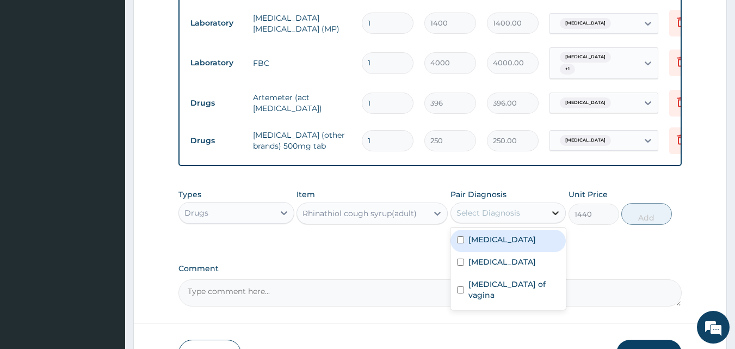
click at [557, 214] on icon at bounding box center [555, 212] width 11 height 11
click at [536, 242] on label "Upper respiratory infection" at bounding box center [501, 239] width 67 height 11
checkbox input "true"
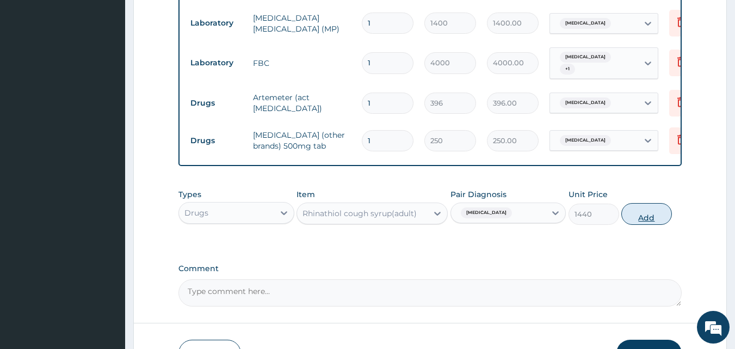
click at [649, 216] on button "Add" at bounding box center [646, 214] width 51 height 22
type input "0"
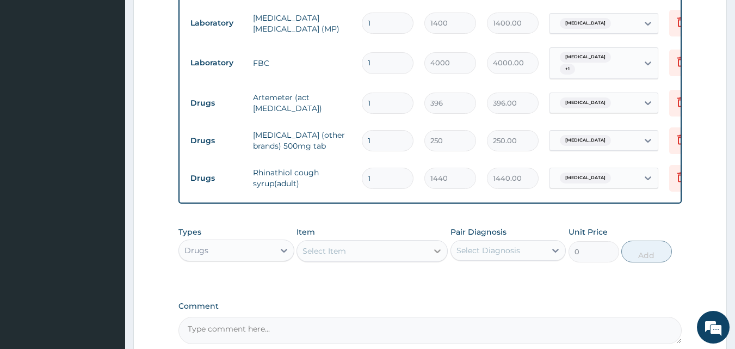
click at [435, 255] on icon at bounding box center [437, 250] width 11 height 11
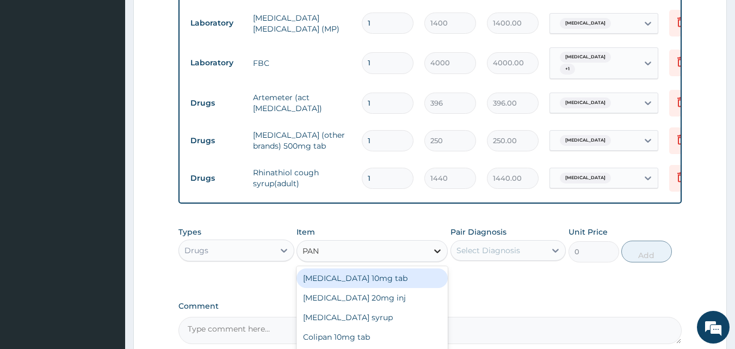
type input "PANA"
click at [399, 283] on div "Panadol tab 500mg" at bounding box center [371, 278] width 151 height 20
type input "25"
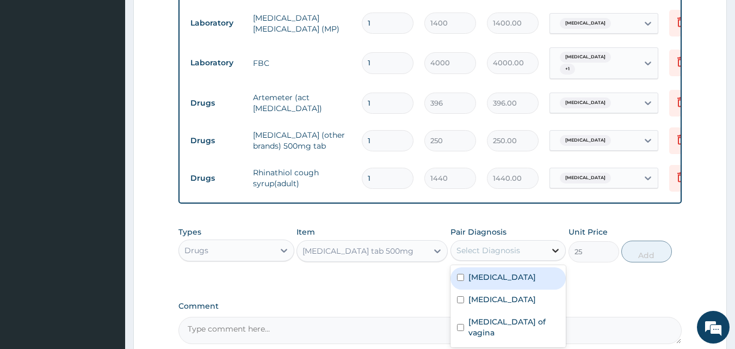
click at [557, 252] on icon at bounding box center [555, 250] width 11 height 11
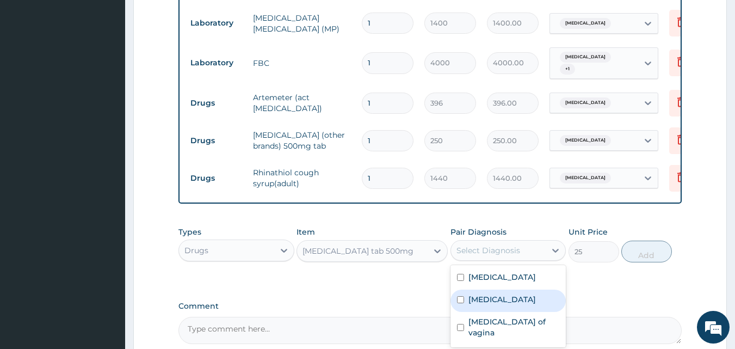
click at [513, 308] on div "Malaria" at bounding box center [508, 300] width 116 height 22
checkbox input "true"
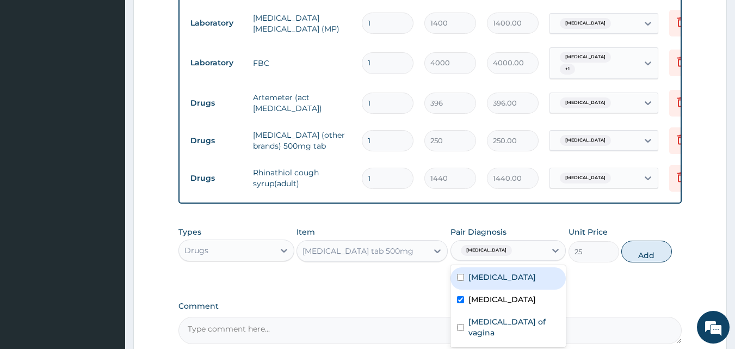
click at [513, 282] on label "Upper respiratory infection" at bounding box center [501, 276] width 67 height 11
checkbox input "true"
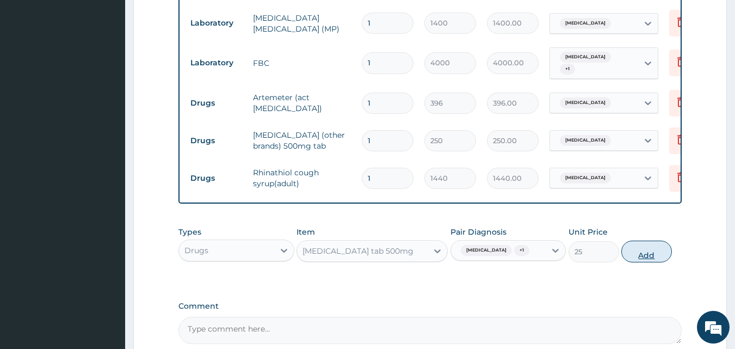
click at [646, 259] on button "Add" at bounding box center [646, 251] width 51 height 22
type input "0"
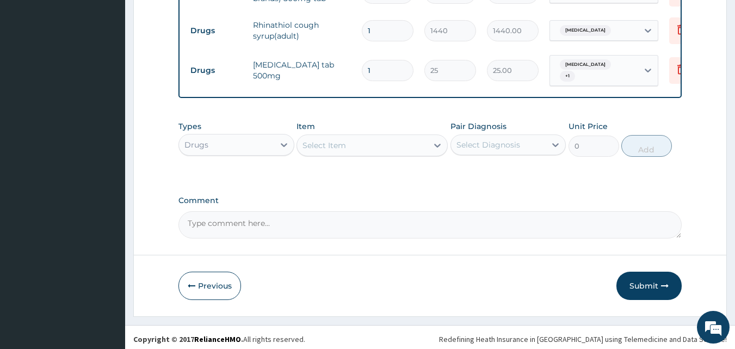
scroll to position [622, 0]
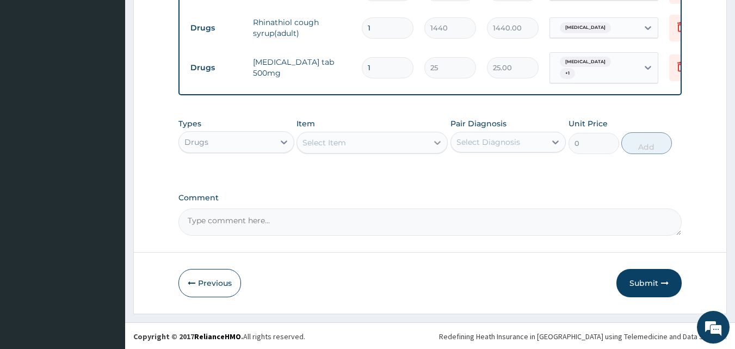
click at [437, 140] on icon at bounding box center [437, 142] width 11 height 11
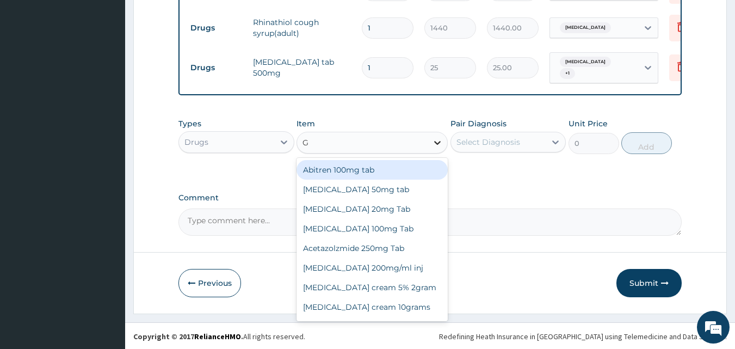
type input "GY"
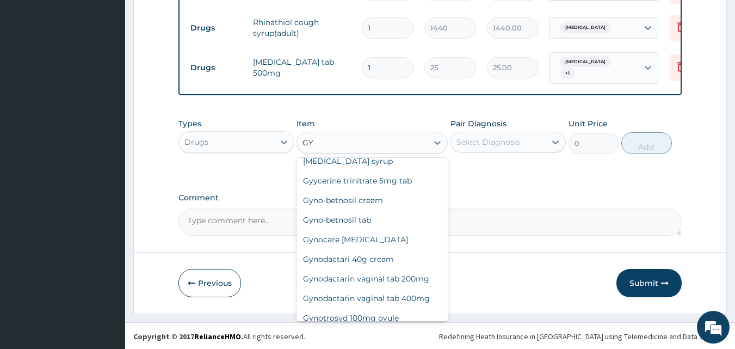
scroll to position [109, 0]
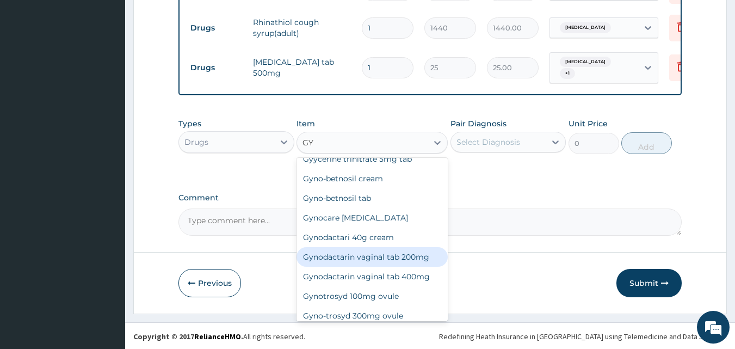
click at [350, 256] on div "Gynodactarin vaginal tab 200mg" at bounding box center [371, 257] width 151 height 20
type input "1080"
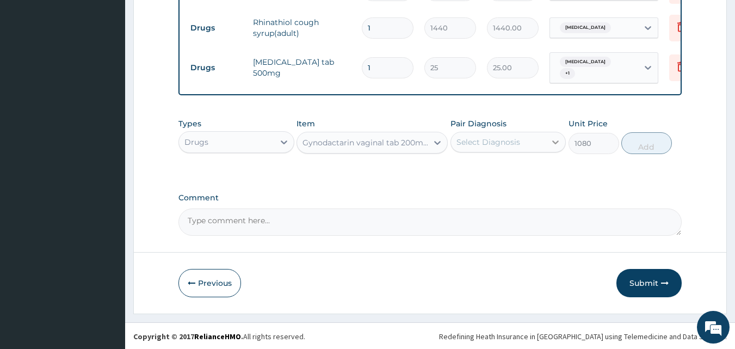
click at [552, 139] on icon at bounding box center [555, 142] width 11 height 11
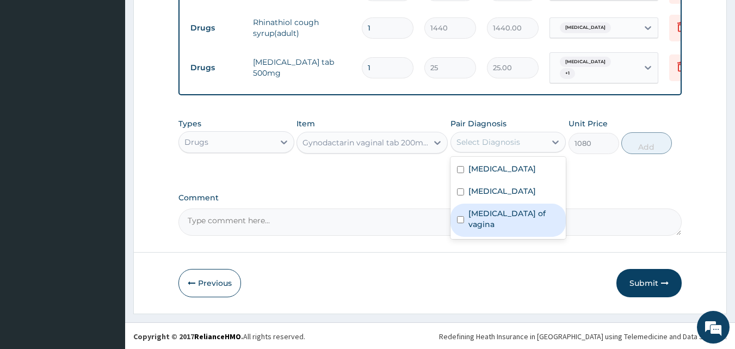
click at [461, 222] on input "checkbox" at bounding box center [460, 219] width 7 height 7
checkbox input "true"
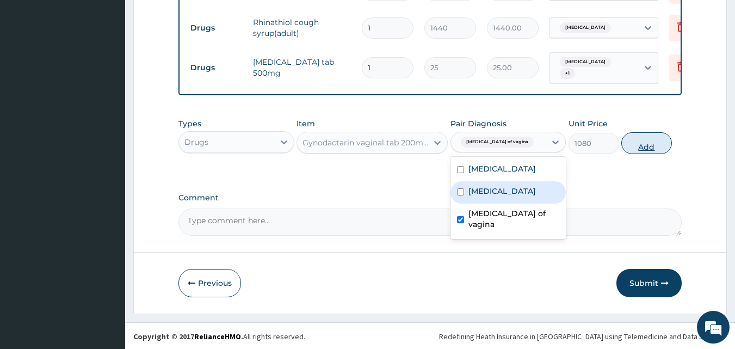
click at [644, 138] on button "Add" at bounding box center [646, 143] width 51 height 22
type input "0"
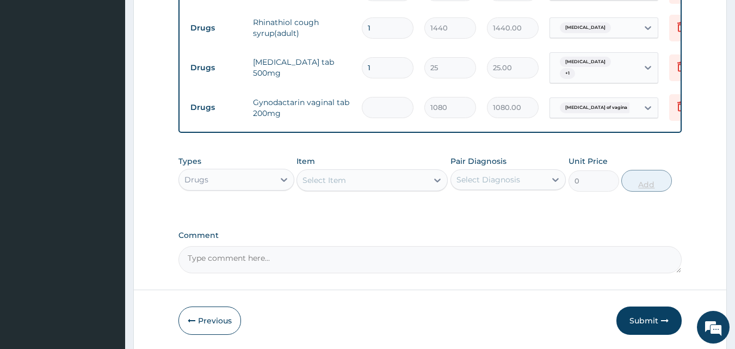
type input "0.00"
type input "7"
type input "7560.00"
type input "0.00"
type input "6"
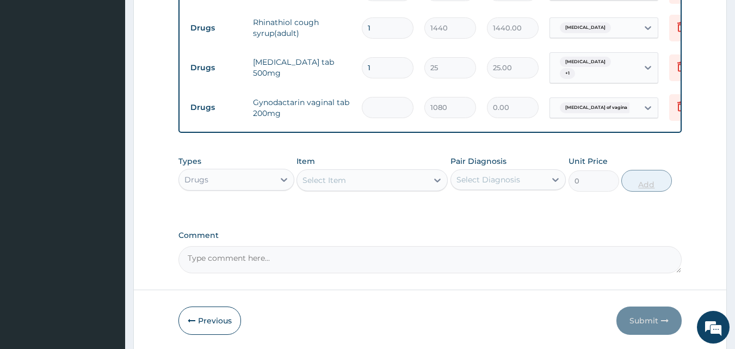
type input "6480.00"
type input "6"
click at [381, 63] on input "1" at bounding box center [388, 67] width 52 height 21
type input "18"
type input "450.00"
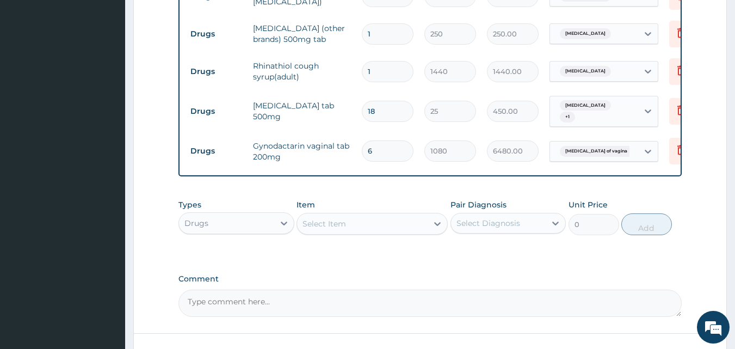
scroll to position [556, 0]
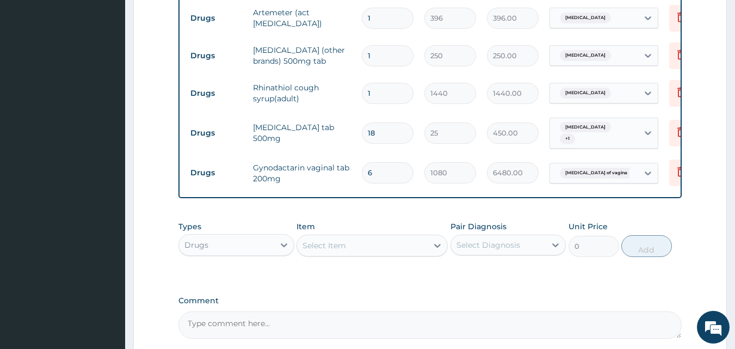
type input "18"
click at [374, 48] on input "1" at bounding box center [388, 55] width 52 height 21
type input "14"
type input "3500.00"
type input "14"
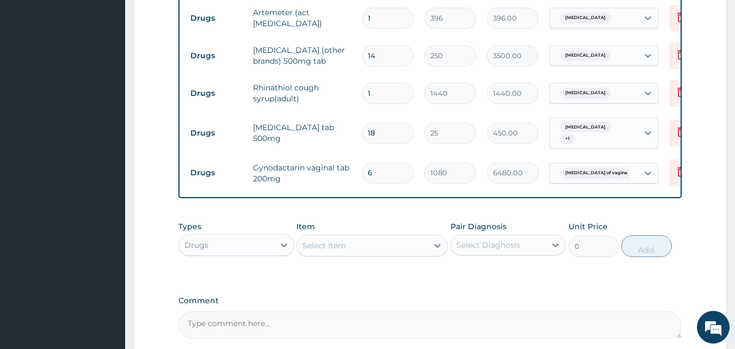
click at [375, 12] on input "1" at bounding box center [388, 18] width 52 height 21
type input "0.00"
type input "6"
type input "2376.00"
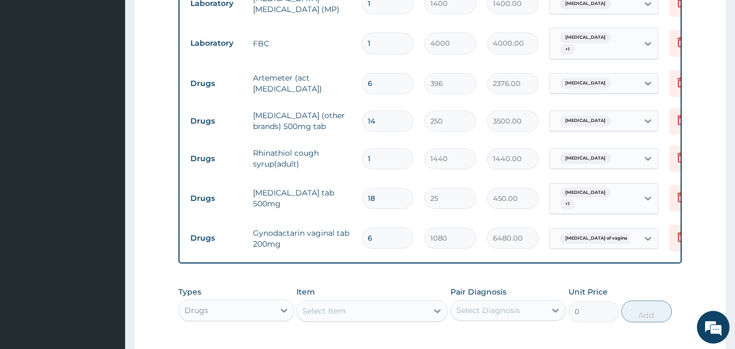
scroll to position [469, 0]
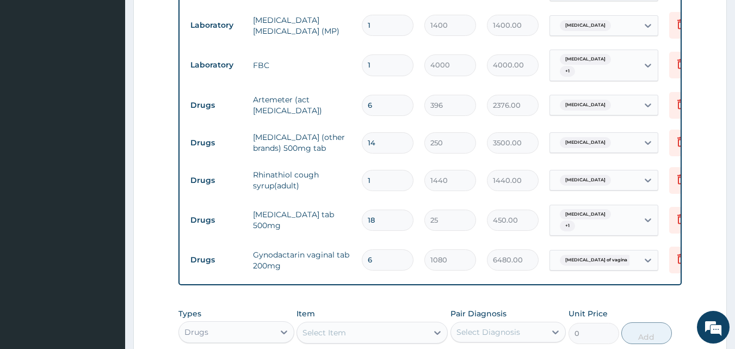
type input "6"
click at [376, 251] on input "6" at bounding box center [388, 259] width 52 height 21
type input "0.00"
type input "7"
type input "7560.00"
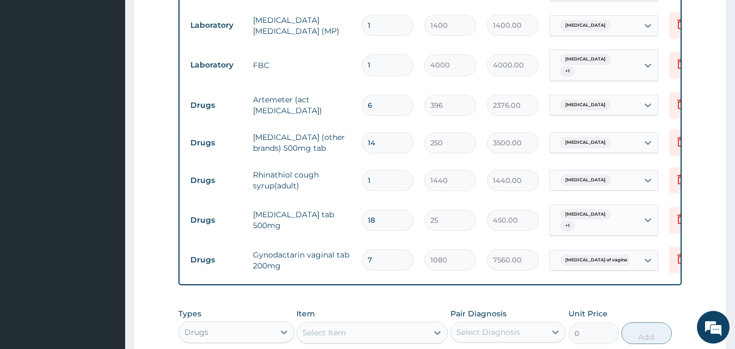
scroll to position [659, 0]
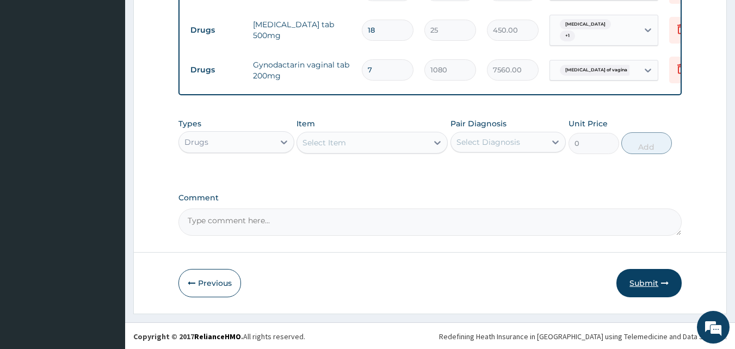
type input "7"
click at [641, 275] on button "Submit" at bounding box center [648, 283] width 65 height 28
